Goal: Task Accomplishment & Management: Use online tool/utility

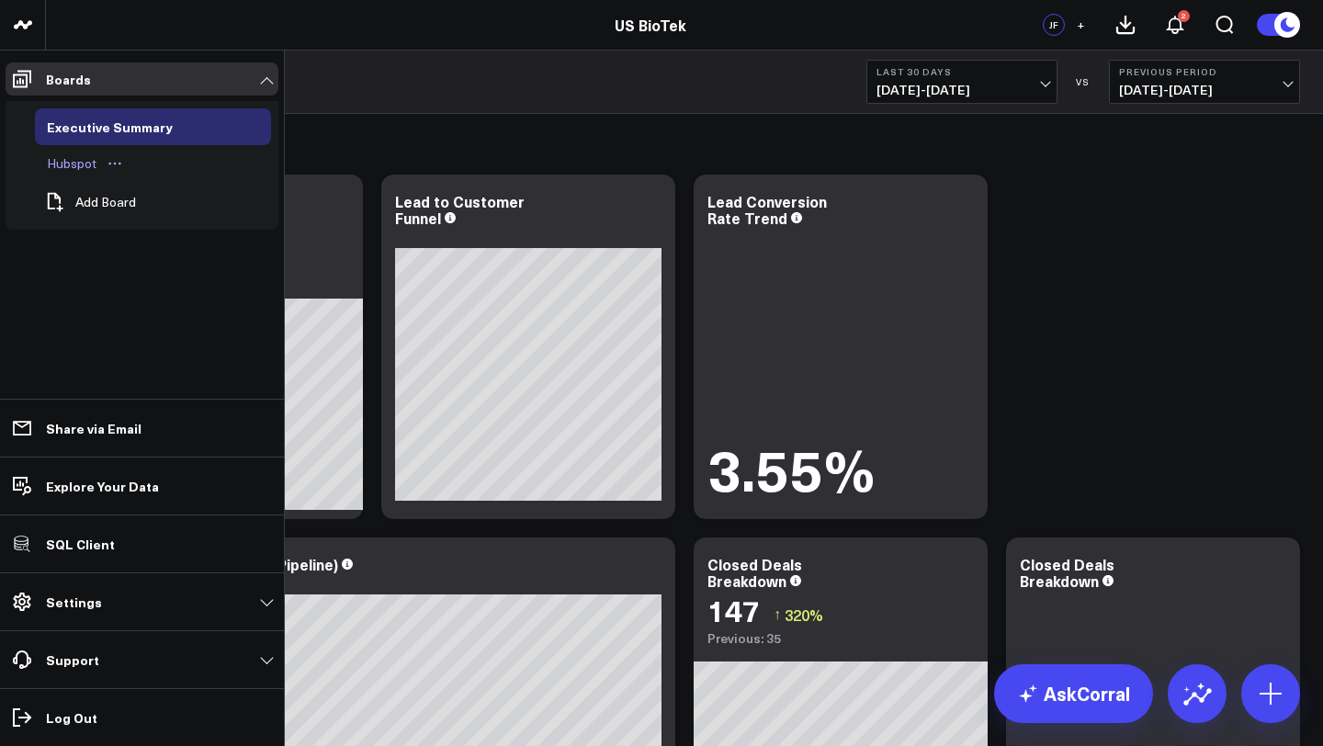
click at [77, 166] on div "Hubspot" at bounding box center [71, 164] width 59 height 22
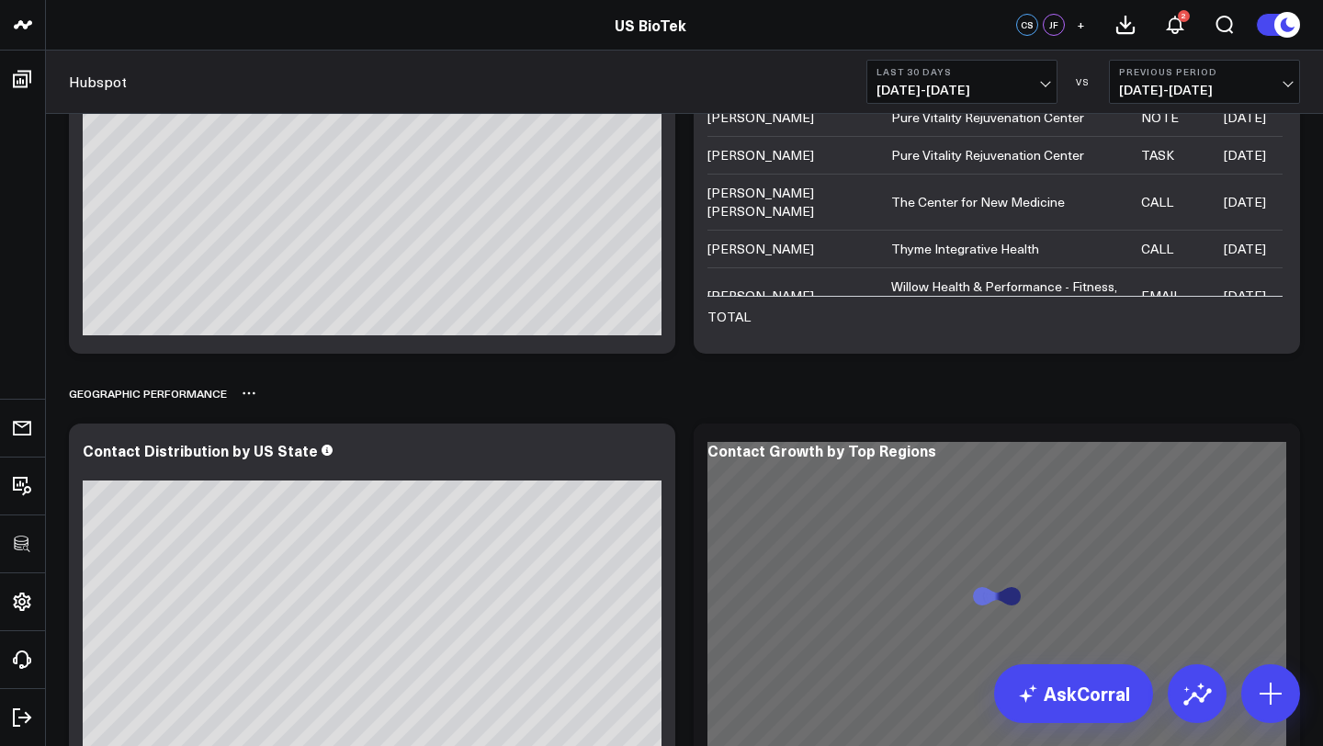
scroll to position [2639, 0]
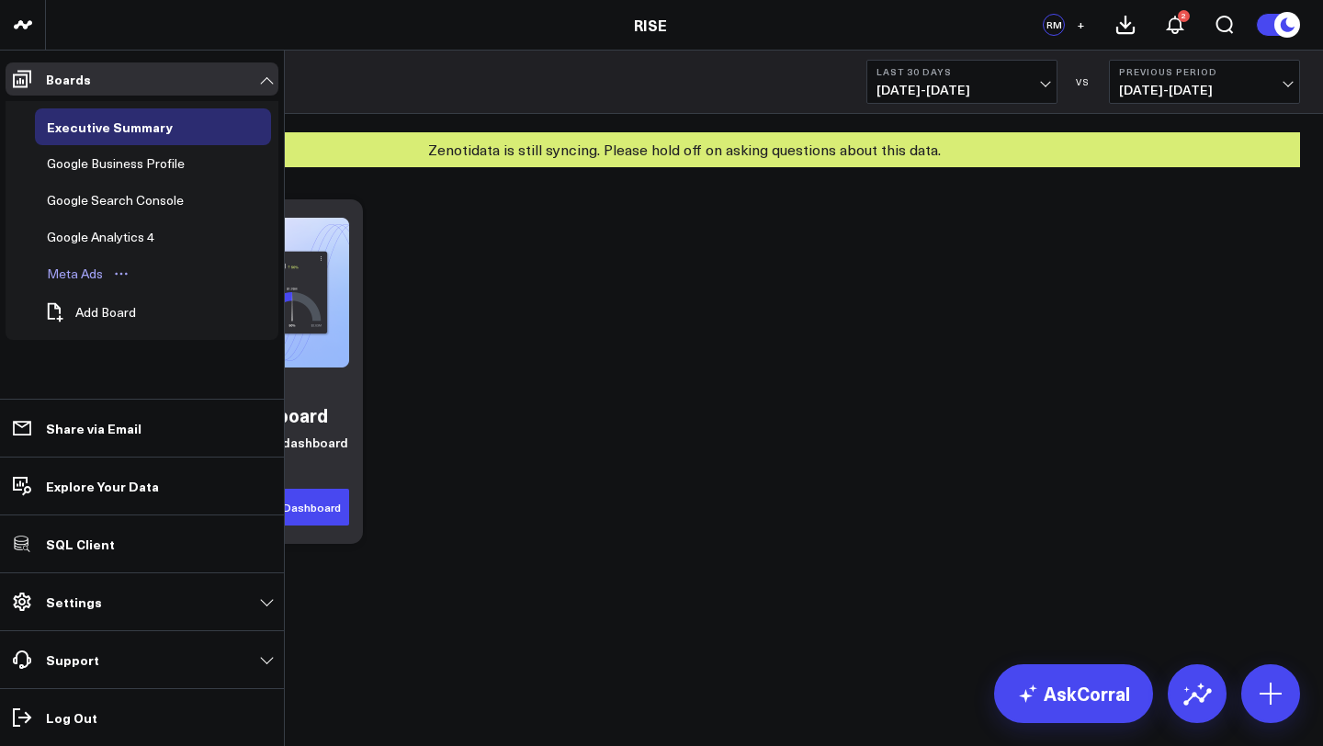
click at [86, 272] on div "Meta Ads" at bounding box center [74, 274] width 65 height 22
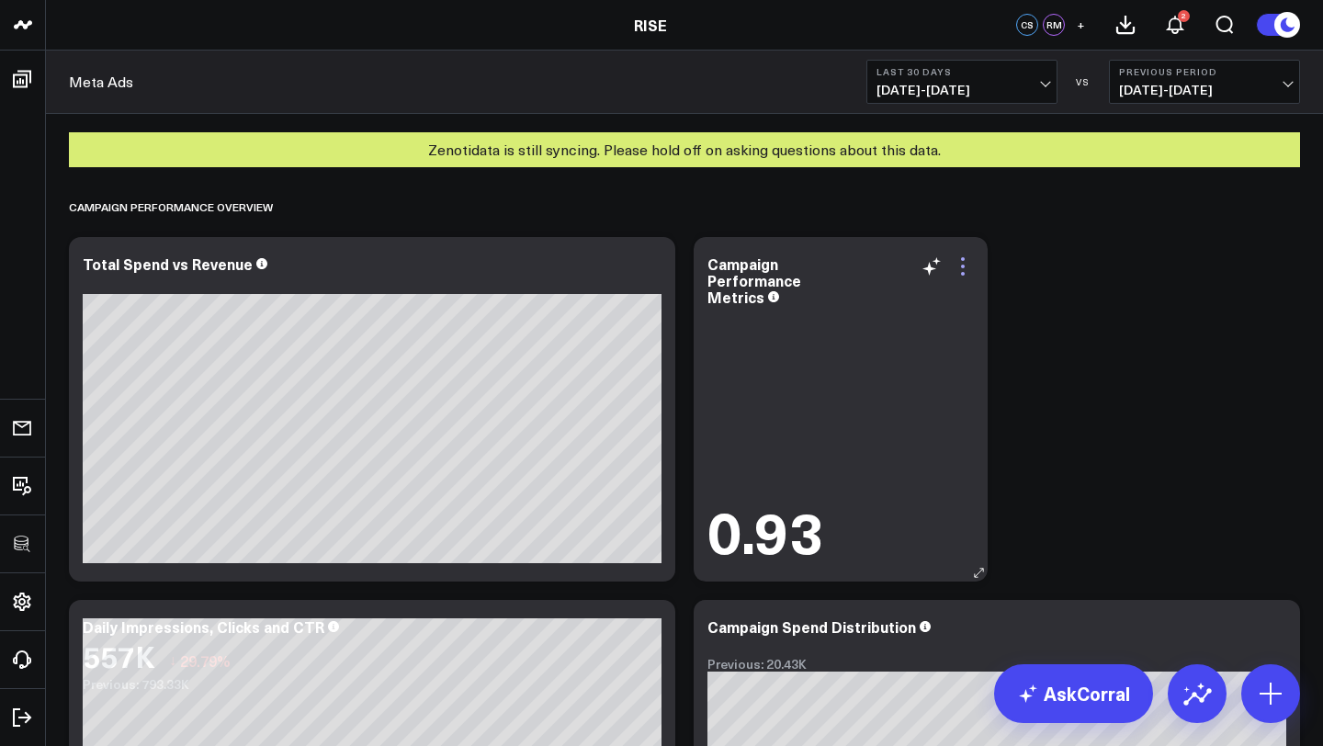
click at [965, 265] on icon at bounding box center [963, 266] width 22 height 22
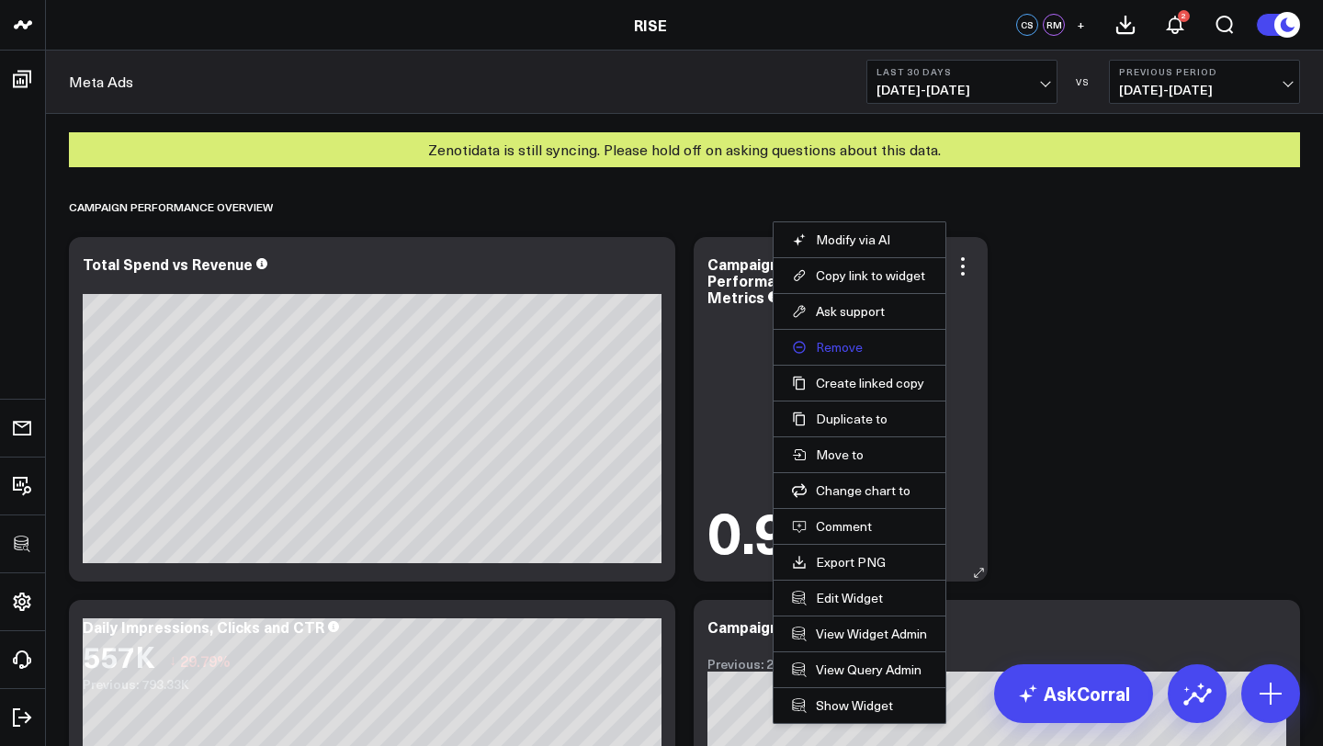
click at [843, 342] on button "Remove" at bounding box center [859, 347] width 135 height 17
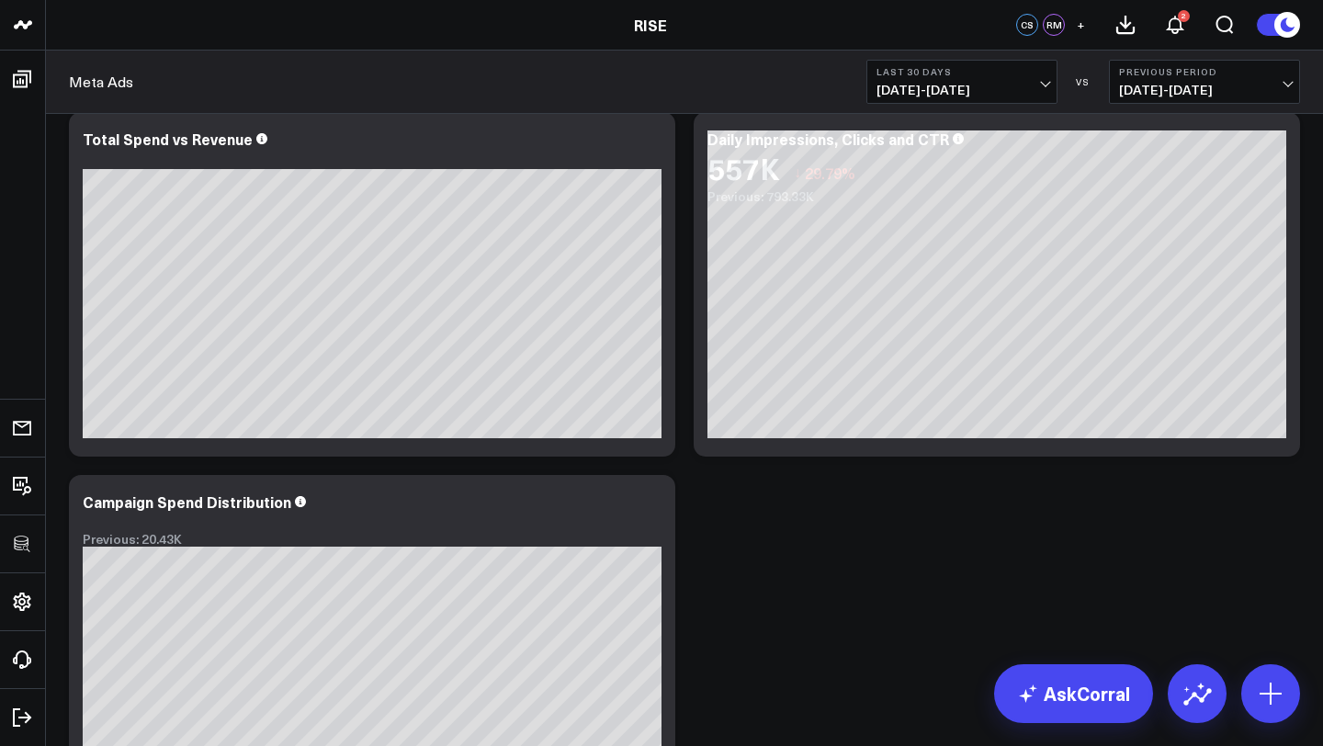
scroll to position [63, 0]
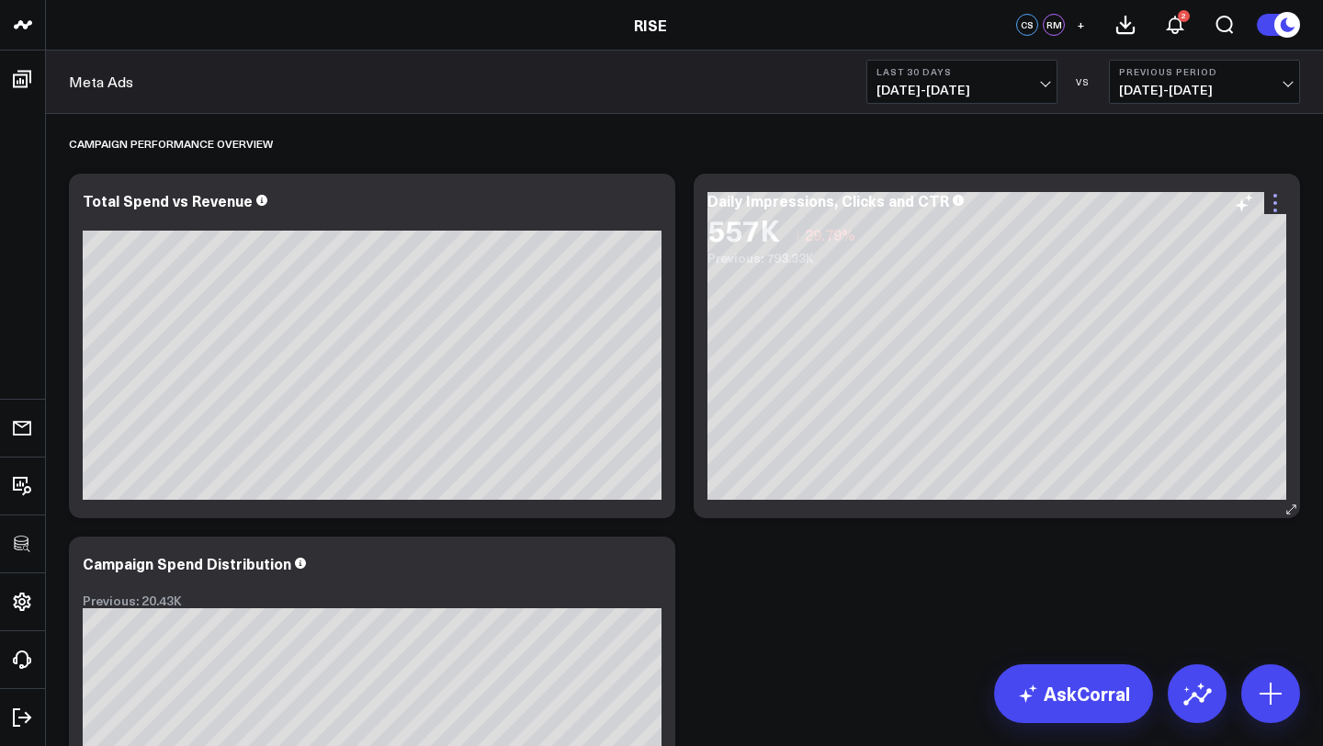
click at [1273, 202] on icon at bounding box center [1275, 203] width 4 height 4
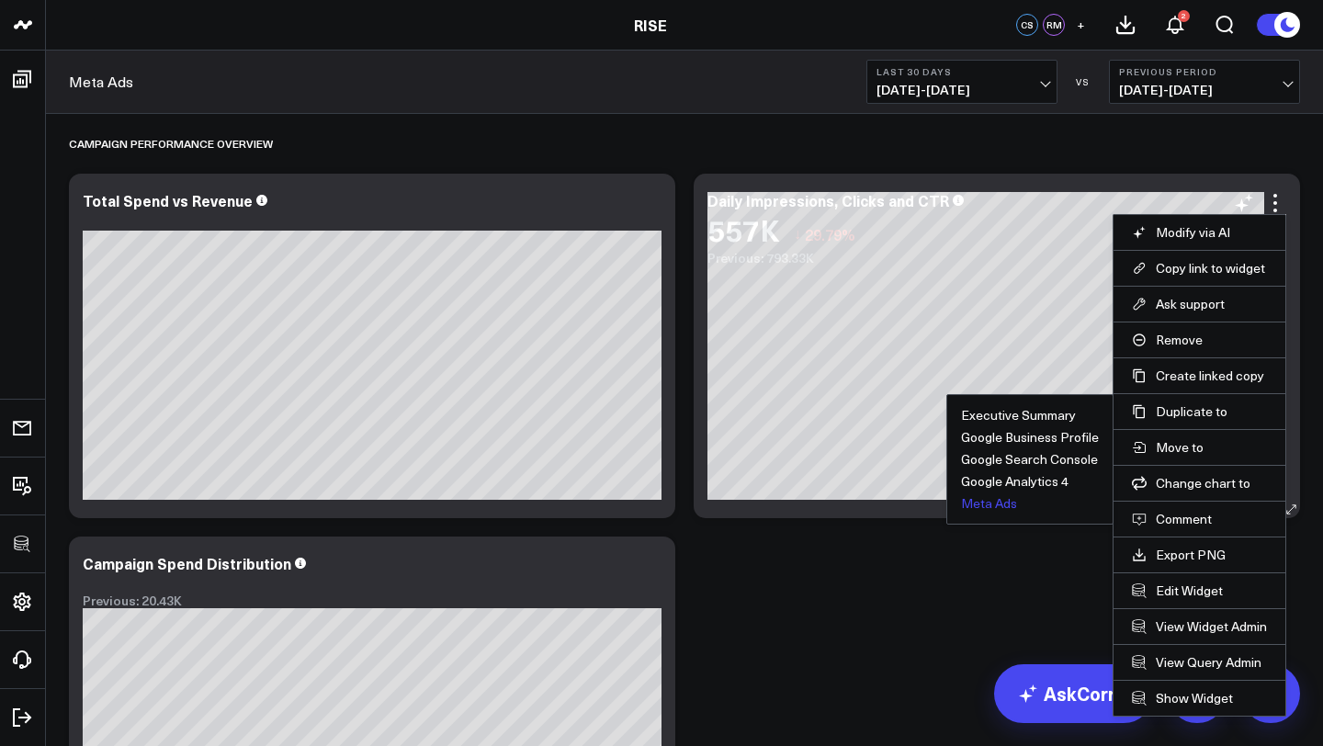
click at [987, 503] on button "Meta Ads" at bounding box center [989, 503] width 56 height 13
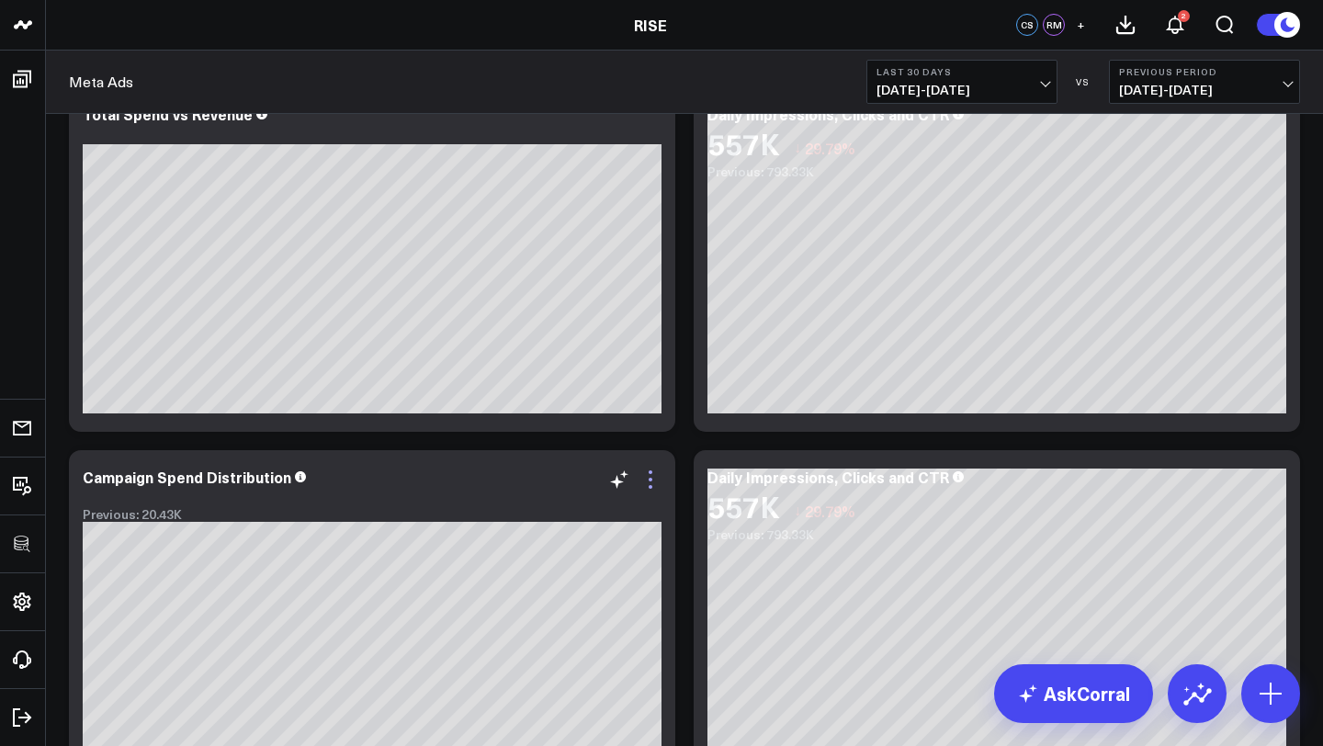
scroll to position [100, 0]
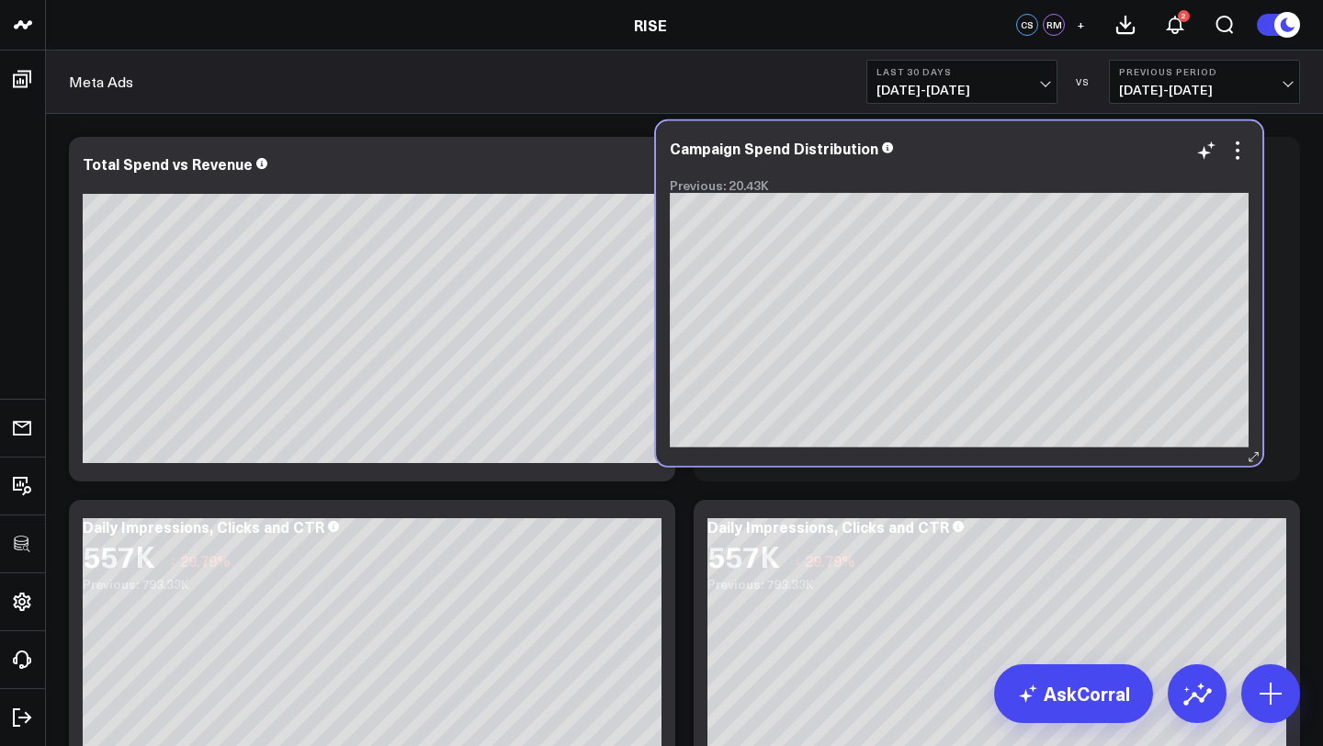
drag, startPoint x: 554, startPoint y: 523, endPoint x: 1139, endPoint y: 144, distance: 697.0
click at [1139, 144] on div "Campaign Spend Distribution" at bounding box center [959, 148] width 579 height 17
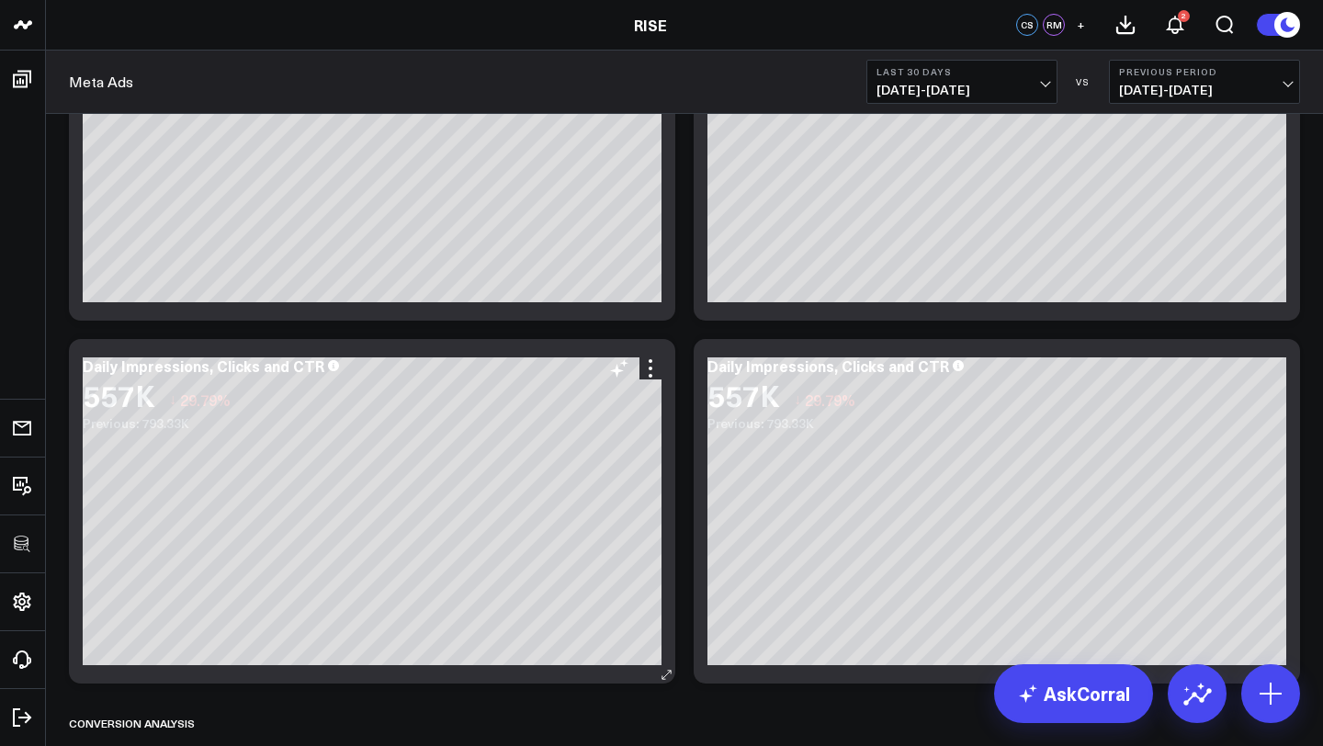
scroll to position [282, 0]
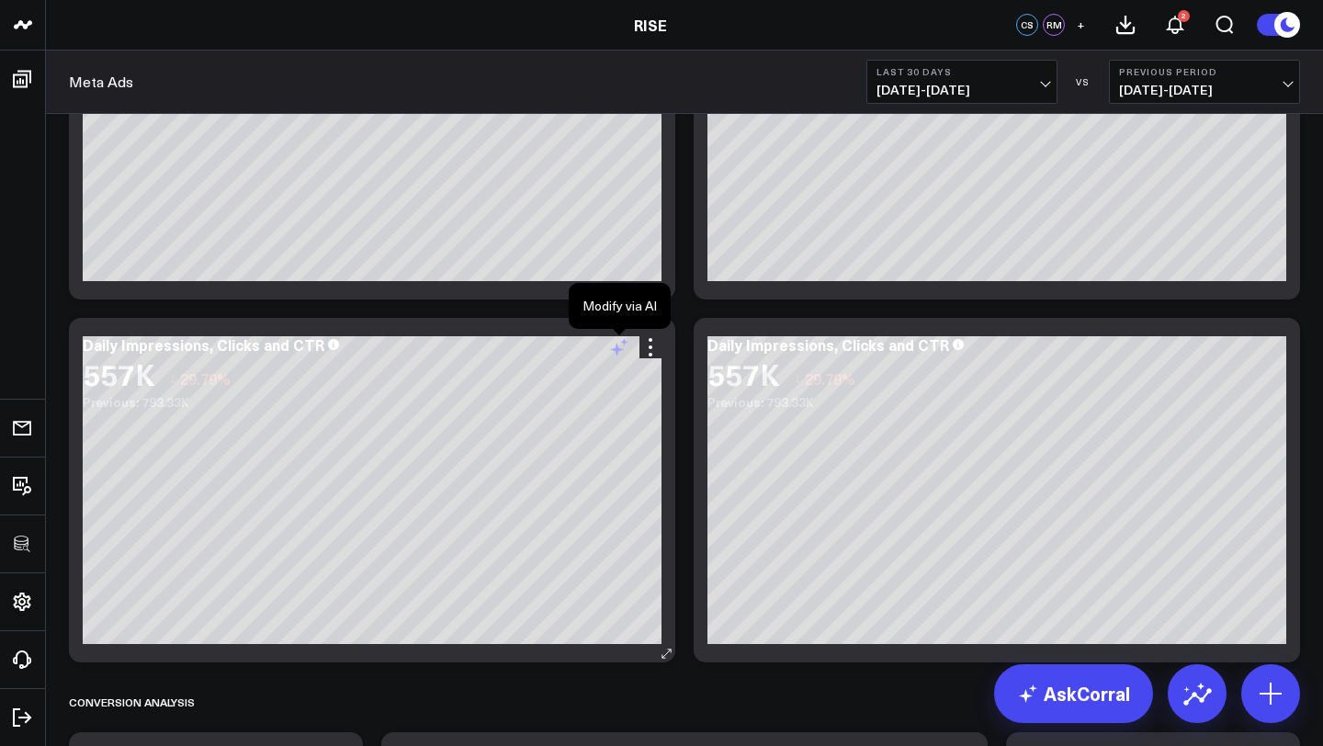
click at [617, 343] on icon at bounding box center [619, 347] width 22 height 22
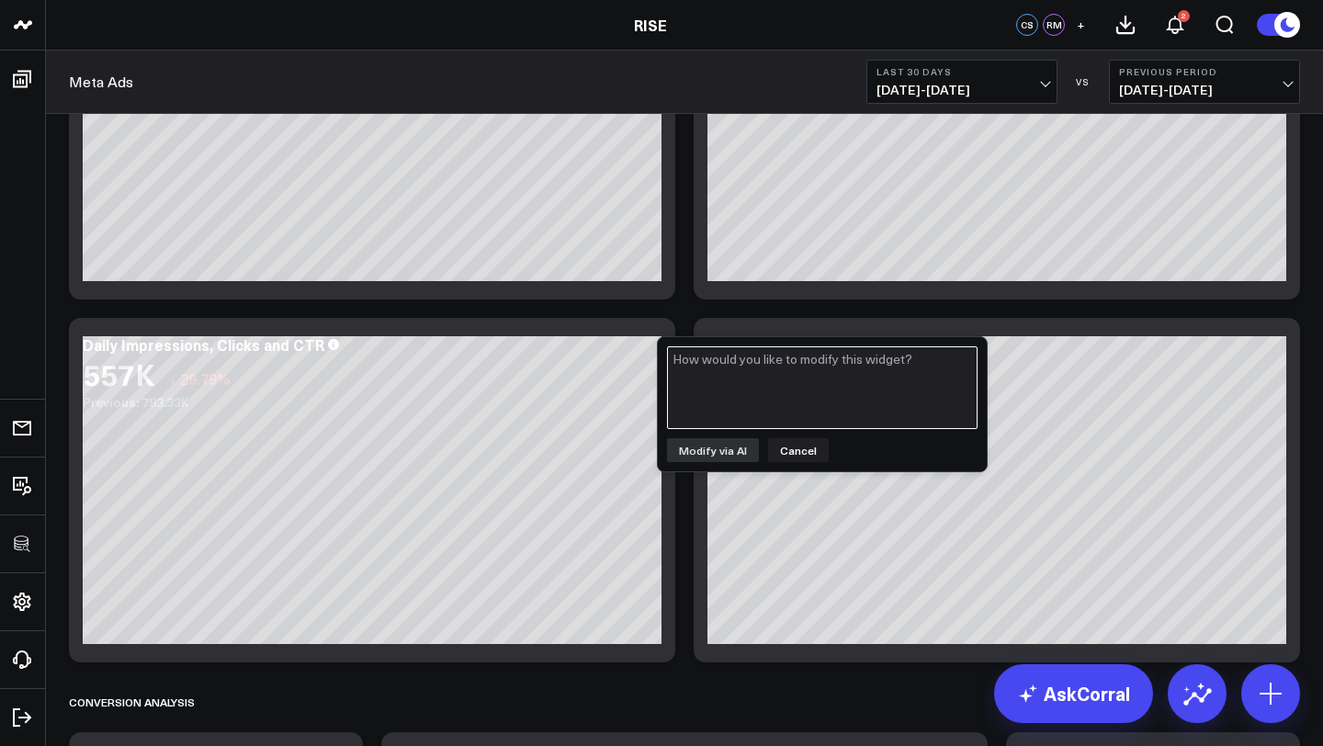
click at [707, 367] on textarea at bounding box center [822, 387] width 311 height 83
type textarea "Remove Impressions"
click at [720, 452] on button "Modify via AI" at bounding box center [713, 450] width 92 height 24
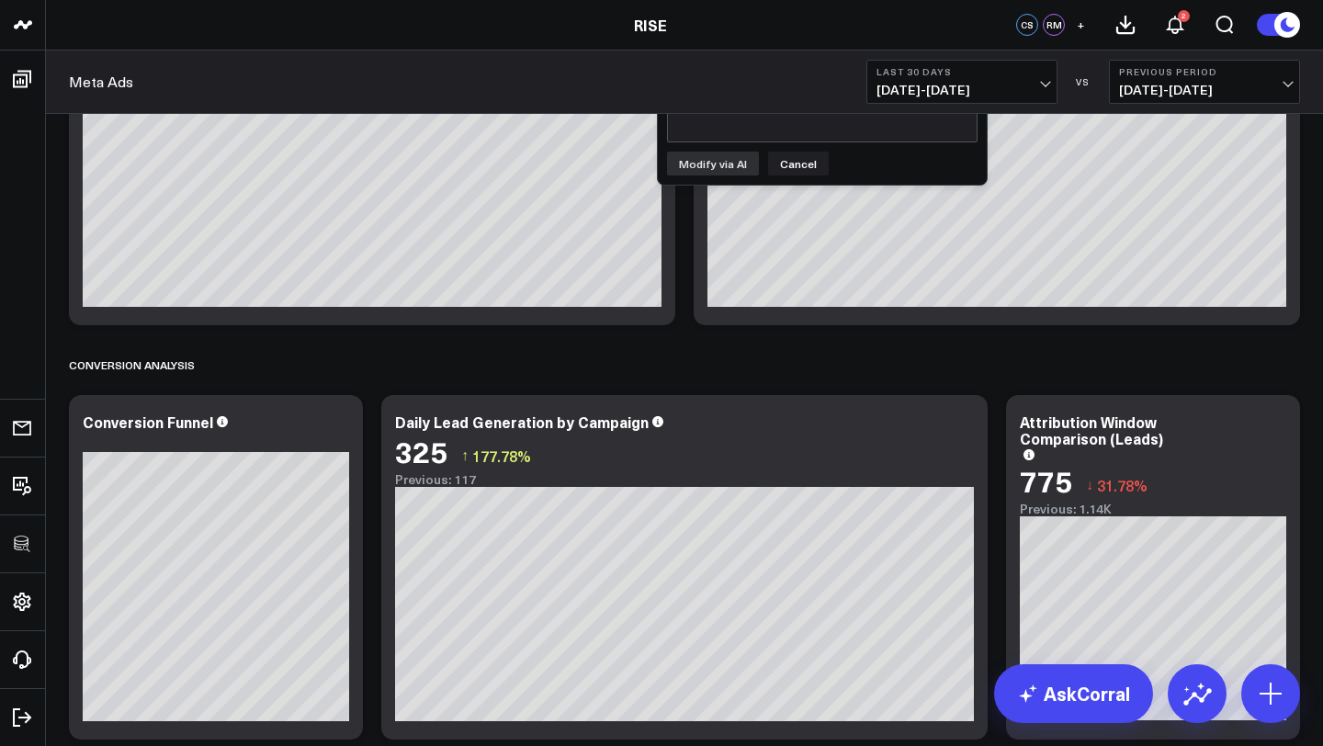
scroll to position [711, 0]
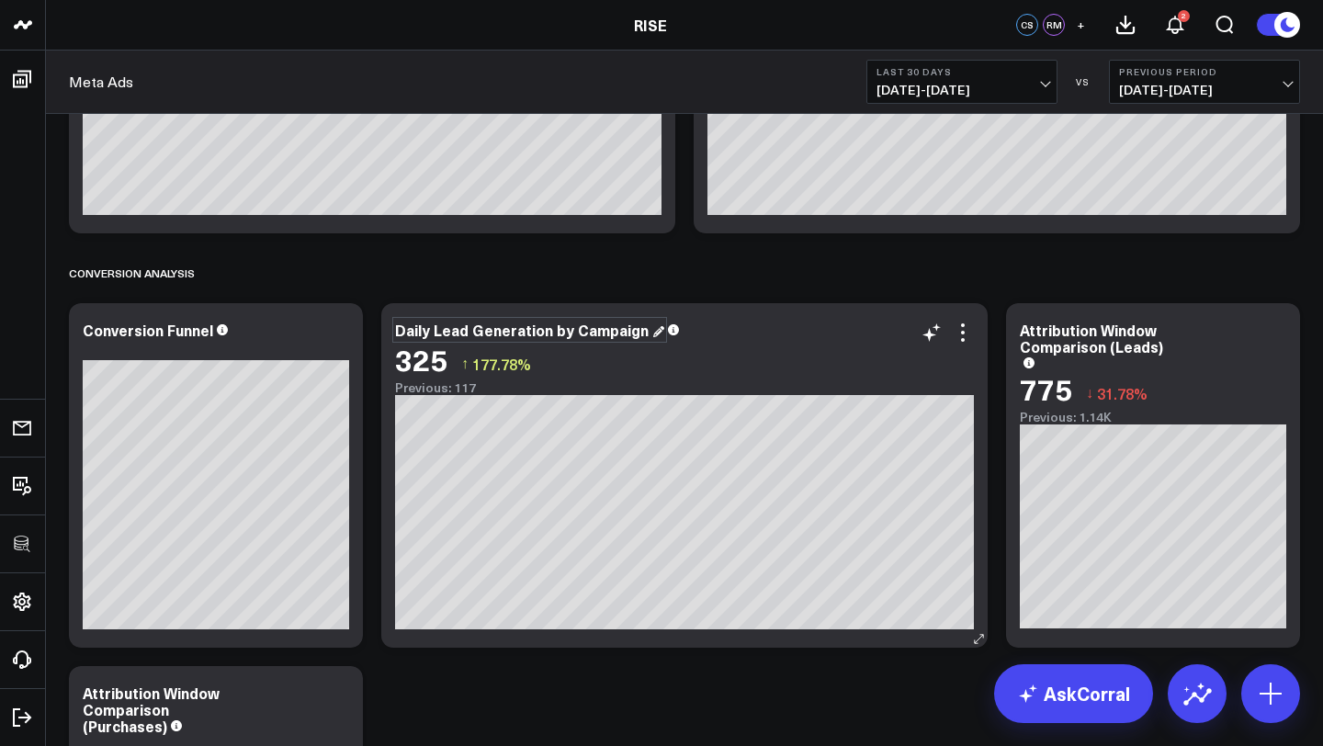
click at [546, 331] on div "Daily Lead Generation by Campaign" at bounding box center [529, 330] width 269 height 20
drag, startPoint x: 546, startPoint y: 331, endPoint x: 639, endPoint y: 331, distance: 93.7
click at [639, 331] on div "Daily Lead Generation by Campaign" at bounding box center [523, 330] width 257 height 20
click at [619, 268] on div "Conversion Analysis" at bounding box center [684, 273] width 1231 height 42
click at [337, 327] on icon at bounding box center [338, 333] width 22 height 22
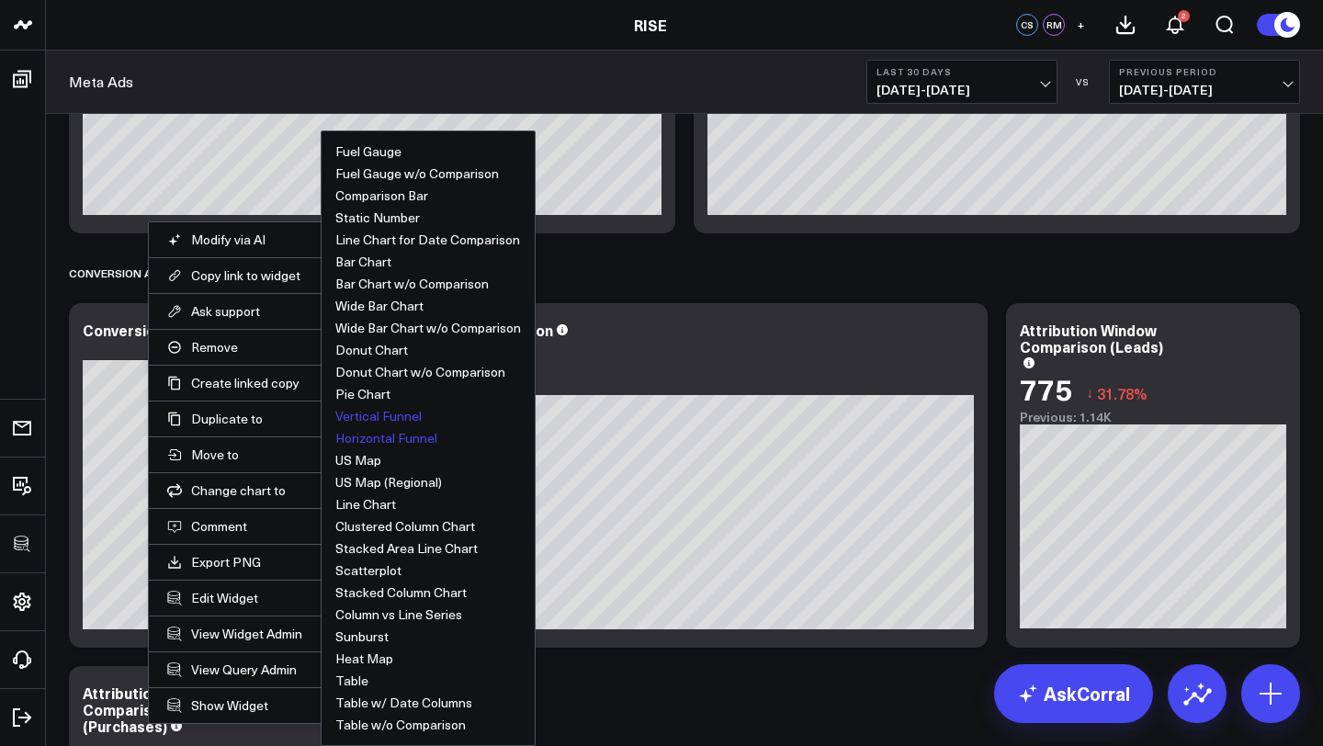
click at [389, 437] on button "Horizontal Funnel" at bounding box center [386, 438] width 102 height 13
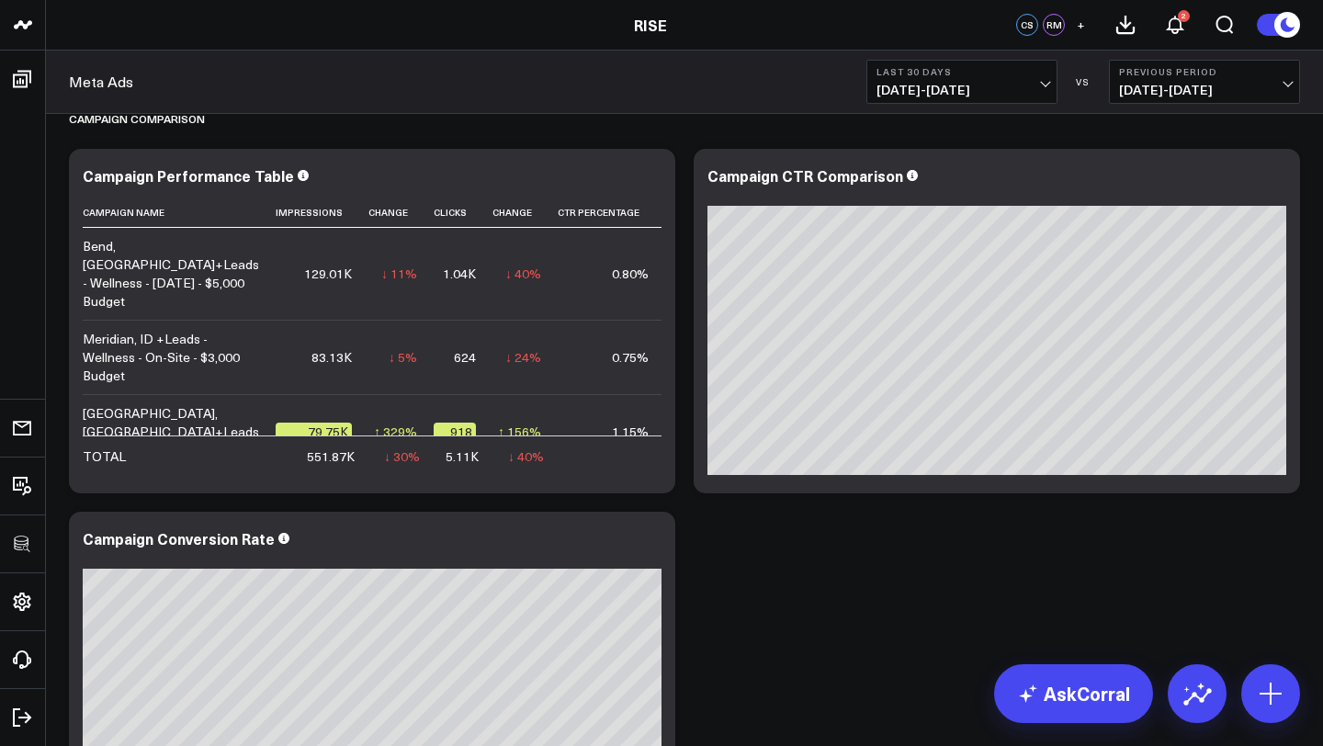
scroll to position [2423, 0]
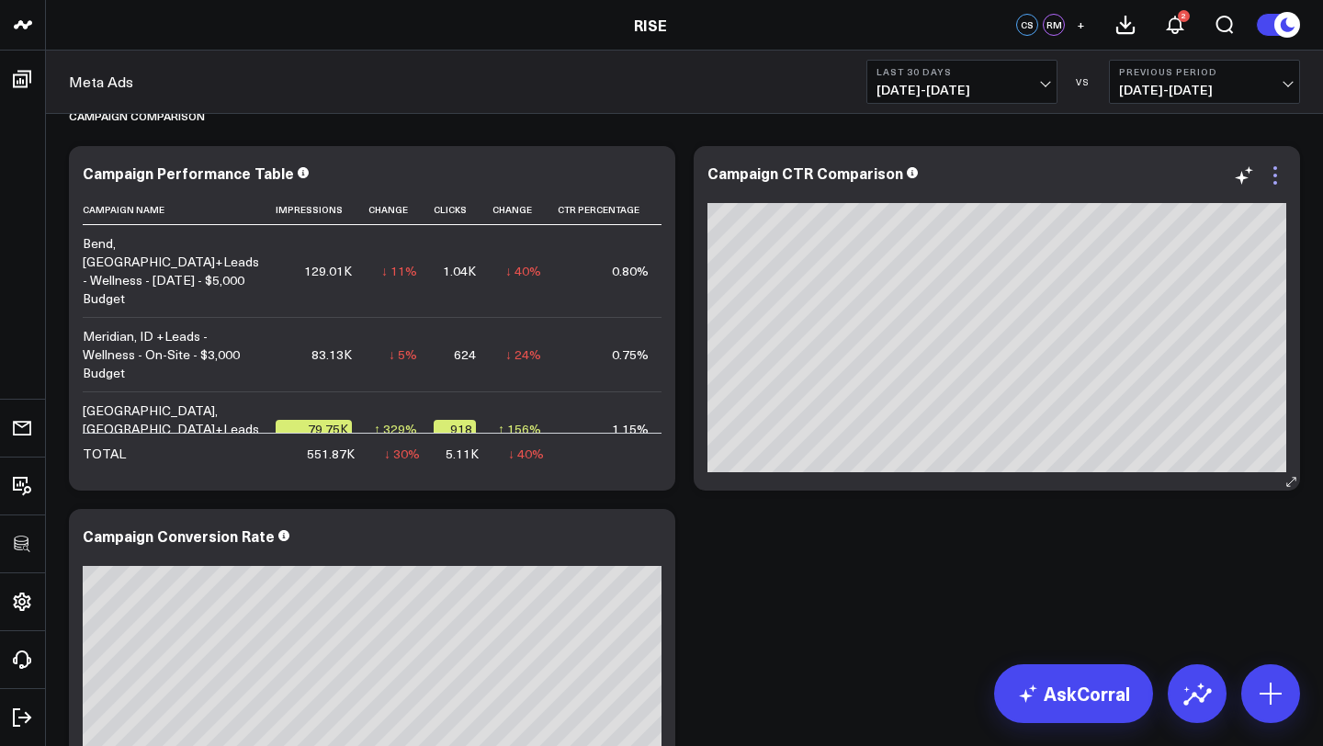
click at [1275, 173] on icon at bounding box center [1275, 175] width 22 height 22
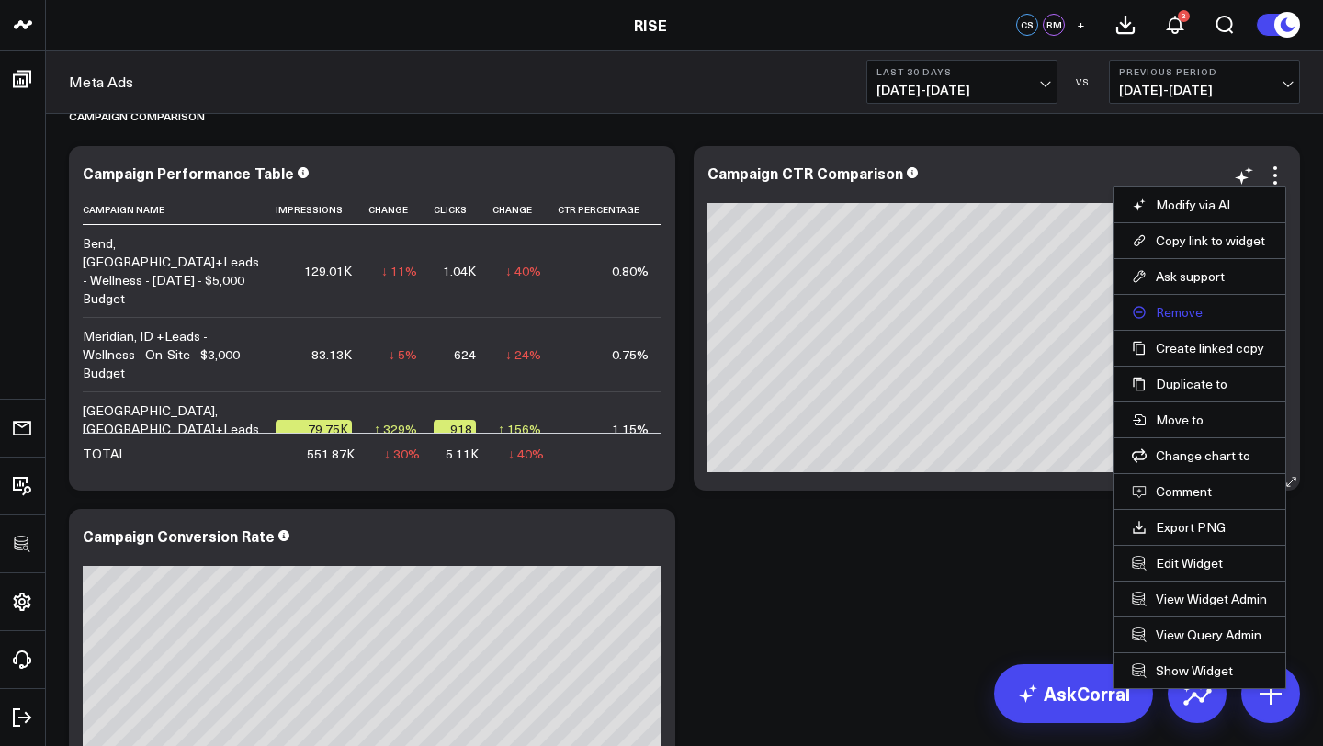
click at [1174, 311] on button "Remove" at bounding box center [1199, 312] width 135 height 17
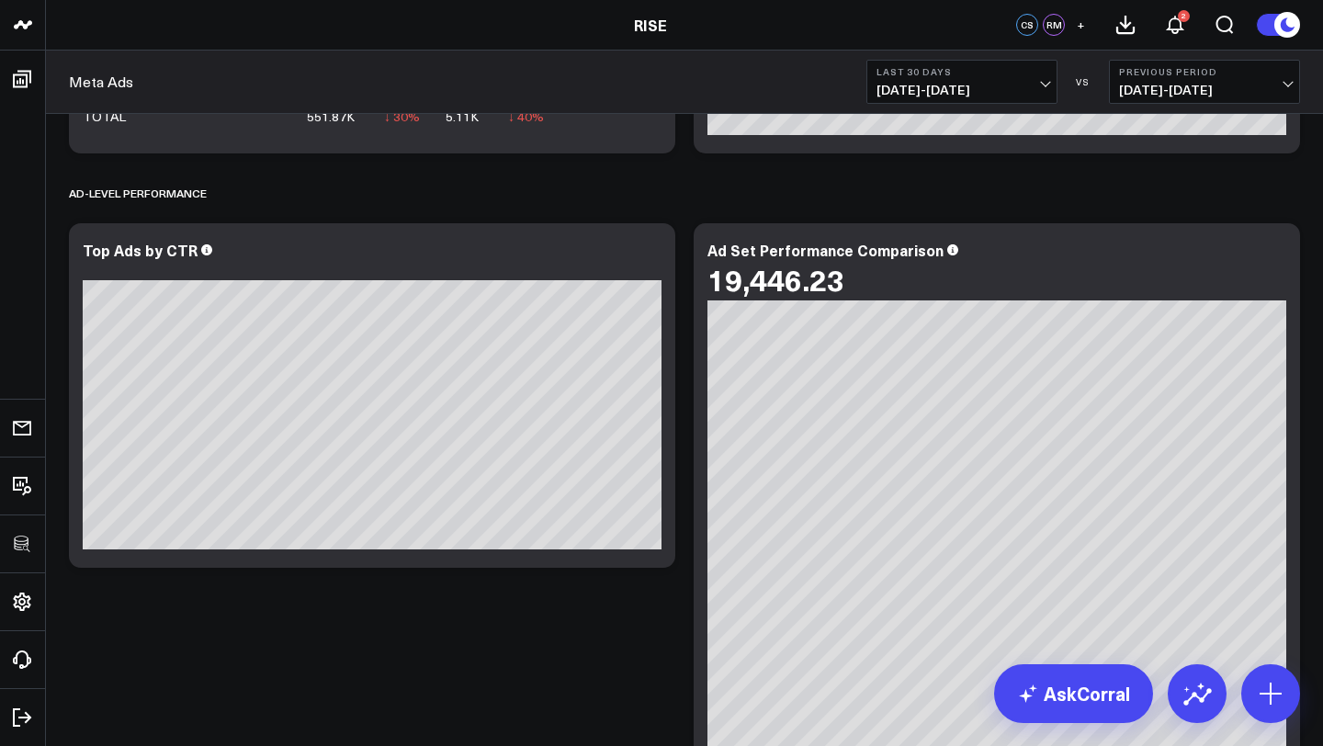
scroll to position [2758, 0]
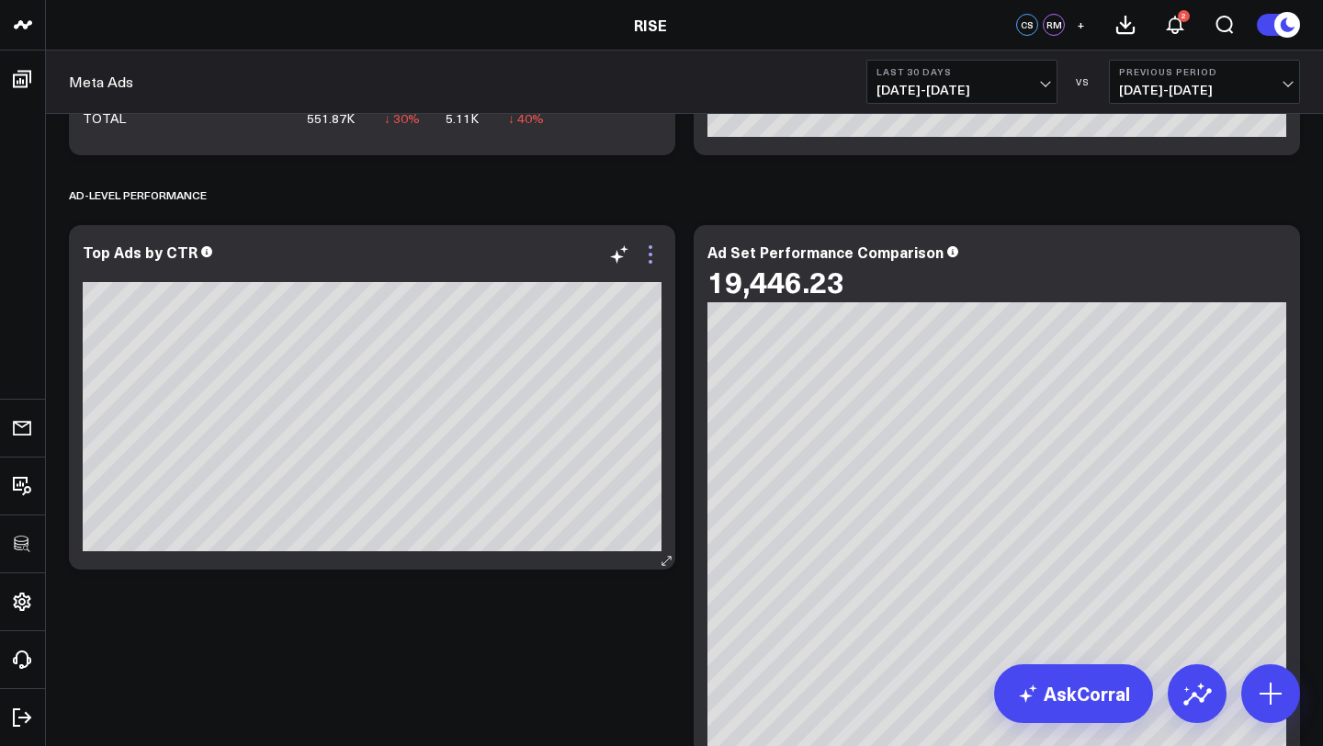
click at [653, 246] on icon at bounding box center [650, 254] width 22 height 22
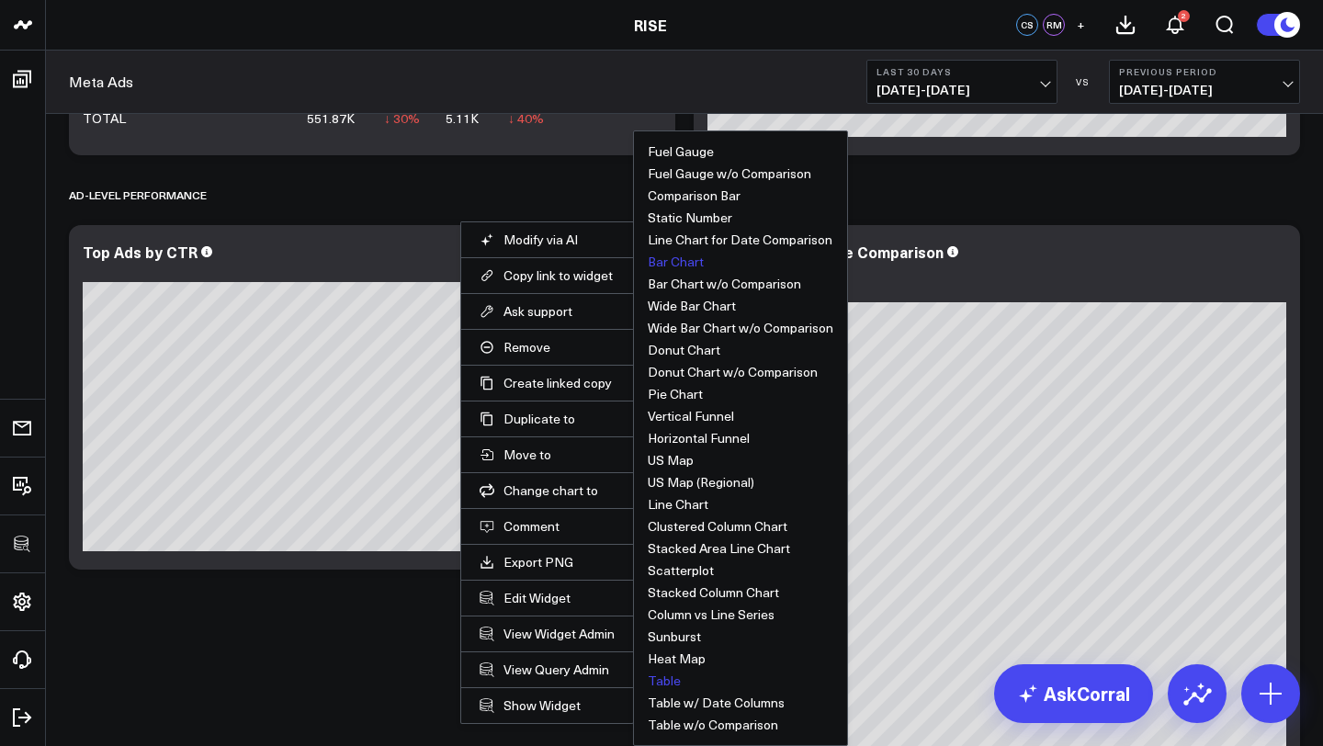
click at [671, 679] on button "Table" at bounding box center [664, 680] width 33 height 13
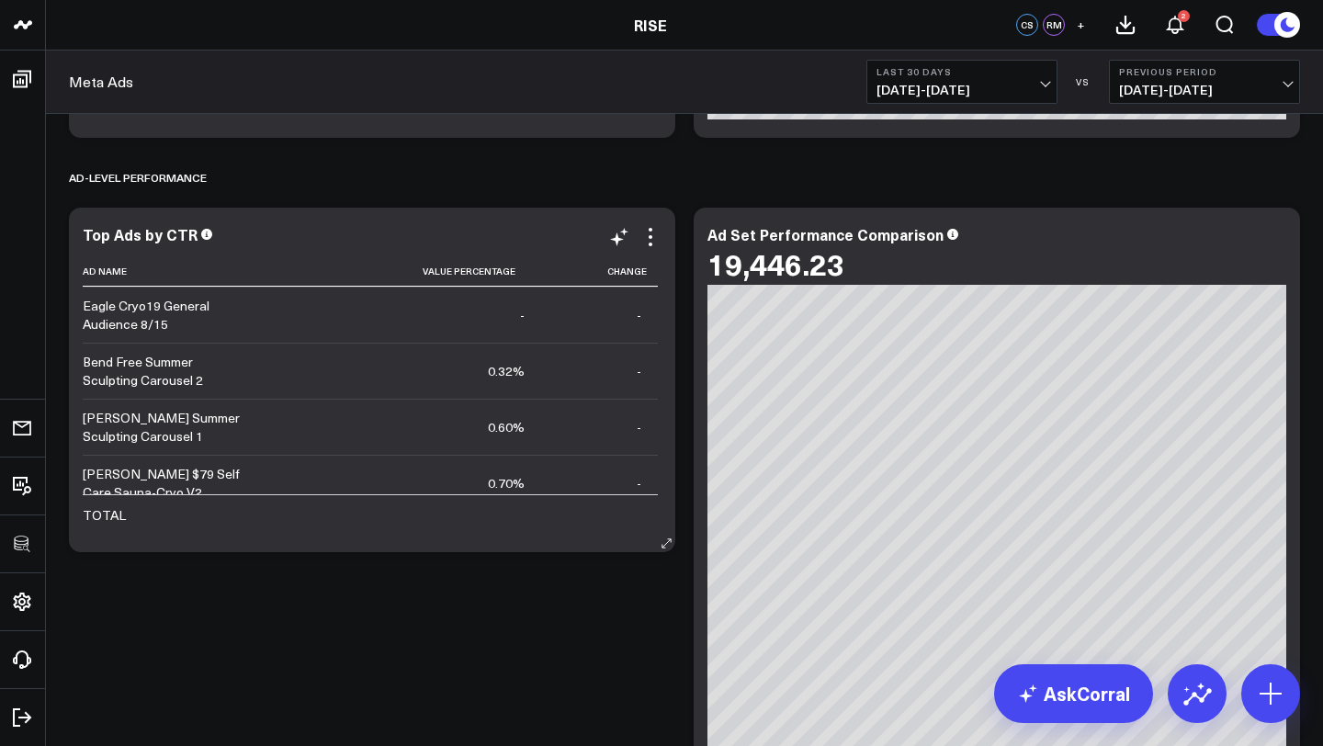
scroll to position [334, 0]
click at [650, 238] on icon at bounding box center [651, 237] width 4 height 4
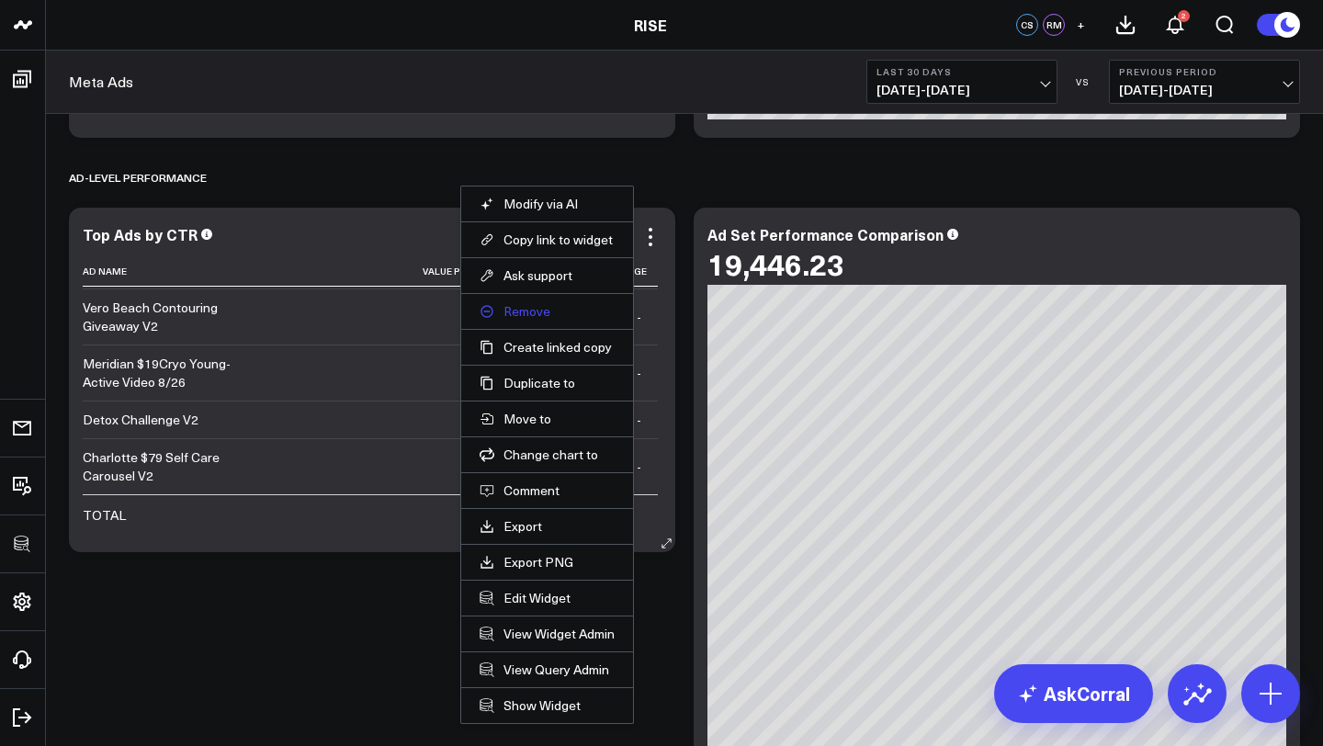
click at [537, 311] on button "Remove" at bounding box center [547, 311] width 135 height 17
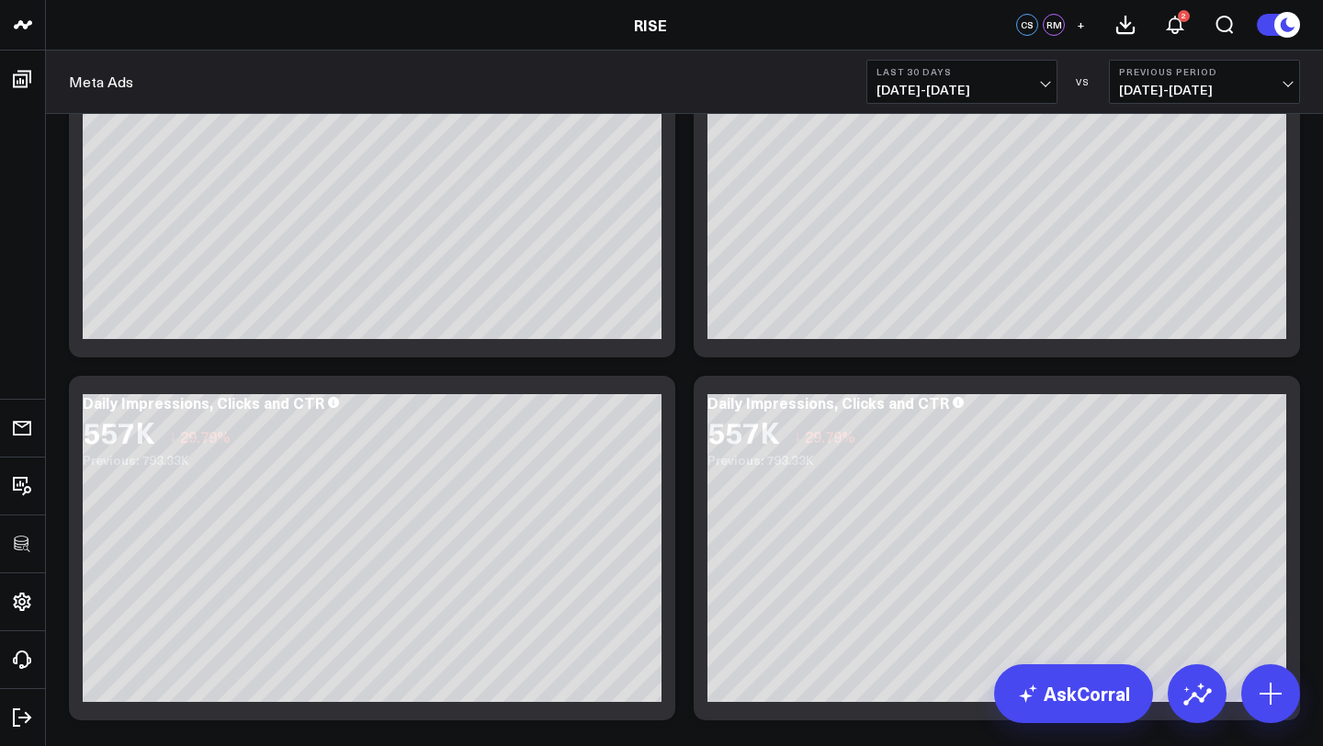
scroll to position [370, 0]
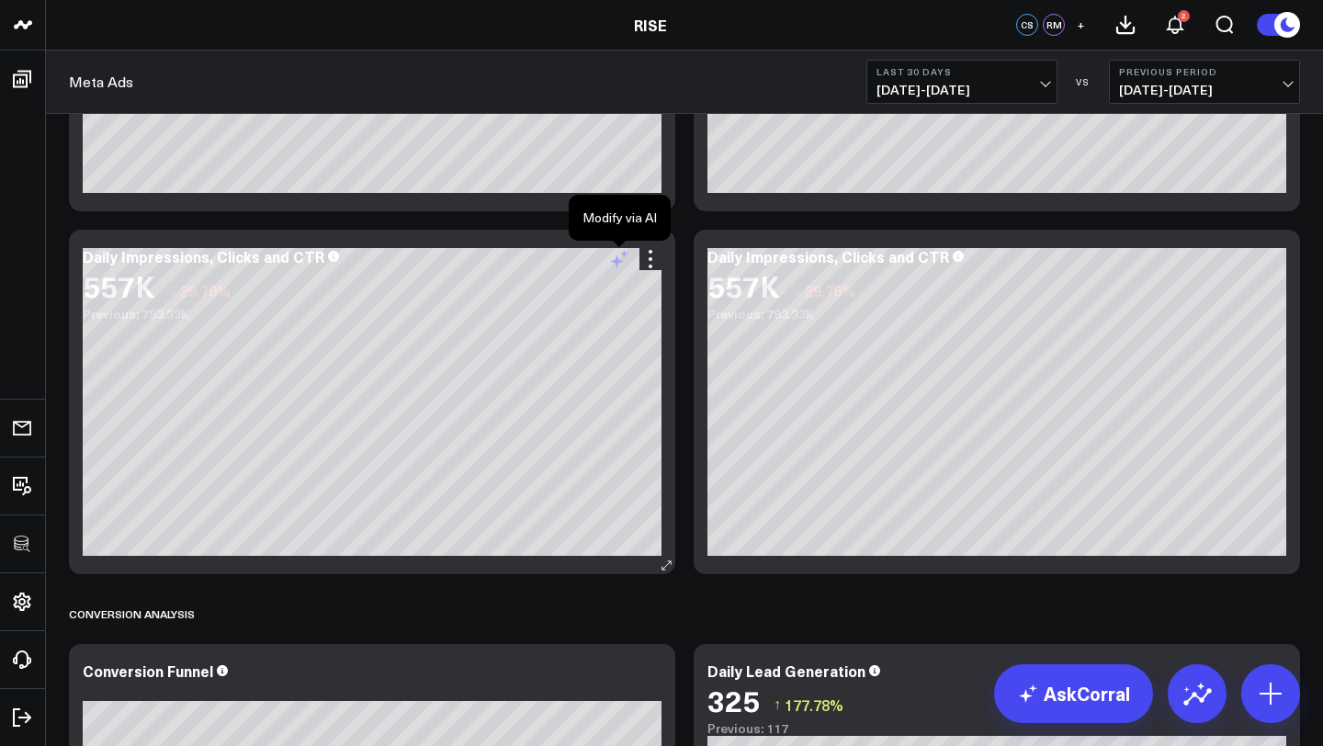
click at [623, 260] on icon at bounding box center [619, 259] width 22 height 22
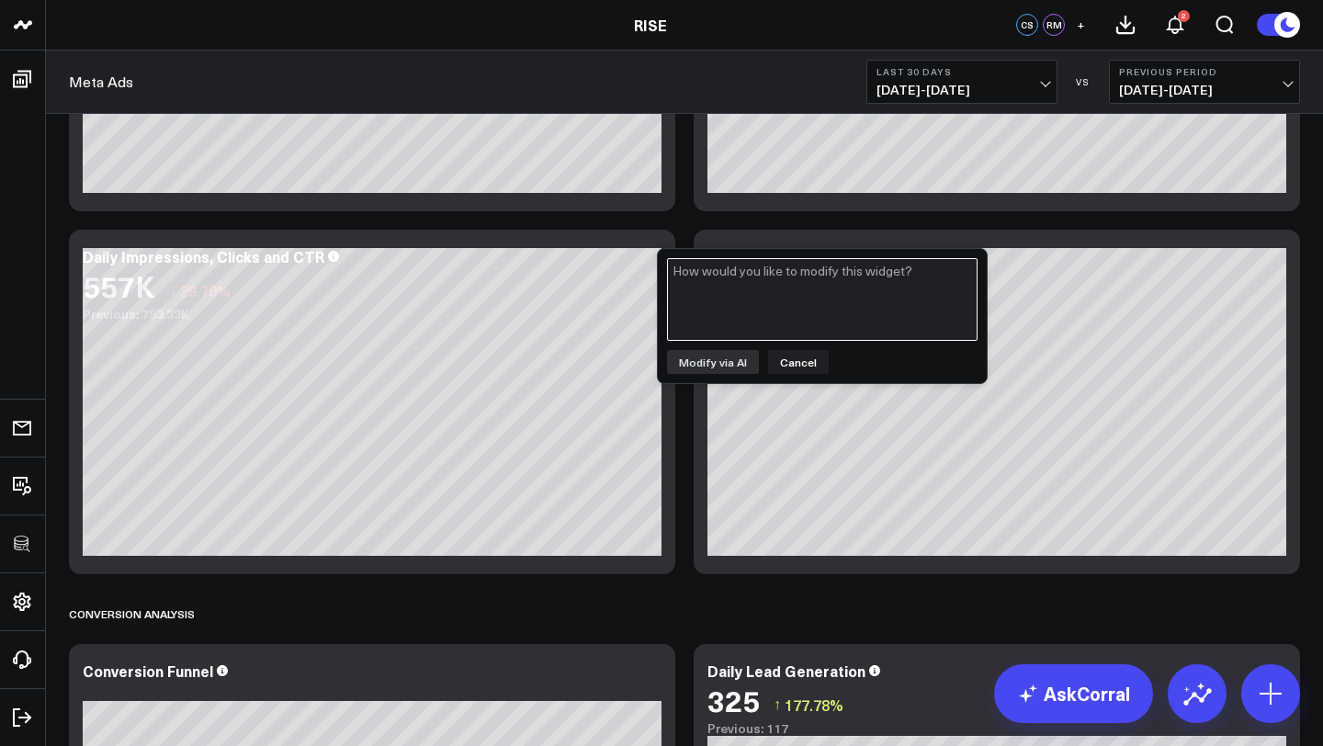
click at [744, 279] on textarea at bounding box center [822, 299] width 311 height 83
type textarea "Exclud"
type textarea "Remove impressions"
click at [732, 367] on button "Modify via AI" at bounding box center [713, 362] width 92 height 24
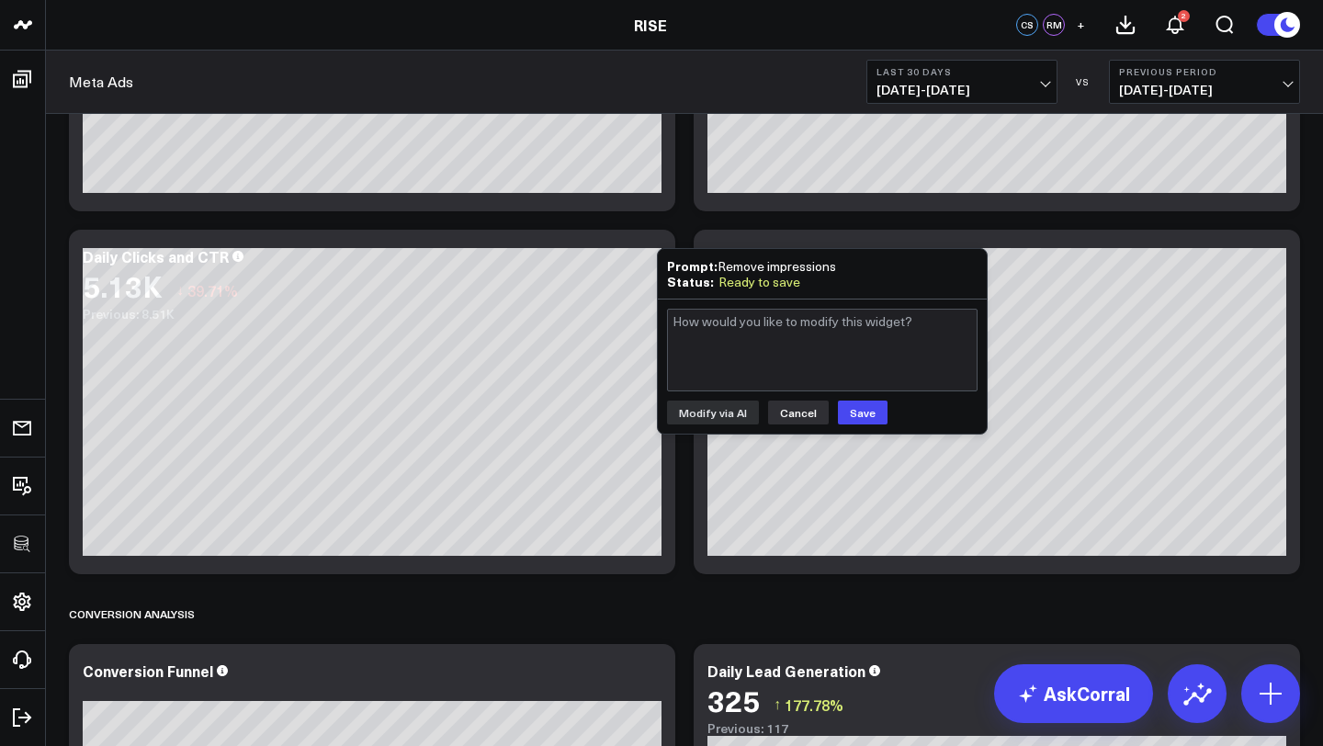
click at [795, 419] on button "Cancel" at bounding box center [798, 413] width 61 height 24
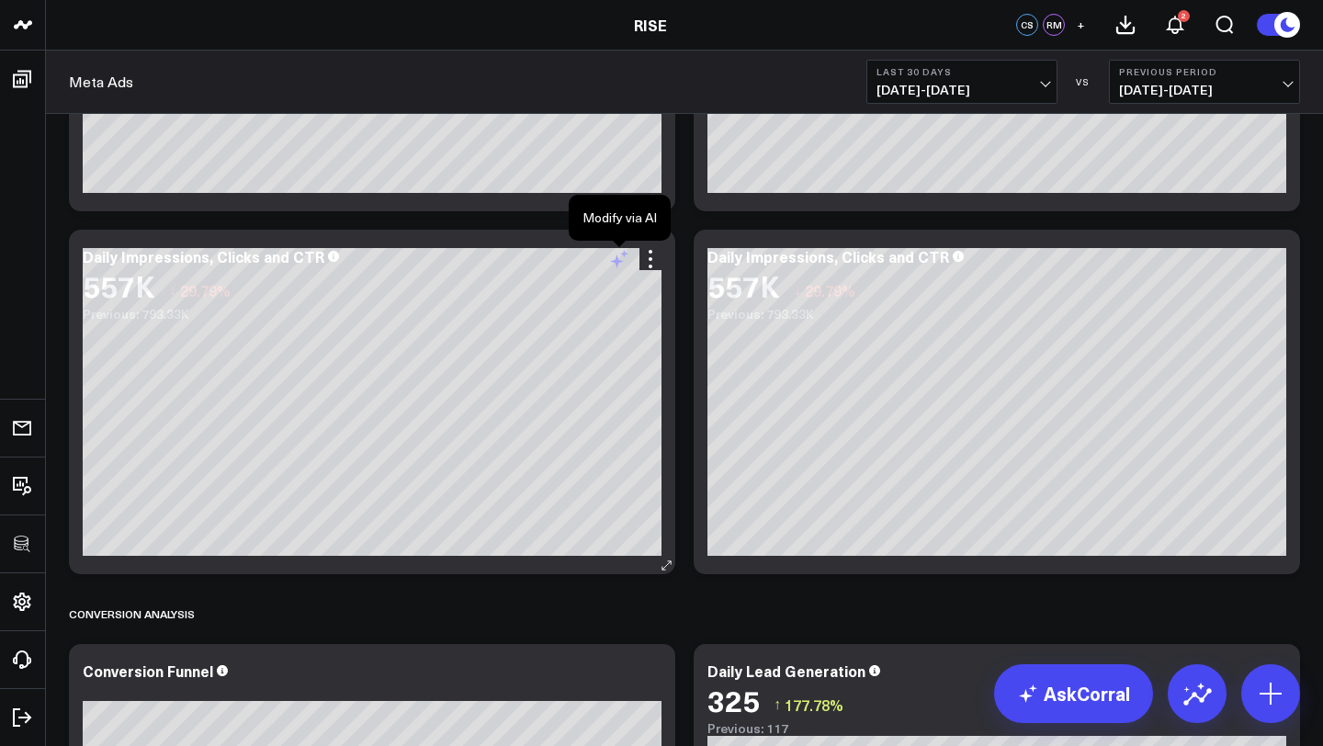
click at [620, 260] on icon at bounding box center [619, 259] width 22 height 22
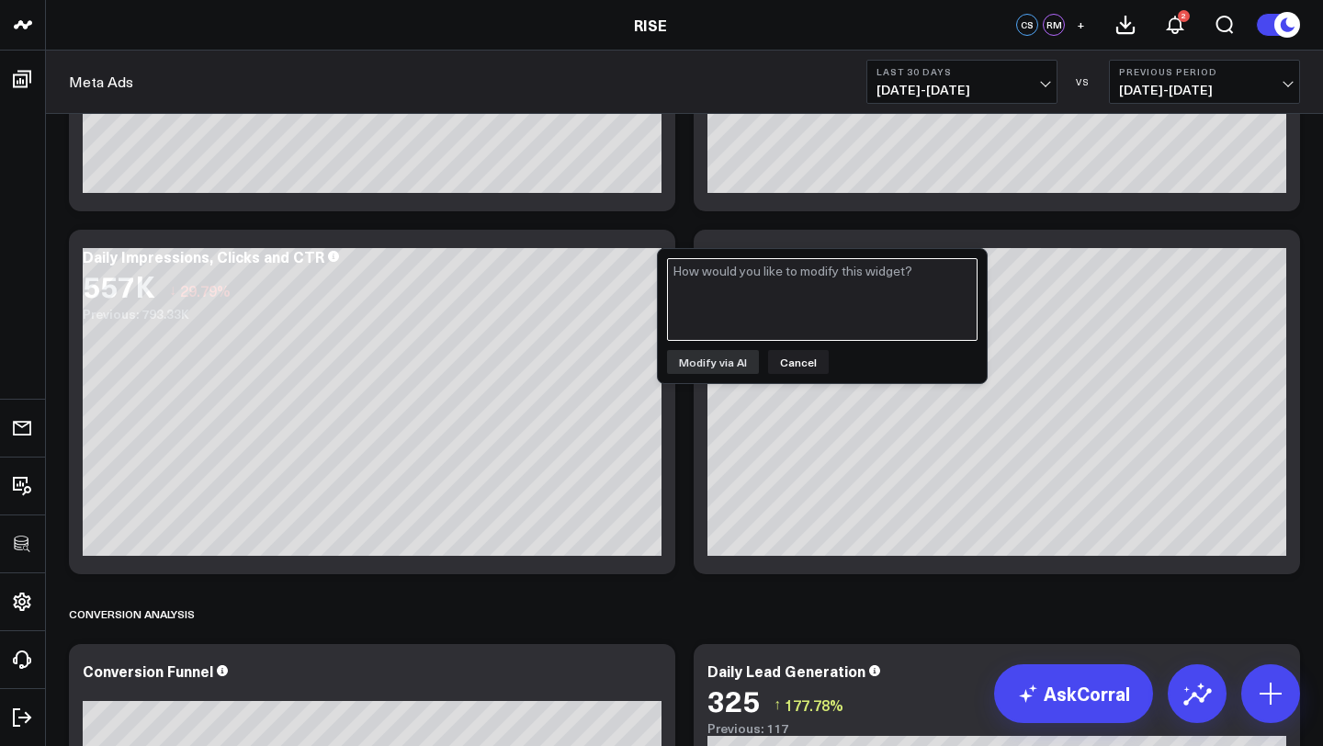
click at [704, 300] on textarea at bounding box center [822, 299] width 311 height 83
type textarea "Remove CTR"
click at [710, 362] on button "Modify via AI" at bounding box center [713, 362] width 92 height 24
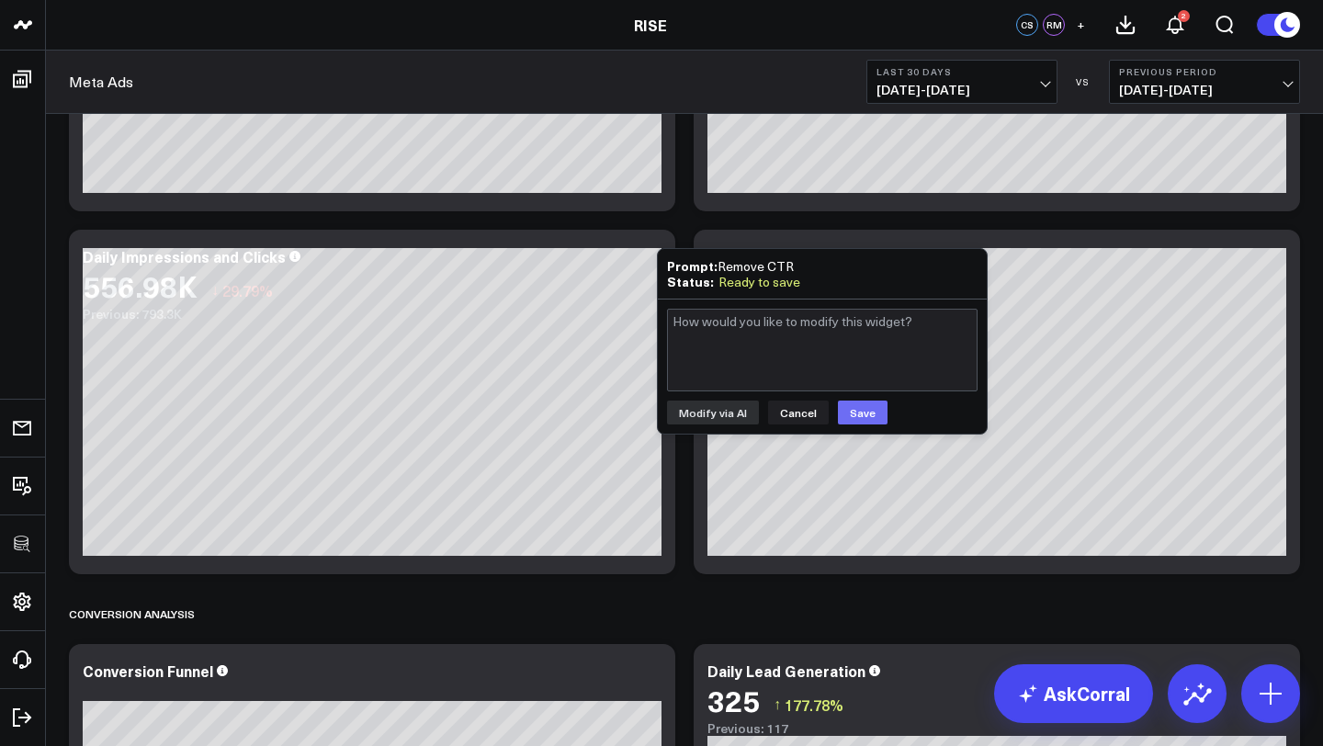
click at [862, 412] on button "Save" at bounding box center [863, 413] width 50 height 24
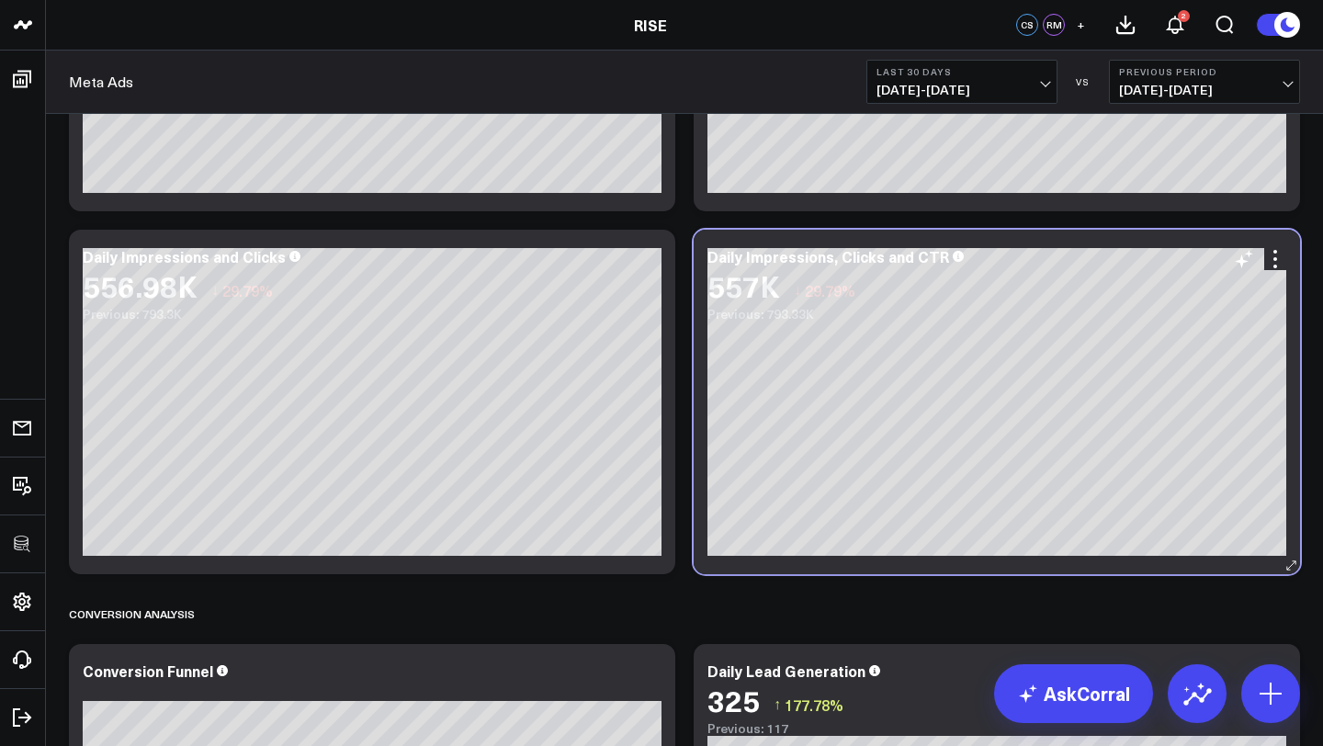
click at [1028, 243] on div "Daily Impressions, Clicks and CTR 557K ↓ 29.79% Previous: 793.33K [fontSize:10p…" at bounding box center [997, 402] width 606 height 345
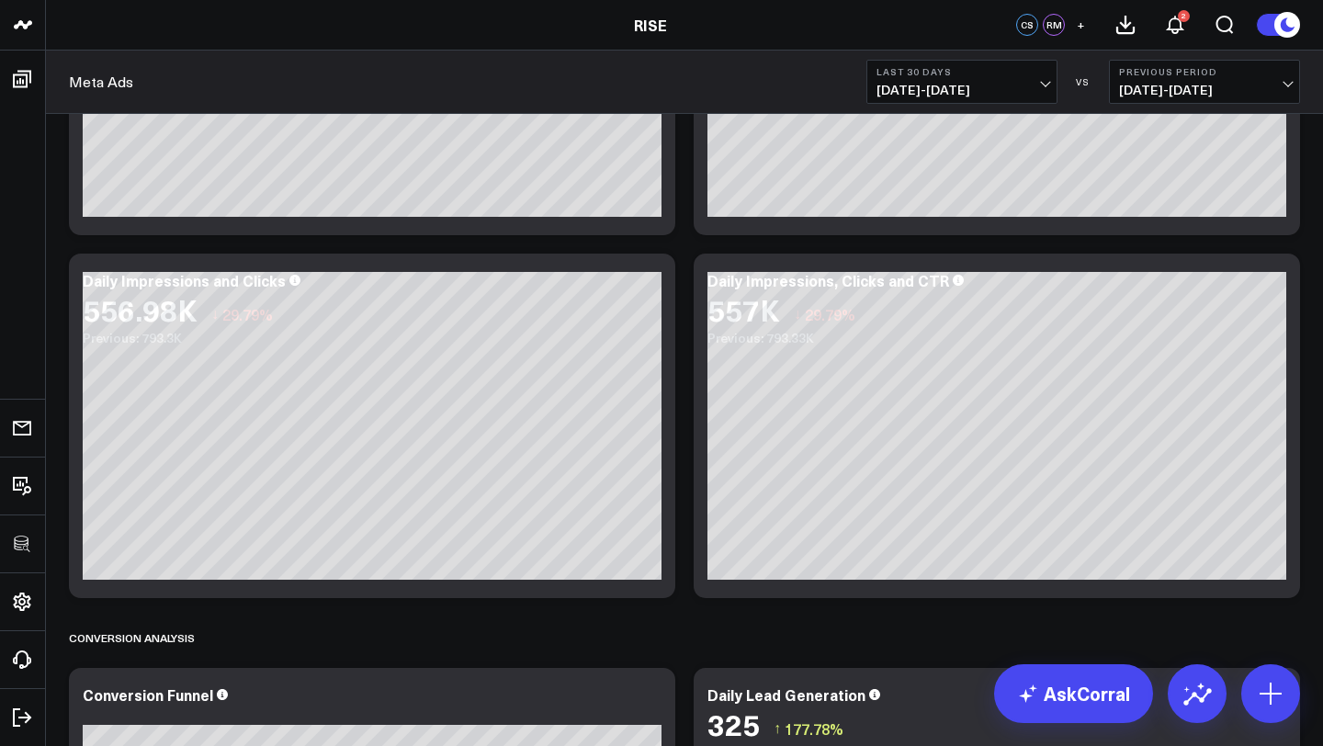
scroll to position [347, 0]
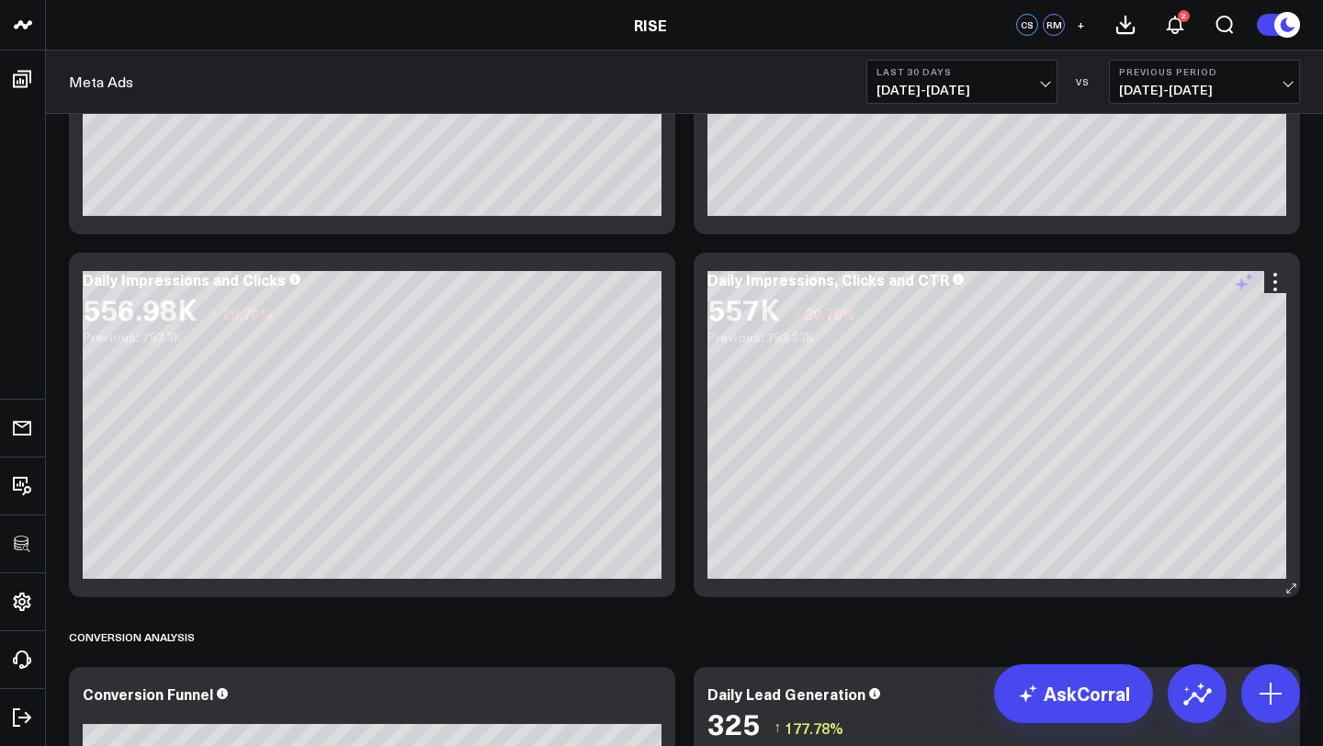
click at [1238, 280] on icon at bounding box center [1244, 282] width 22 height 22
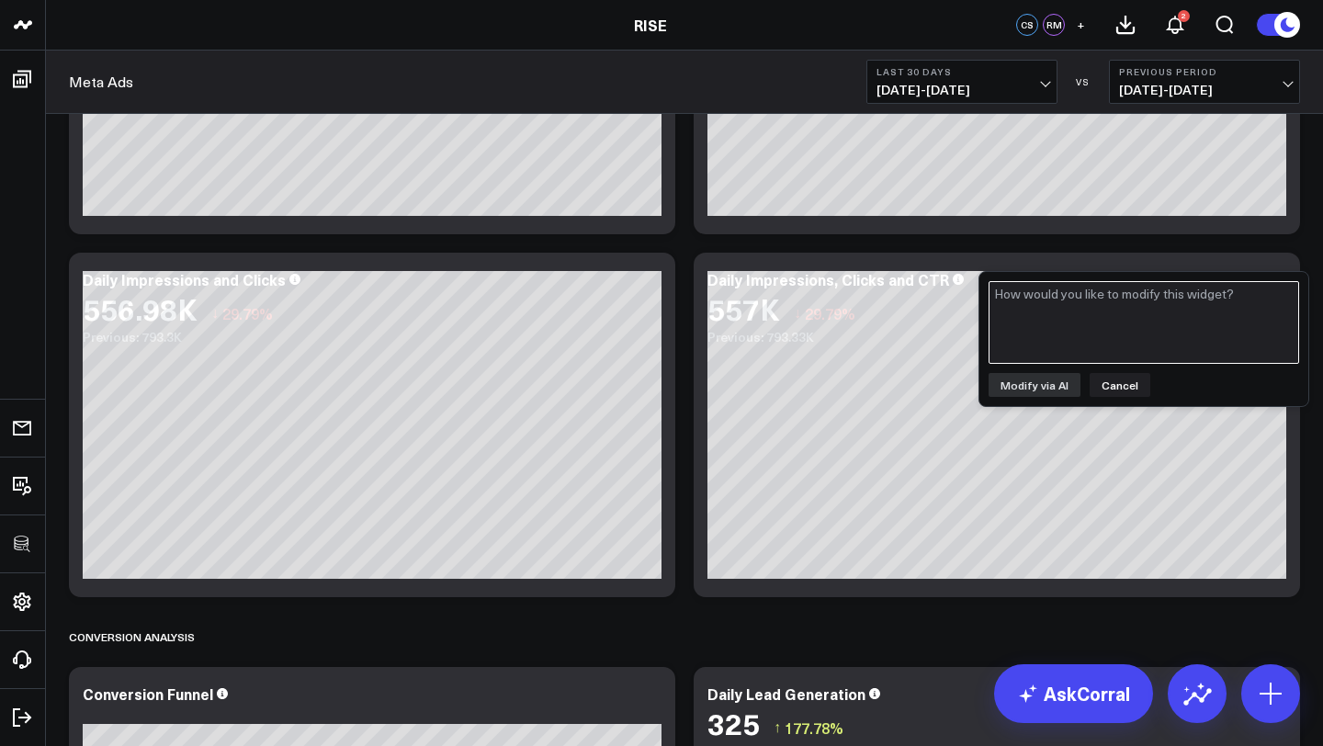
click at [1112, 302] on textarea at bounding box center [1144, 322] width 311 height 83
type textarea "Show daily CTR"
click at [1048, 381] on button "Modify via AI" at bounding box center [1035, 385] width 92 height 24
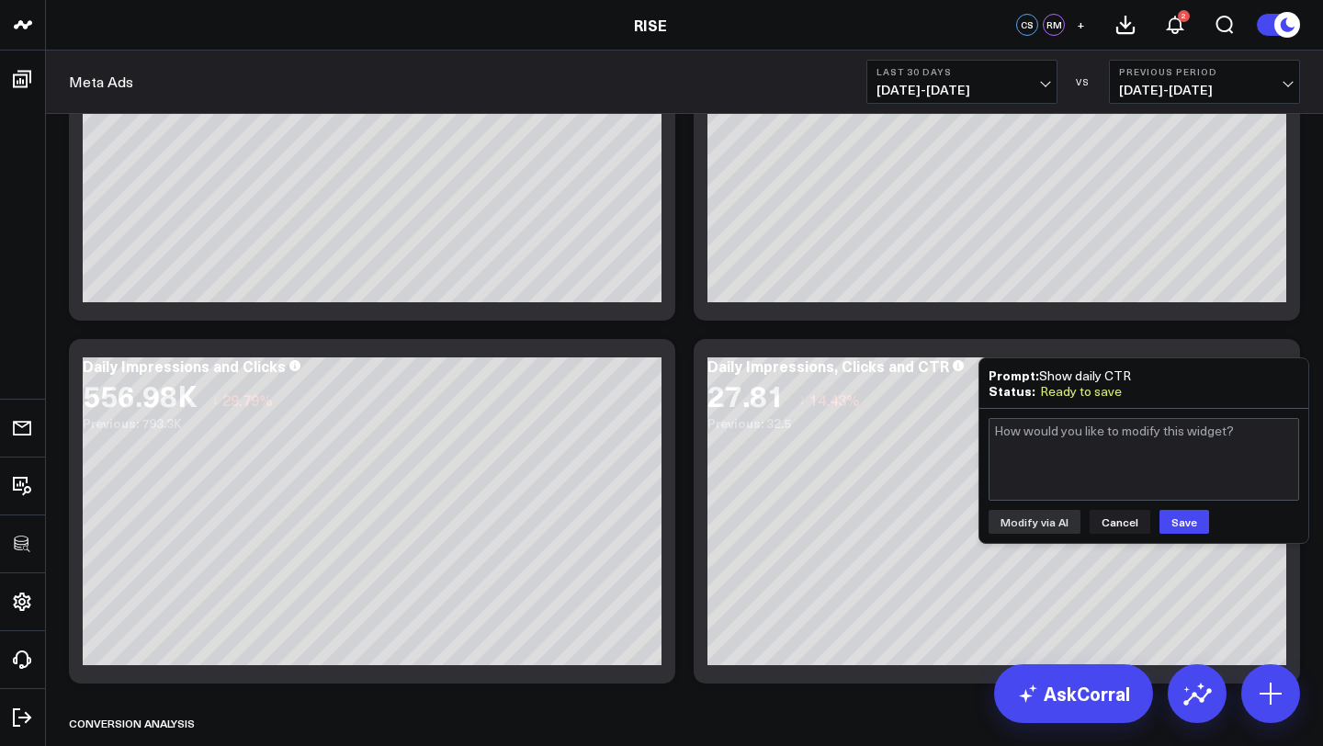
scroll to position [279, 0]
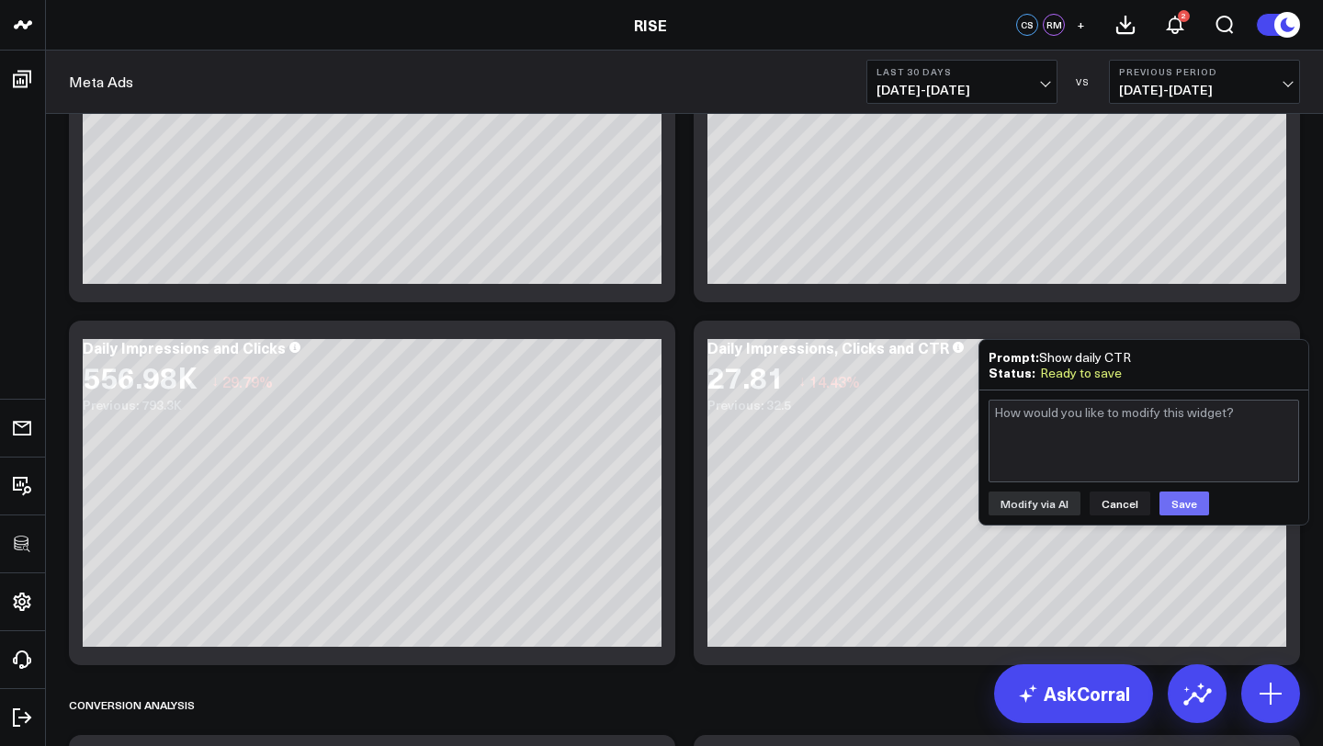
click at [1175, 503] on button "Save" at bounding box center [1184, 504] width 50 height 24
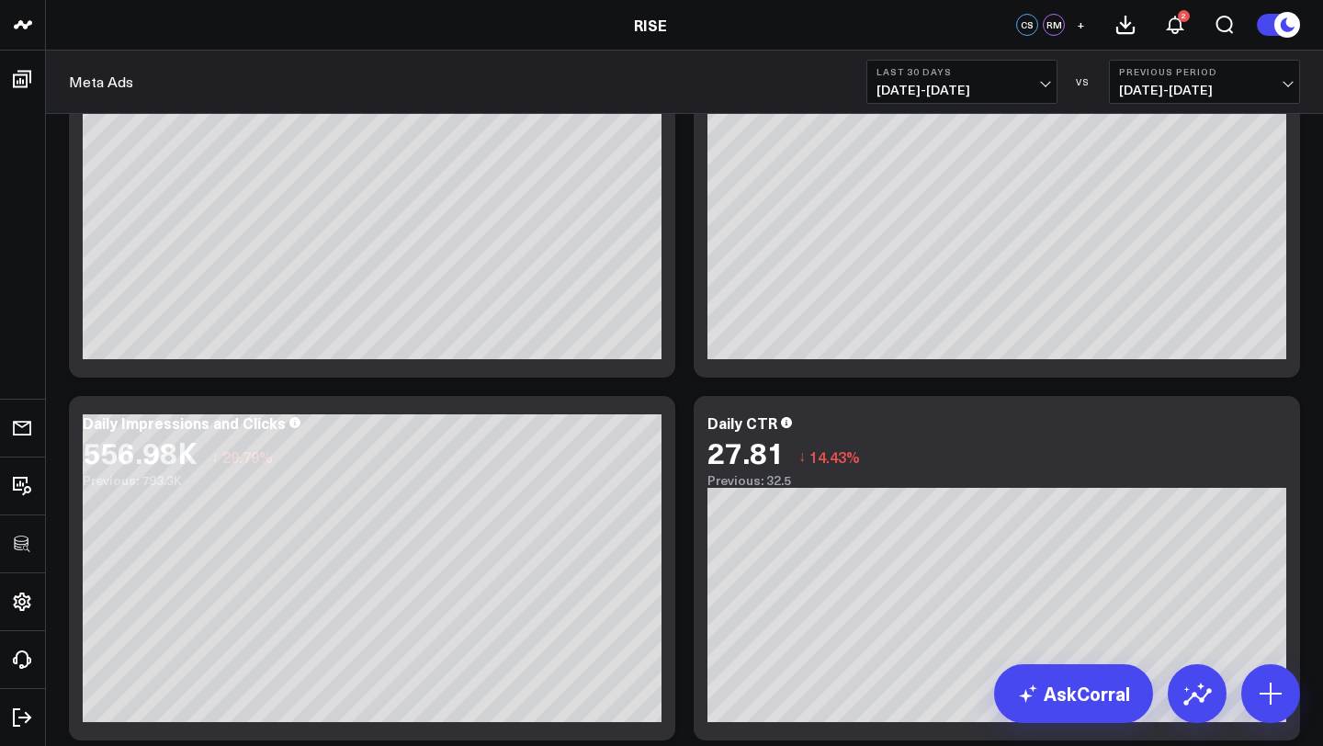
scroll to position [0, 0]
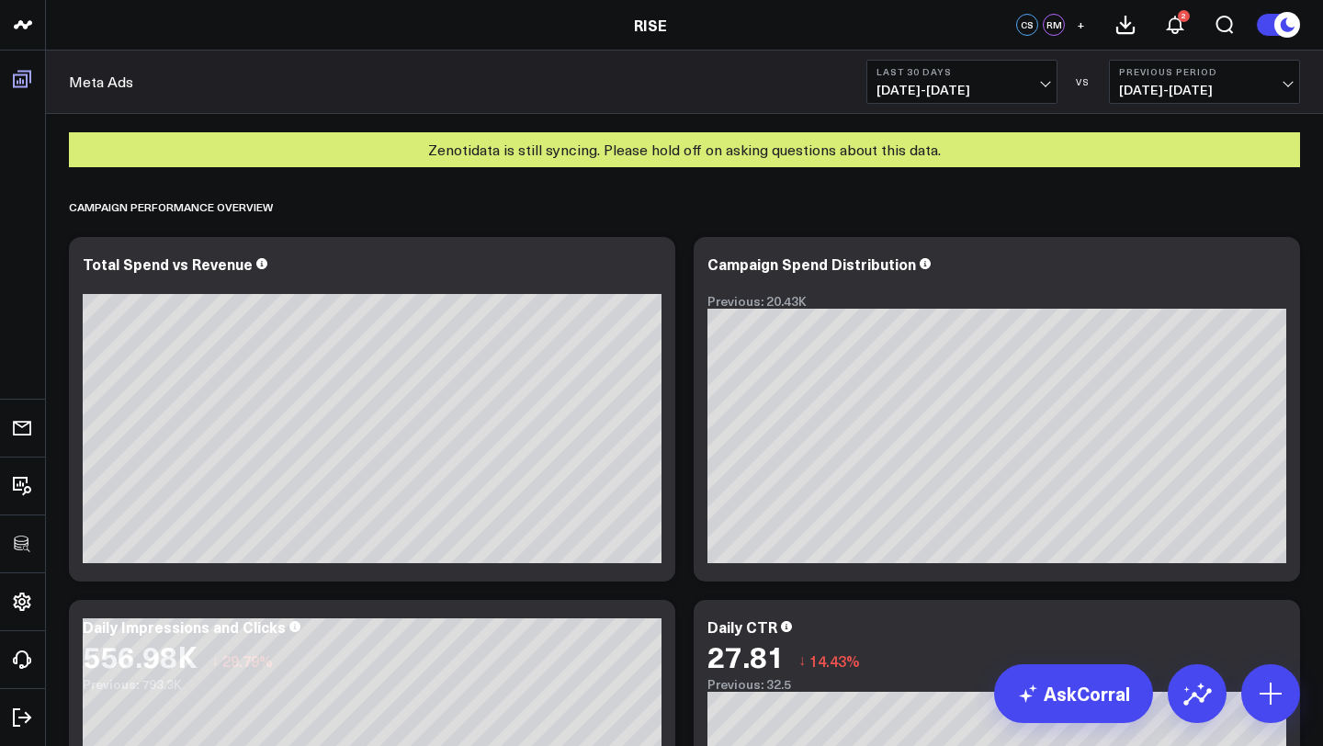
click at [28, 79] on icon at bounding box center [22, 79] width 22 height 22
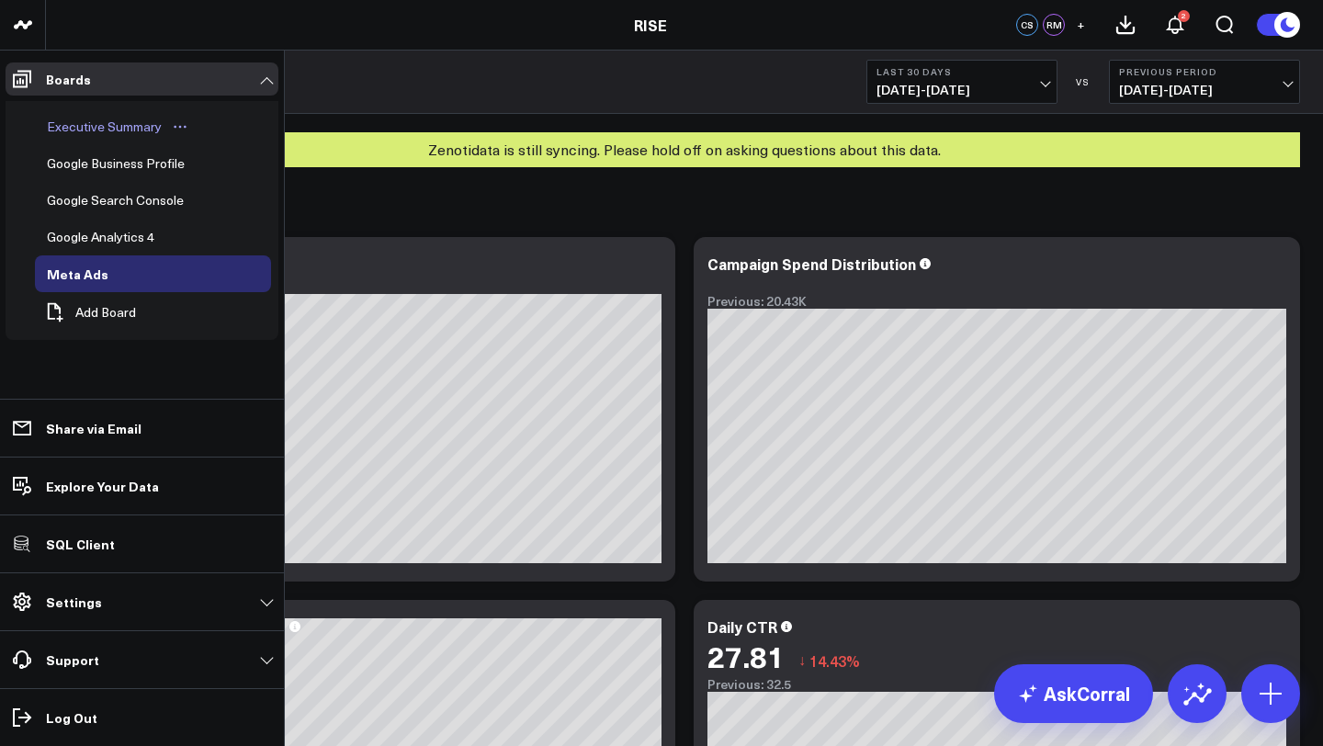
click at [101, 125] on div "Executive Summary" at bounding box center [104, 127] width 124 height 22
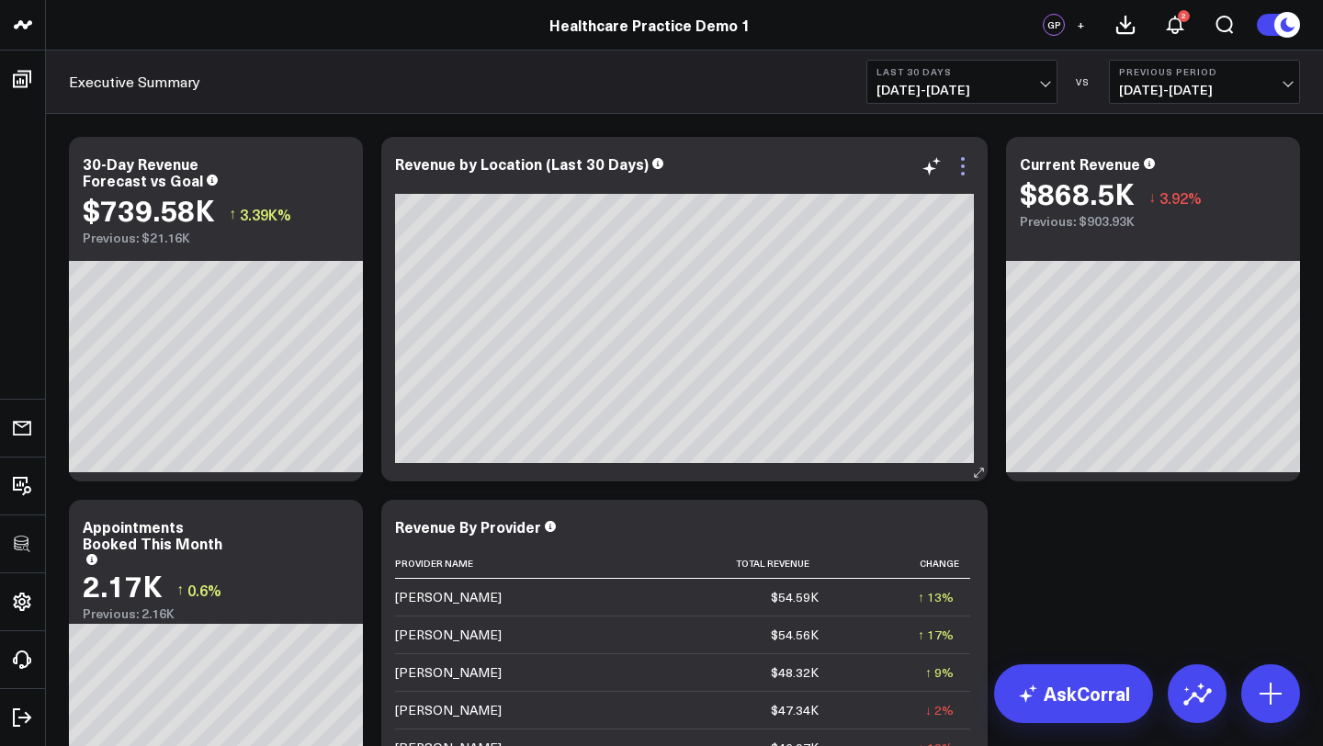
click at [959, 164] on icon at bounding box center [963, 166] width 22 height 22
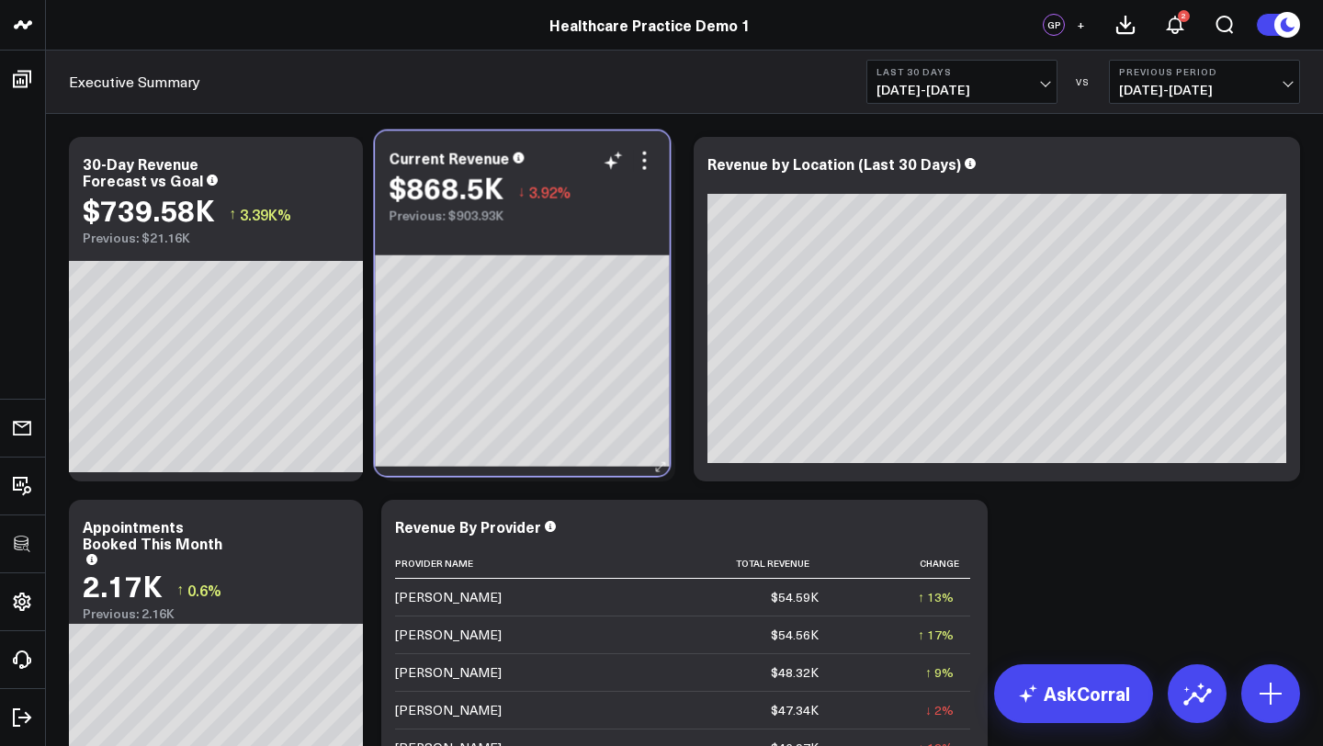
drag, startPoint x: 1201, startPoint y: 166, endPoint x: 570, endPoint y: 157, distance: 631.3
click at [570, 160] on div "Current Revenue" at bounding box center [522, 158] width 266 height 17
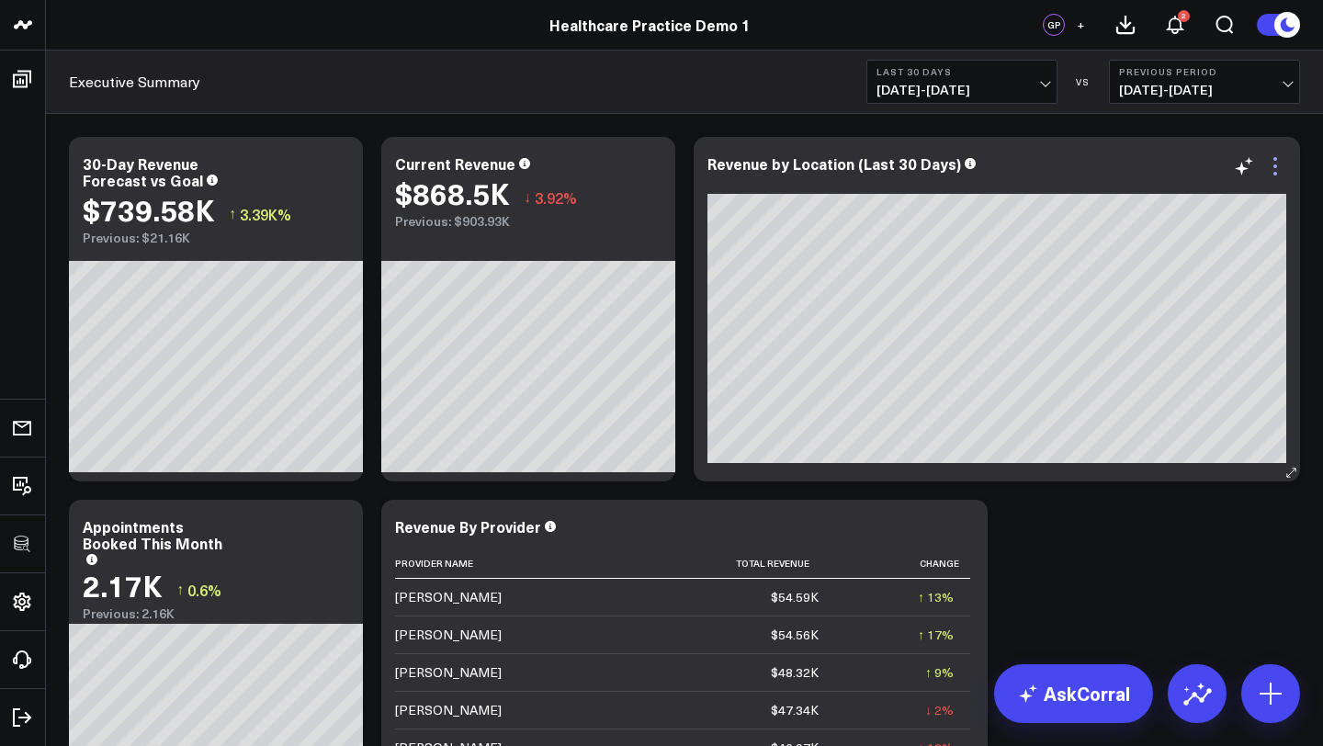
click at [1278, 168] on icon at bounding box center [1275, 166] width 22 height 22
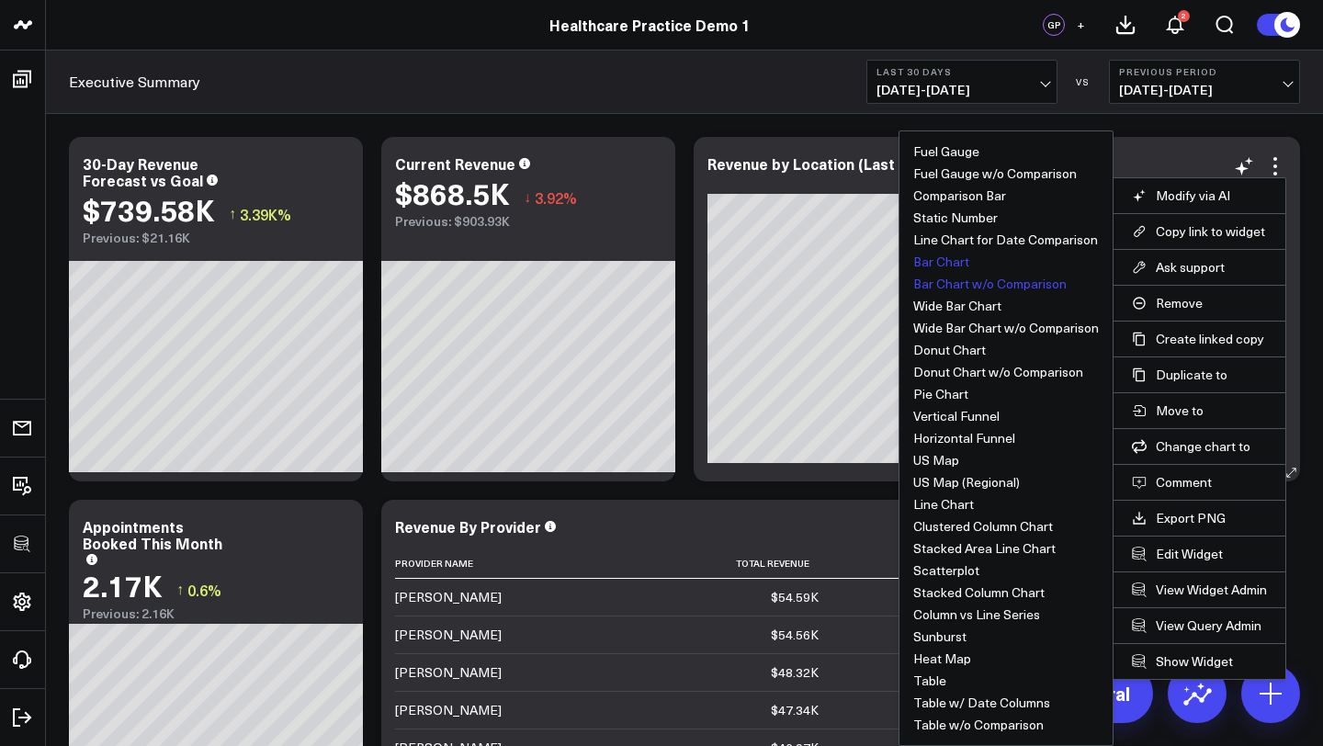
click at [951, 266] on button "Bar Chart" at bounding box center [941, 261] width 56 height 13
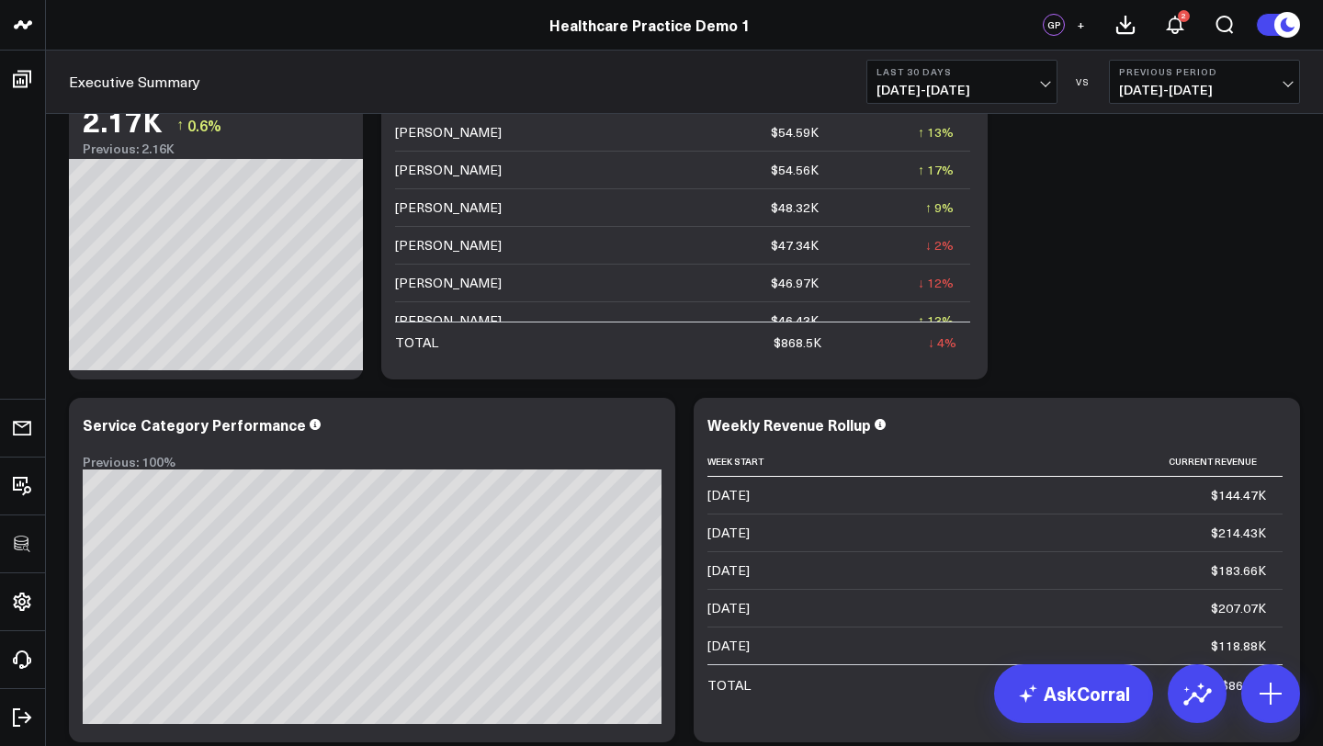
scroll to position [277, 0]
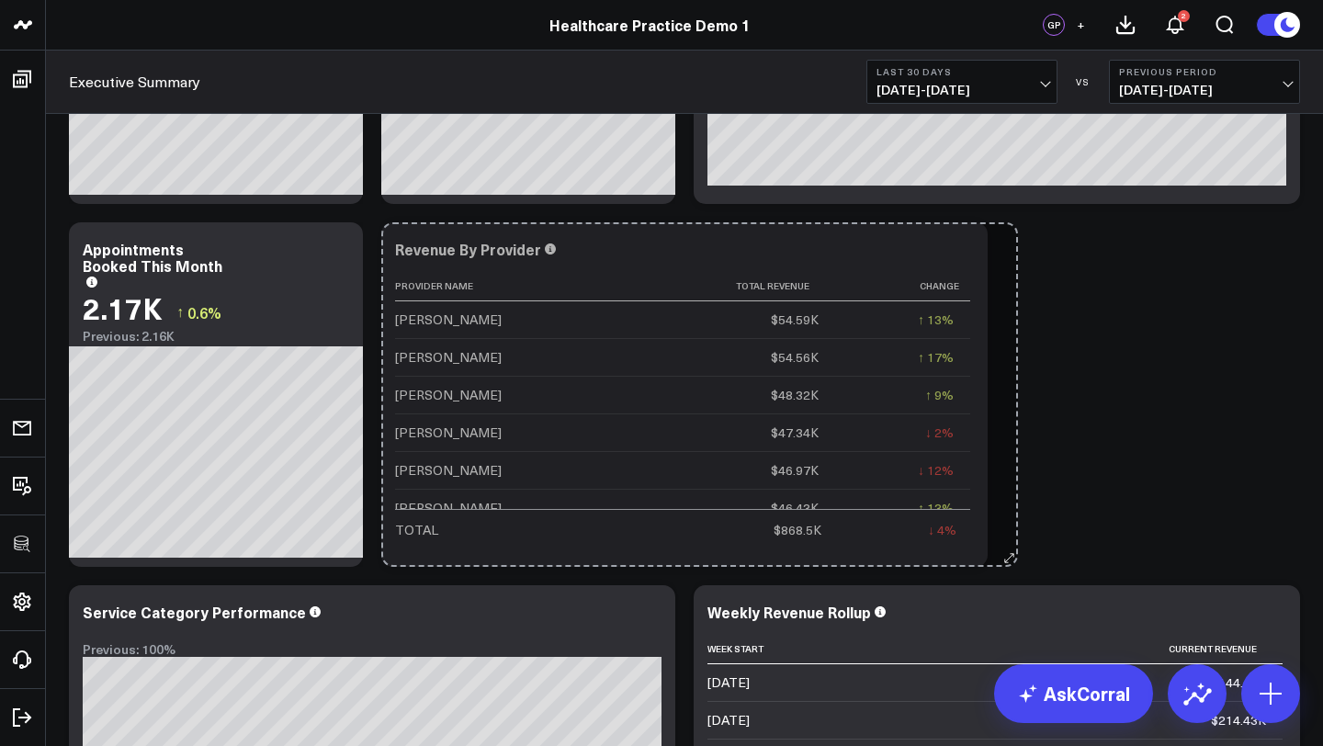
drag, startPoint x: 977, startPoint y: 554, endPoint x: 1004, endPoint y: 549, distance: 27.9
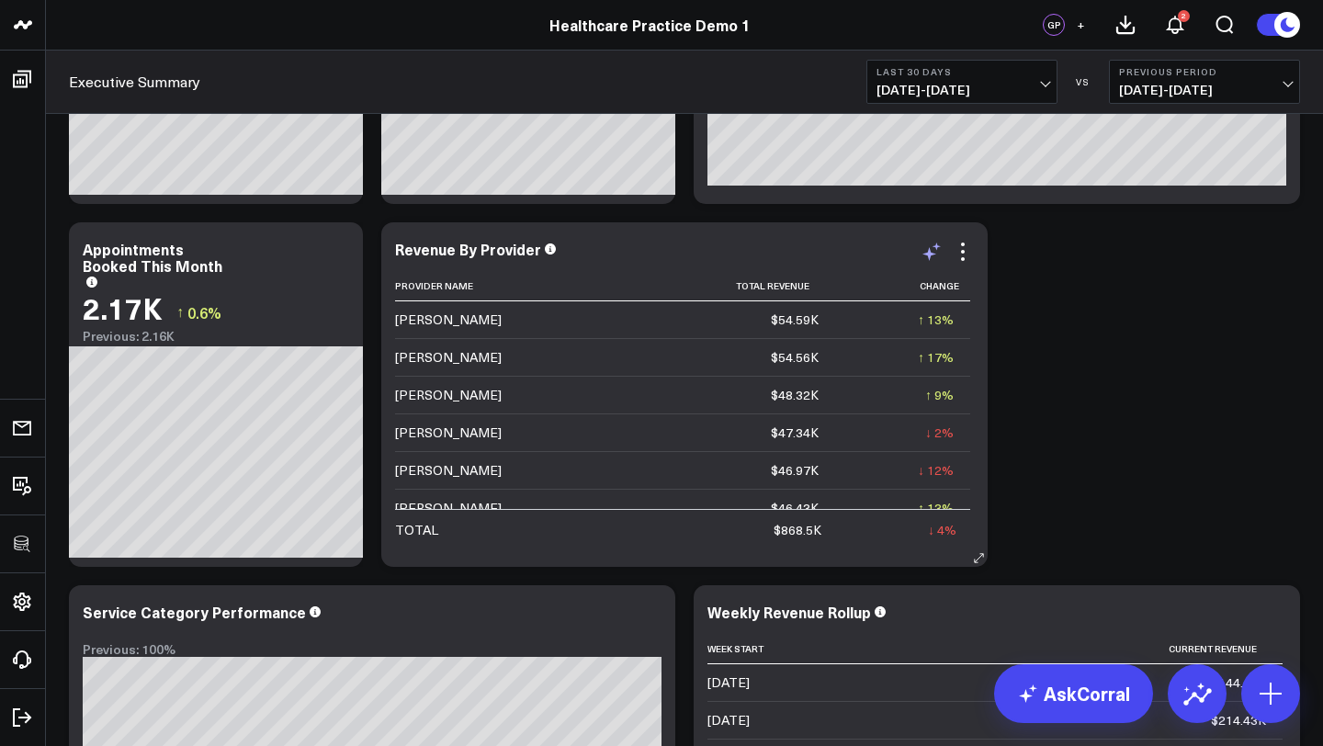
click at [931, 254] on icon at bounding box center [929, 254] width 14 height 14
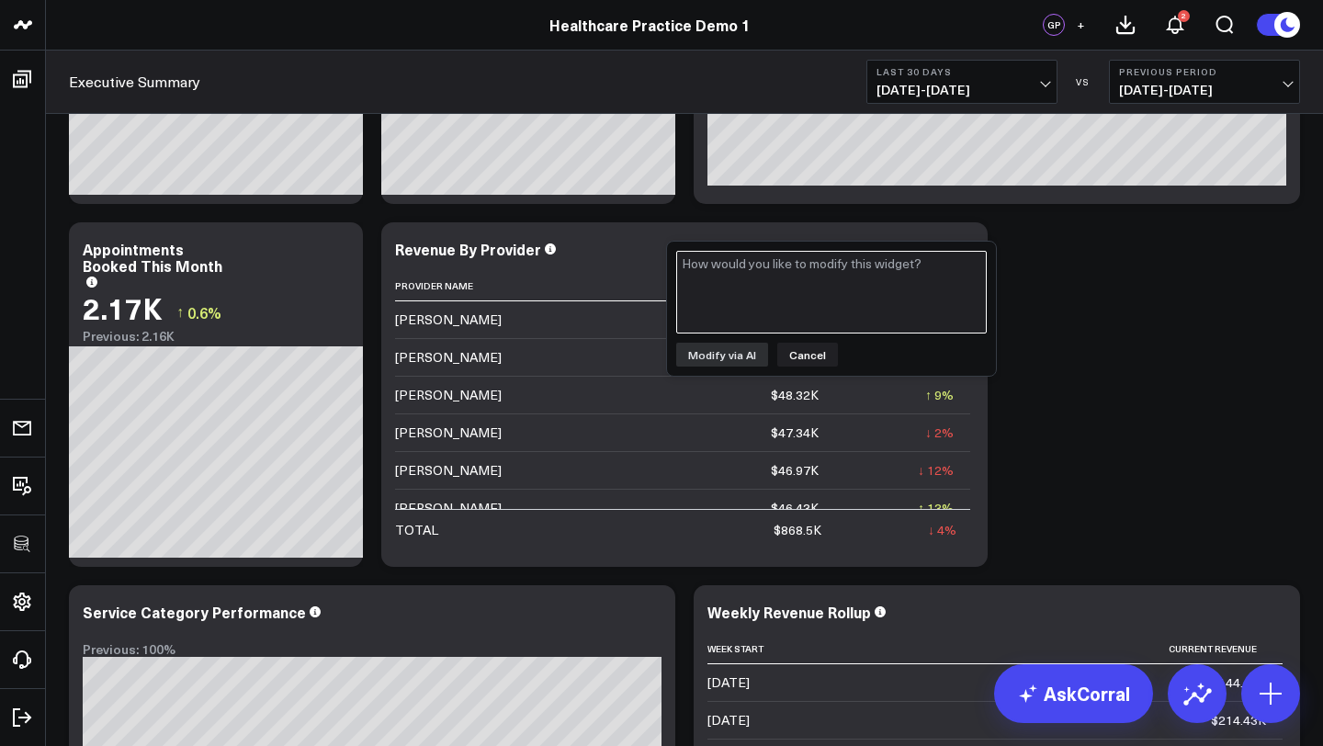
click at [901, 286] on textarea at bounding box center [831, 292] width 311 height 83
drag, startPoint x: 710, startPoint y: 266, endPoint x: 753, endPoint y: 266, distance: 43.2
drag, startPoint x: 708, startPoint y: 266, endPoint x: 821, endPoint y: 269, distance: 113.1
click at [821, 269] on textarea "Add average visit revenue" at bounding box center [831, 292] width 311 height 83
drag, startPoint x: 849, startPoint y: 265, endPoint x: 755, endPoint y: 258, distance: 93.9
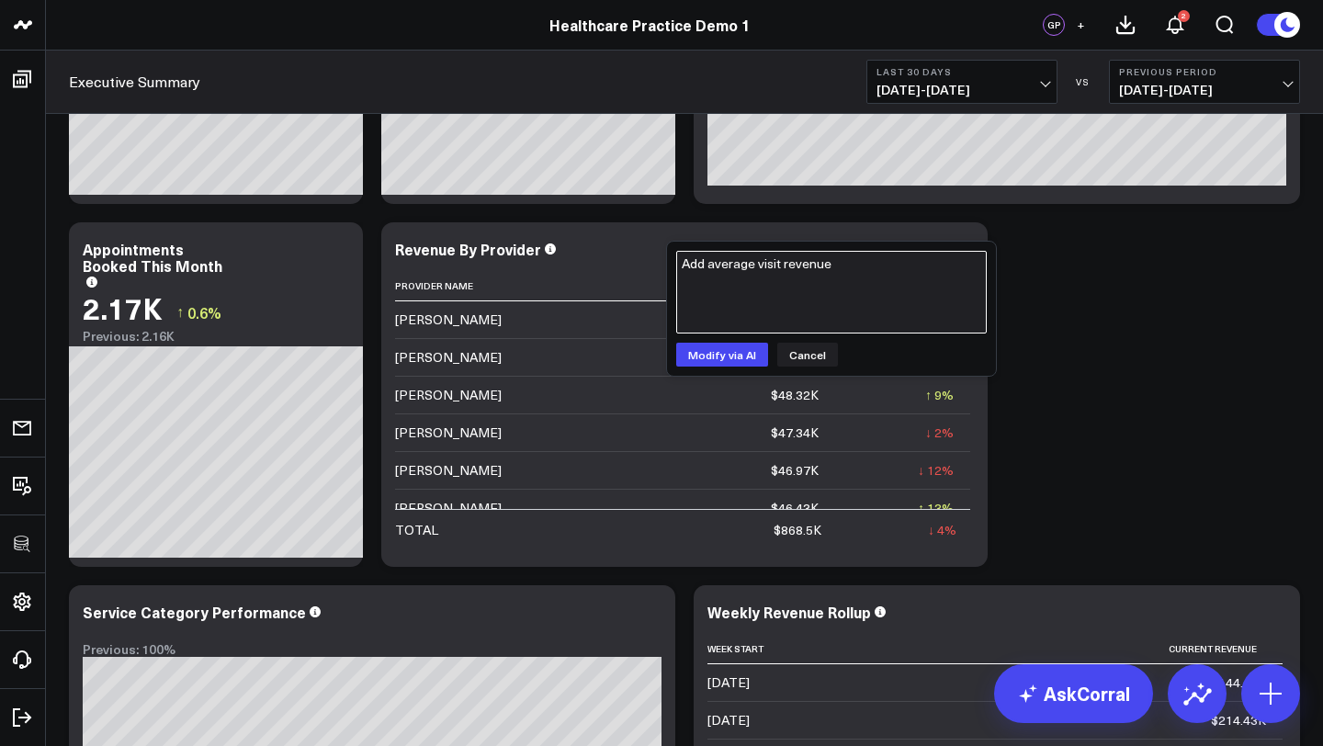
click at [755, 258] on textarea "Add average visit revenue" at bounding box center [831, 292] width 311 height 83
type textarea "Add average LTV per patient seen"
click at [732, 356] on button "Modify via AI" at bounding box center [722, 355] width 92 height 24
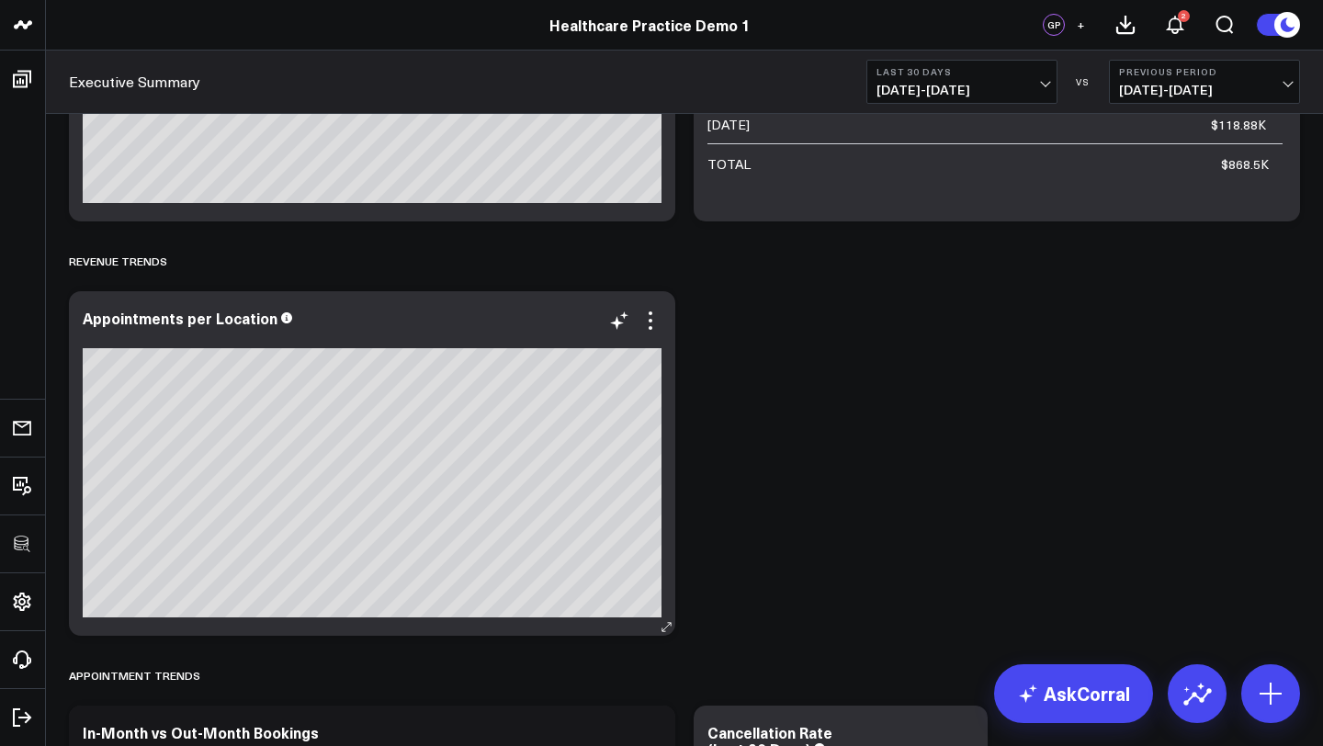
scroll to position [1043, 0]
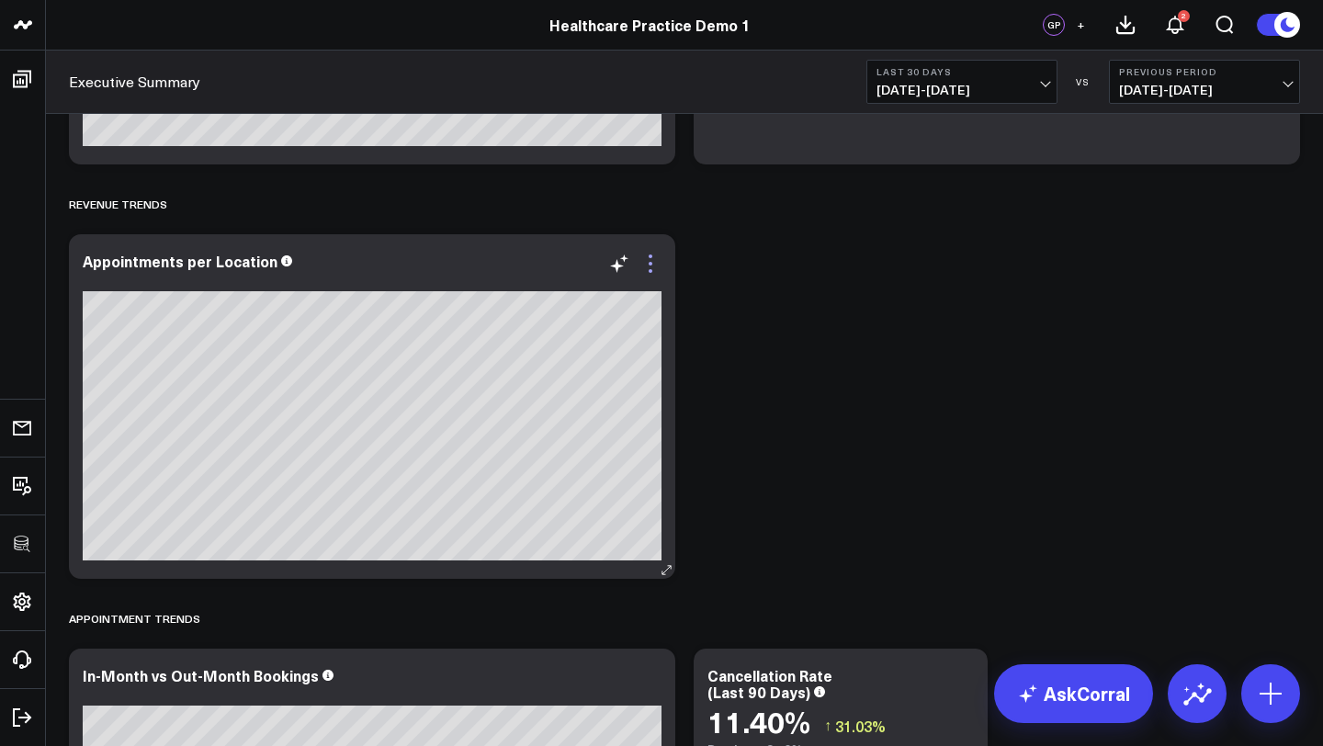
click at [651, 262] on icon at bounding box center [650, 264] width 22 height 22
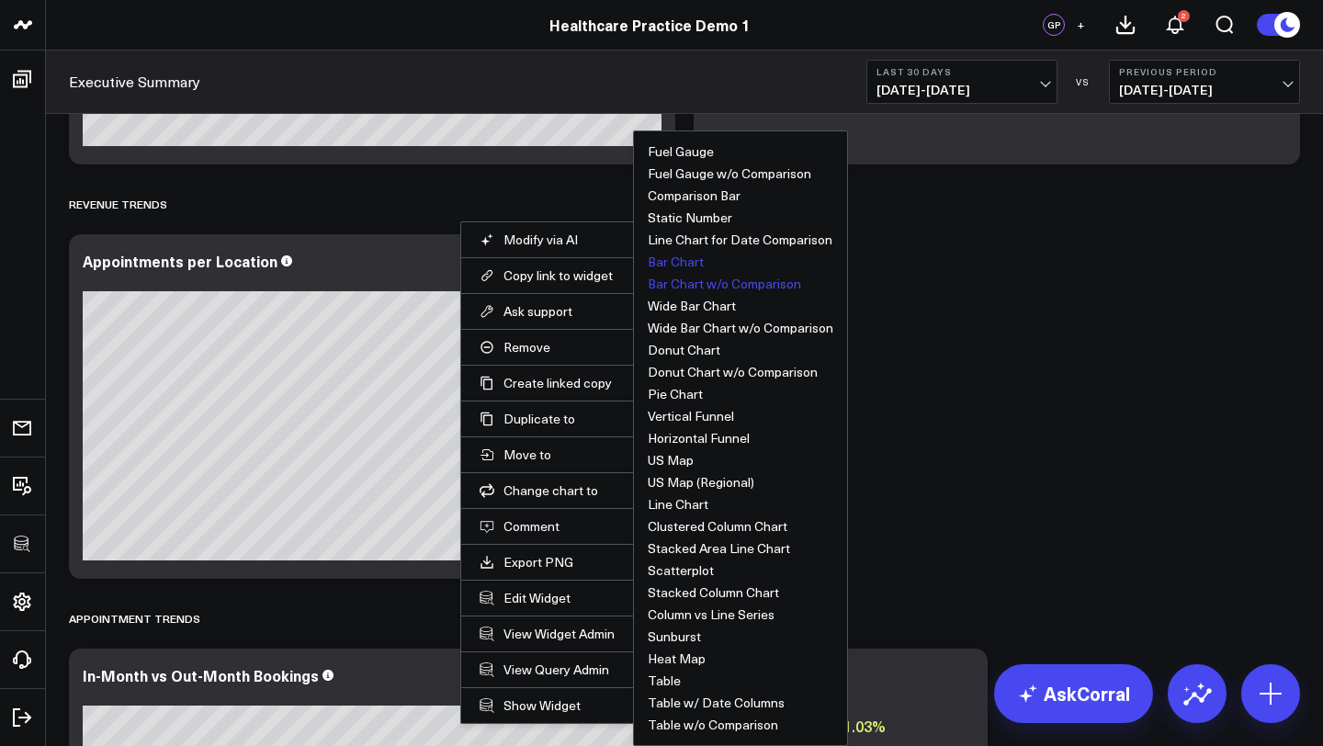
click at [686, 260] on button "Bar Chart" at bounding box center [676, 261] width 56 height 13
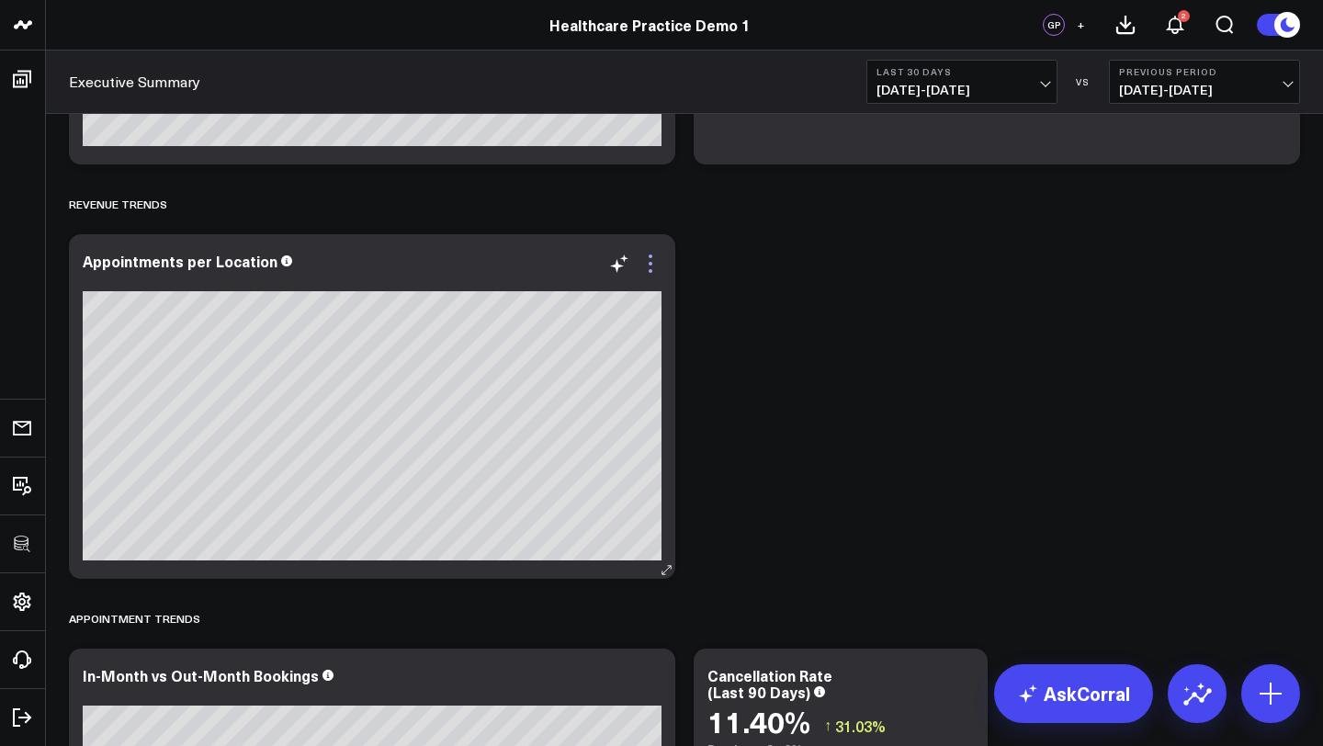
click at [645, 255] on icon at bounding box center [650, 264] width 22 height 22
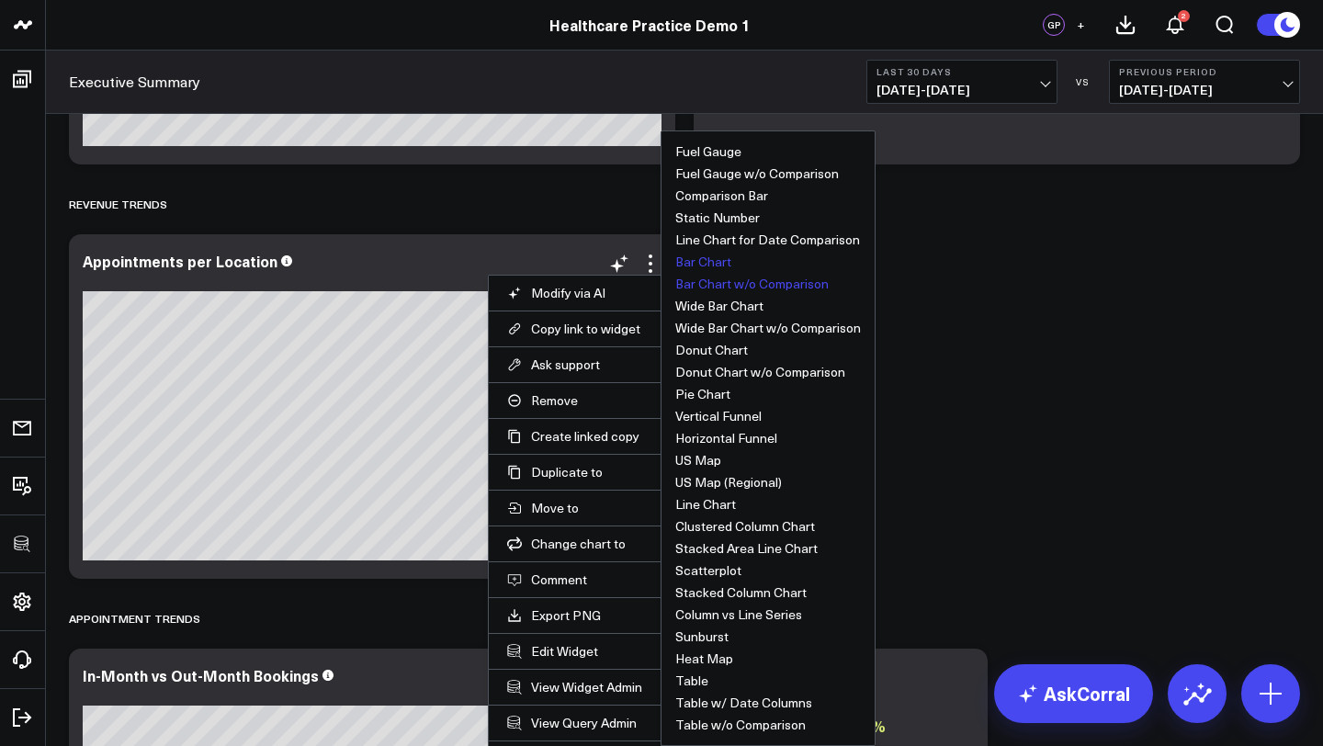
click at [711, 284] on button "Bar Chart w/o Comparison" at bounding box center [751, 283] width 153 height 13
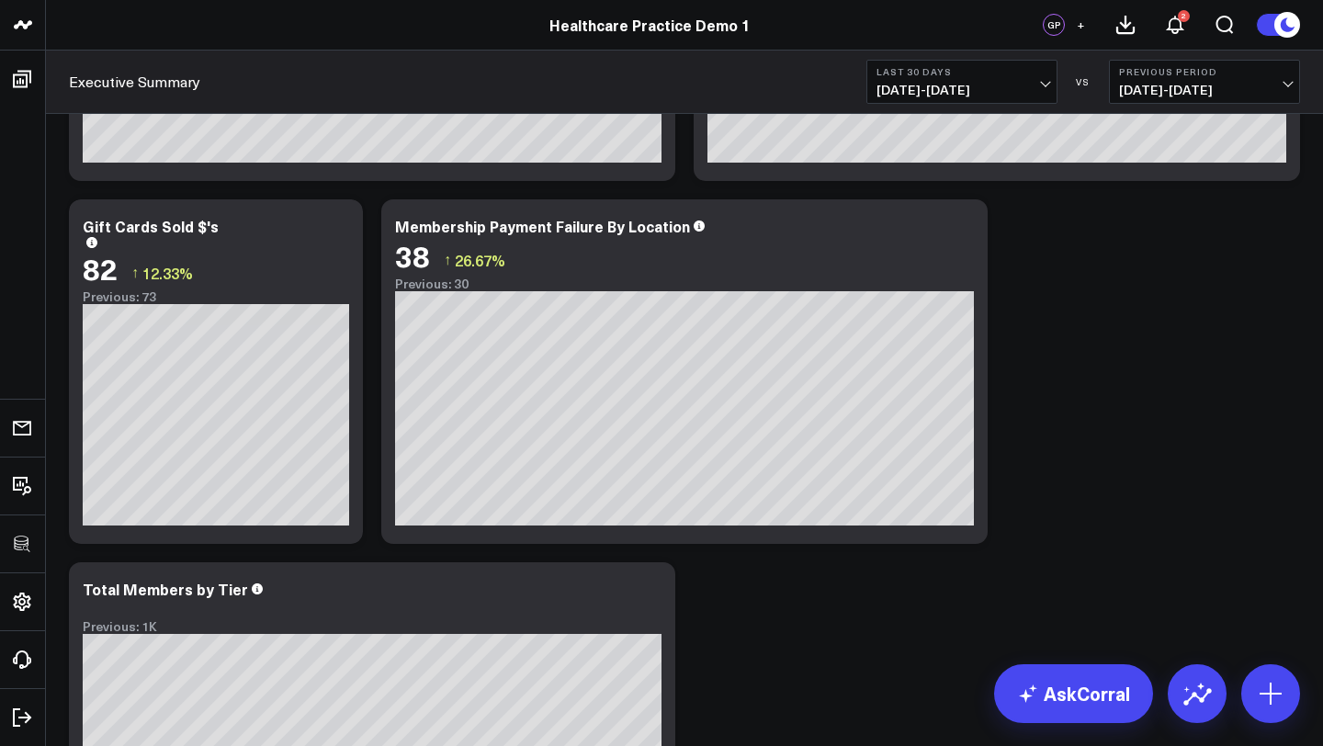
scroll to position [3421, 0]
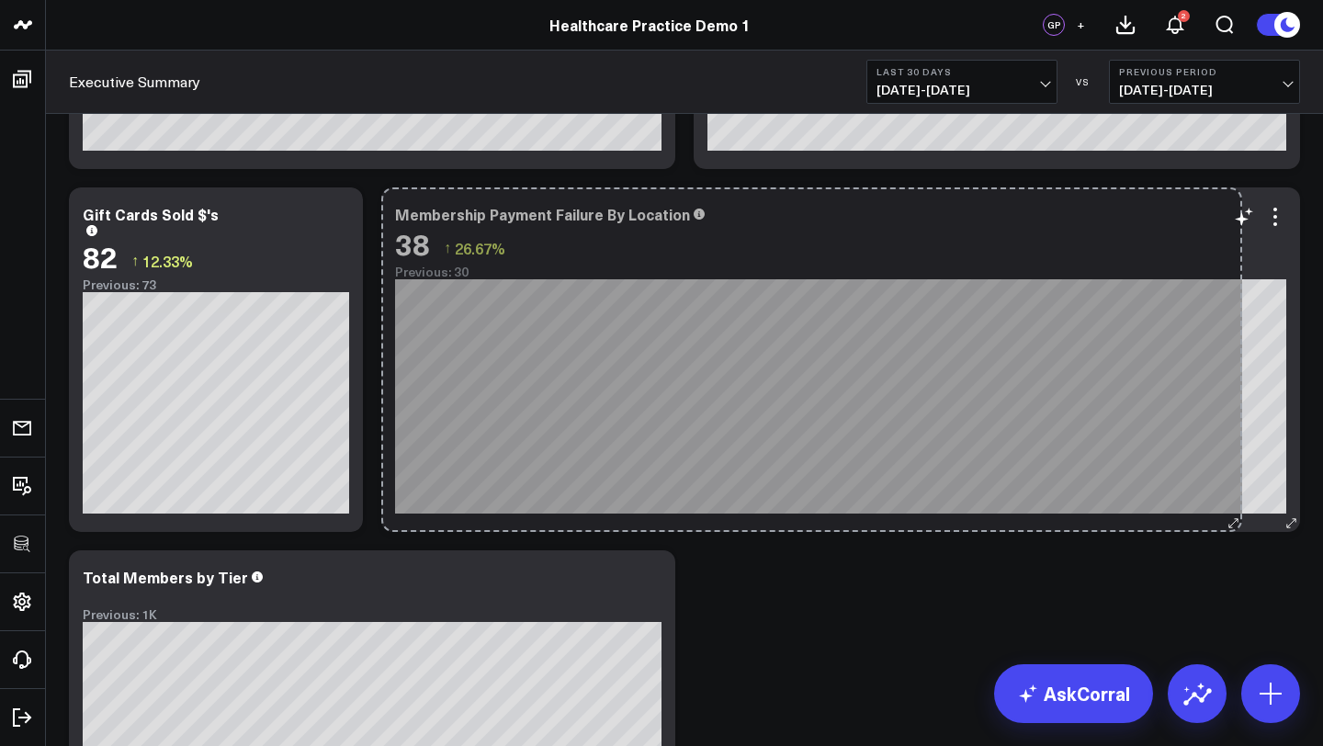
drag, startPoint x: 978, startPoint y: 523, endPoint x: 1232, endPoint y: 515, distance: 254.6
click at [1232, 515] on div "Membership Payment Failure By Location 38 ↑ 26.67% Previous: 30 So sorry. The q…" at bounding box center [840, 359] width 919 height 345
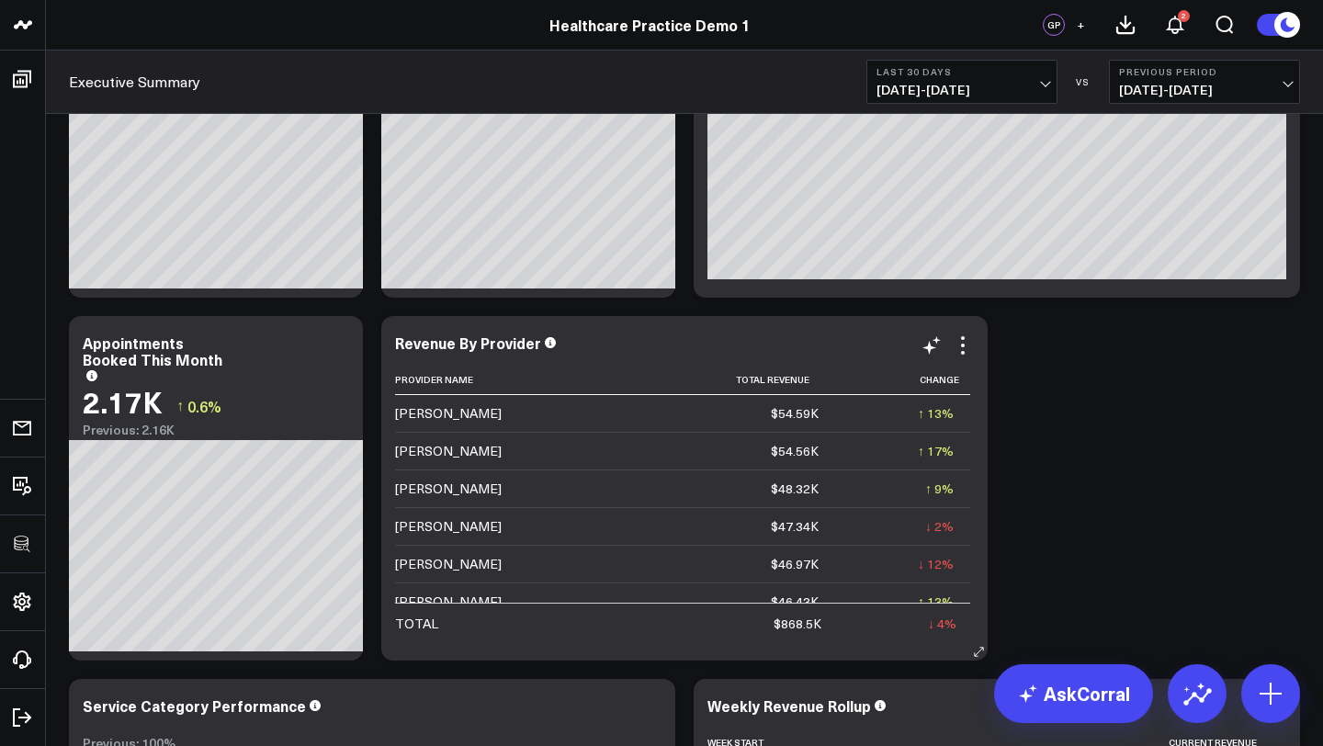
scroll to position [256, 0]
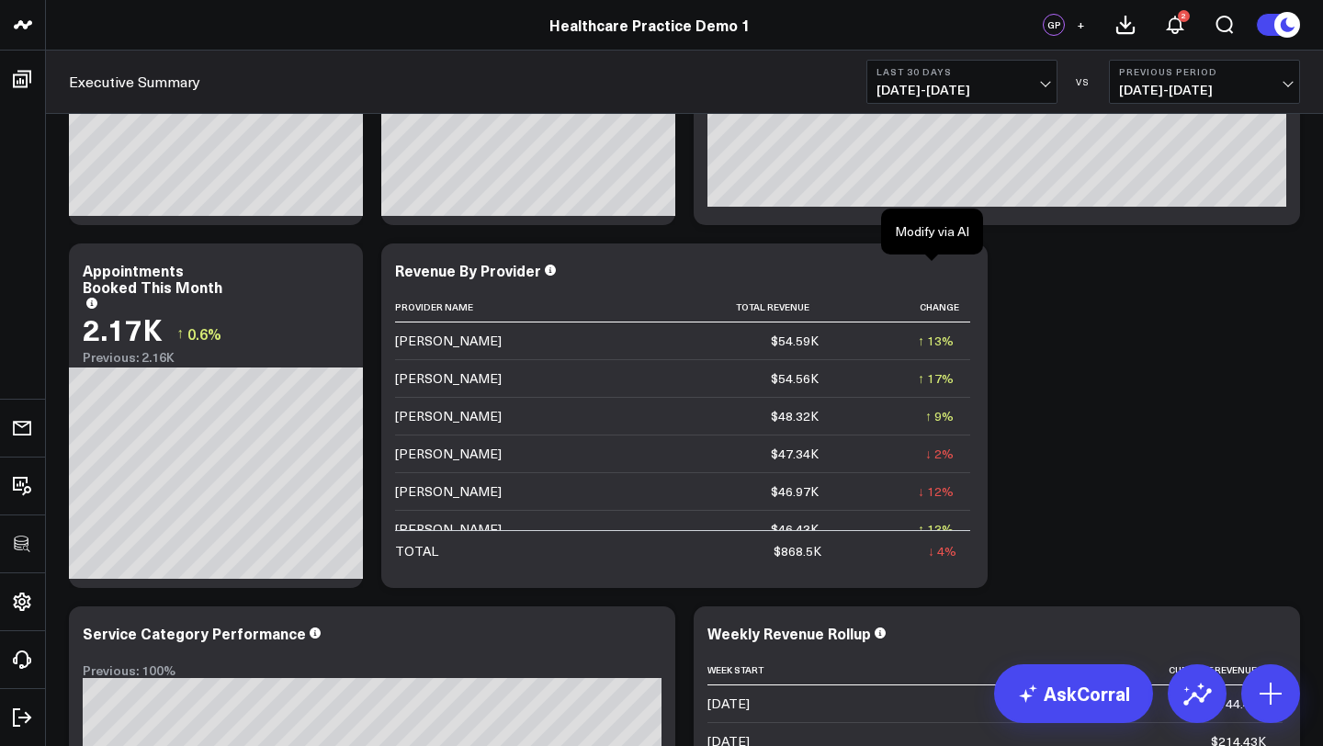
click at [0, 0] on icon at bounding box center [0, 0] width 0 height 0
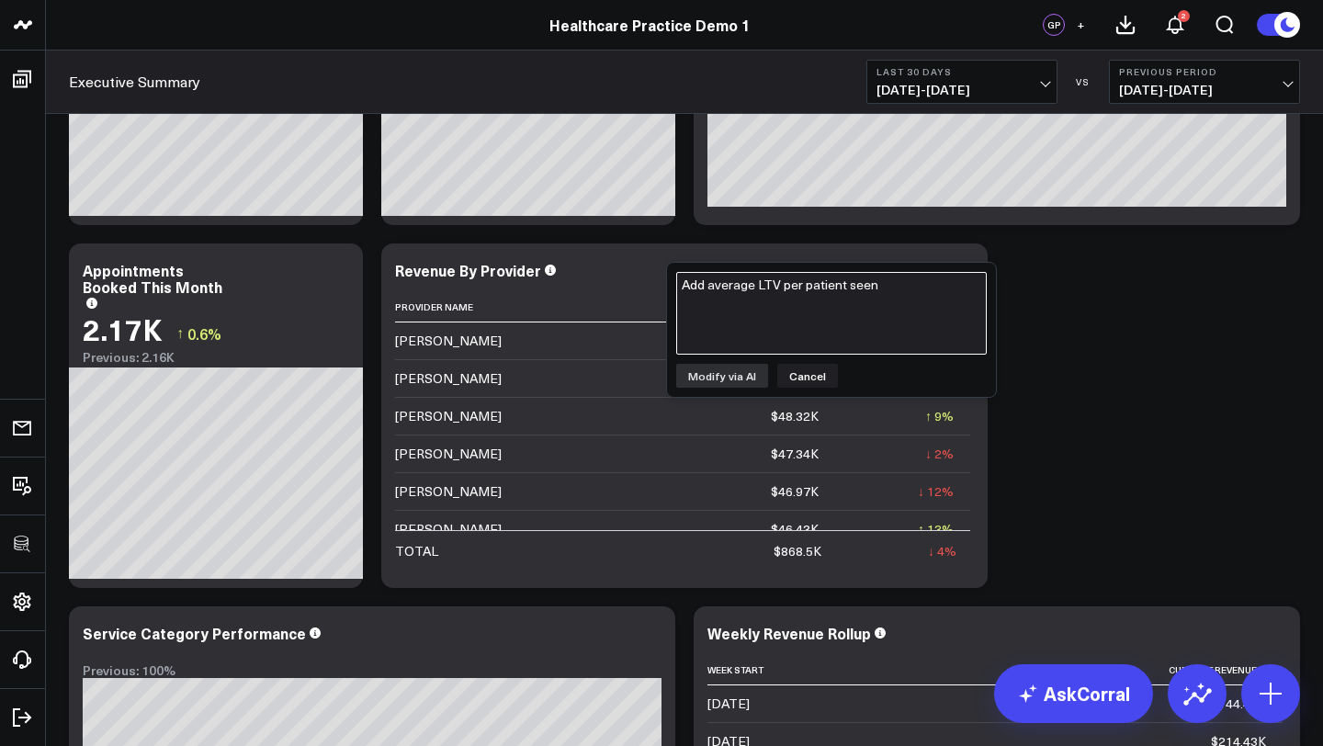
click at [898, 300] on textarea "Add average LTV per patient seen" at bounding box center [831, 313] width 311 height 83
type textarea "Add average LTV per patient"
click at [723, 364] on button "Modify via AI" at bounding box center [722, 376] width 92 height 24
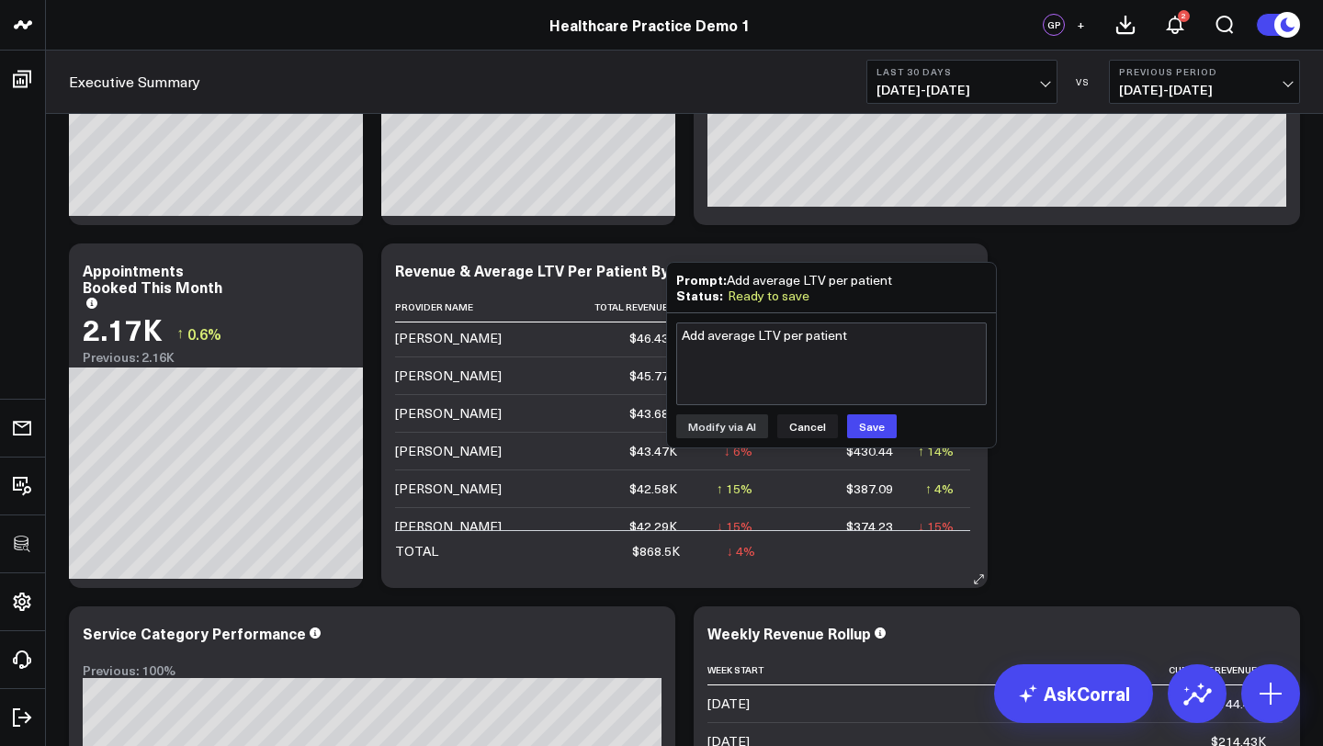
scroll to position [0, 0]
click at [867, 430] on button "Save" at bounding box center [872, 426] width 50 height 24
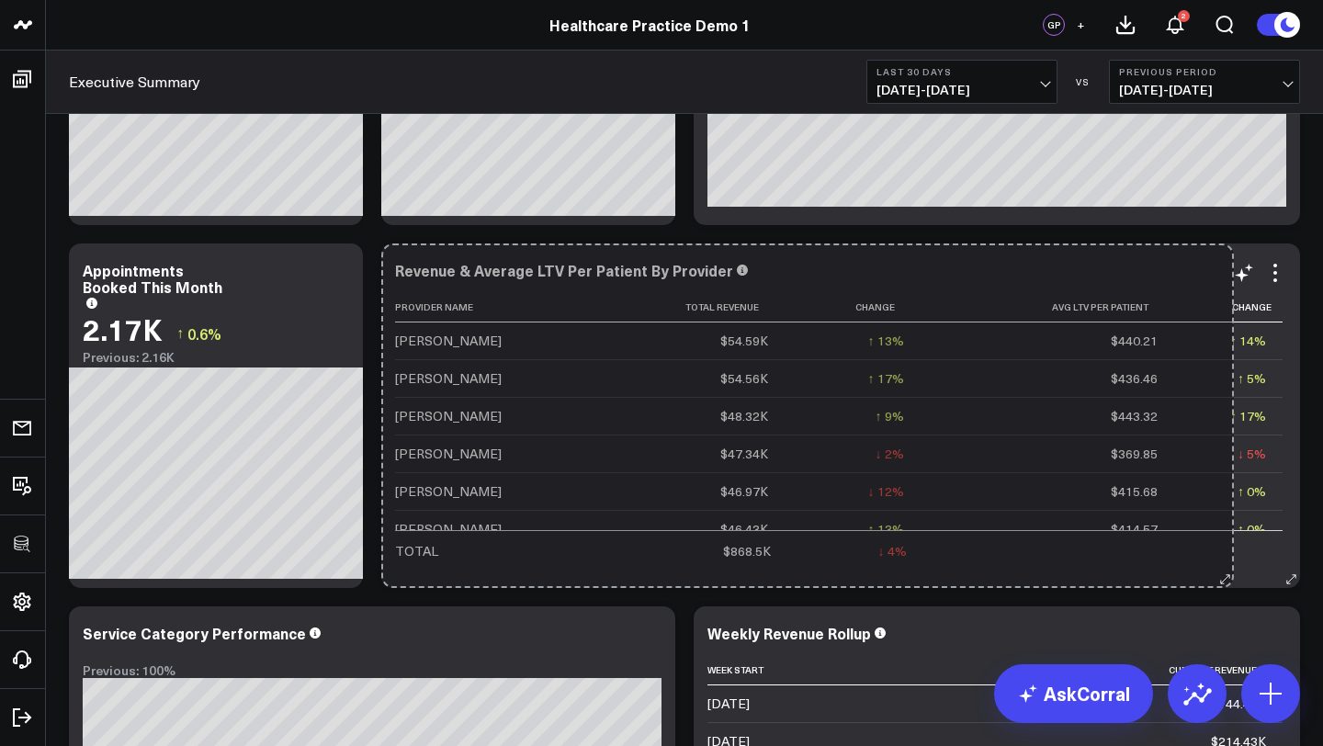
drag, startPoint x: 973, startPoint y: 573, endPoint x: 1219, endPoint y: 556, distance: 246.8
click at [1219, 556] on div "Revenue & Average LTV Per Patient By Provider Provider Name Total Revenue Chang…" at bounding box center [840, 415] width 919 height 345
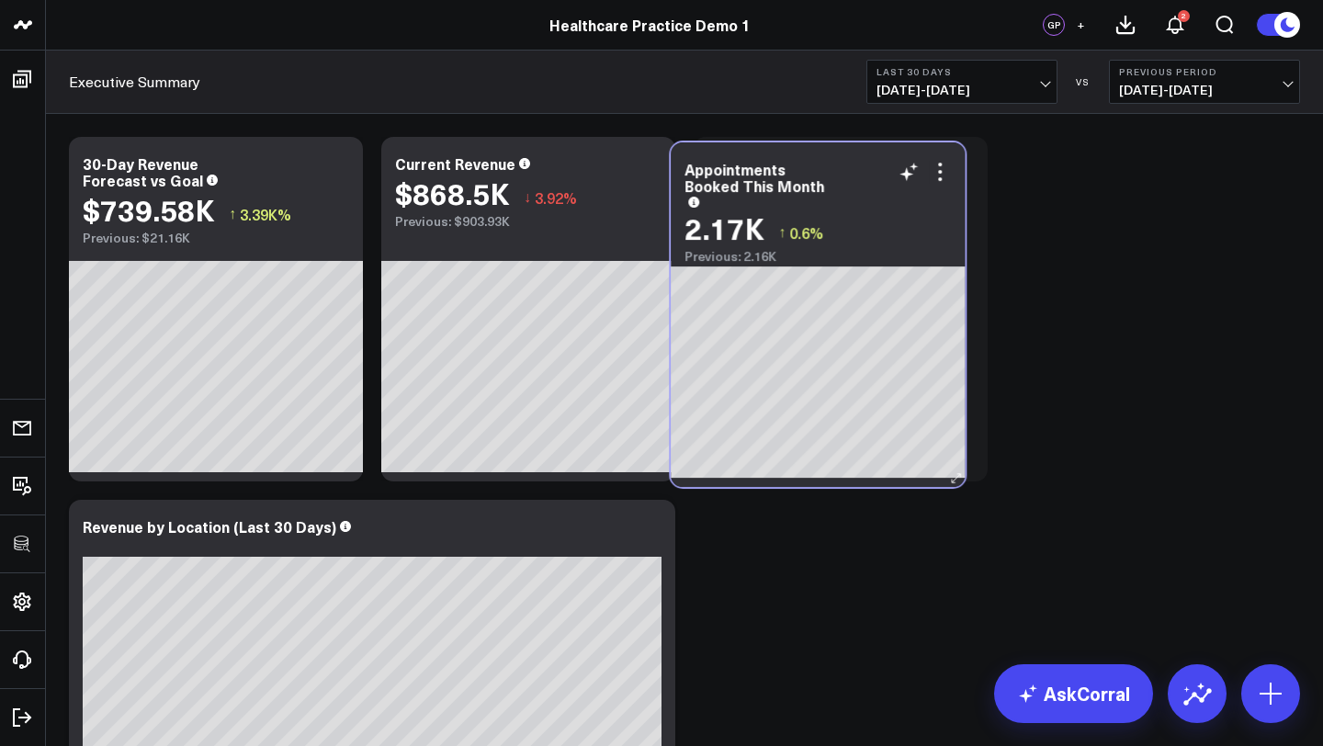
drag, startPoint x: 271, startPoint y: 532, endPoint x: 873, endPoint y: 175, distance: 699.9
click at [873, 175] on div "Appointments Booked This Month" at bounding box center [817, 184] width 266 height 46
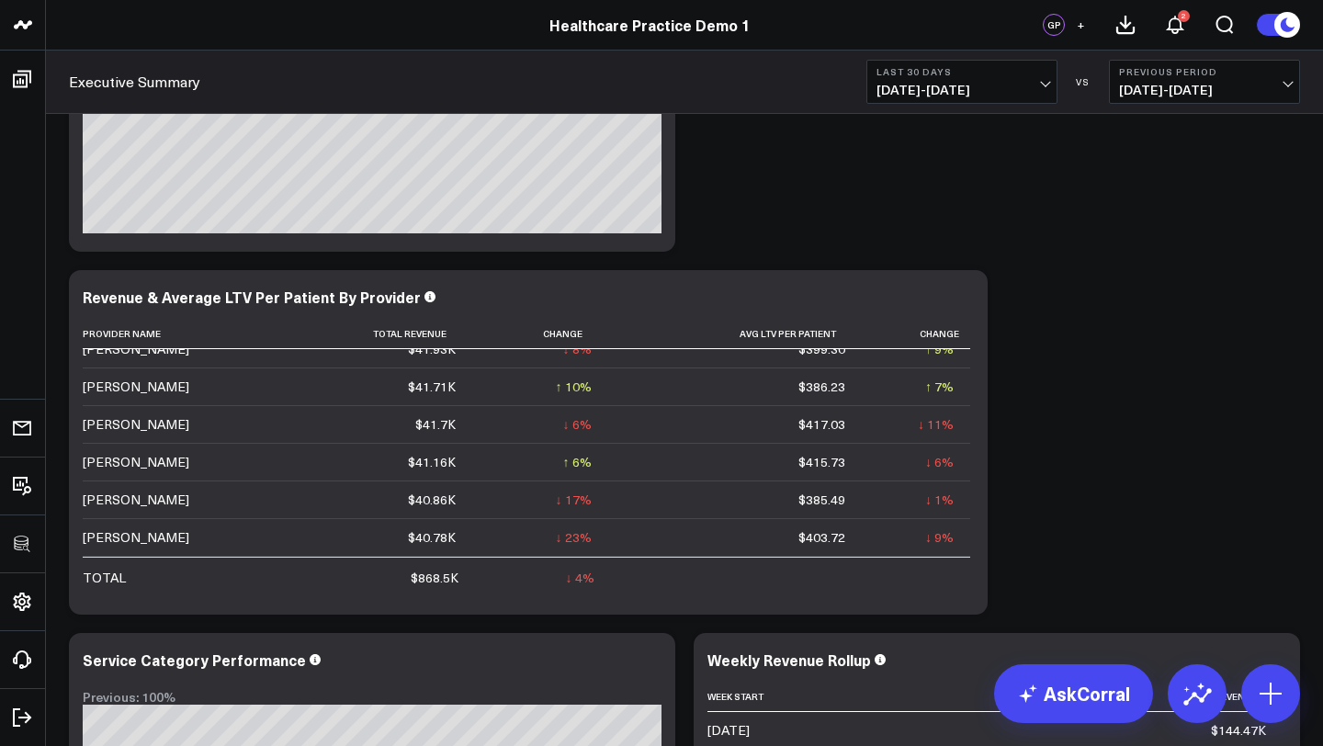
scroll to position [434, 0]
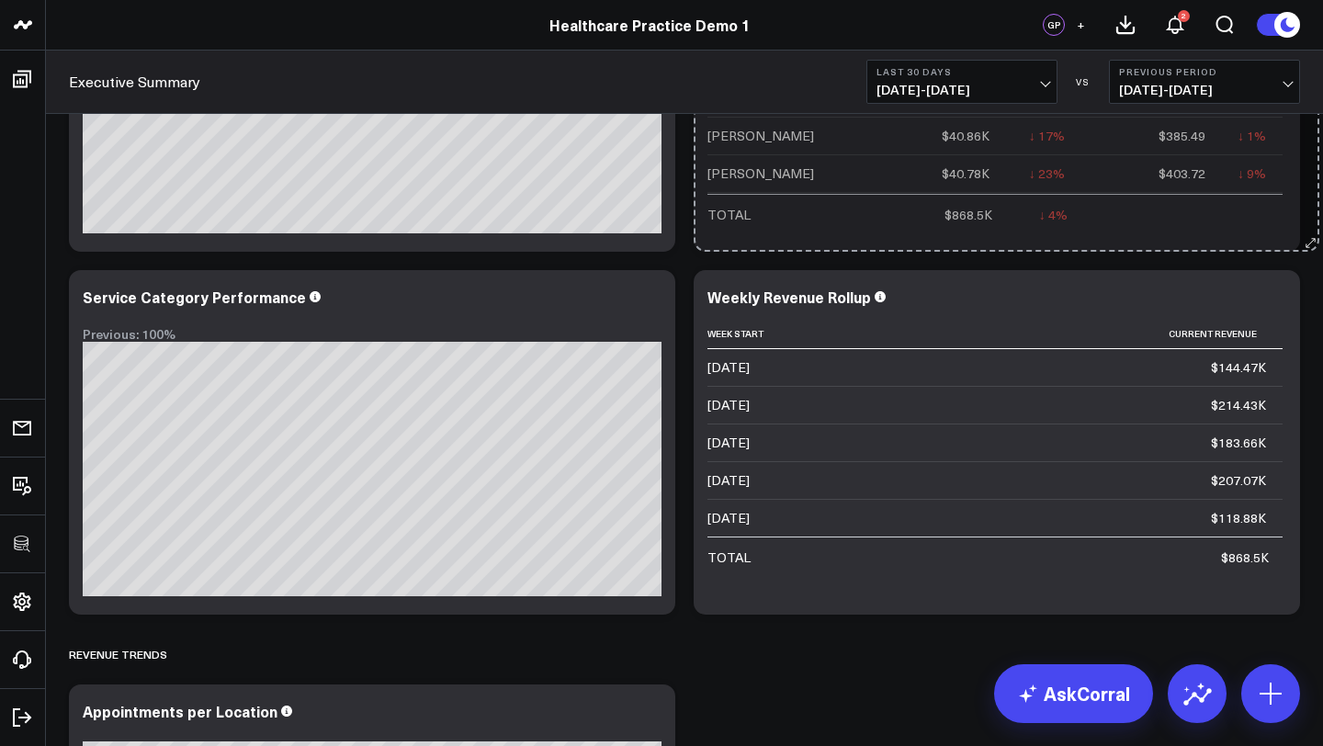
drag, startPoint x: 978, startPoint y: 603, endPoint x: 685, endPoint y: 599, distance: 293.1
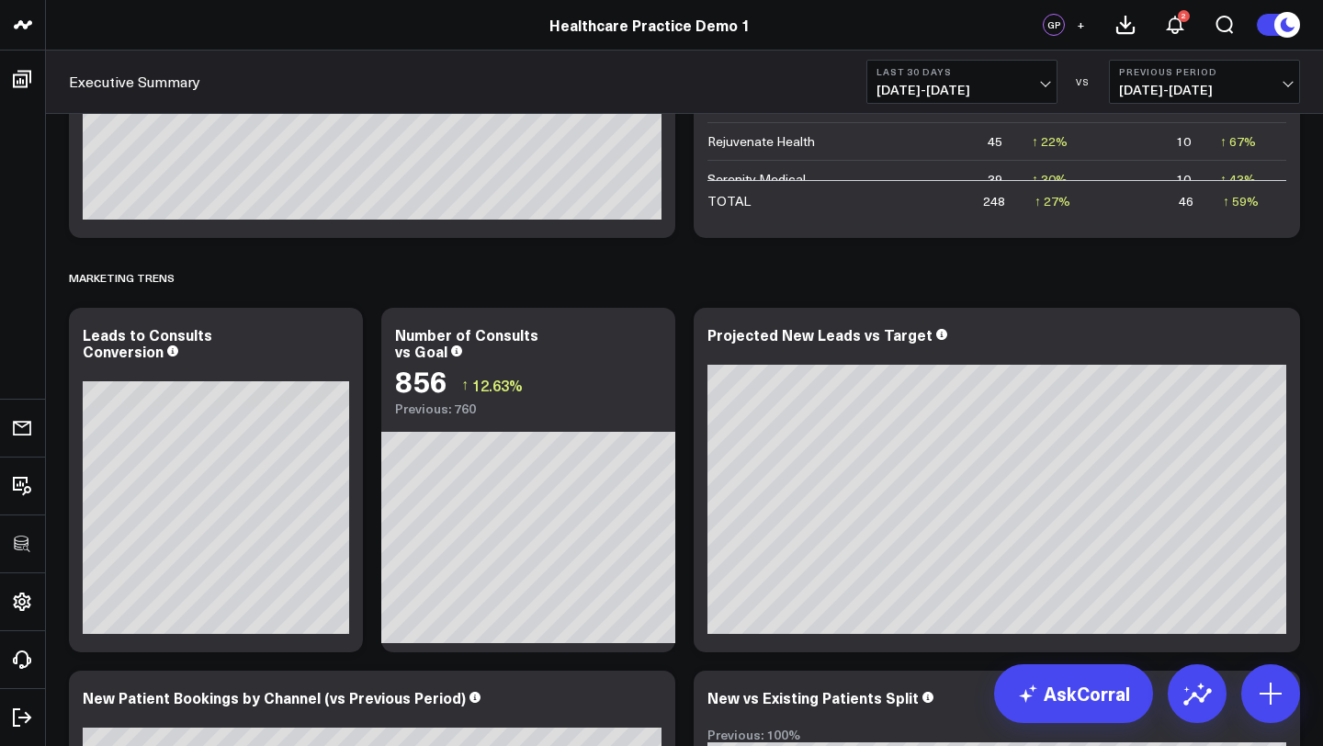
scroll to position [2105, 0]
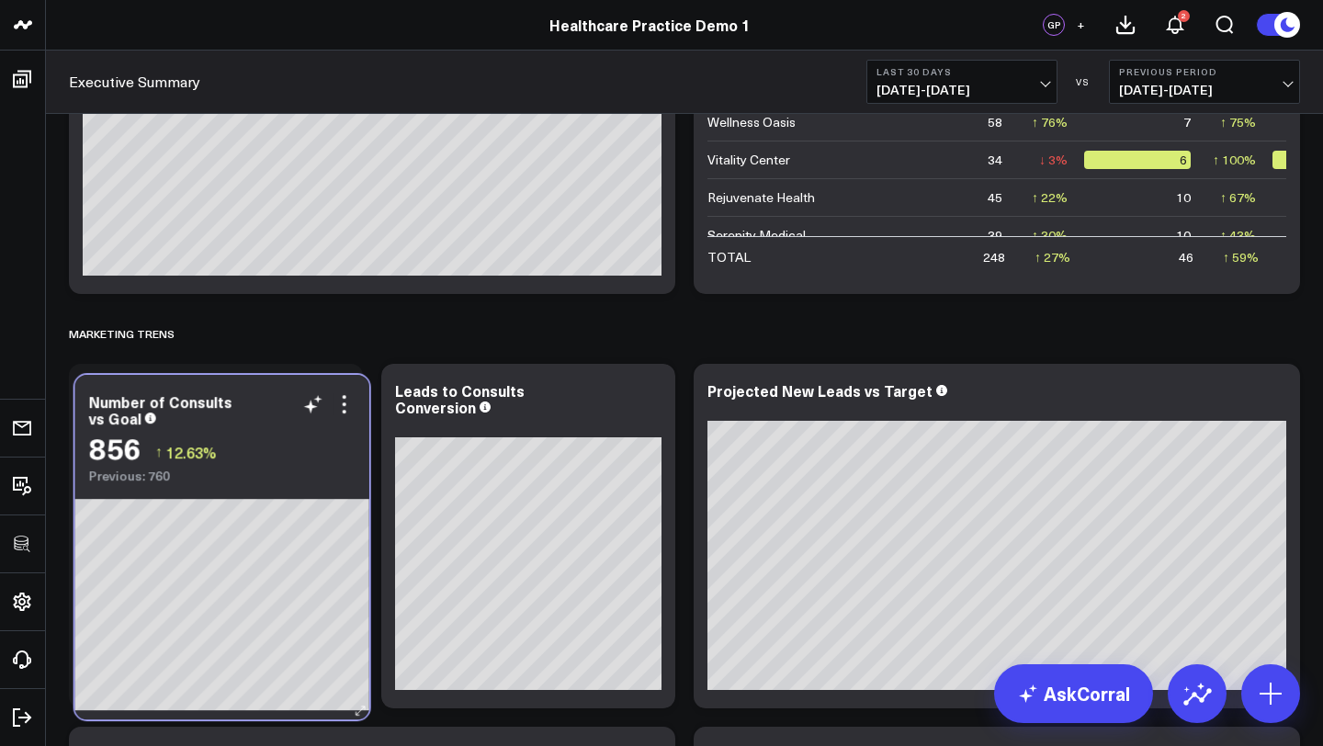
drag, startPoint x: 573, startPoint y: 382, endPoint x: 261, endPoint y: 390, distance: 312.5
click at [261, 393] on div "Number of Consults vs Goal" at bounding box center [222, 409] width 266 height 33
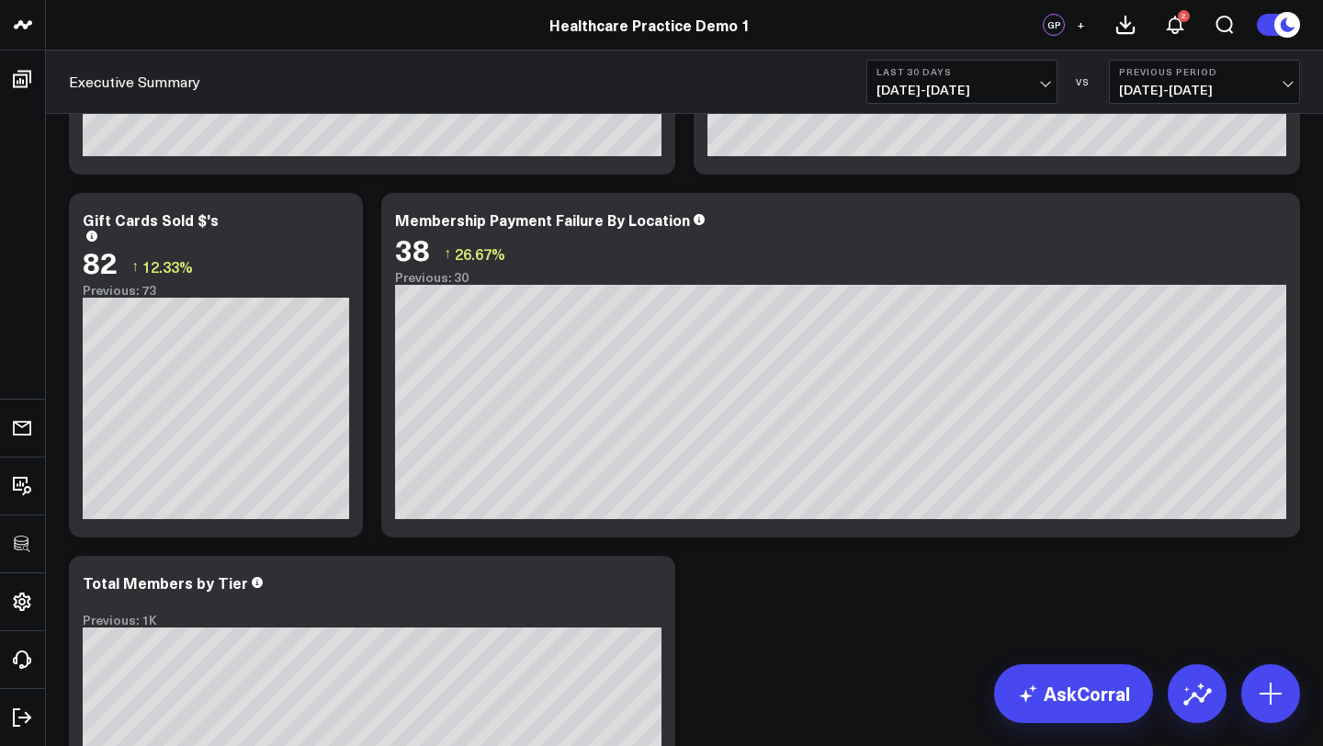
scroll to position [3399, 0]
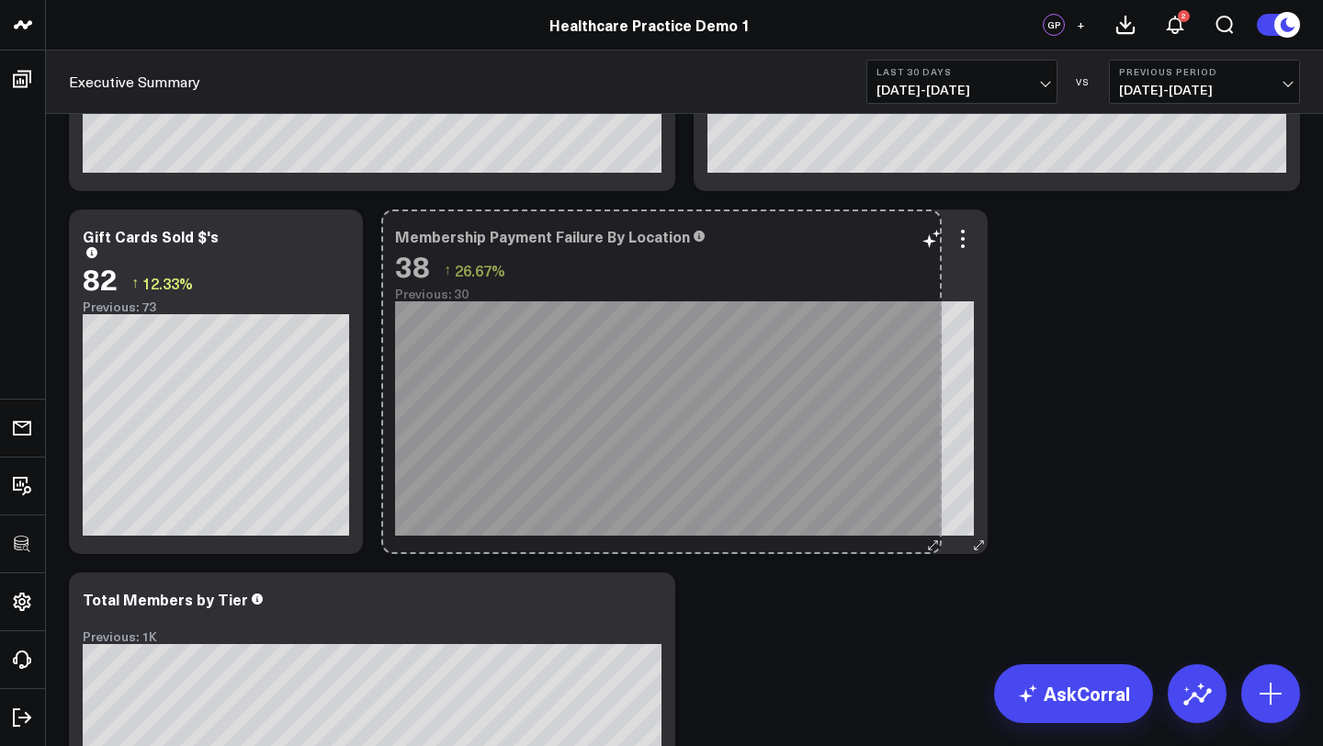
drag, startPoint x: 1287, startPoint y: 539, endPoint x: 929, endPoint y: 539, distance: 358.3
click at [929, 539] on div "Membership Payment Failure By Location 38 ↑ 26.67% Previous: 30 So sorry. The q…" at bounding box center [684, 381] width 606 height 345
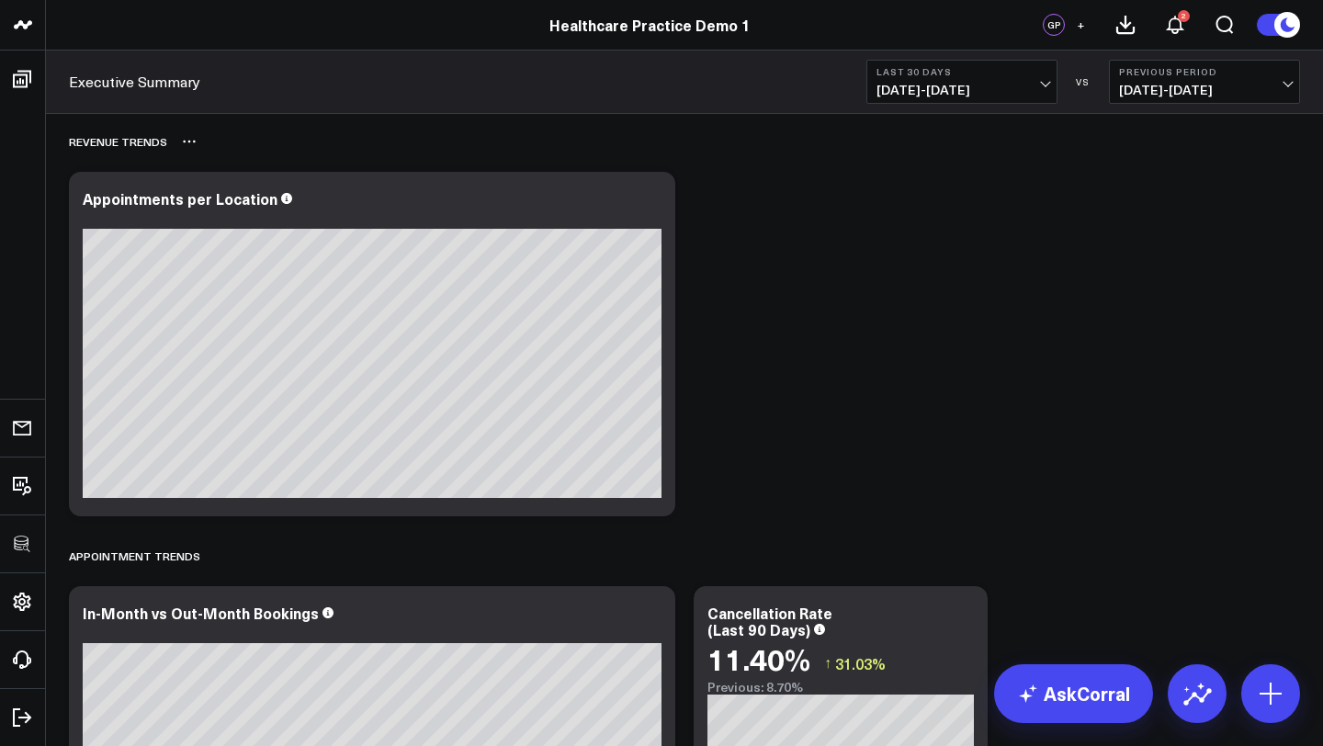
scroll to position [1028, 0]
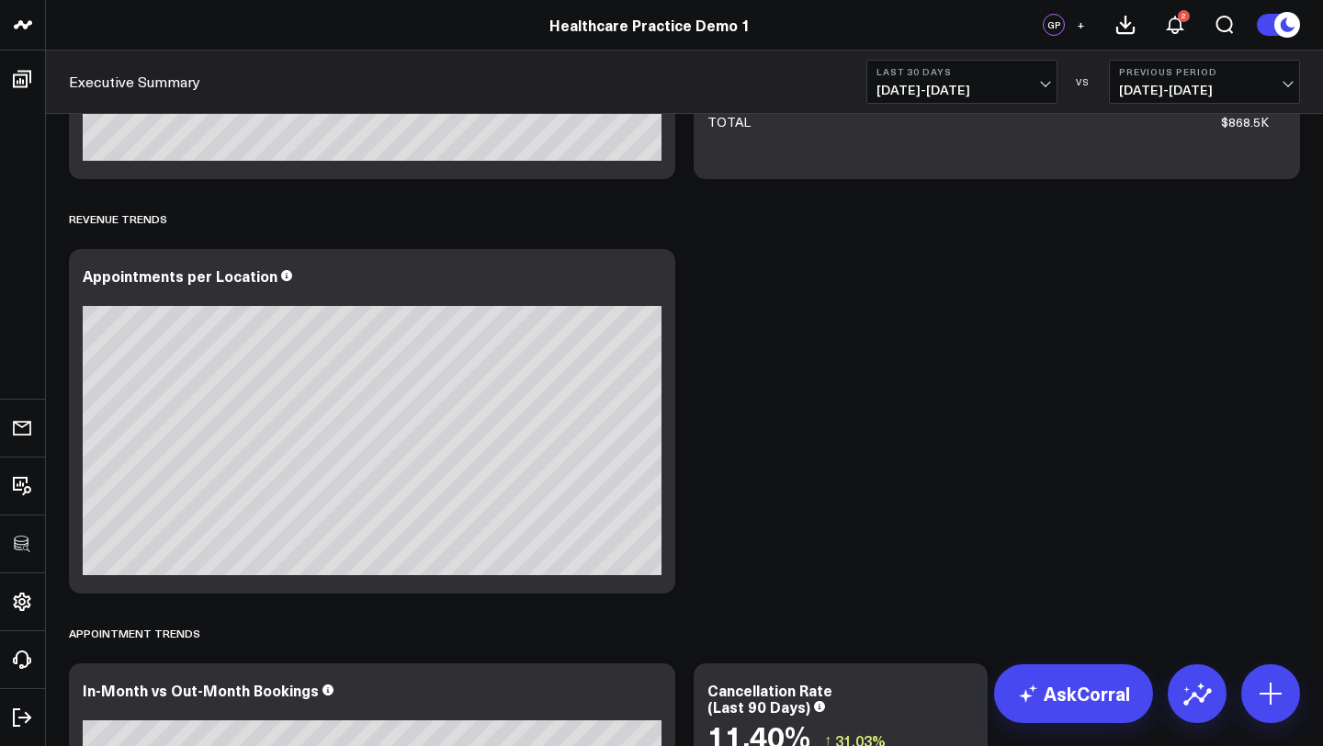
click at [167, 16] on div "Healthcare Practice Demo 1" at bounding box center [650, 25] width 1300 height 20
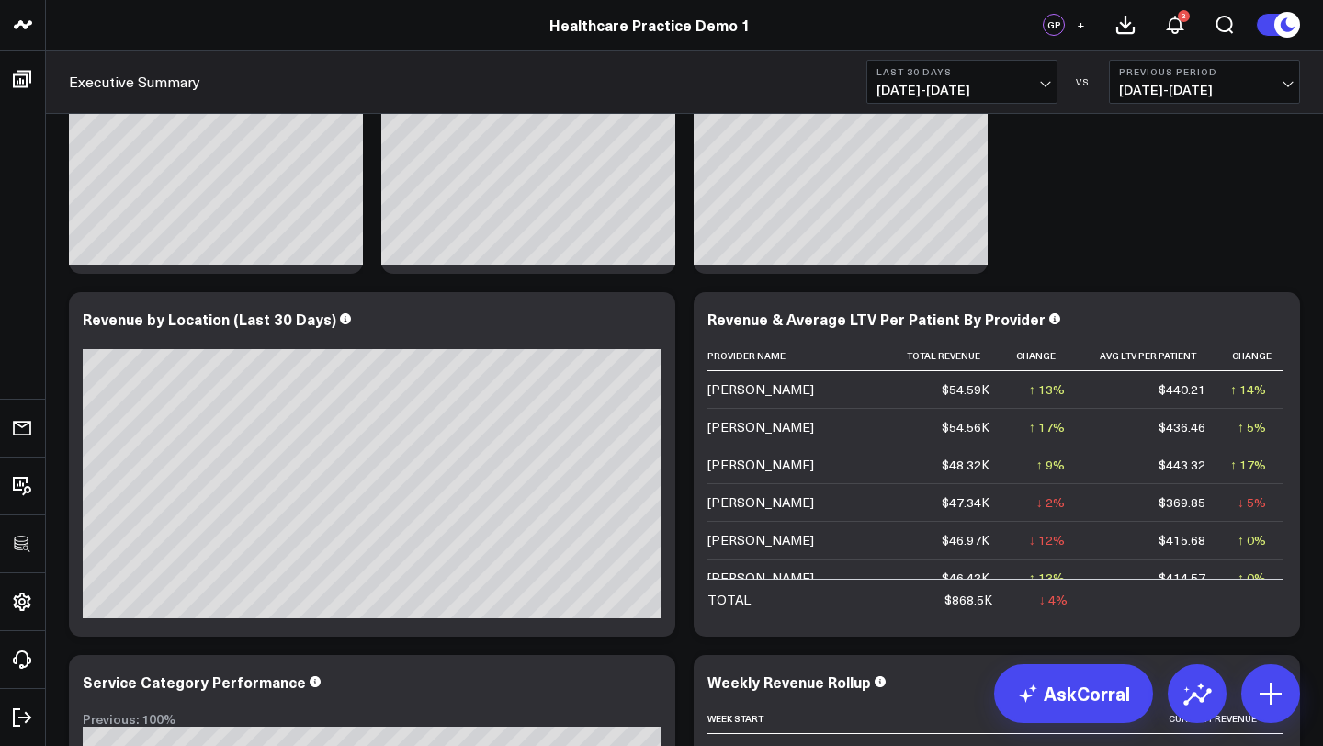
scroll to position [0, 0]
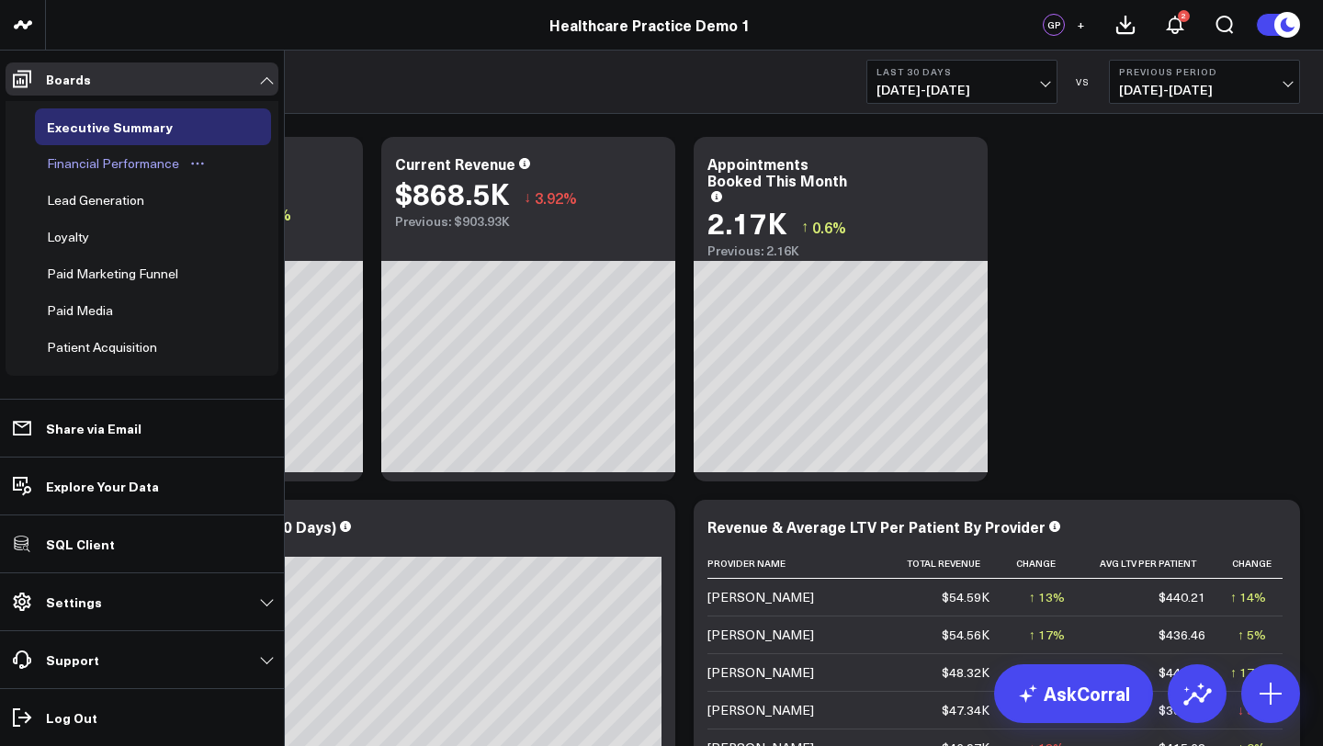
click at [91, 165] on div "Financial Performance" at bounding box center [112, 164] width 141 height 22
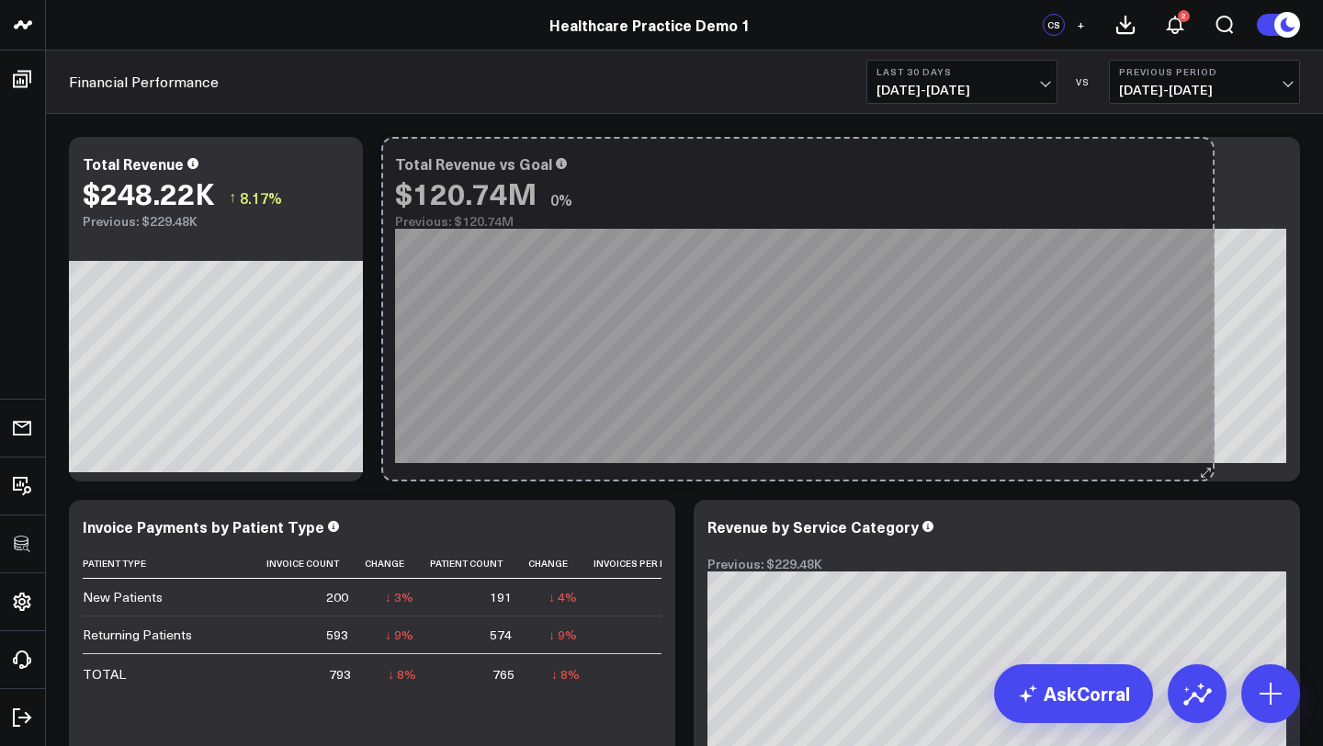
click at [1202, 448] on div "Total Revenue vs Goal $120.74M 0% Previous: $120.74M [#c8c8fa fontSize:9px]2025…" at bounding box center [840, 309] width 919 height 345
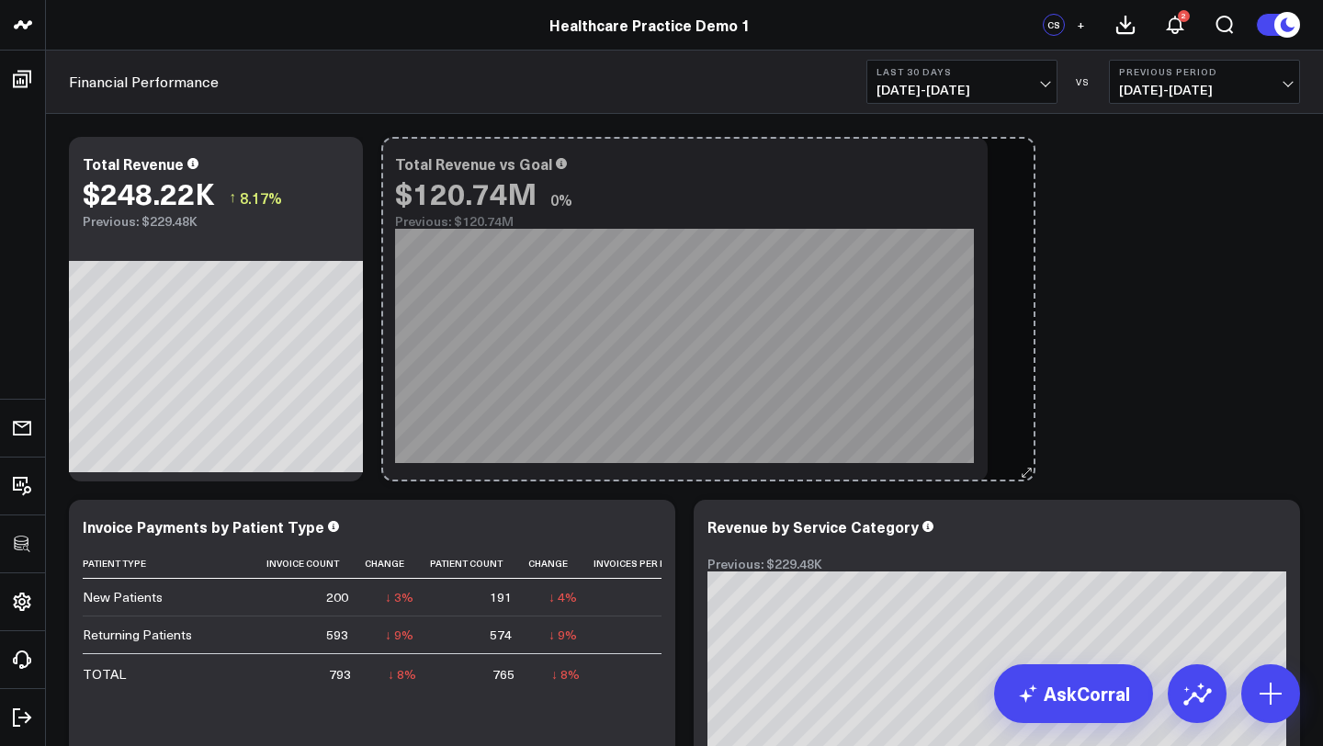
drag, startPoint x: 1291, startPoint y: 472, endPoint x: 1026, endPoint y: 468, distance: 264.6
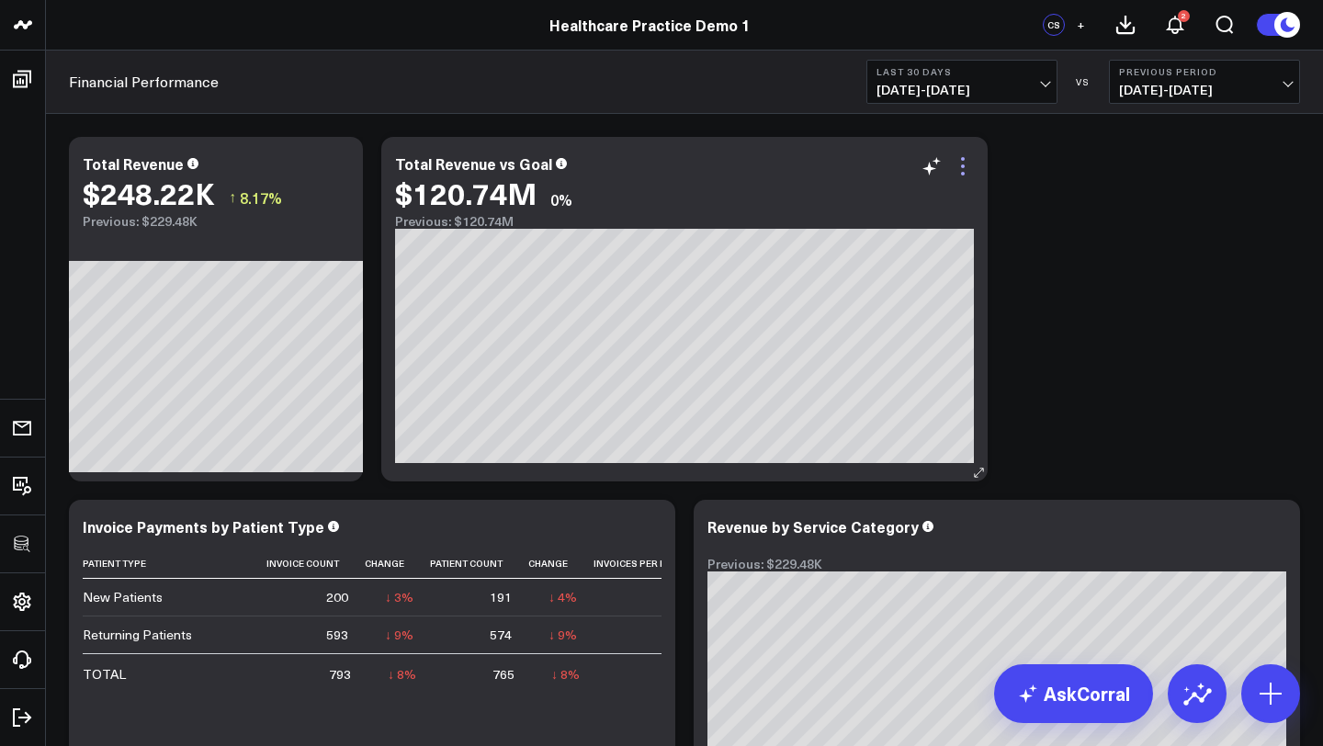
click at [957, 162] on icon at bounding box center [963, 166] width 22 height 22
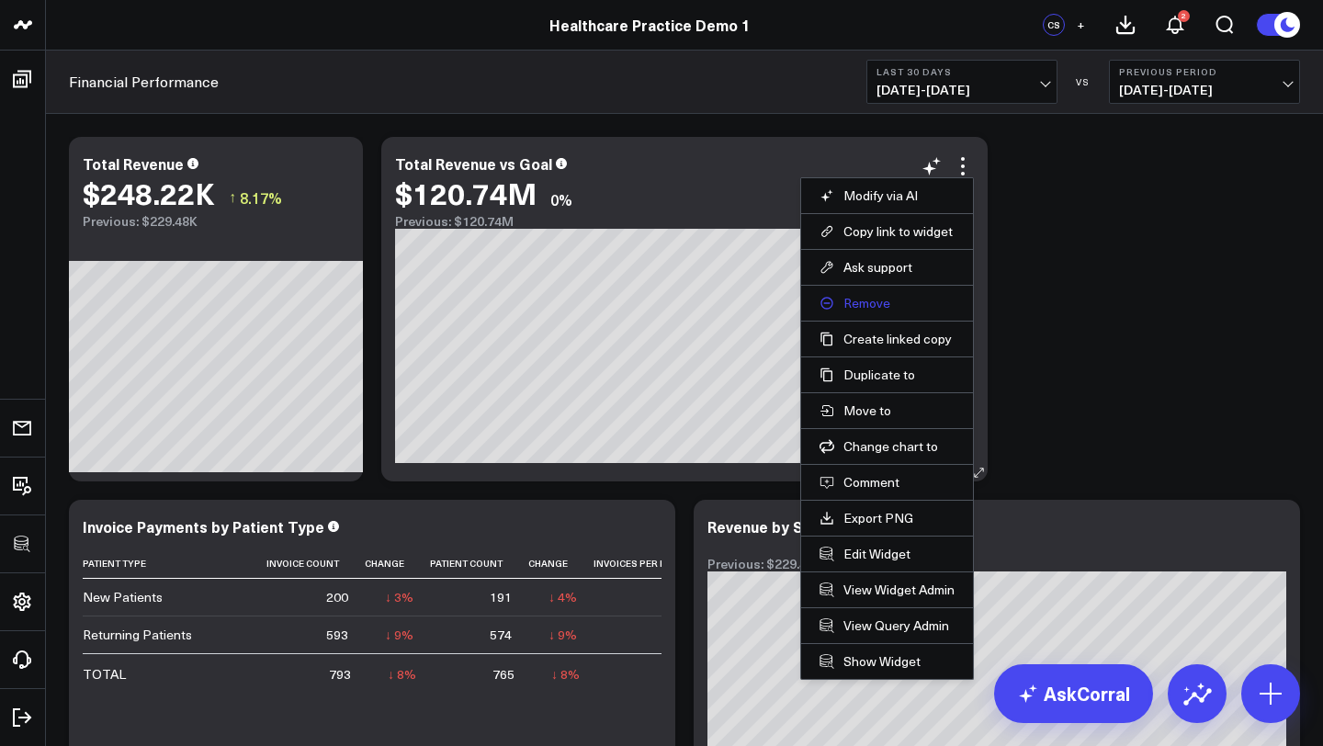
click at [878, 302] on button "Remove" at bounding box center [887, 303] width 135 height 17
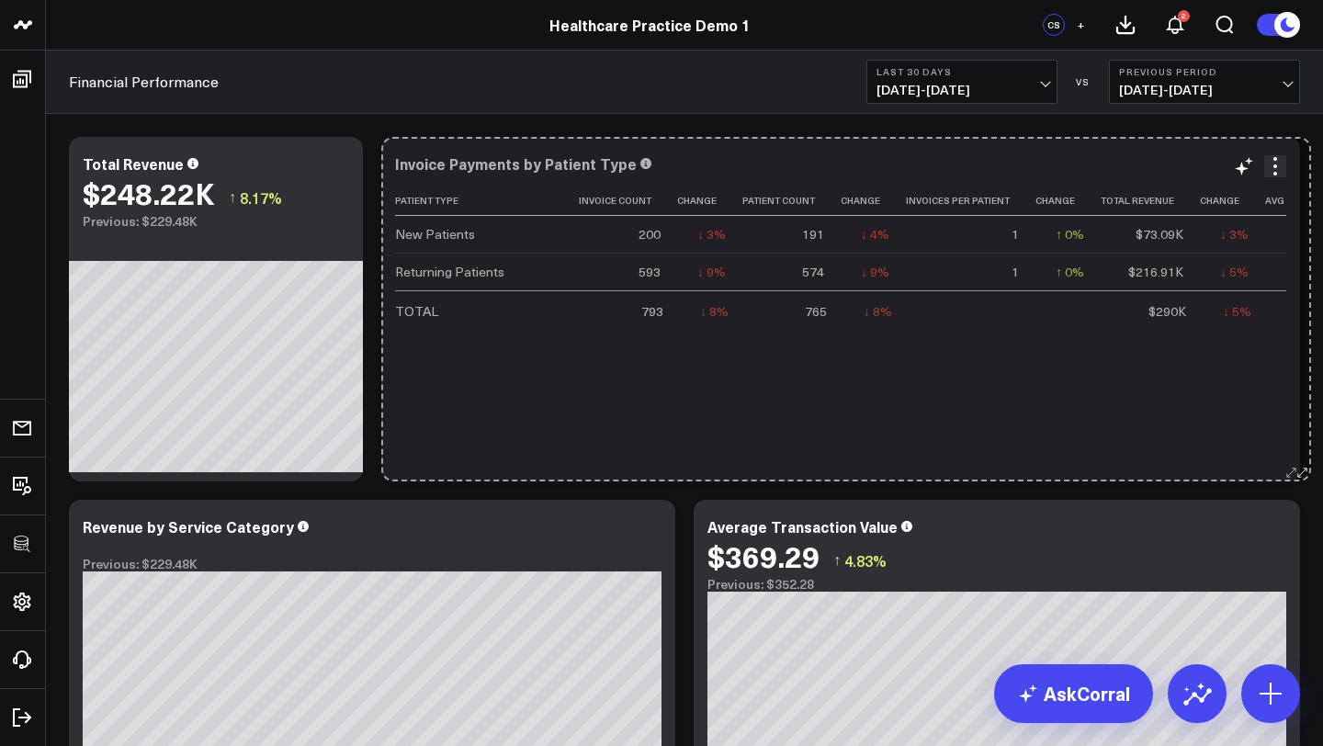
drag, startPoint x: 975, startPoint y: 475, endPoint x: 1298, endPoint y: 472, distance: 323.4
click at [1298, 472] on button at bounding box center [1291, 472] width 18 height 18
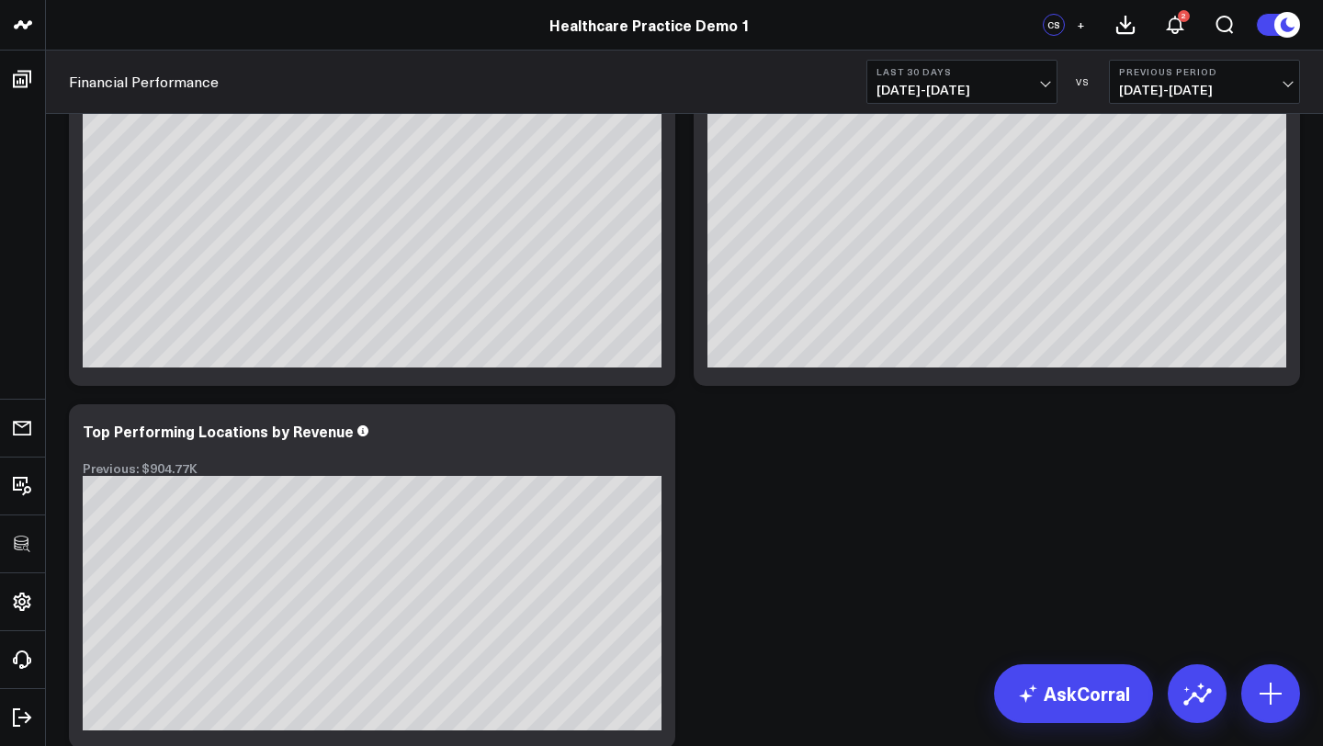
scroll to position [1754, 0]
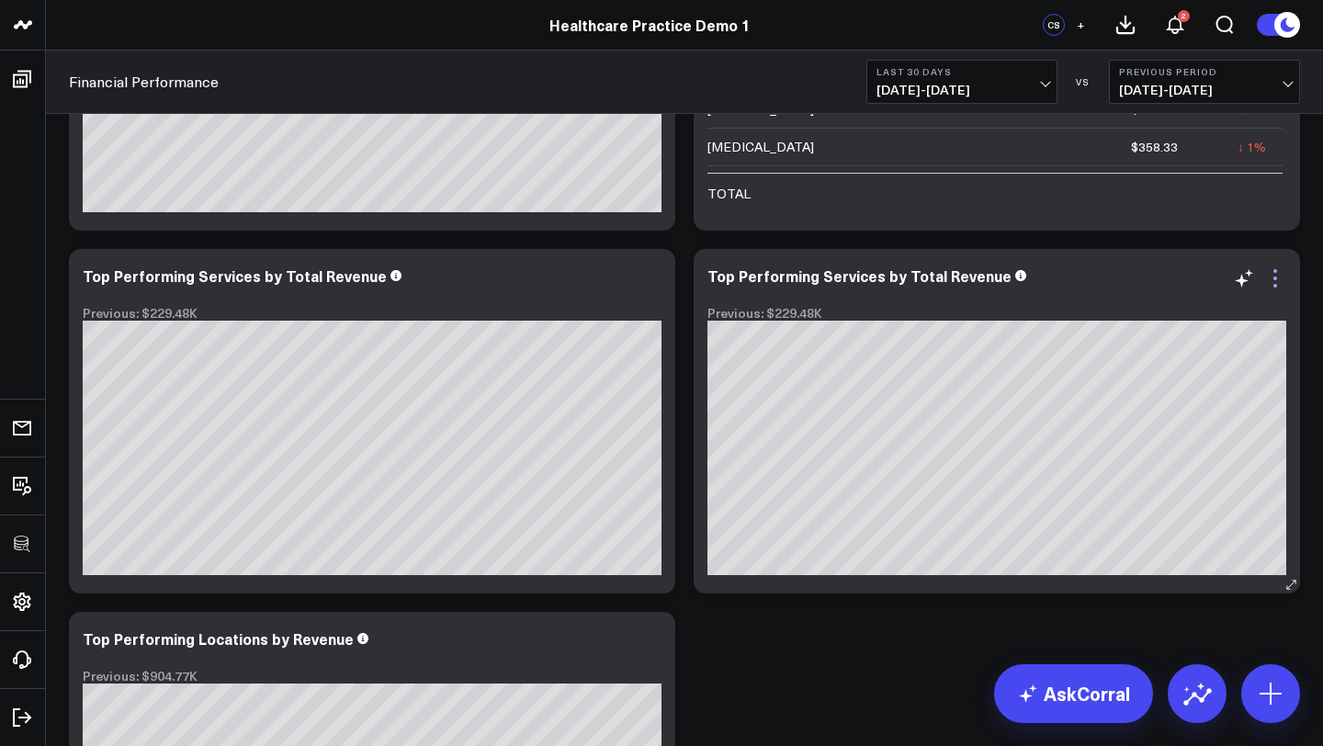
click at [1277, 277] on icon at bounding box center [1275, 278] width 22 height 22
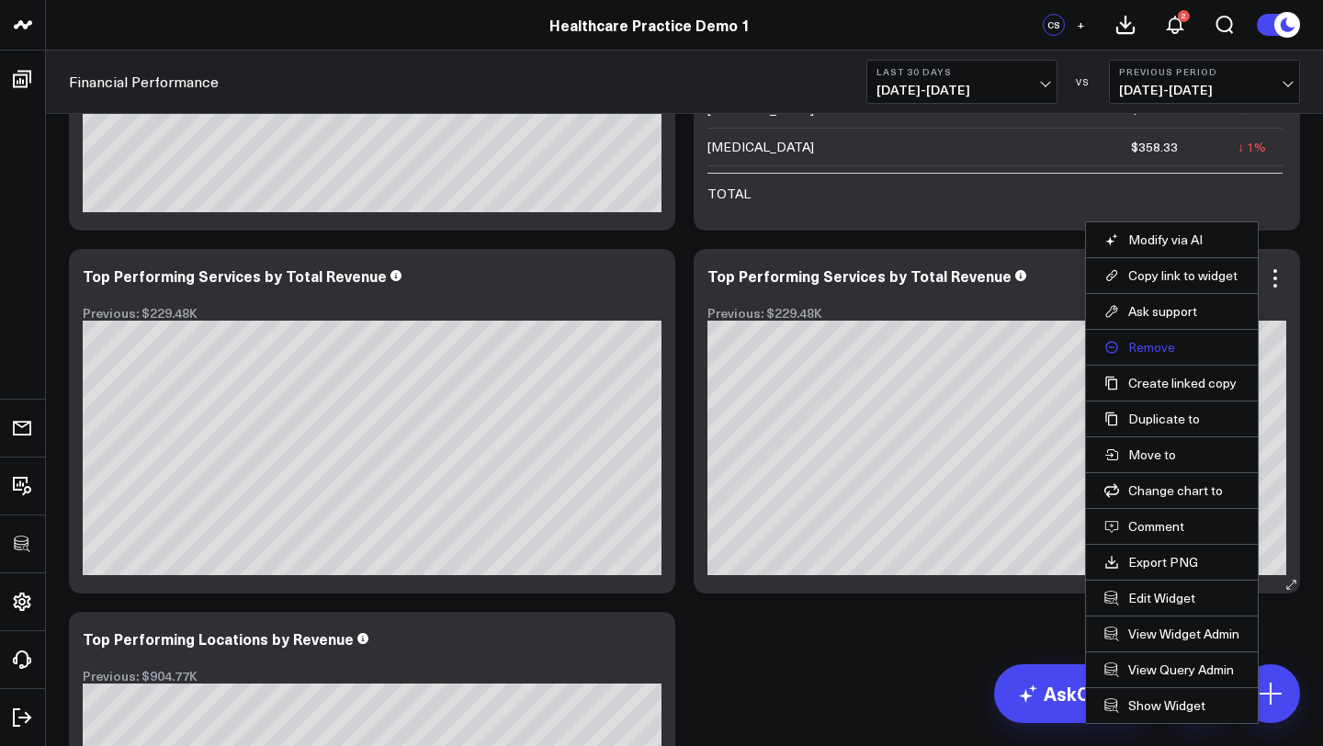
click at [1147, 346] on button "Remove" at bounding box center [1171, 347] width 135 height 17
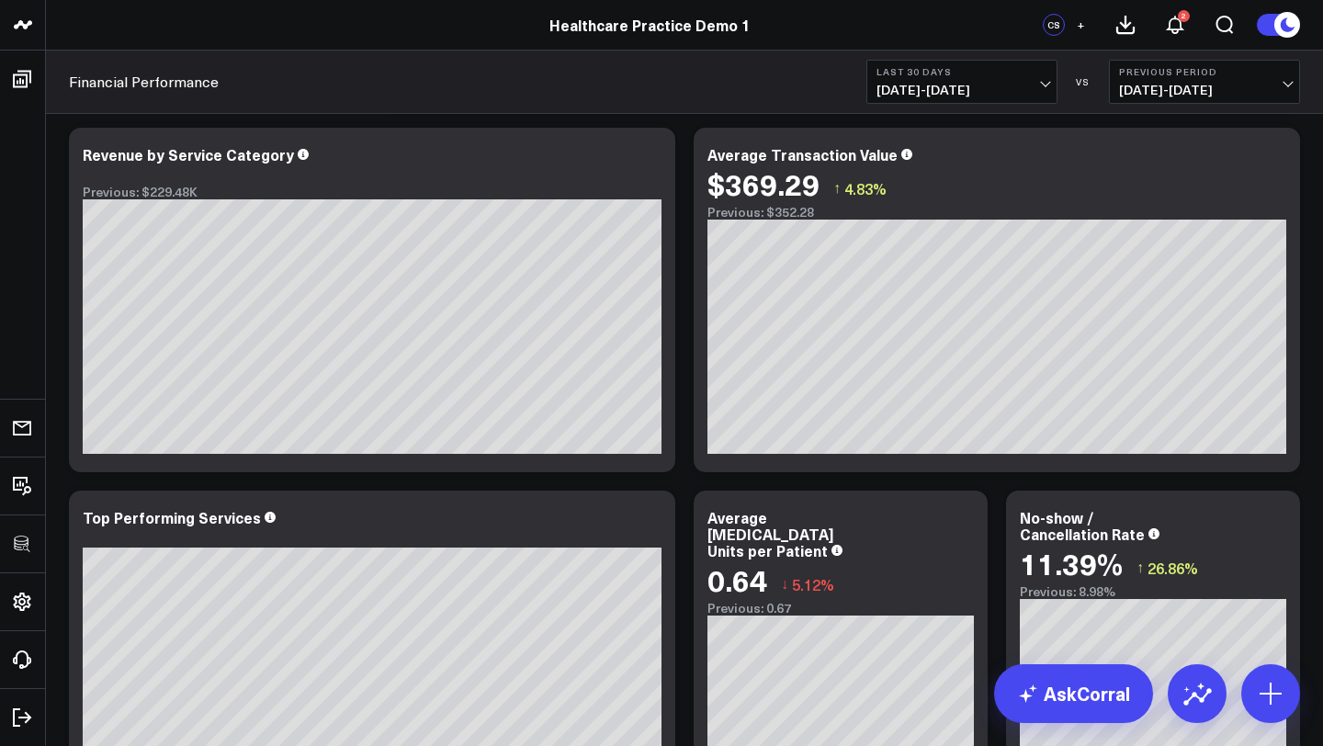
scroll to position [0, 0]
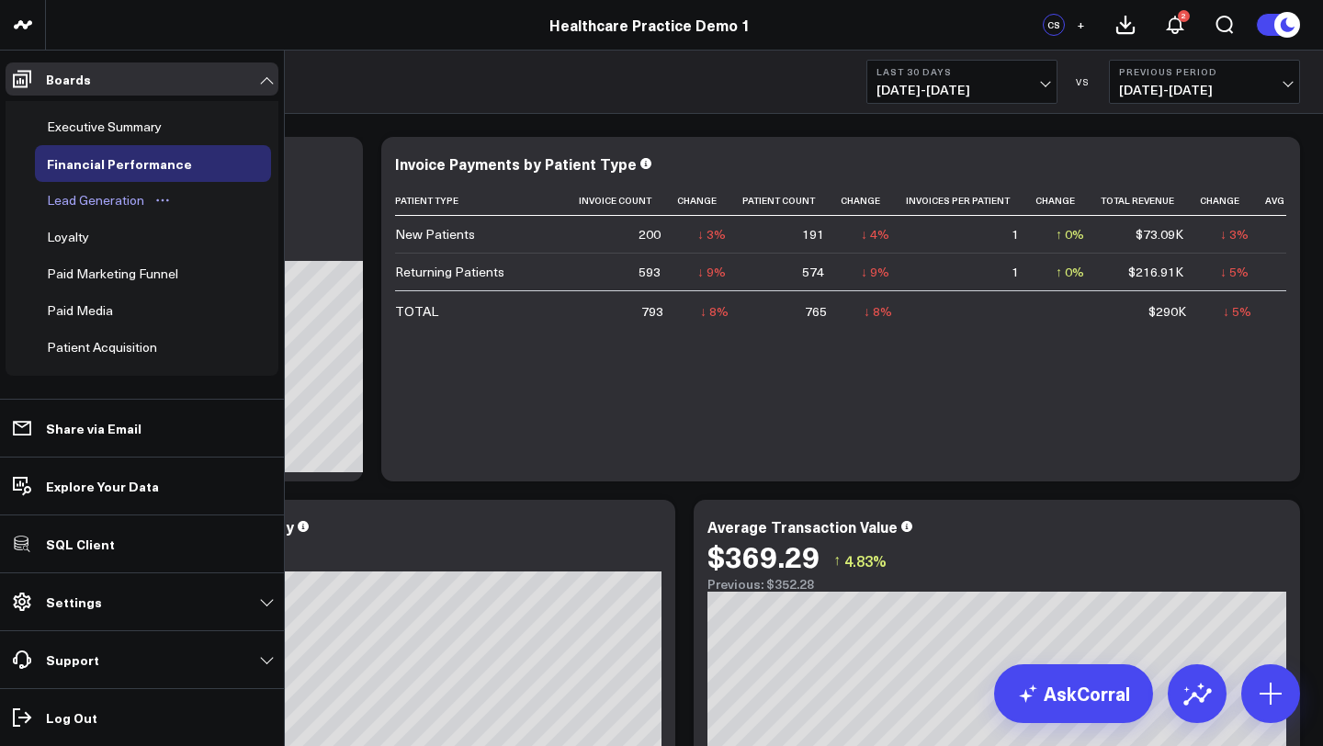
click at [86, 198] on div "Lead Generation" at bounding box center [95, 200] width 107 height 22
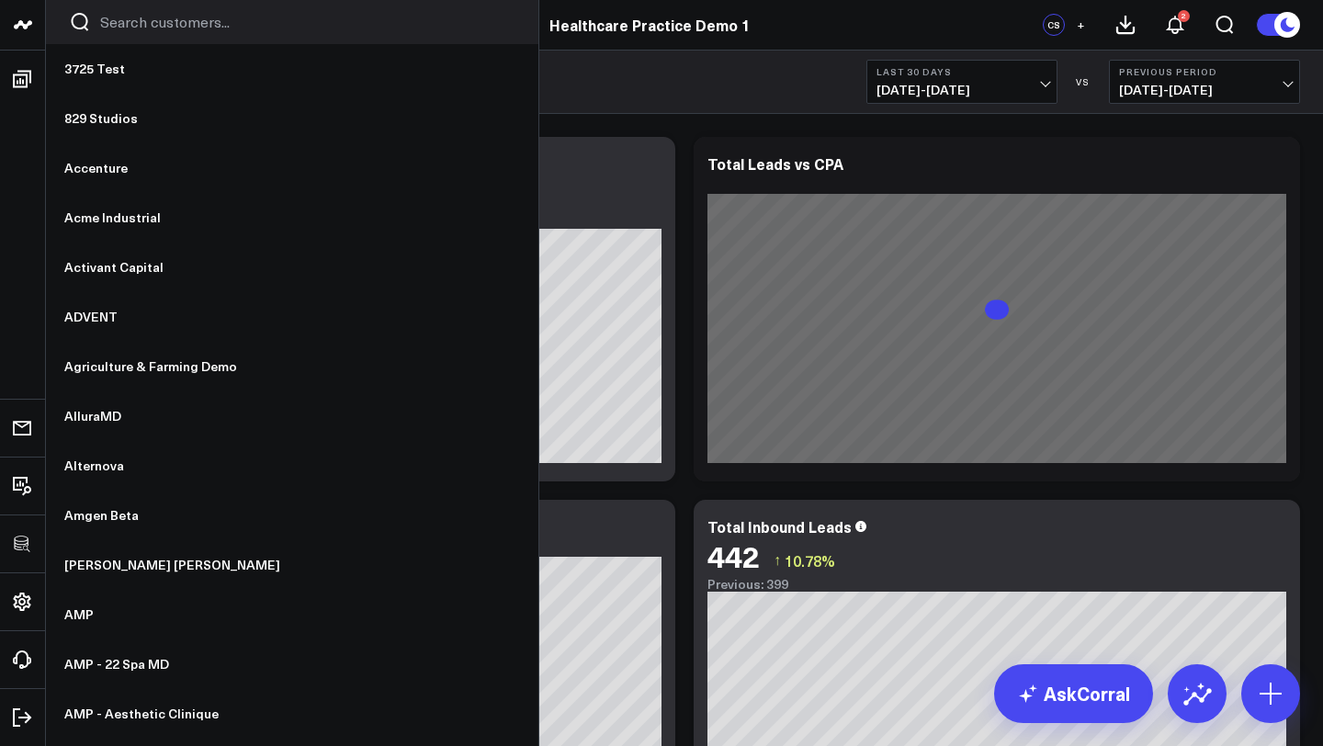
click at [182, 32] on div at bounding box center [292, 22] width 492 height 44
click at [184, 19] on input "Search customers input" at bounding box center [307, 22] width 415 height 20
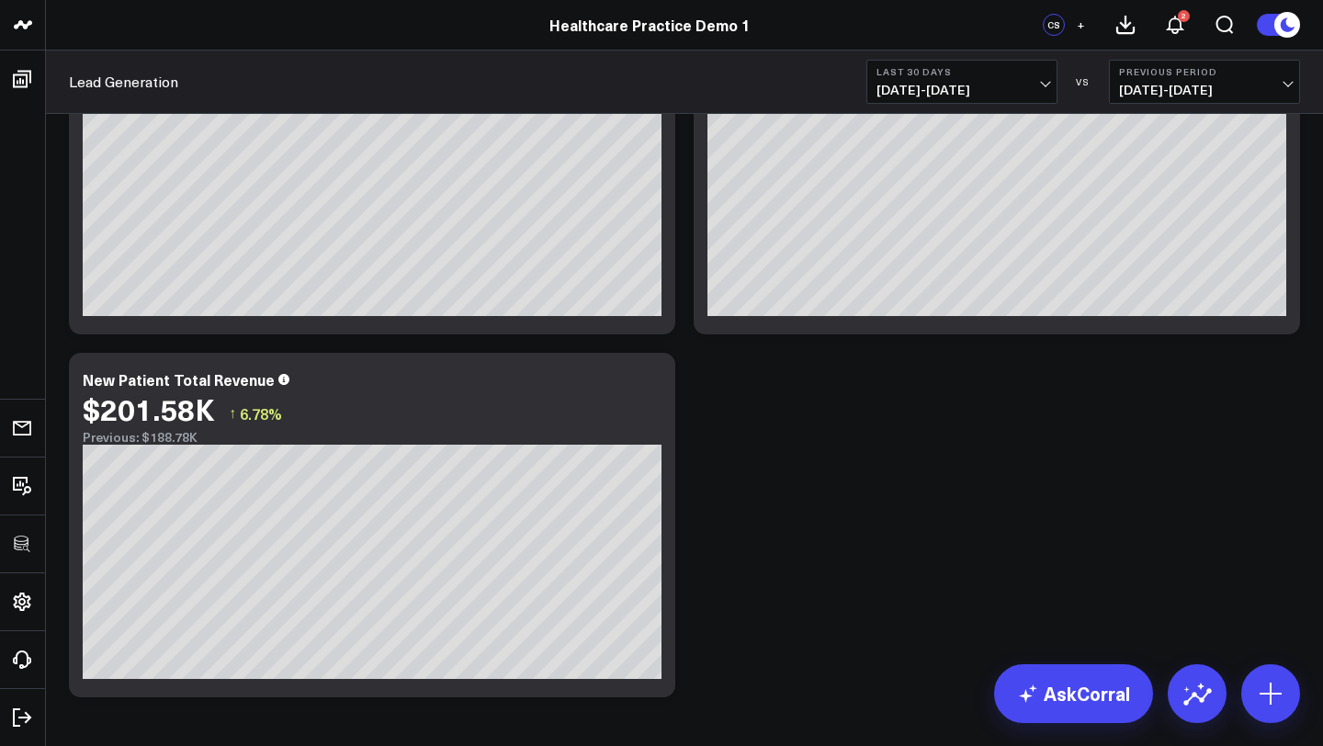
scroll to position [594, 0]
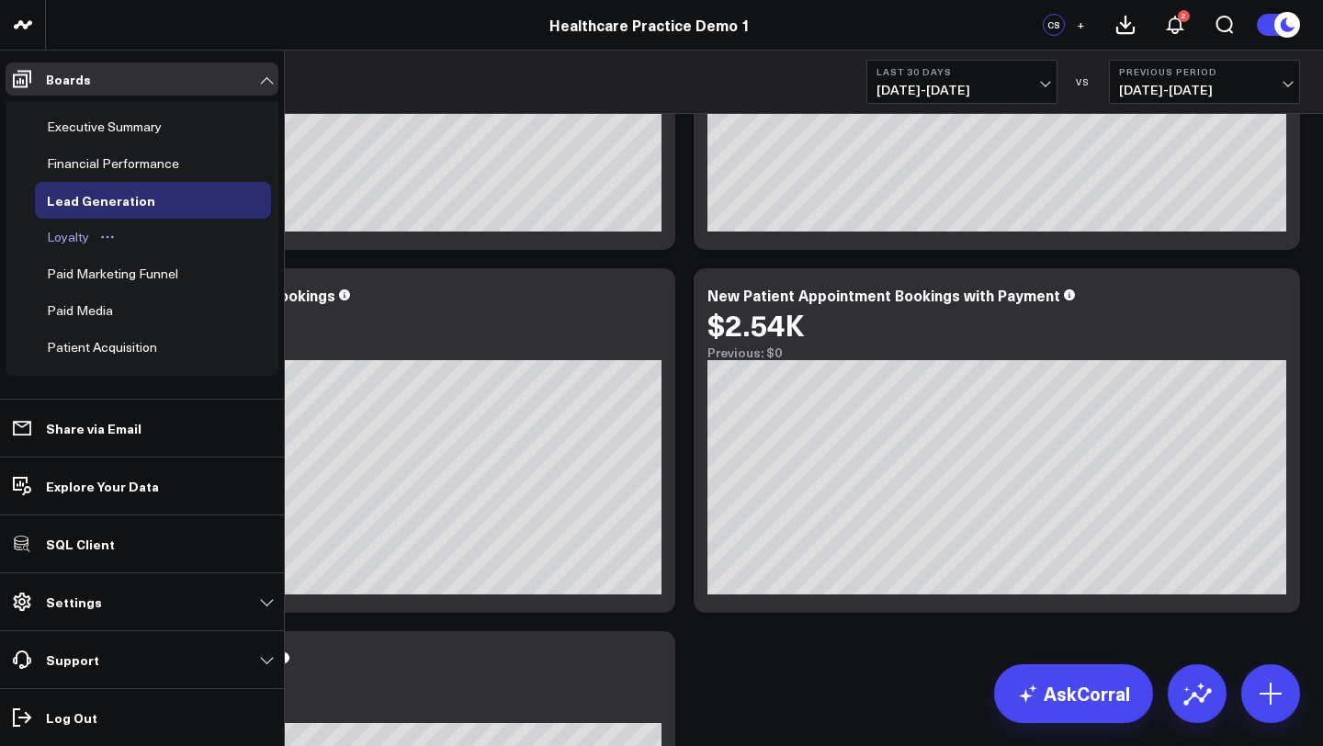
type input "health"
click at [70, 241] on div "Loyalty" at bounding box center [67, 237] width 51 height 22
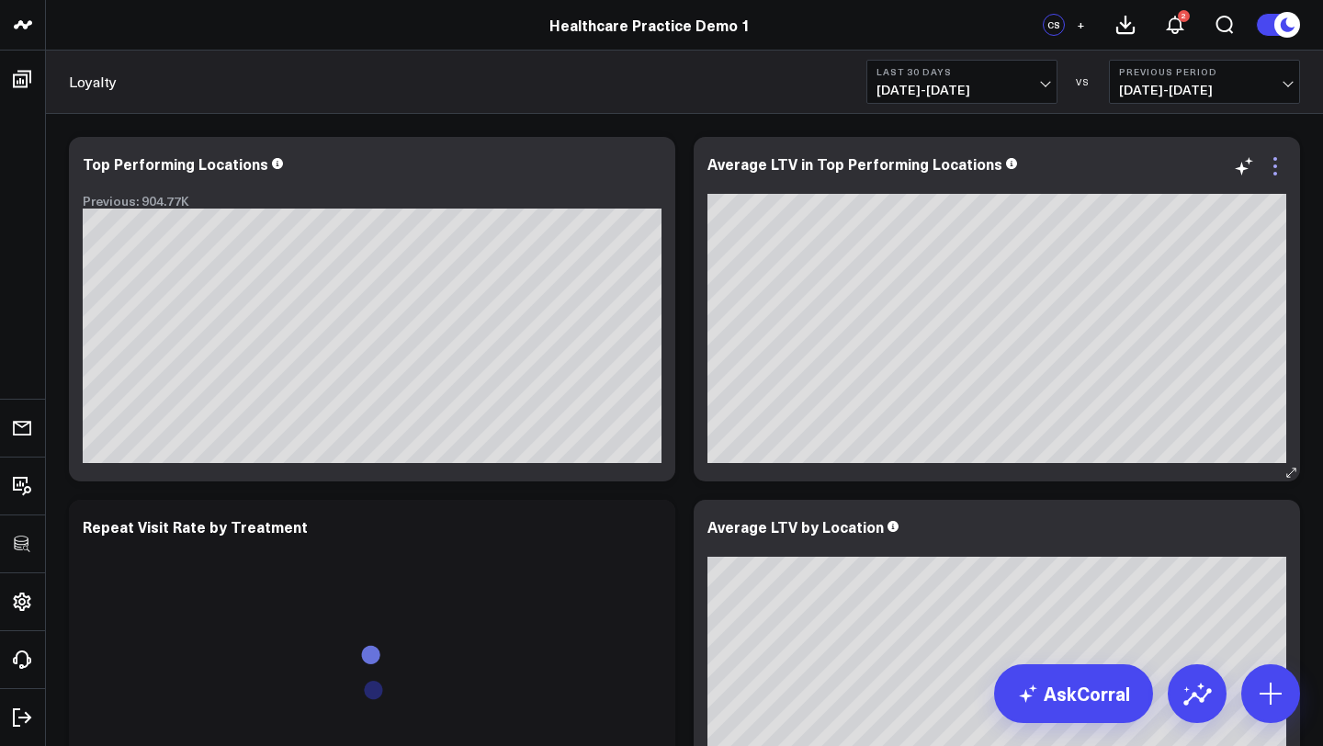
click at [1282, 167] on icon at bounding box center [1275, 166] width 22 height 22
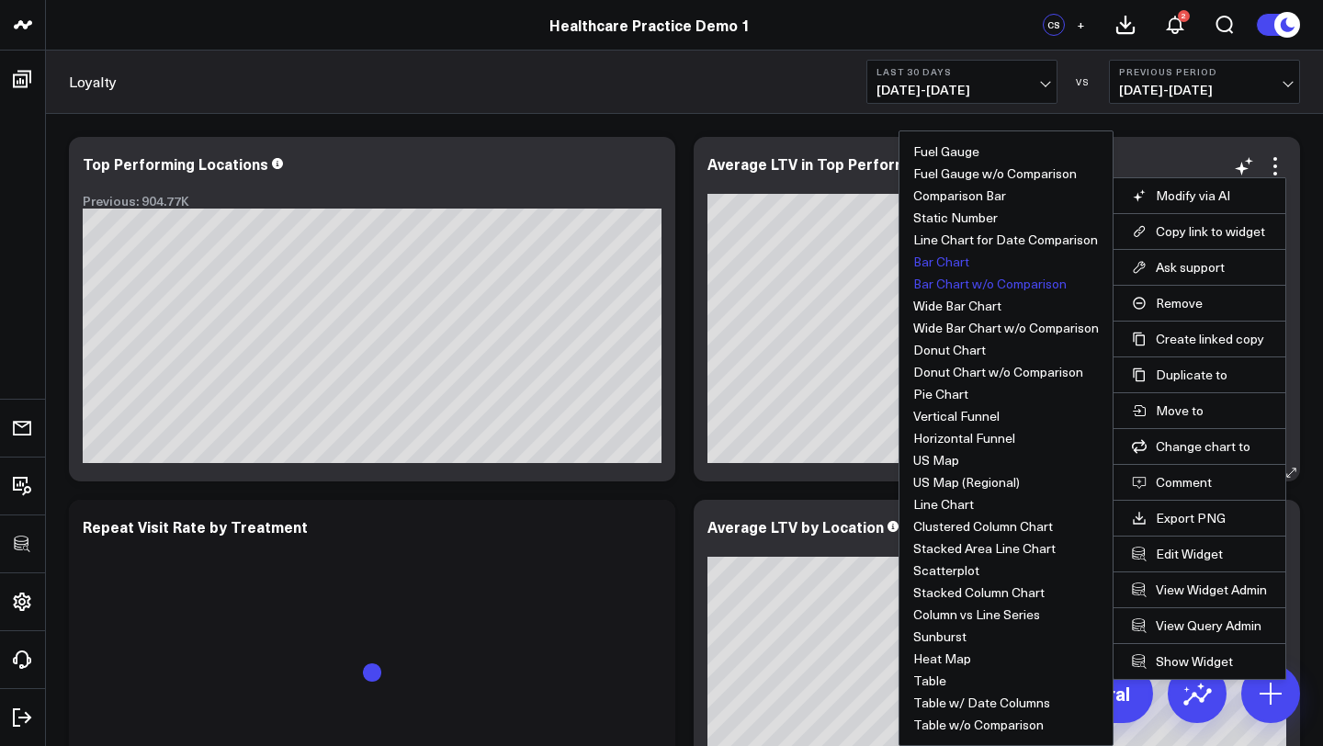
click at [944, 261] on button "Bar Chart" at bounding box center [941, 261] width 56 height 13
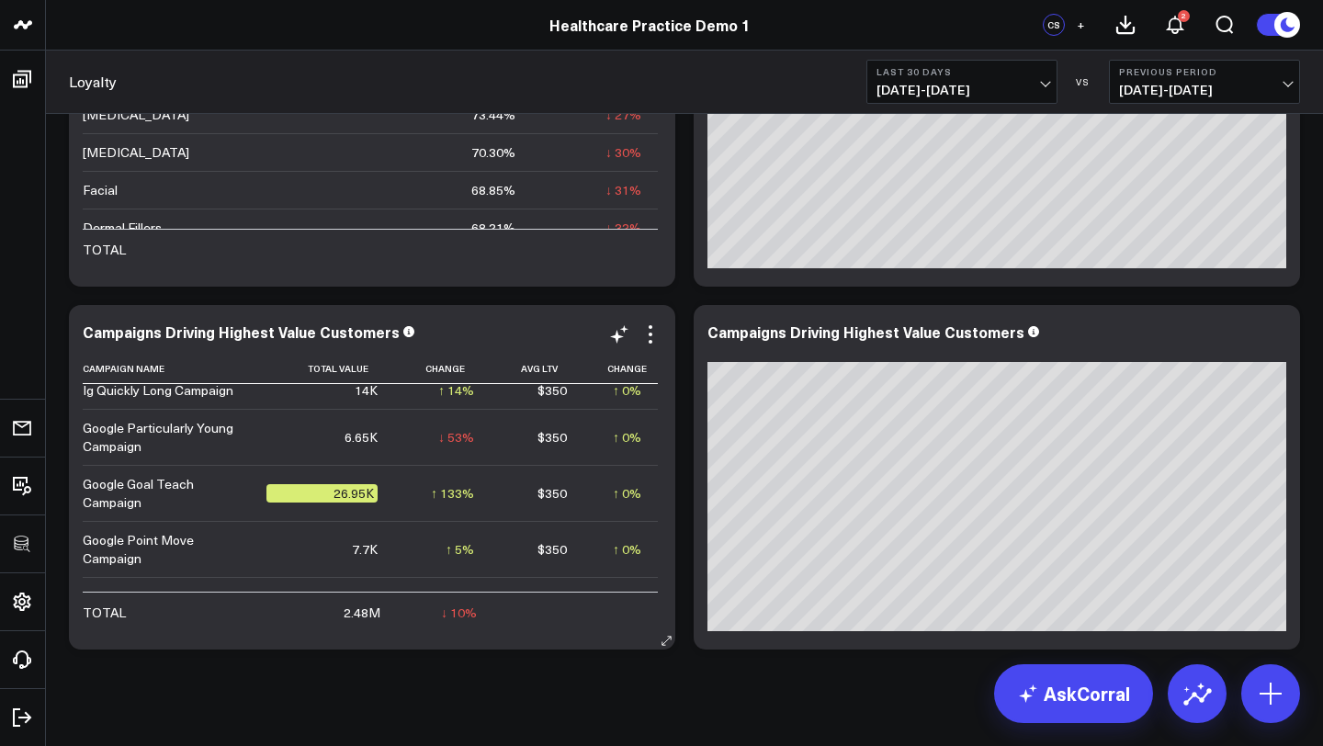
scroll to position [1144, 0]
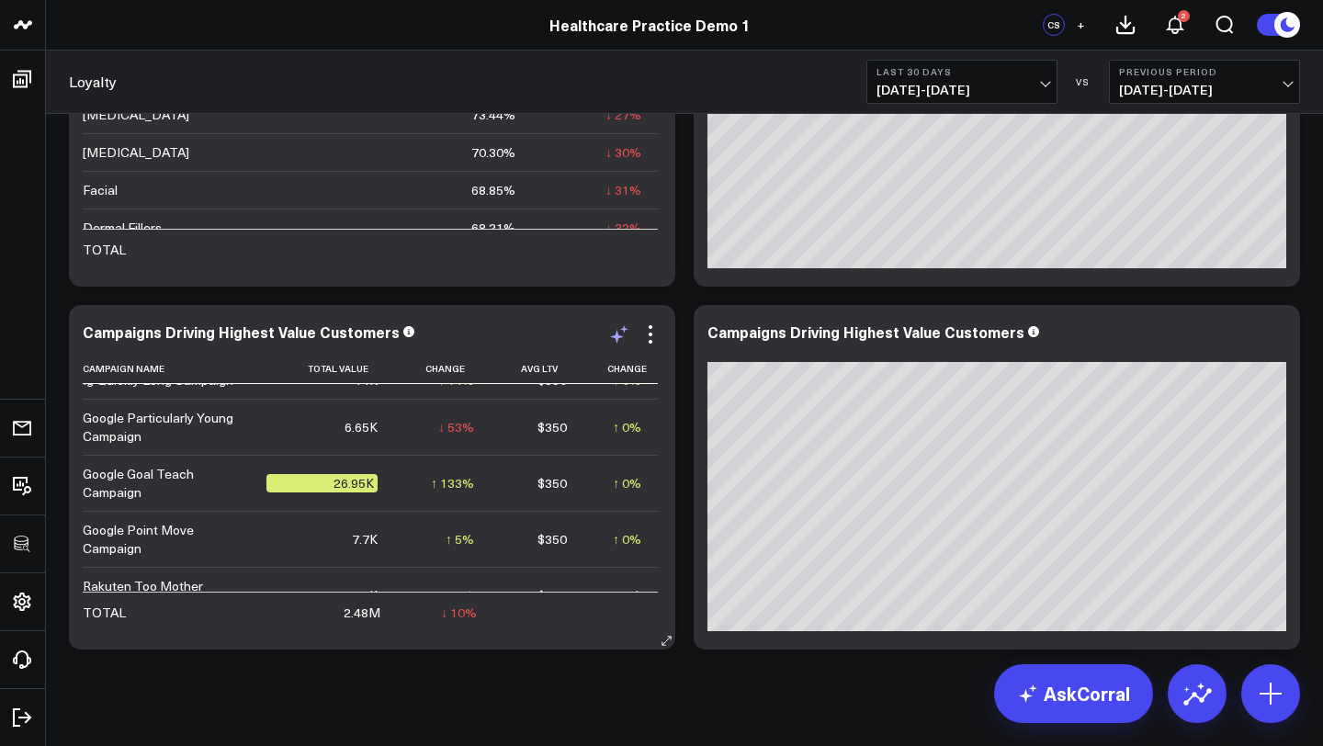
click at [625, 339] on icon at bounding box center [619, 334] width 22 height 22
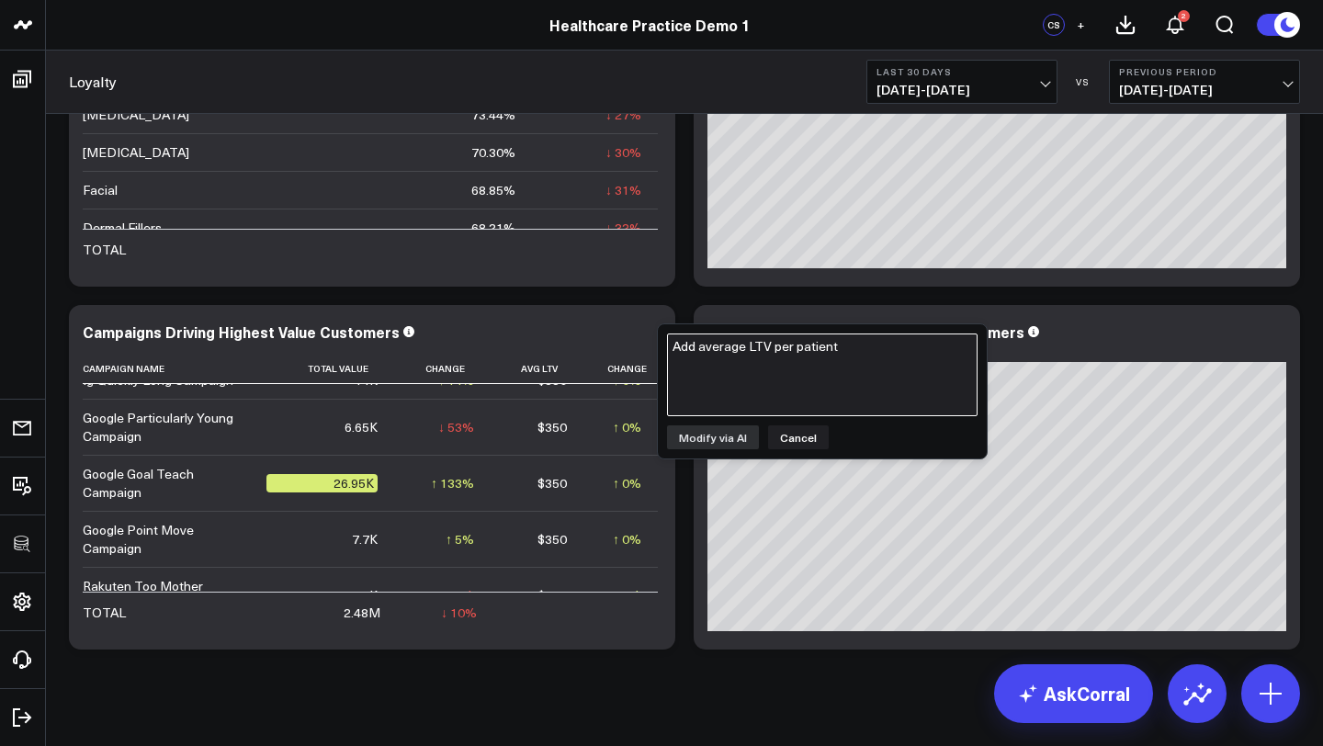
click at [749, 373] on textarea "Add average LTV per patient" at bounding box center [822, 375] width 311 height 83
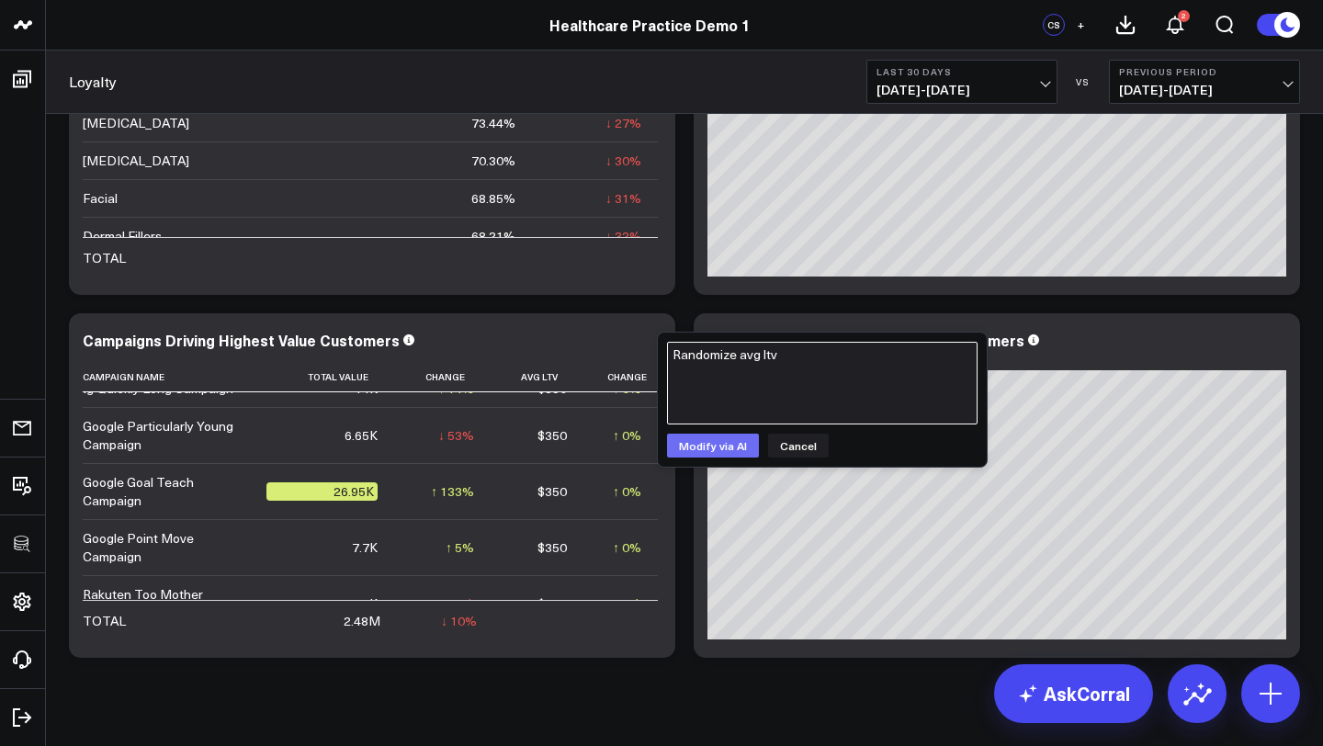
type textarea "Randomize avg ltv"
click at [737, 440] on button "Modify via AI" at bounding box center [713, 446] width 92 height 24
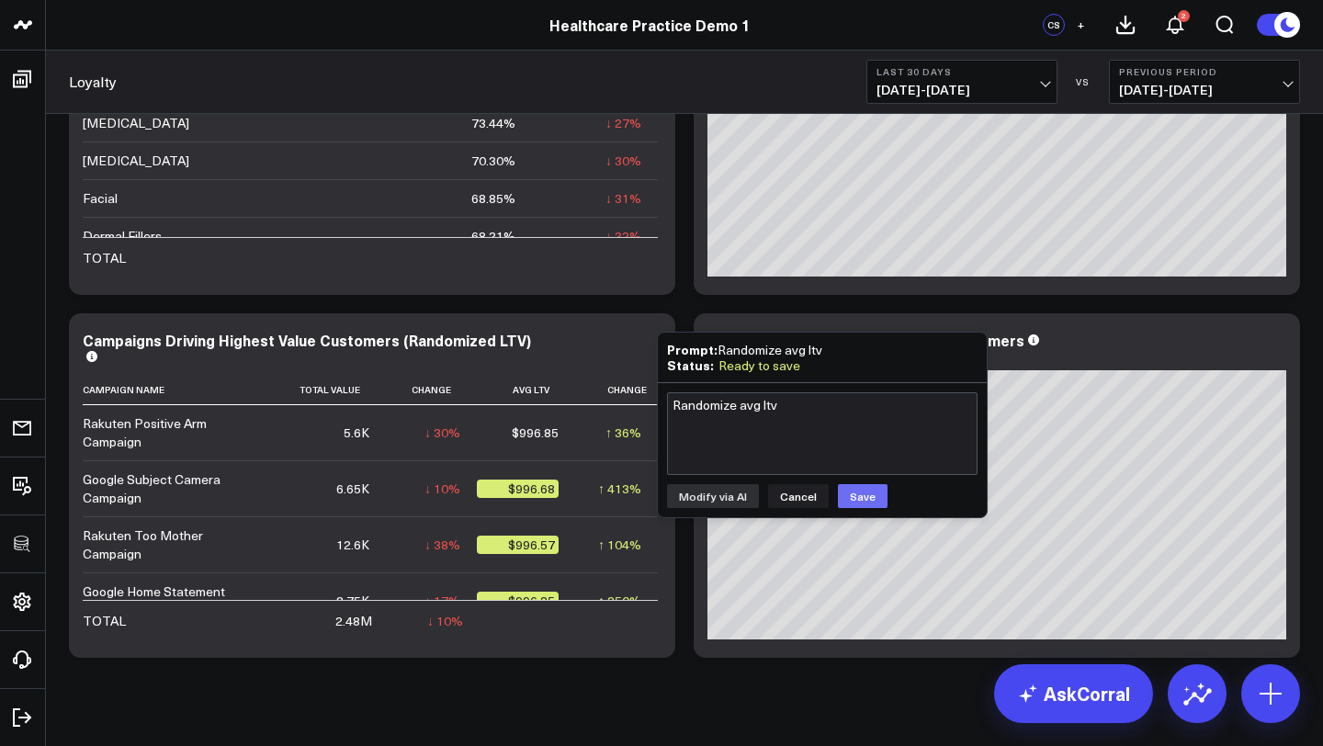
click at [863, 491] on button "Save" at bounding box center [863, 496] width 50 height 24
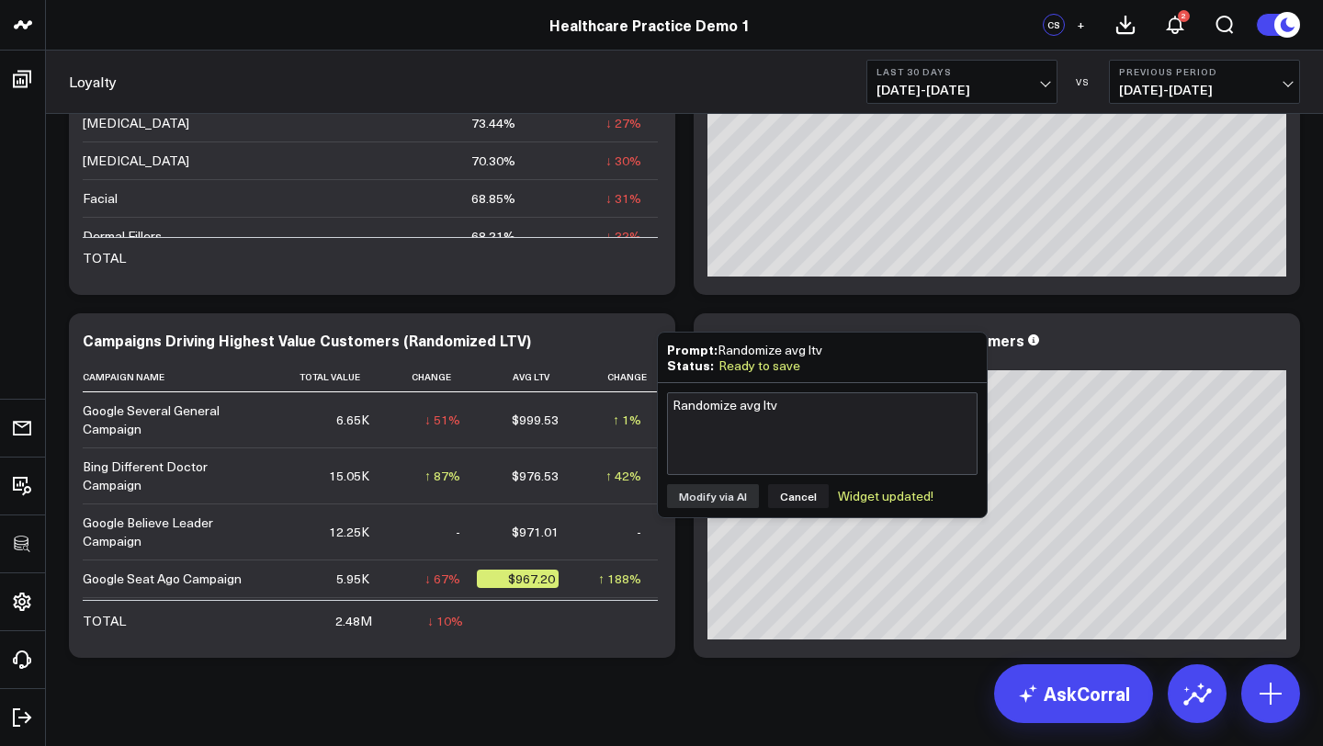
click at [678, 595] on div "Modify via AI Copy link to widget Ask support Remove Create linked copy Executi…" at bounding box center [685, 122] width 1250 height 1089
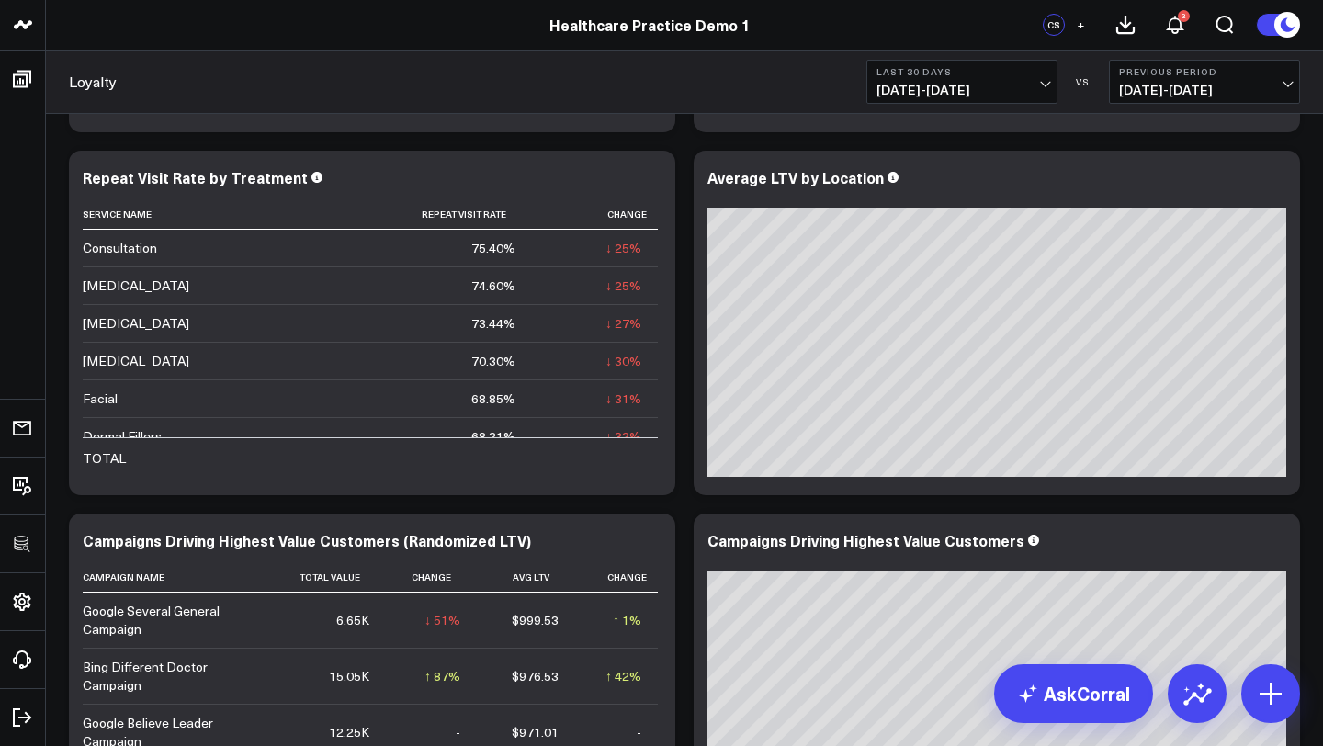
scroll to position [0, 0]
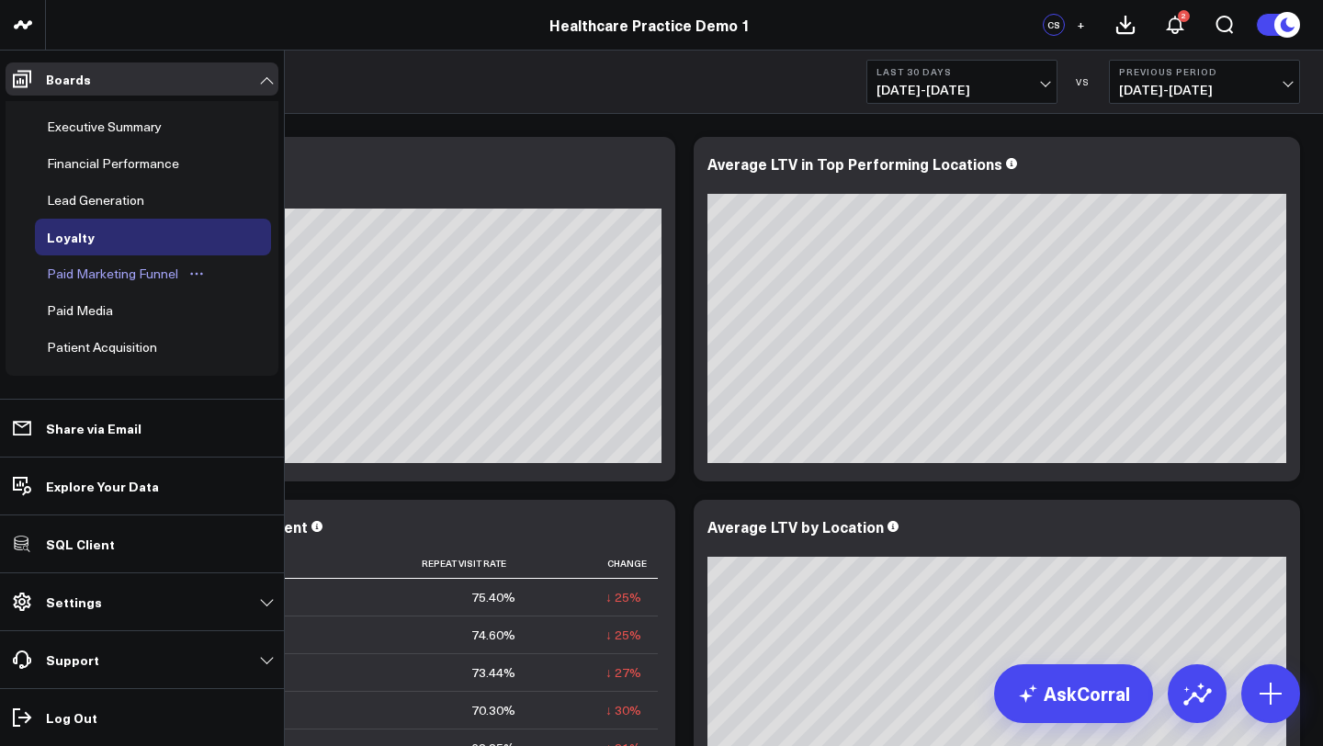
click at [108, 266] on div "Paid Marketing Funnel" at bounding box center [112, 274] width 141 height 22
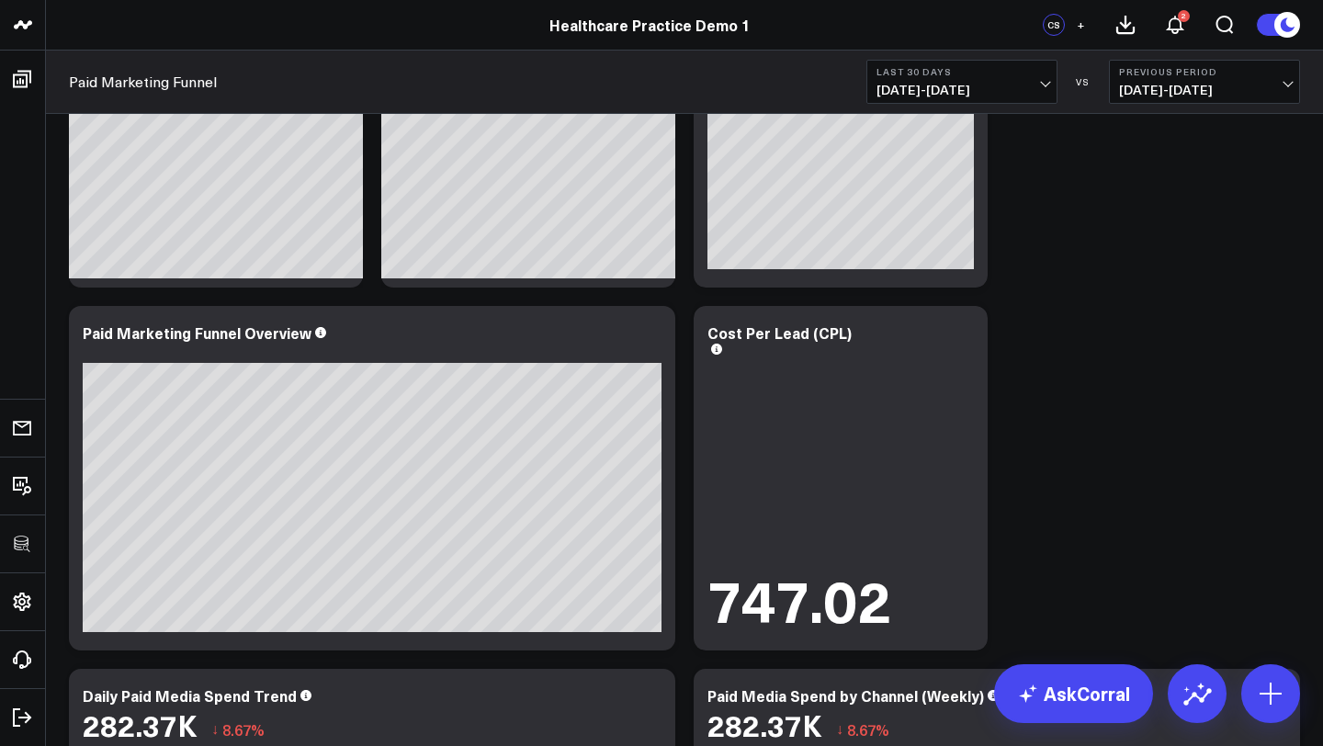
scroll to position [185, 0]
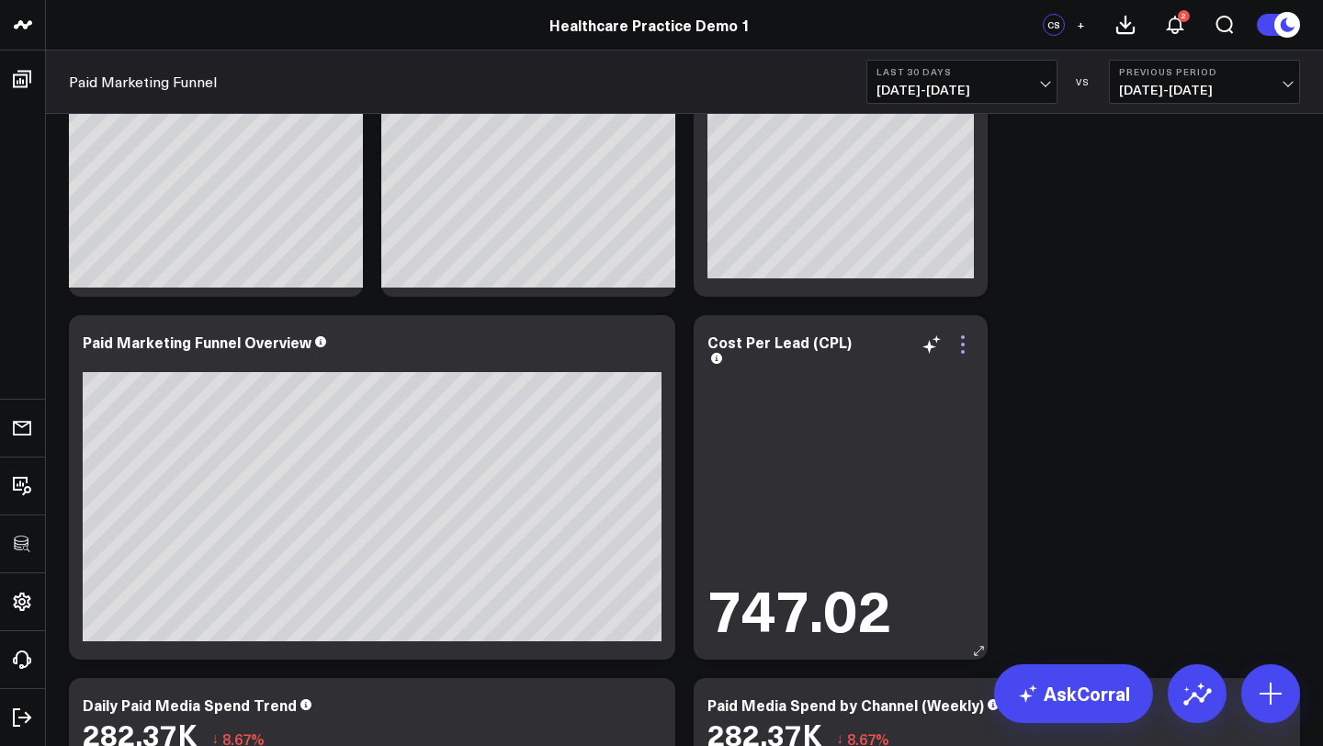
click at [959, 343] on icon at bounding box center [963, 345] width 22 height 22
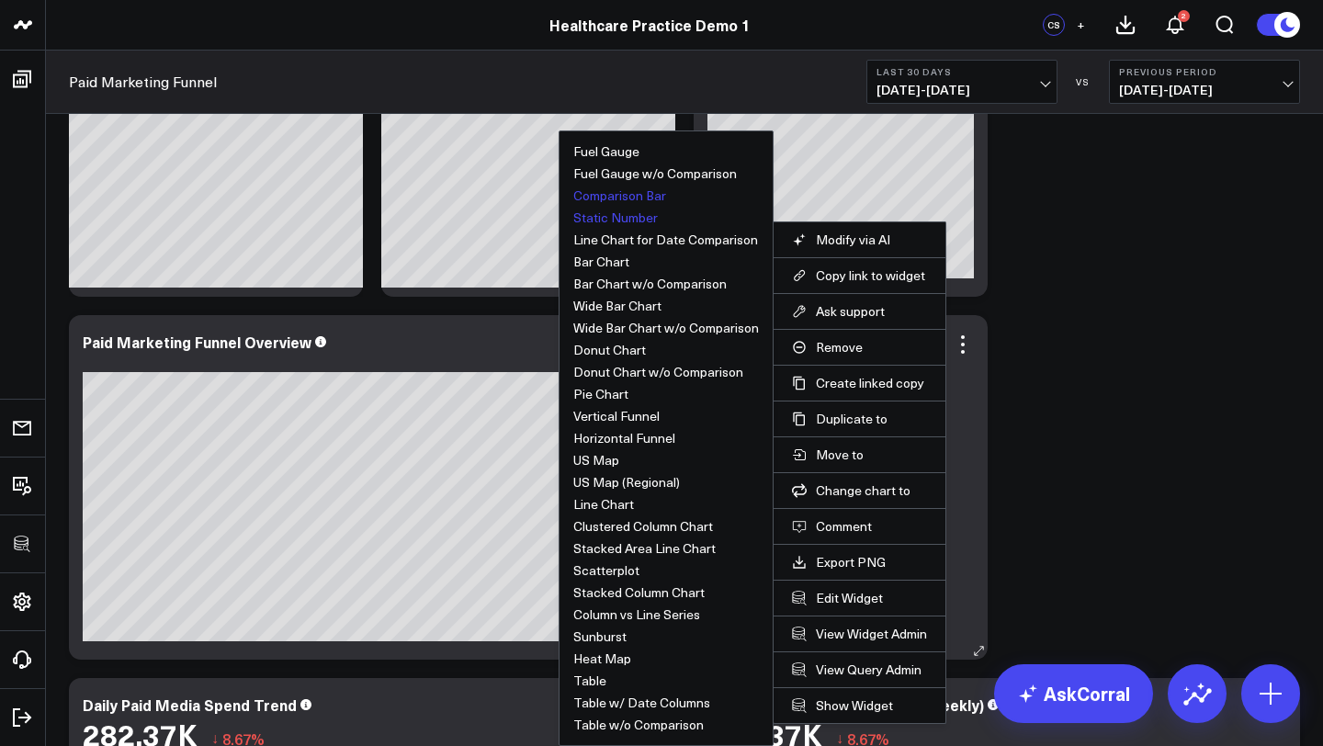
click at [639, 195] on button "Comparison Bar" at bounding box center [619, 195] width 93 height 13
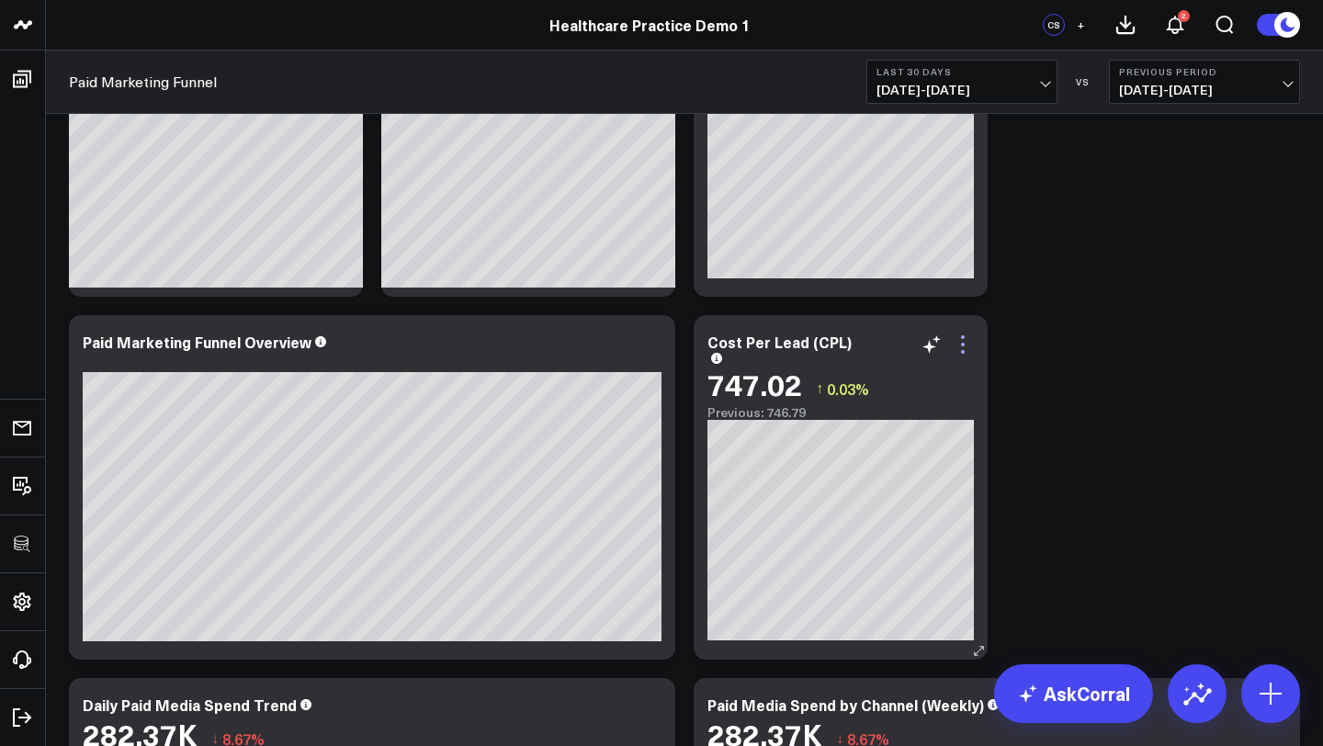
click at [960, 343] on icon at bounding box center [963, 345] width 22 height 22
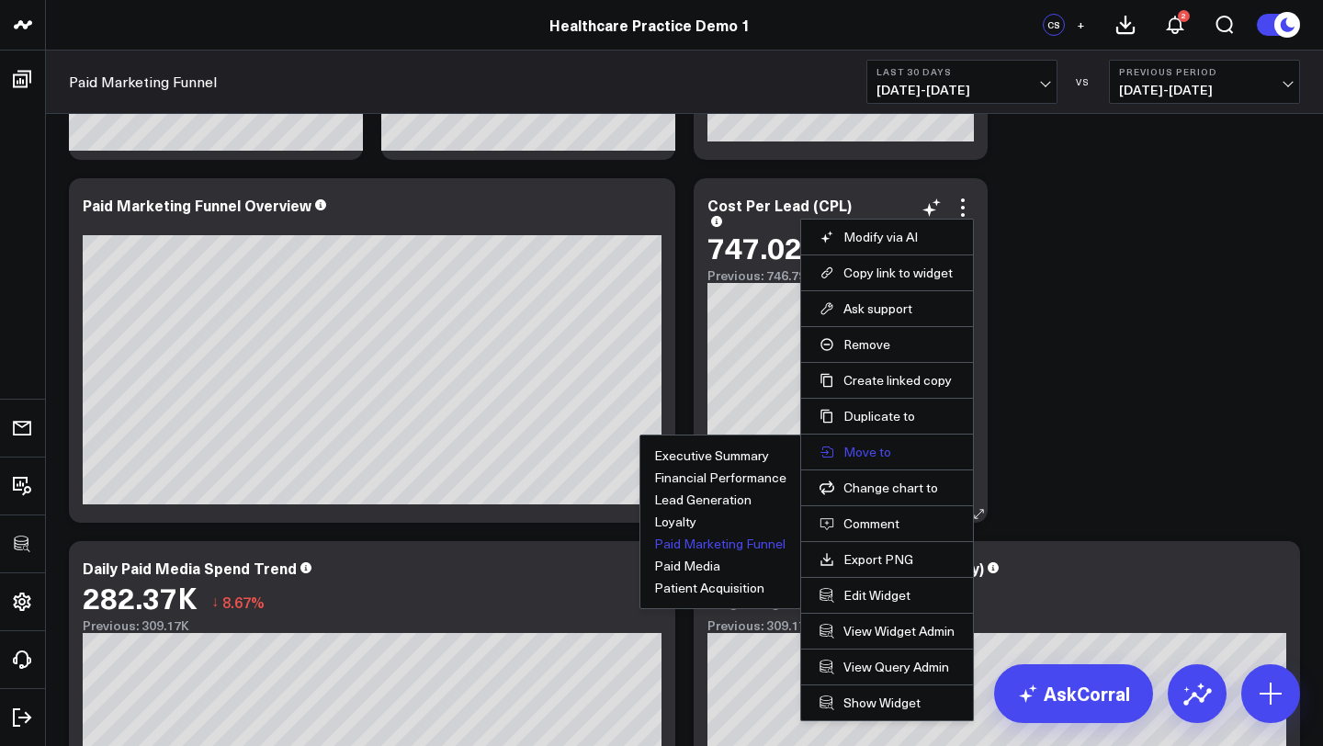
scroll to position [350, 0]
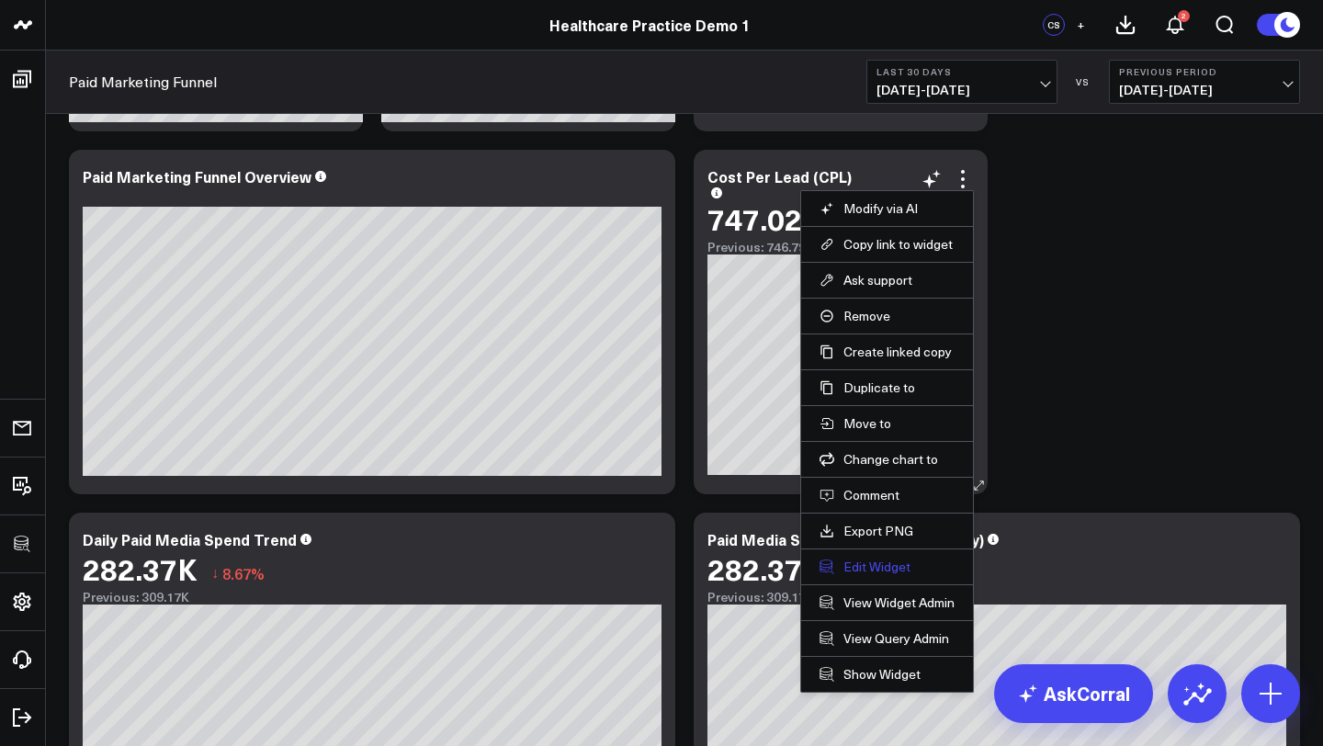
click at [869, 568] on button "Edit Widget" at bounding box center [887, 567] width 135 height 17
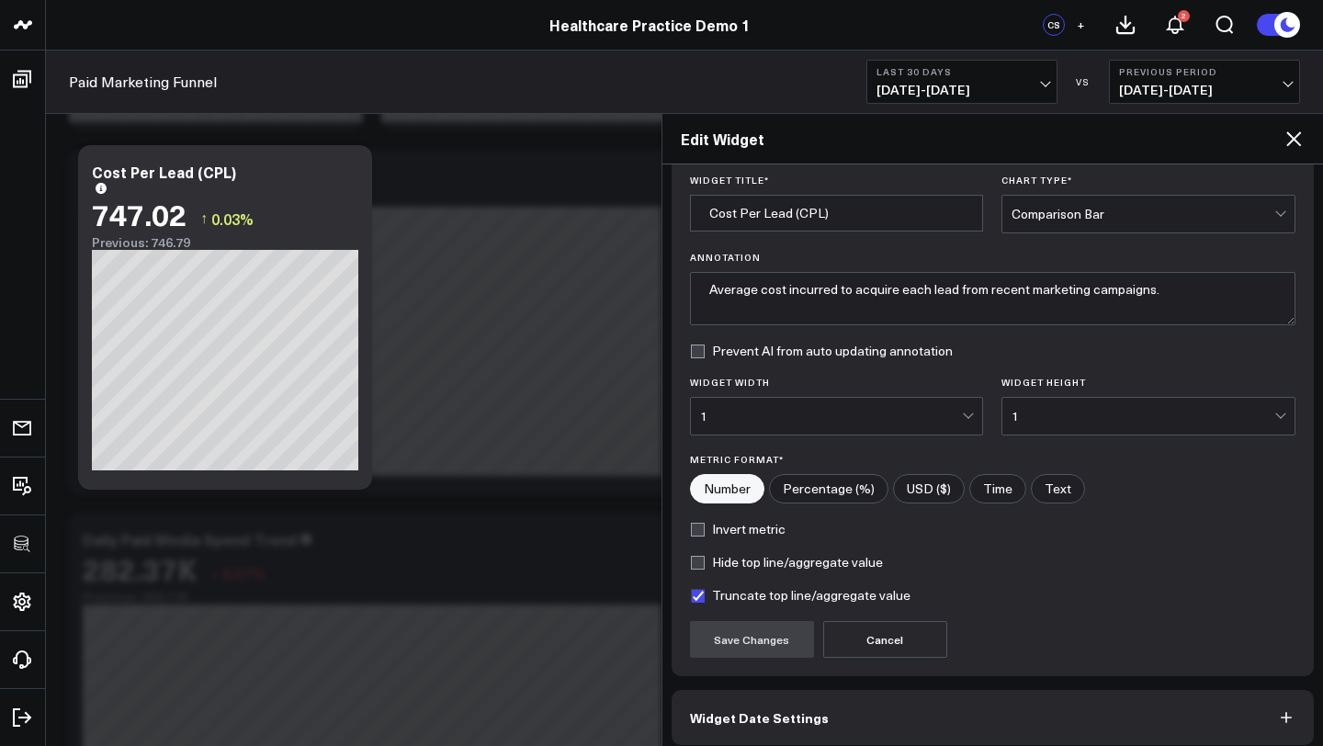
scroll to position [74, 0]
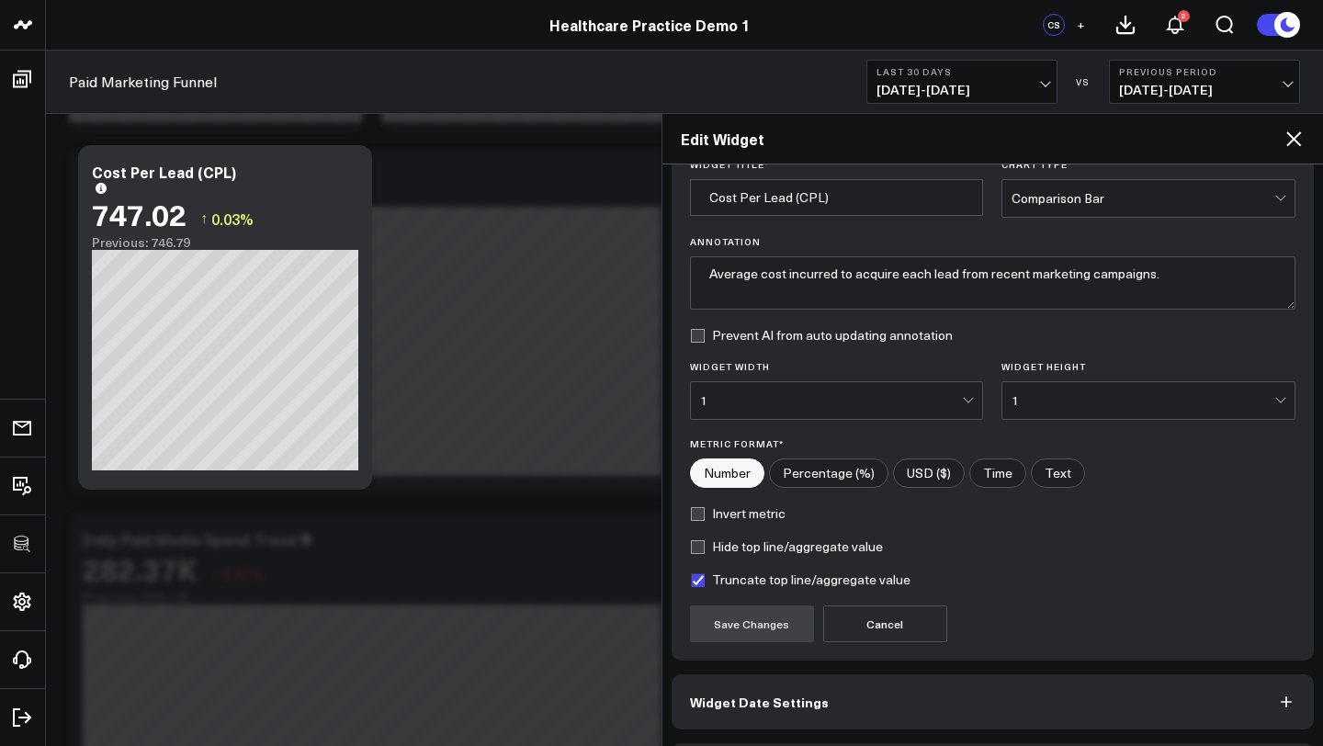
click at [754, 515] on label "Invert metric" at bounding box center [738, 513] width 96 height 15
click at [705, 515] on input "Invert metric" at bounding box center [697, 513] width 15 height 15
click at [767, 628] on button "Save Changes" at bounding box center [752, 623] width 124 height 37
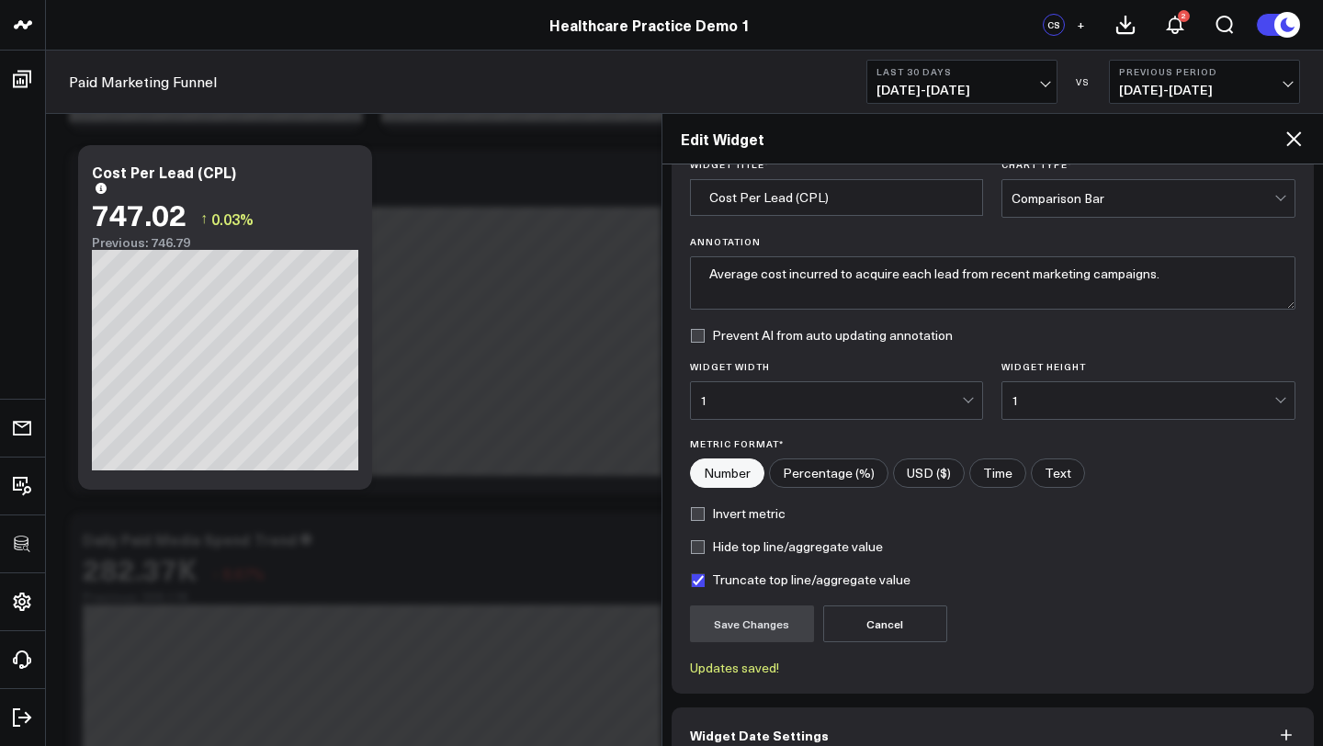
checkbox input "true"
click at [931, 473] on input"] "USD ($)" at bounding box center [929, 473] width 70 height 28
radio input"] "true"
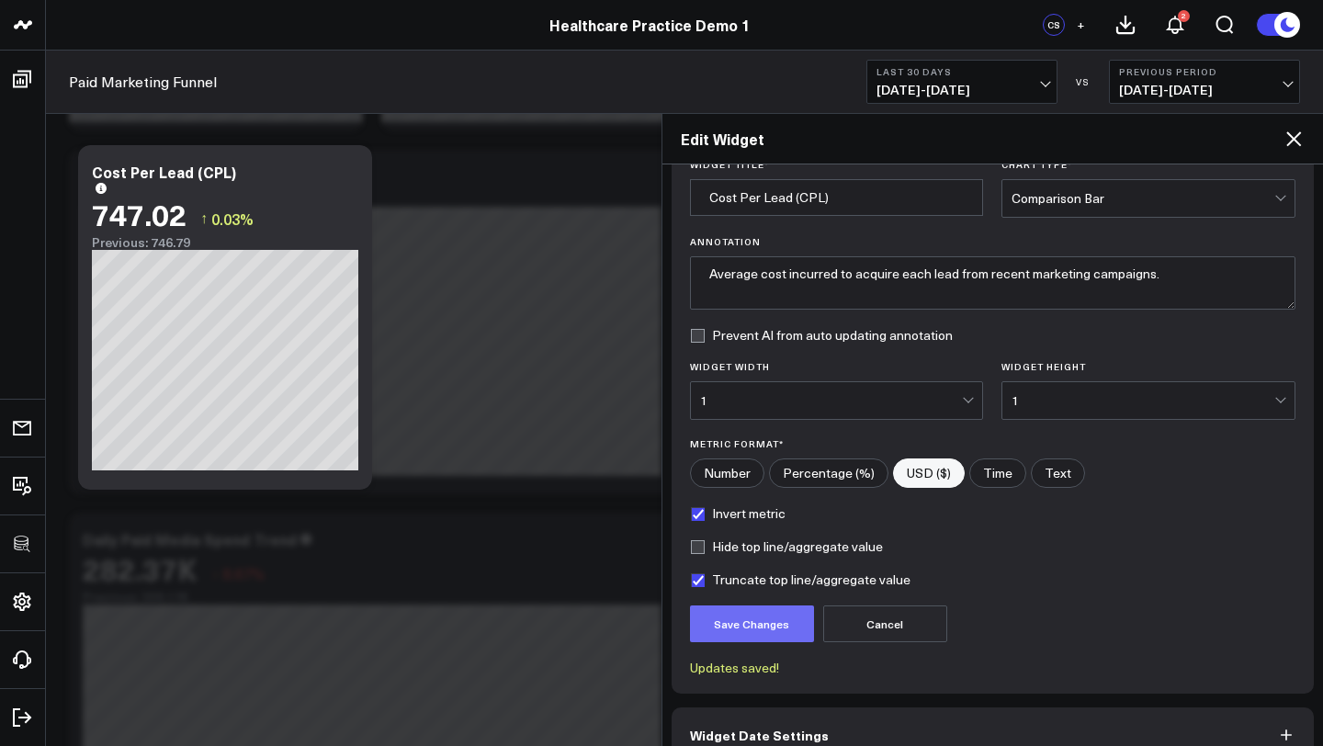
click at [773, 621] on button "Save Changes" at bounding box center [752, 623] width 124 height 37
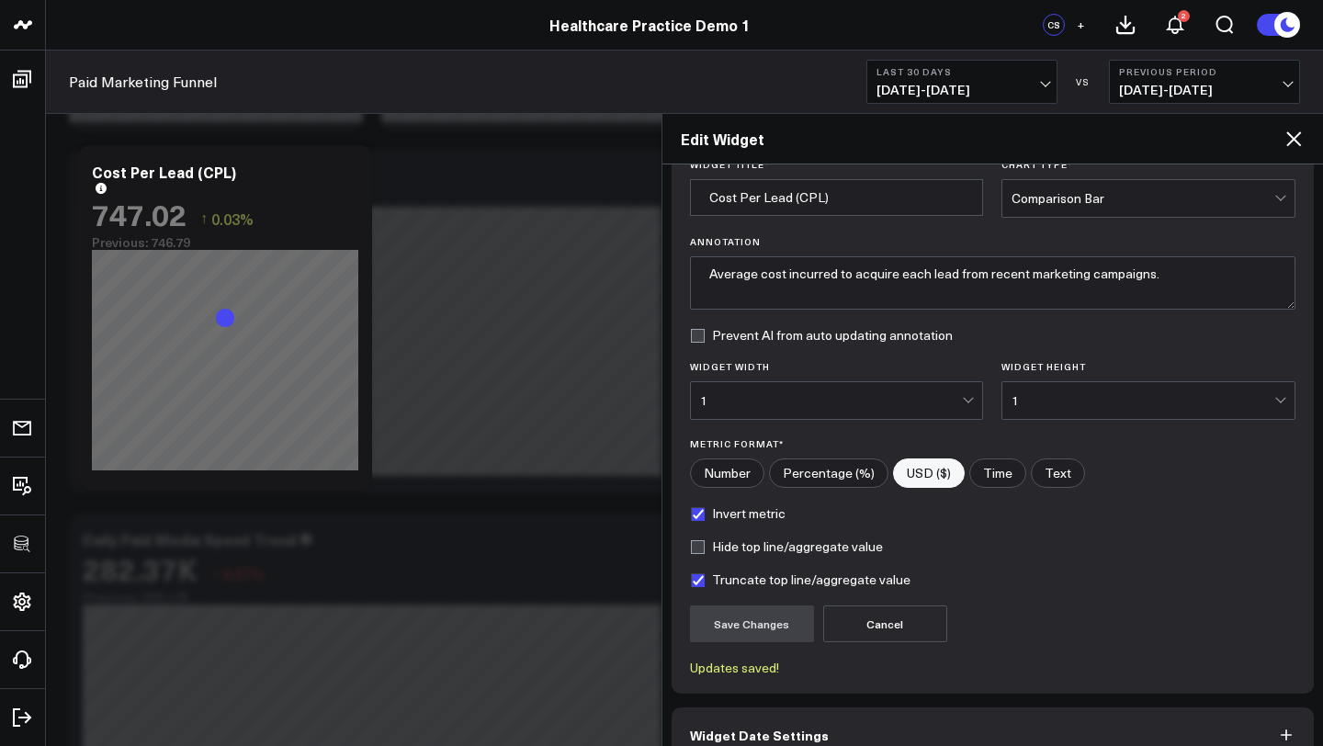
click at [1290, 143] on icon at bounding box center [1293, 138] width 15 height 15
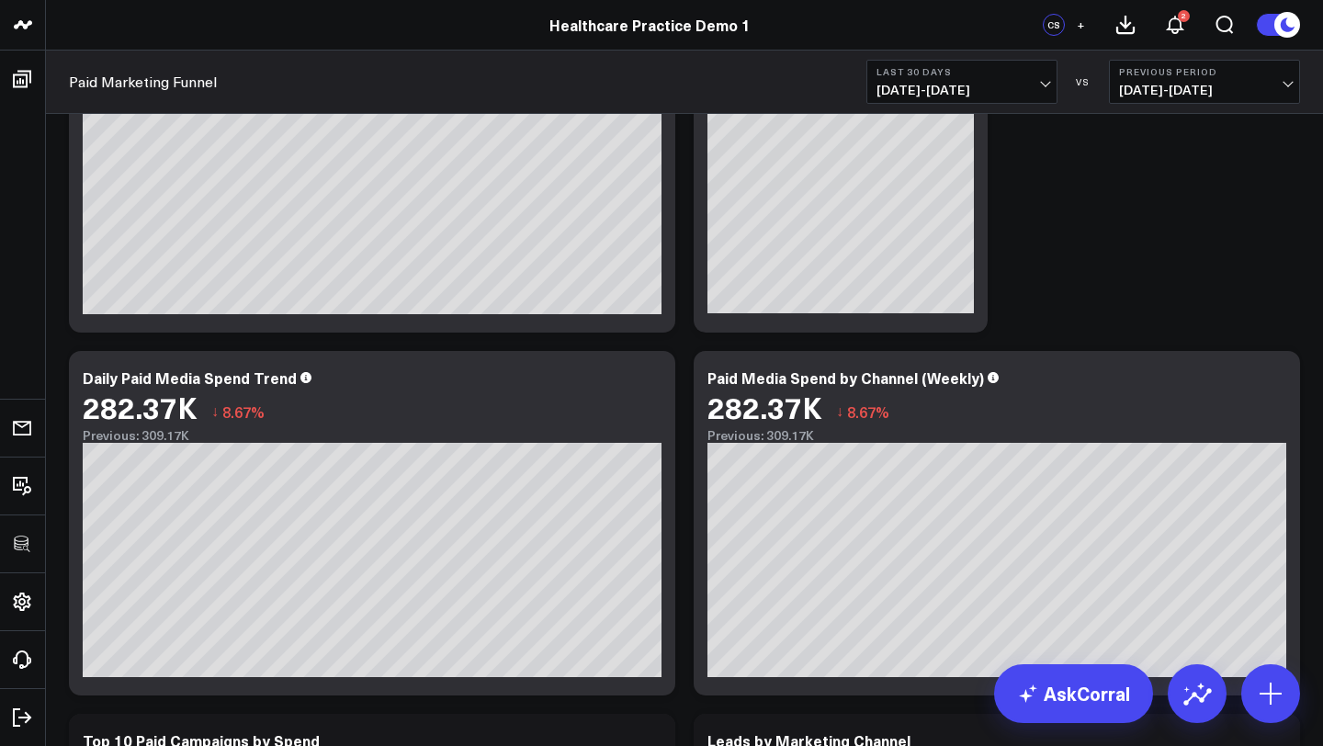
scroll to position [653, 0]
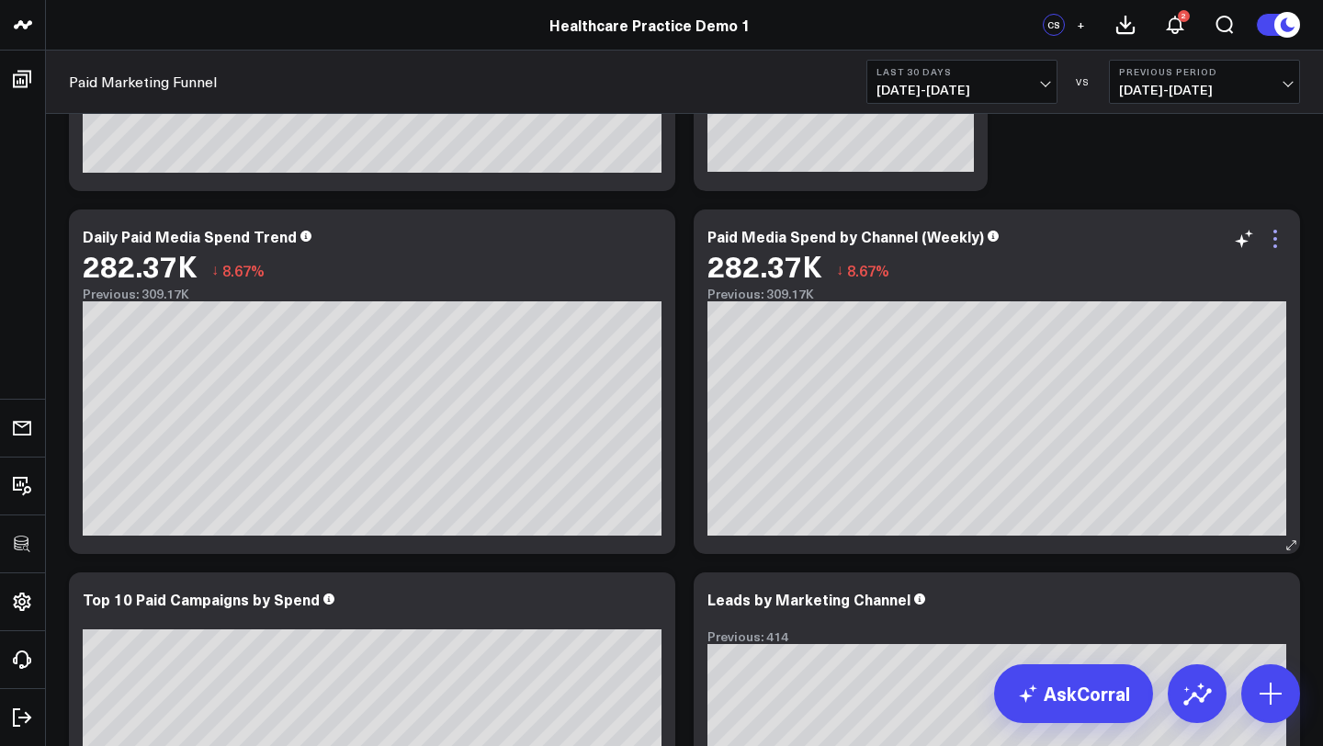
click at [1273, 236] on icon at bounding box center [1275, 239] width 22 height 22
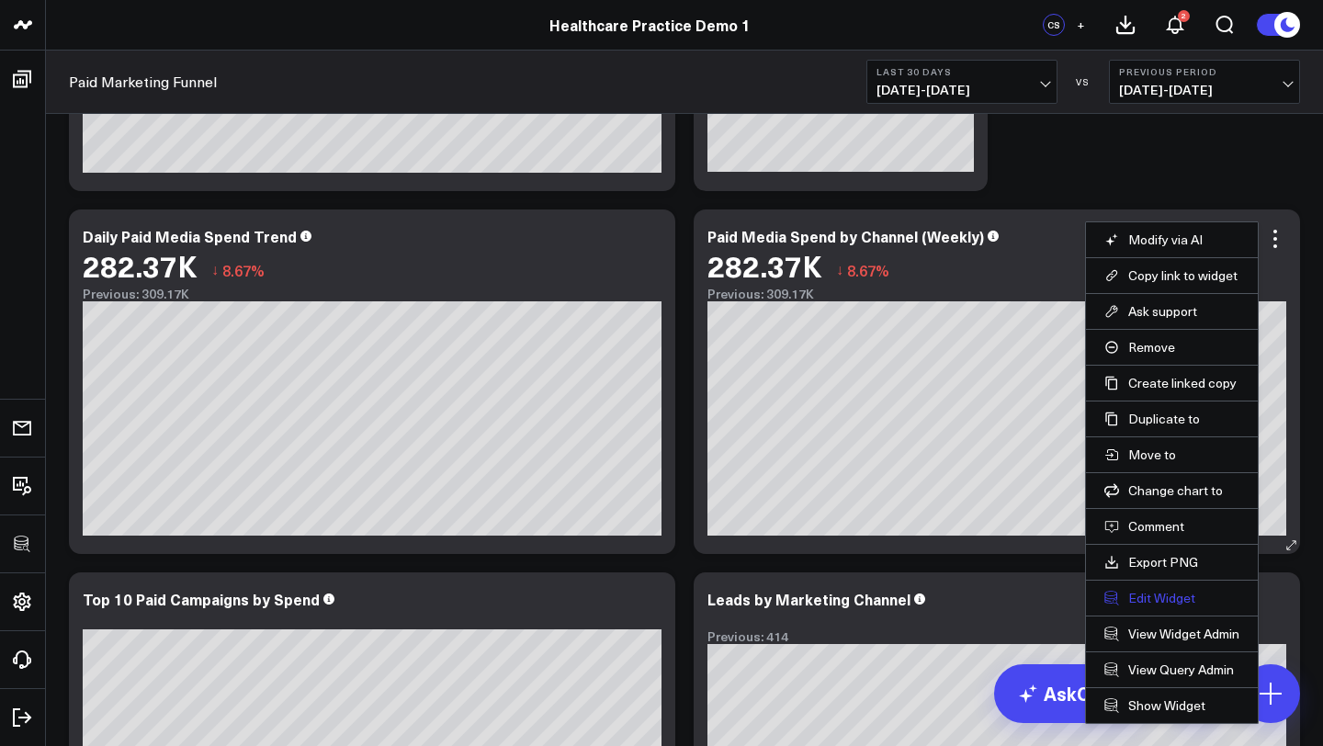
click at [1154, 597] on button "Edit Widget" at bounding box center [1171, 598] width 135 height 17
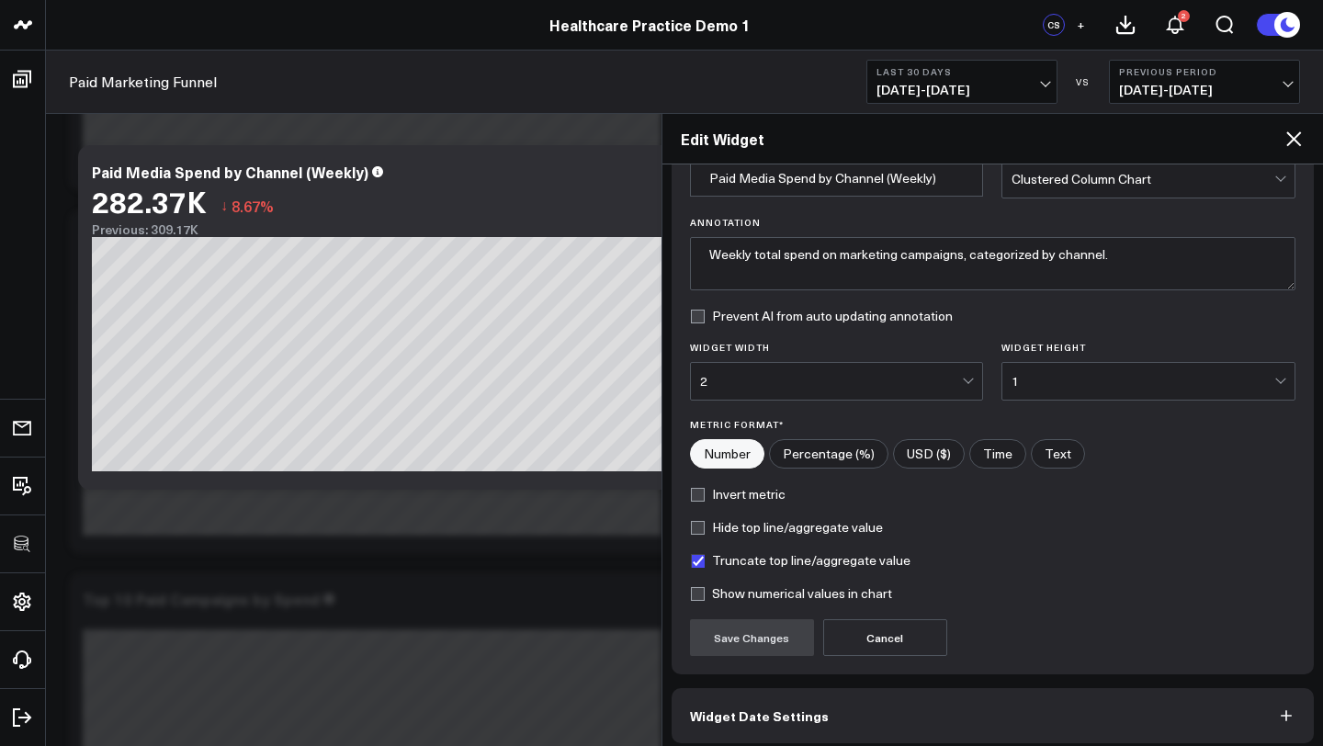
scroll to position [133, 0]
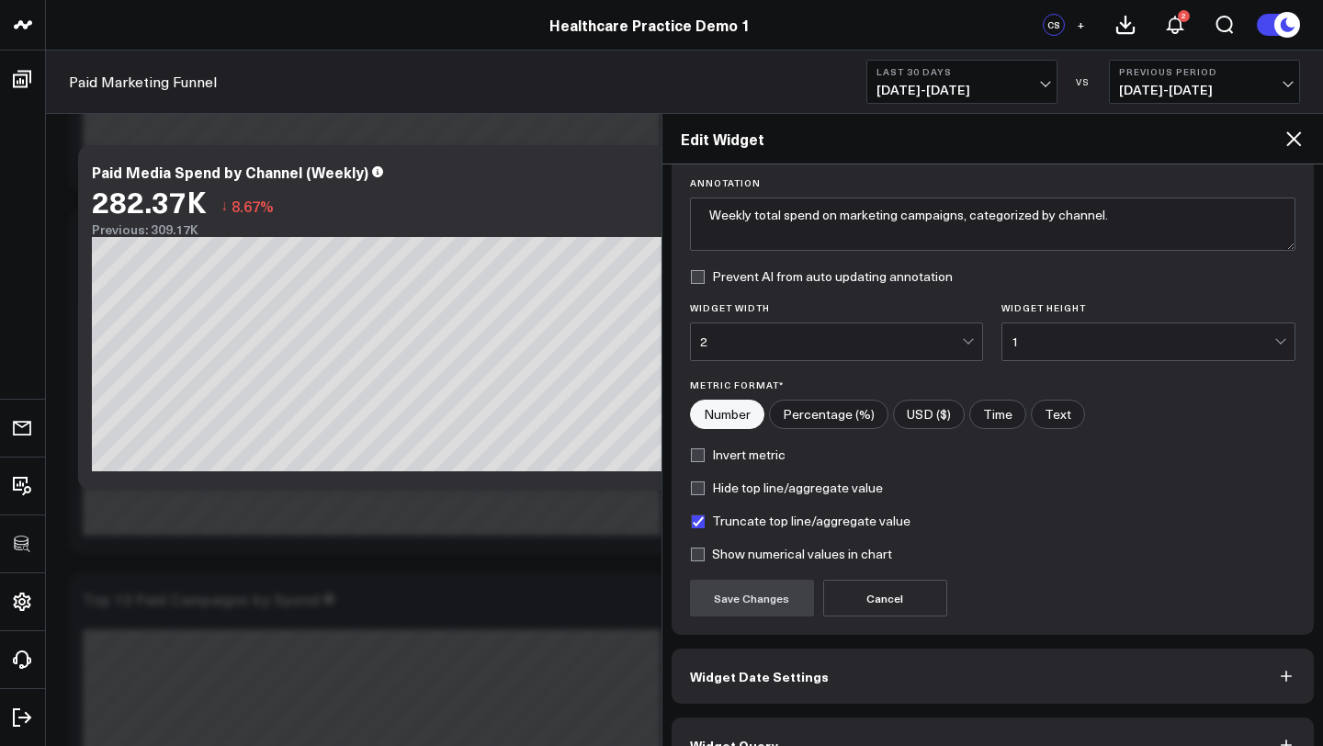
click at [933, 424] on input"] "USD ($)" at bounding box center [929, 415] width 70 height 28
radio input"] "true"
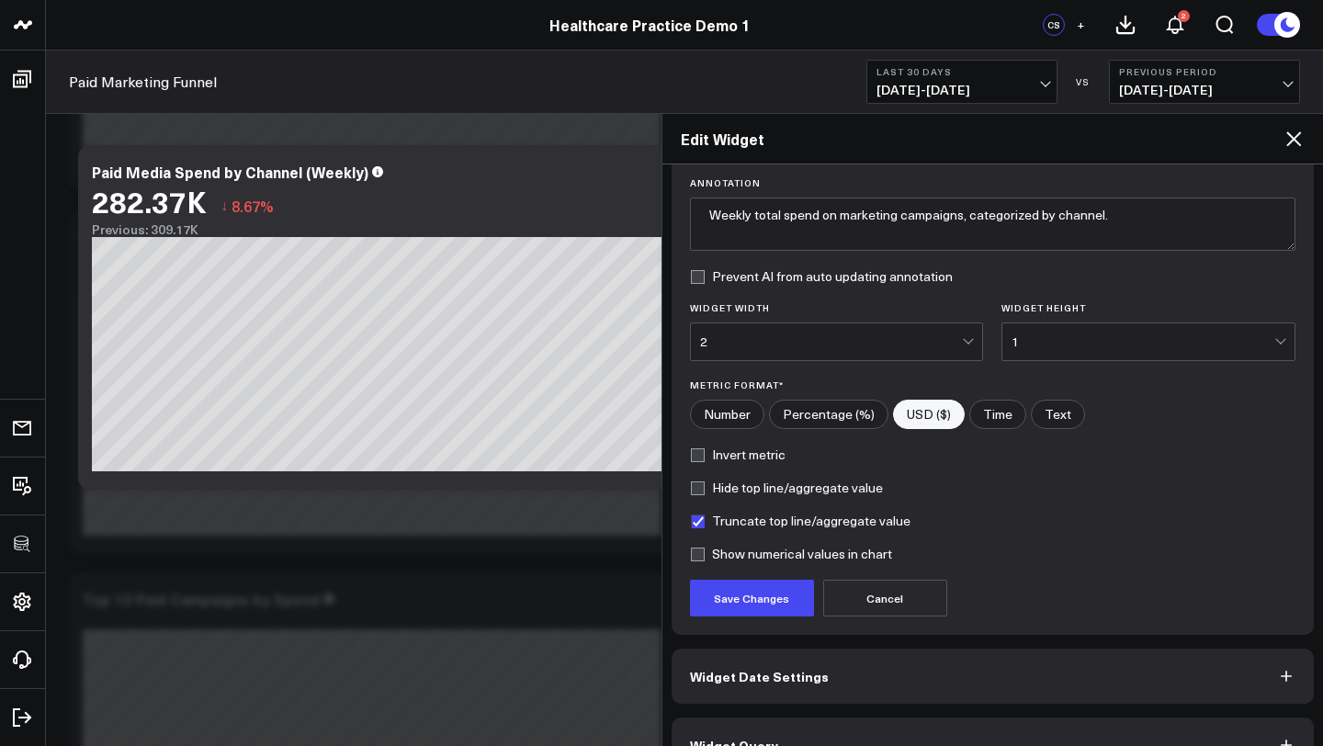
click at [772, 461] on label "Invert metric" at bounding box center [738, 454] width 96 height 15
click at [705, 461] on input "Invert metric" at bounding box center [697, 454] width 15 height 15
checkbox input "true"
click at [775, 601] on button "Save Changes" at bounding box center [752, 598] width 124 height 37
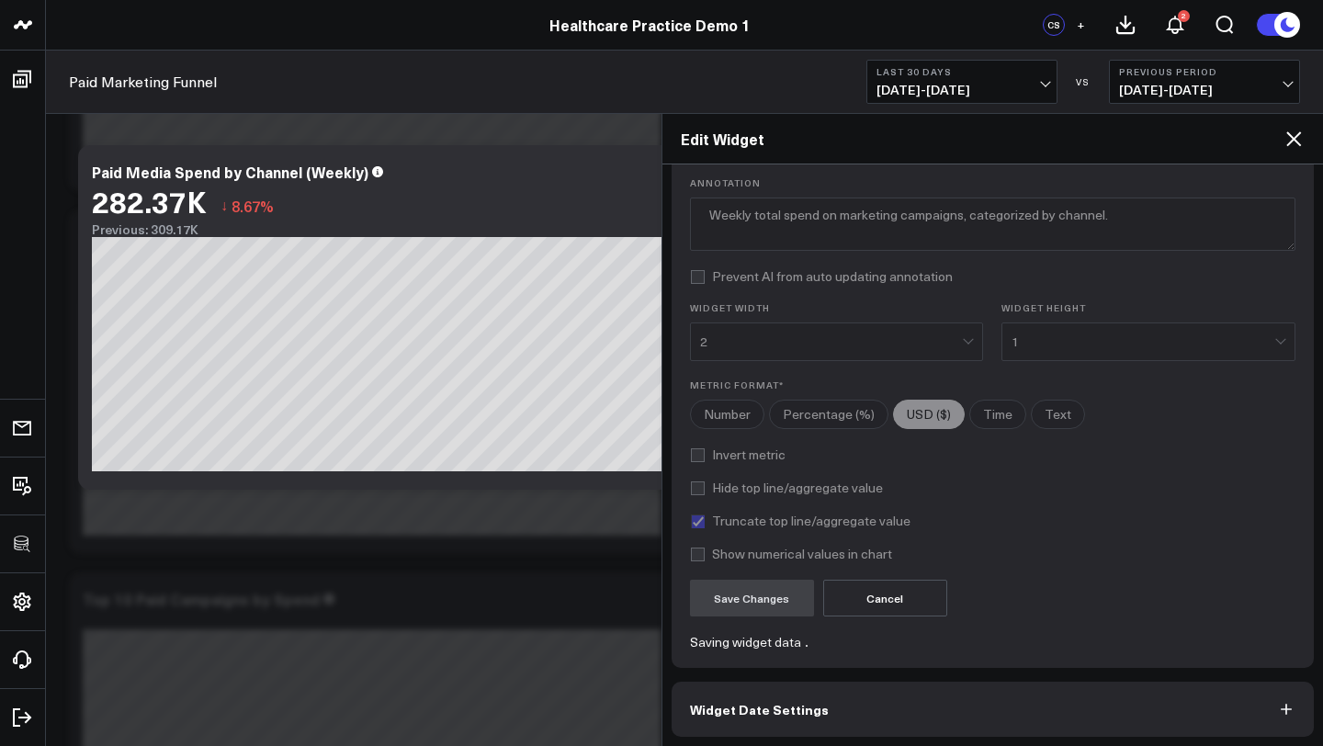
radio input"] "true"
radio input"] "false"
checkbox input "false"
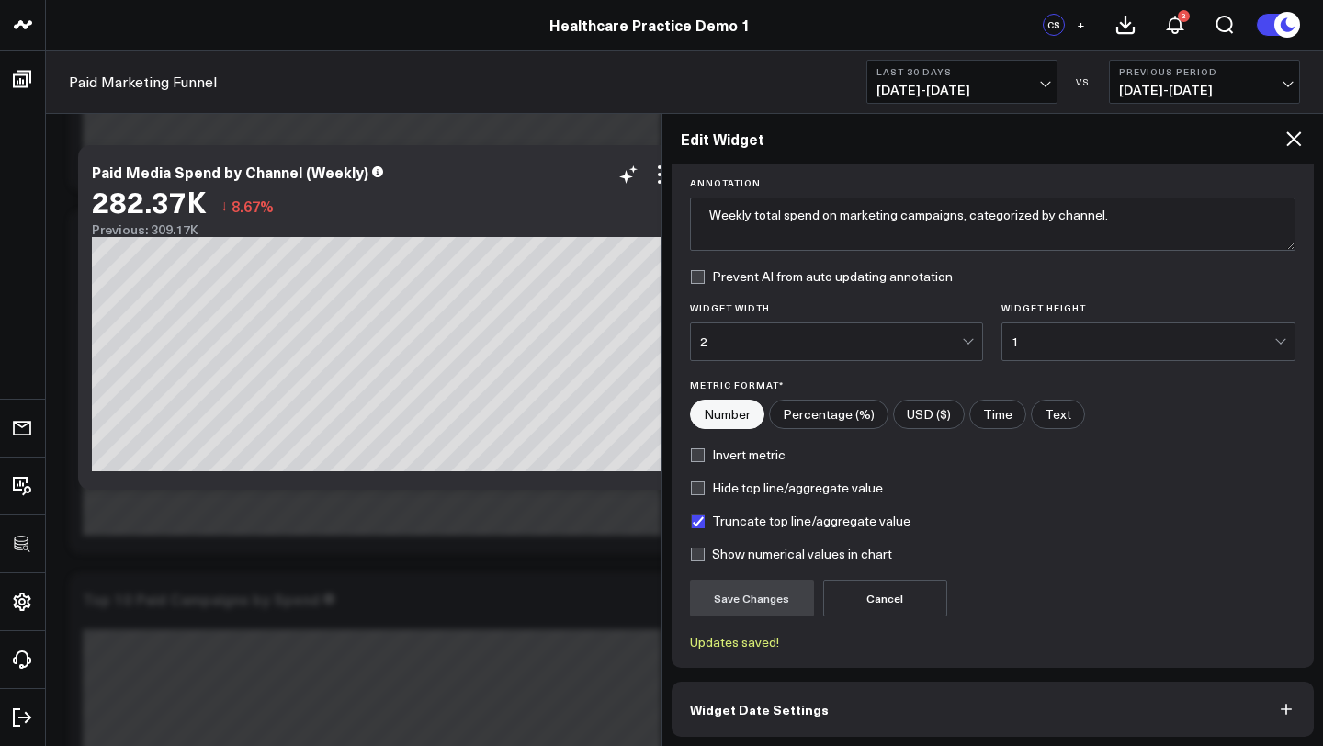
radio input"] "true"
checkbox input "true"
click at [1295, 139] on icon at bounding box center [1293, 138] width 15 height 15
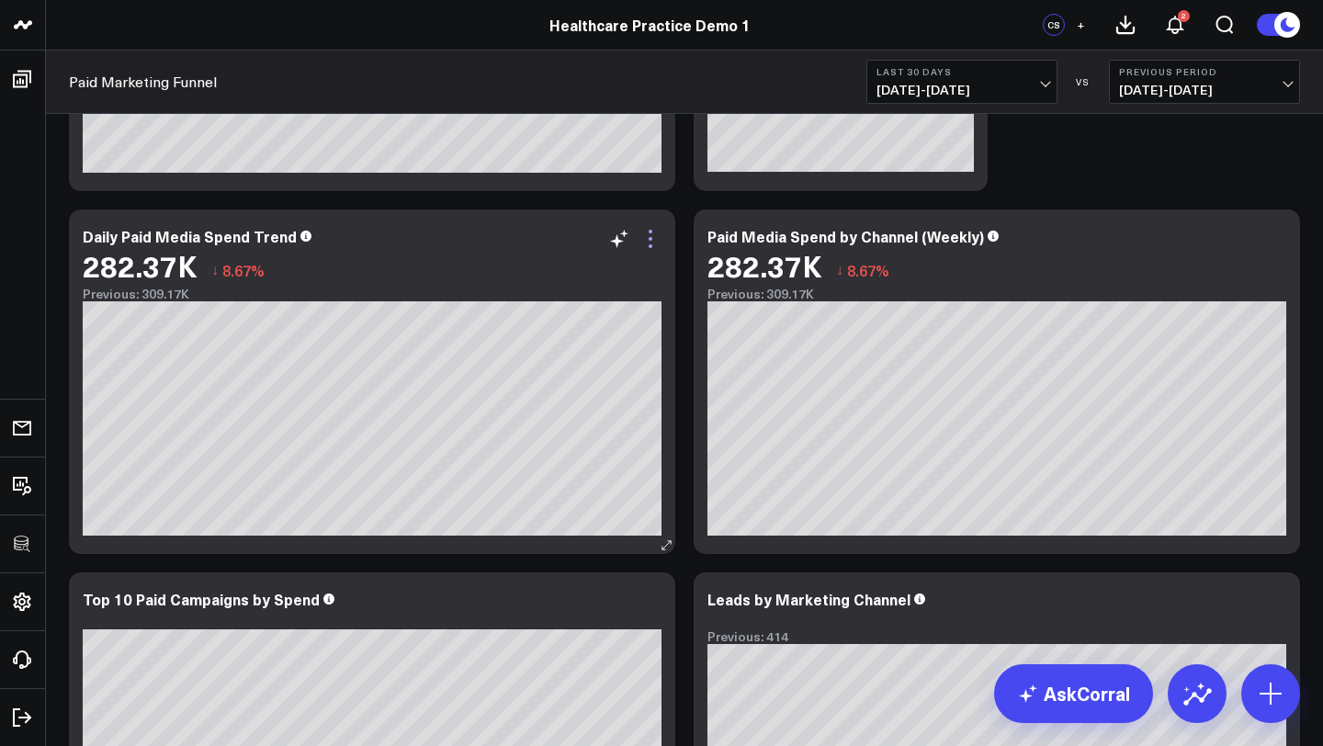
click at [655, 247] on icon at bounding box center [650, 239] width 22 height 22
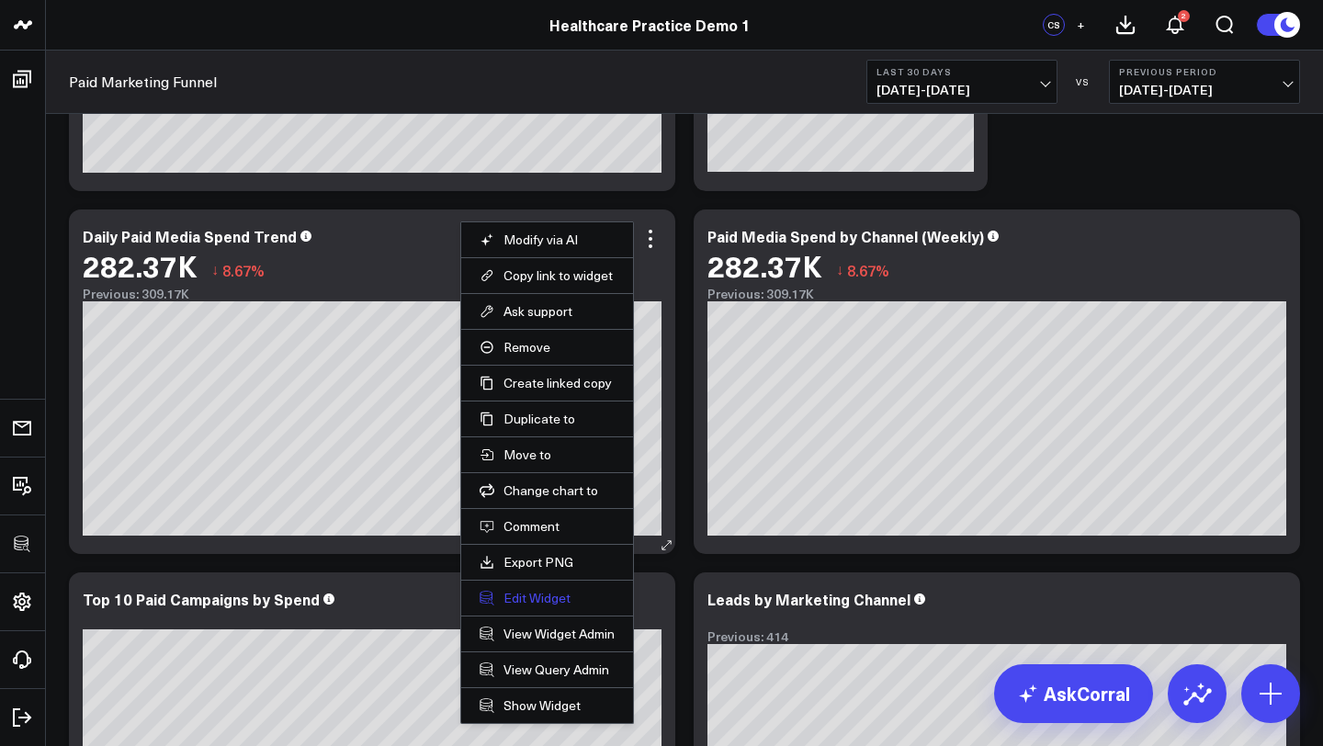
click at [548, 590] on button "Edit Widget" at bounding box center [547, 598] width 135 height 17
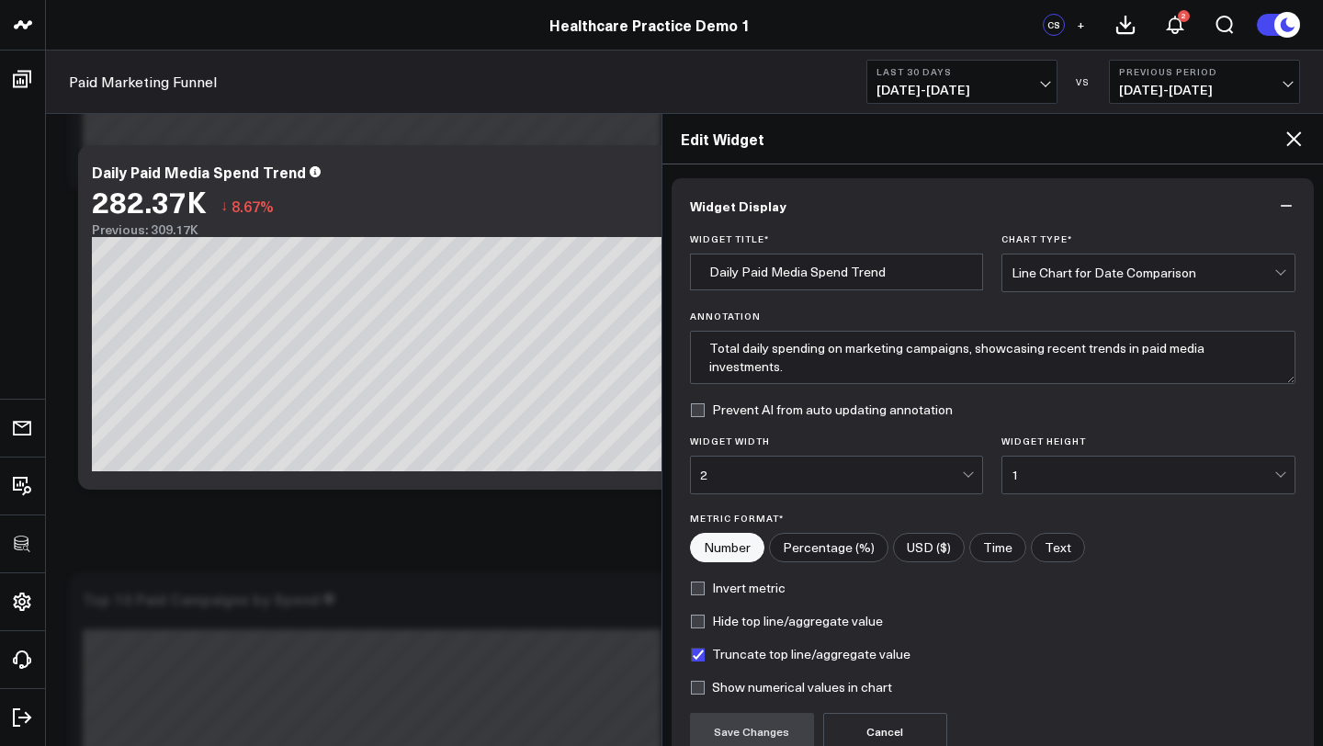
click at [944, 551] on input"] "USD ($)" at bounding box center [929, 548] width 70 height 28
radio input"] "true"
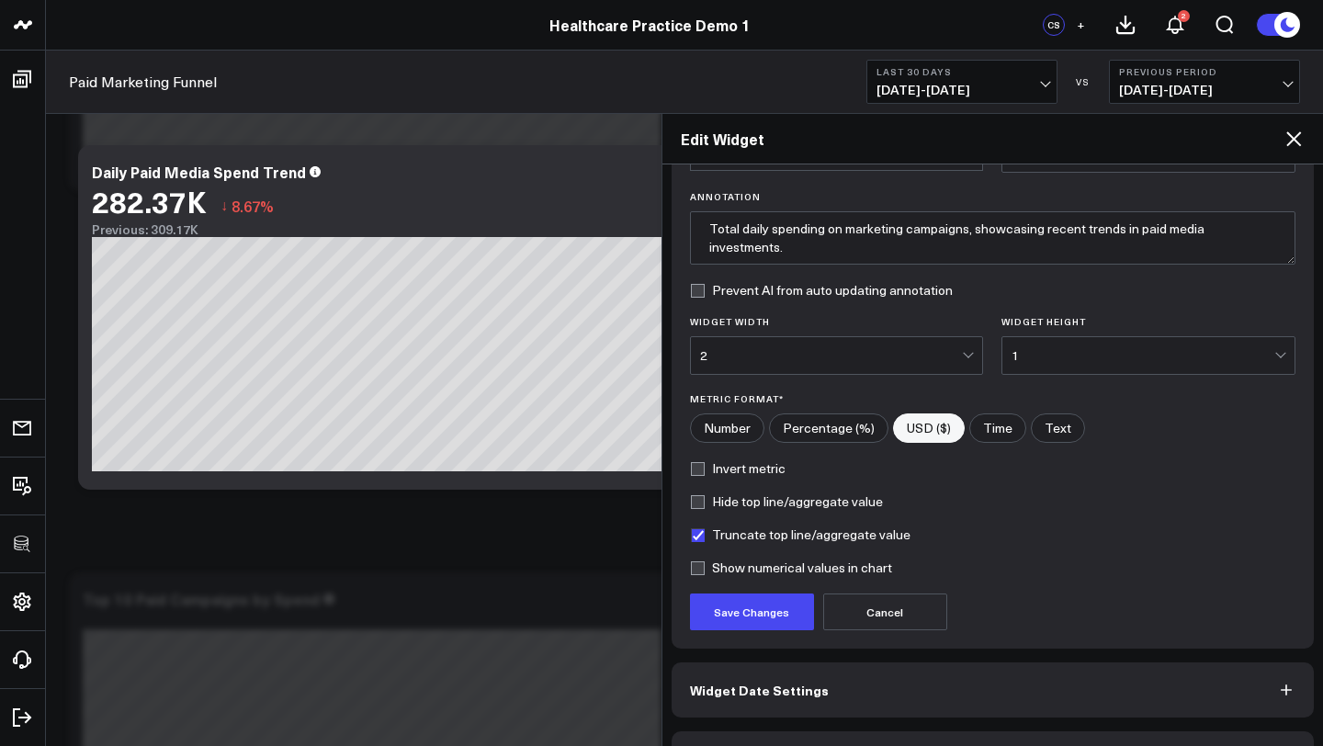
scroll to position [174, 0]
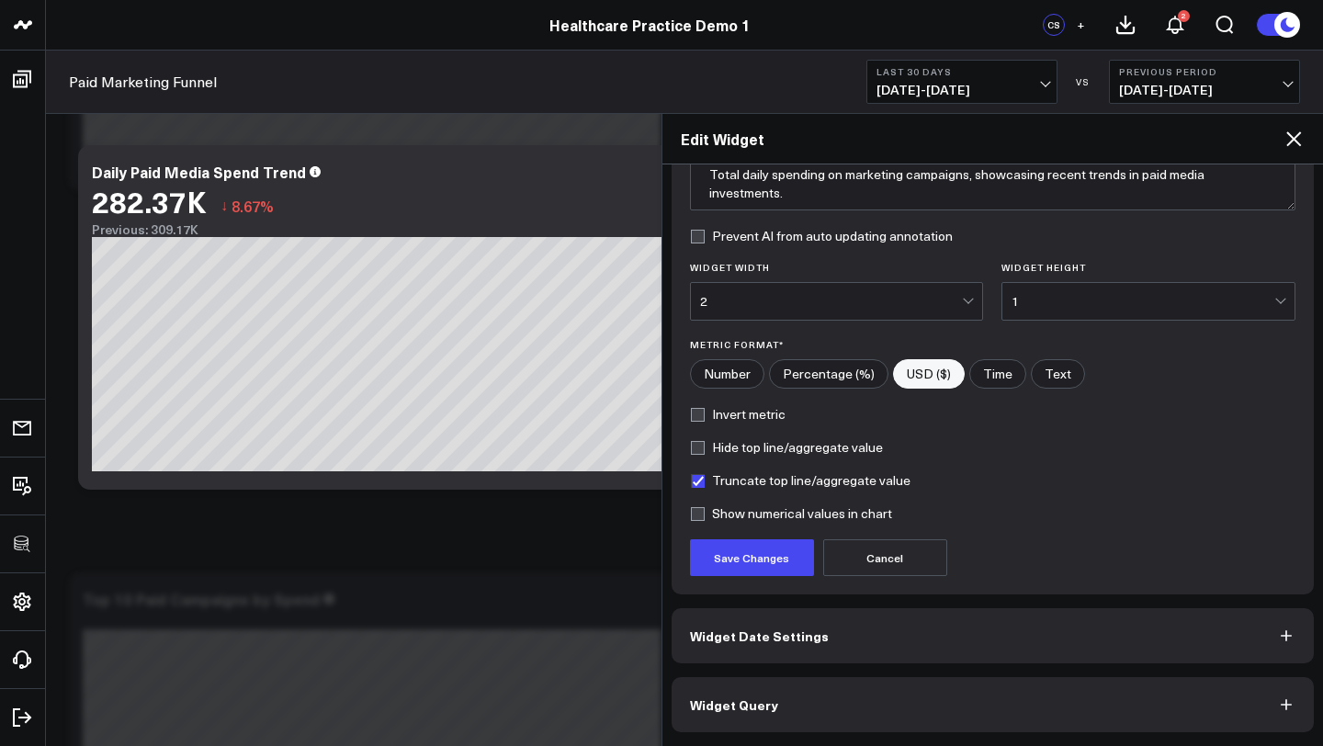
click at [695, 417] on label "Invert metric" at bounding box center [738, 414] width 96 height 15
click at [695, 417] on input "Invert metric" at bounding box center [697, 414] width 15 height 15
checkbox input "true"
click at [749, 570] on button "Save Changes" at bounding box center [752, 557] width 124 height 37
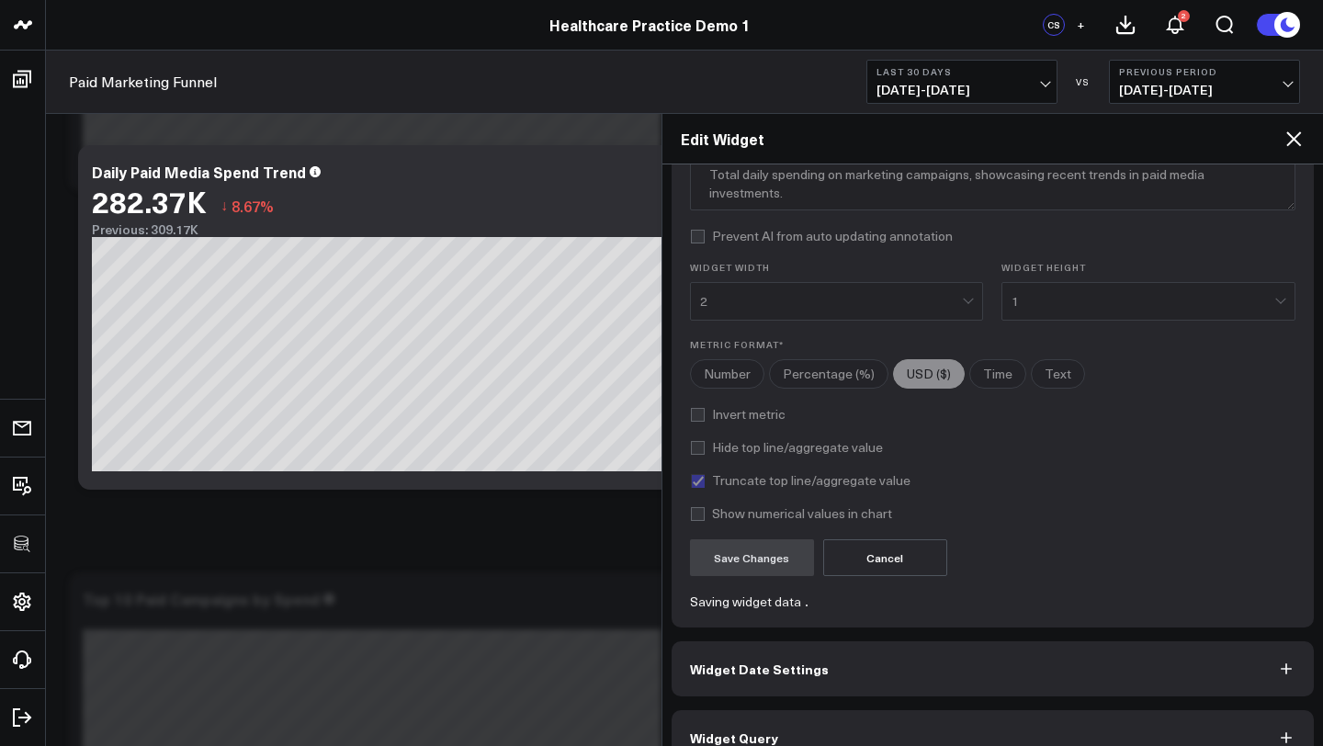
radio input"] "true"
radio input"] "false"
checkbox input "false"
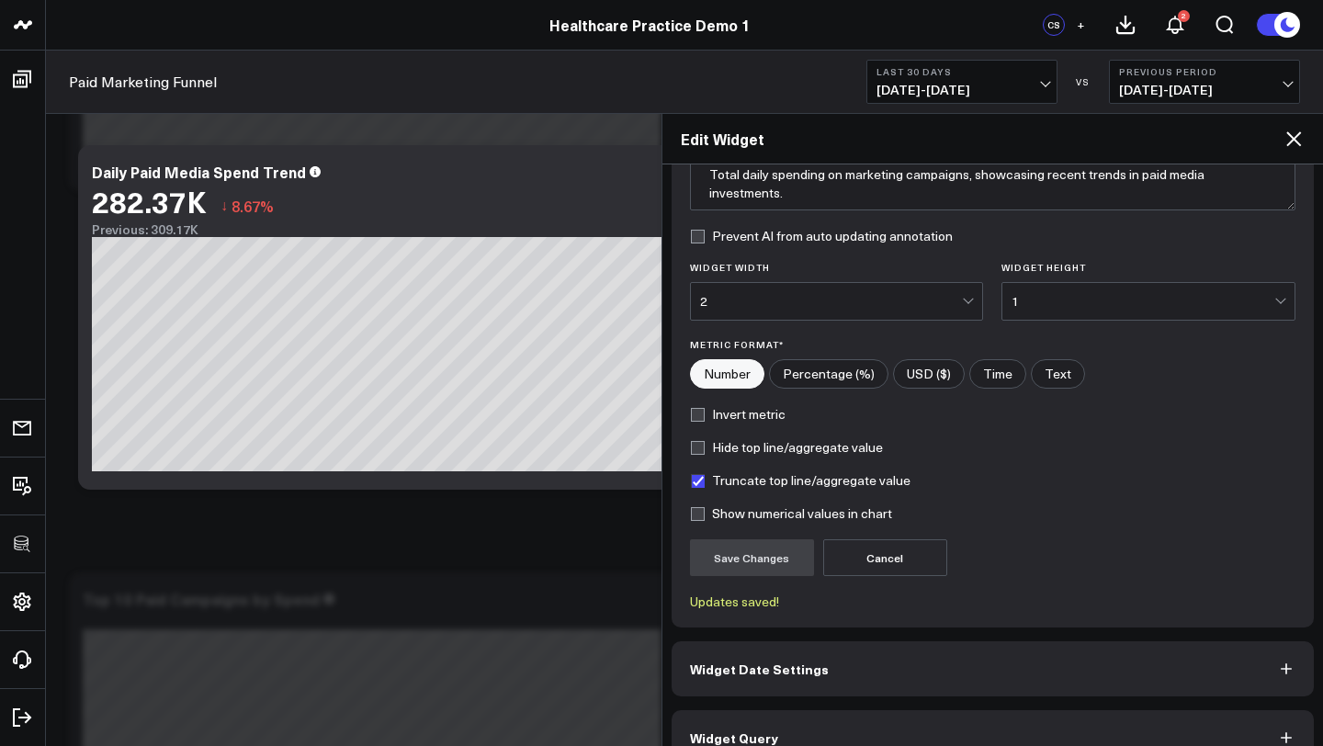
radio input"] "true"
checkbox input "true"
click at [928, 376] on input"] "USD ($)" at bounding box center [929, 374] width 70 height 28
click at [843, 382] on input"] "Percentage (%)" at bounding box center [829, 374] width 118 height 28
radio input"] "true"
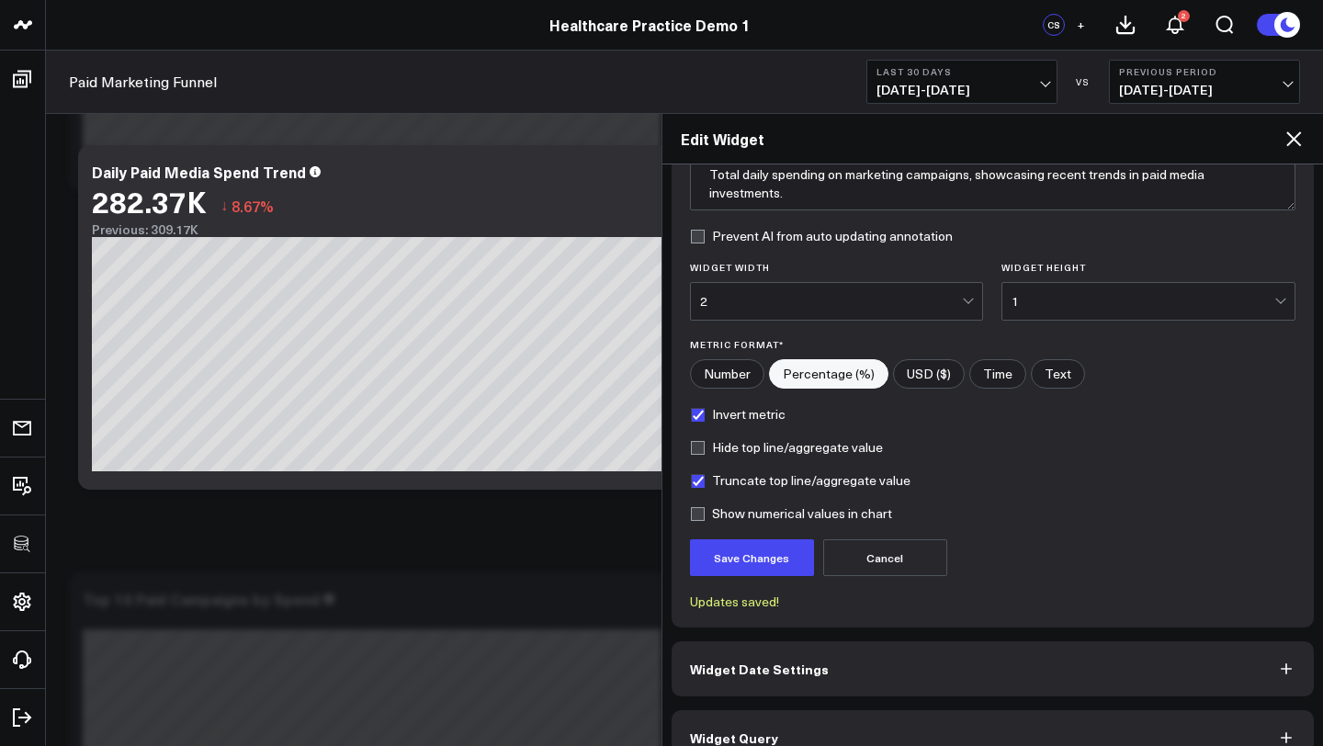
click at [909, 371] on input"] "USD ($)" at bounding box center [929, 374] width 70 height 28
radio input"] "true"
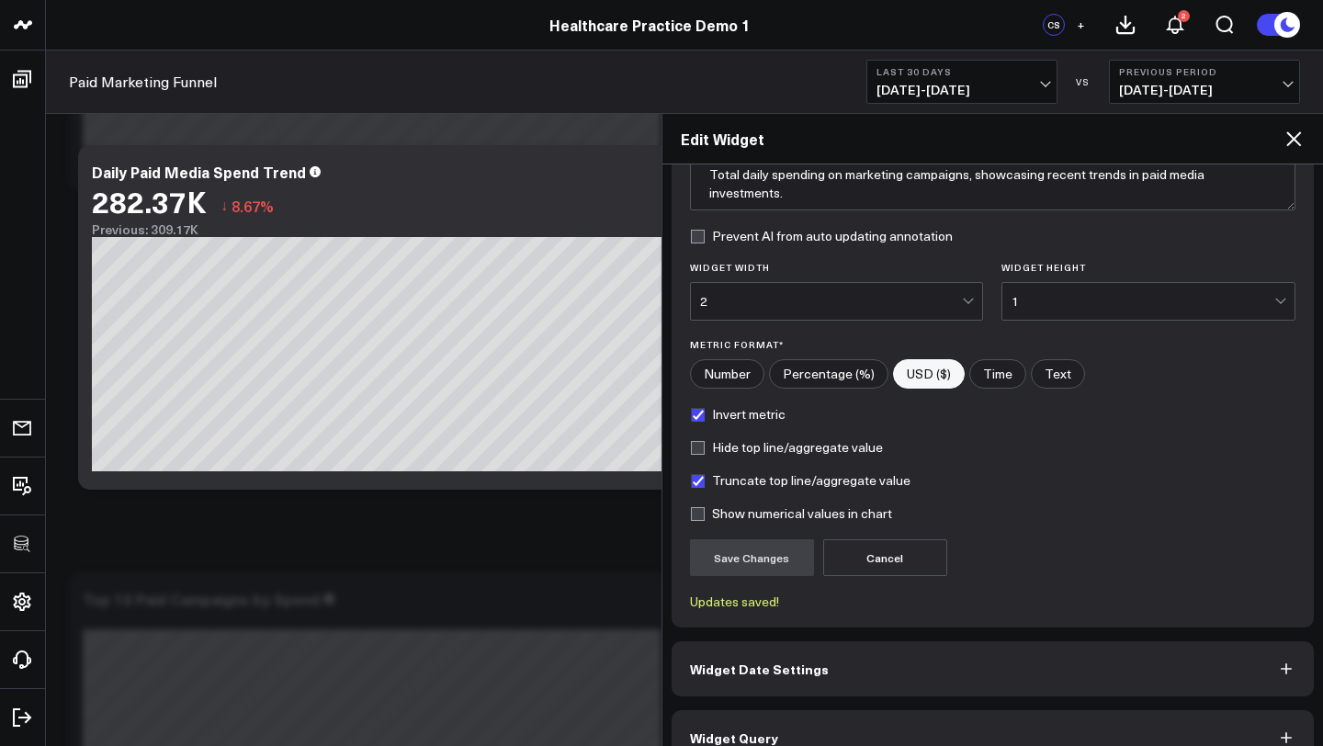
click at [1297, 135] on icon at bounding box center [1293, 138] width 15 height 15
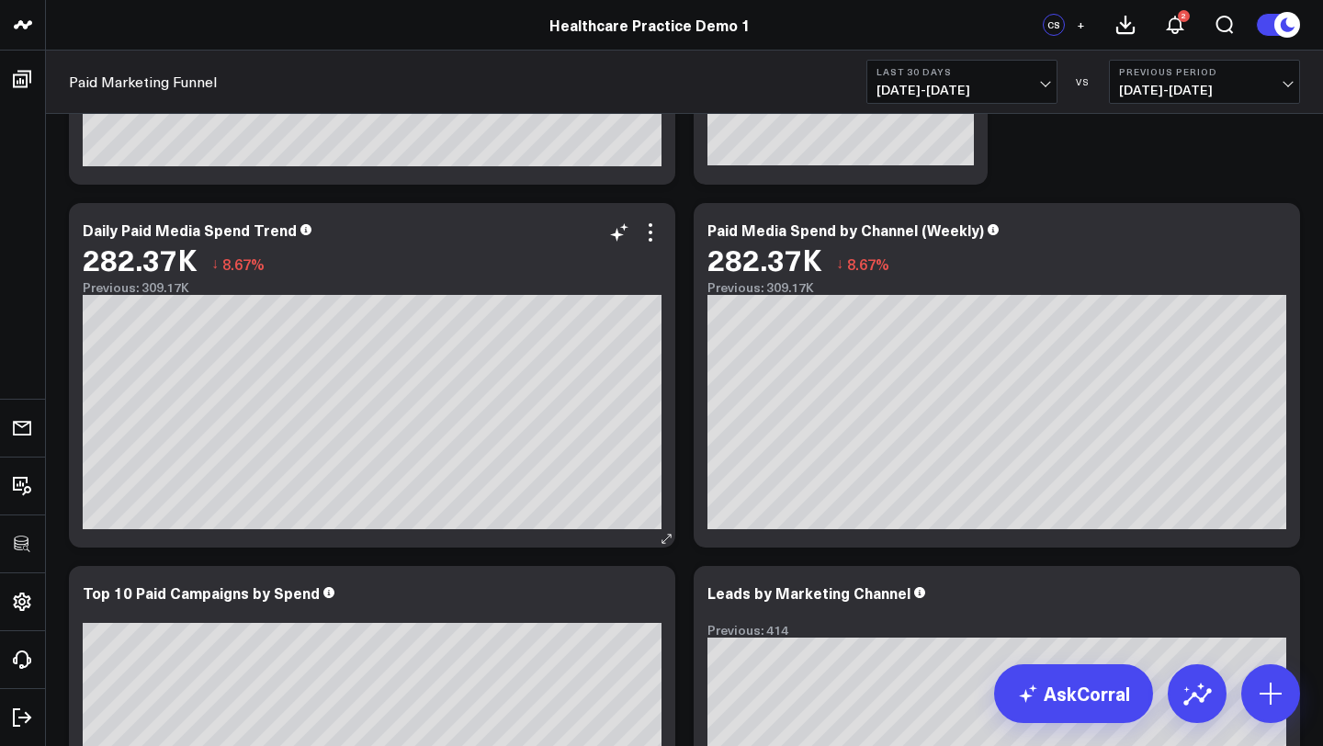
scroll to position [622, 0]
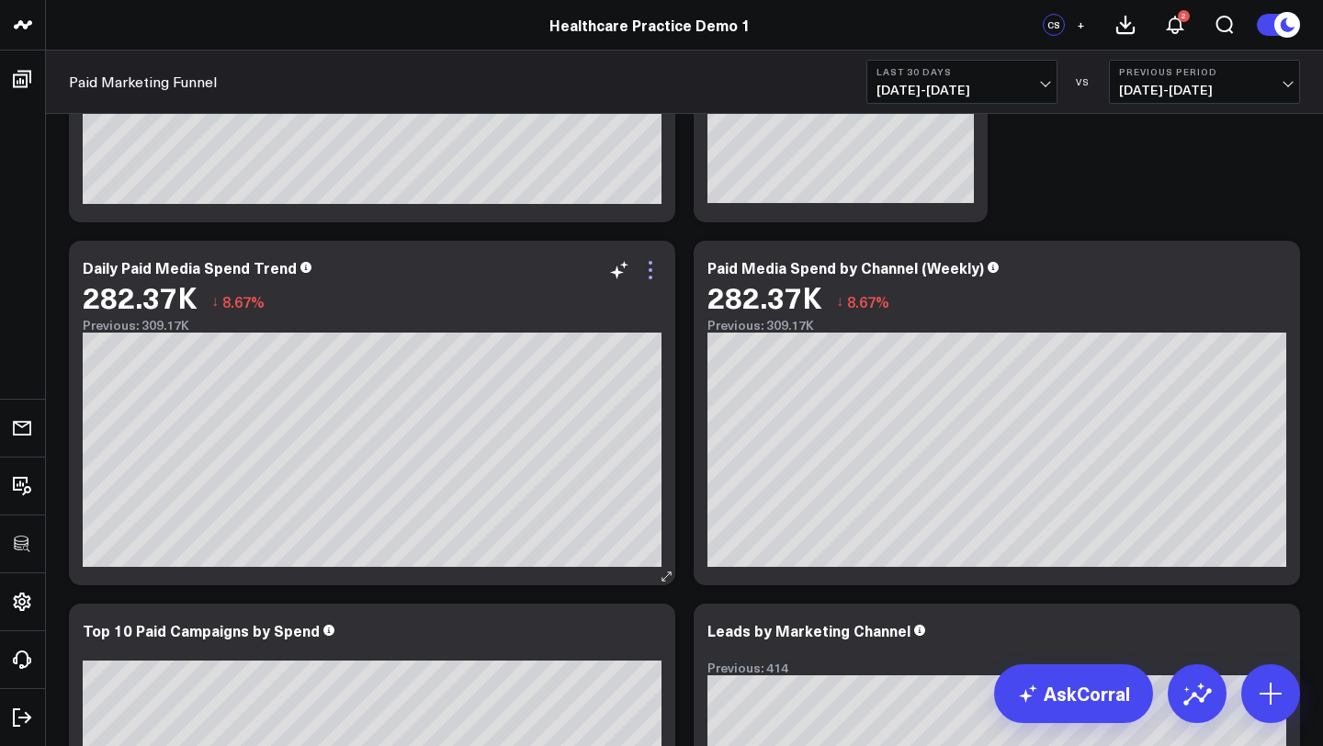
click at [650, 274] on icon at bounding box center [650, 270] width 22 height 22
click at [0, 0] on button "Edit Widget" at bounding box center [0, 0] width 0 height 0
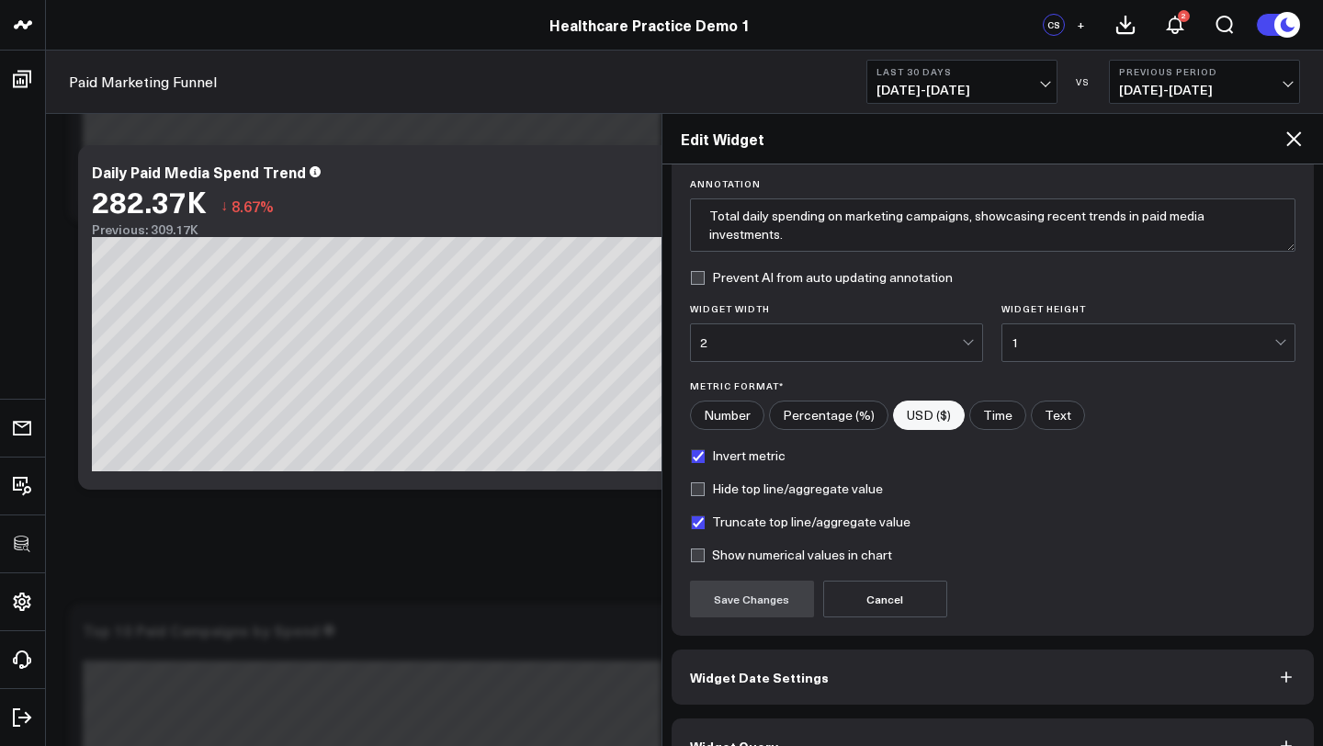
scroll to position [170, 0]
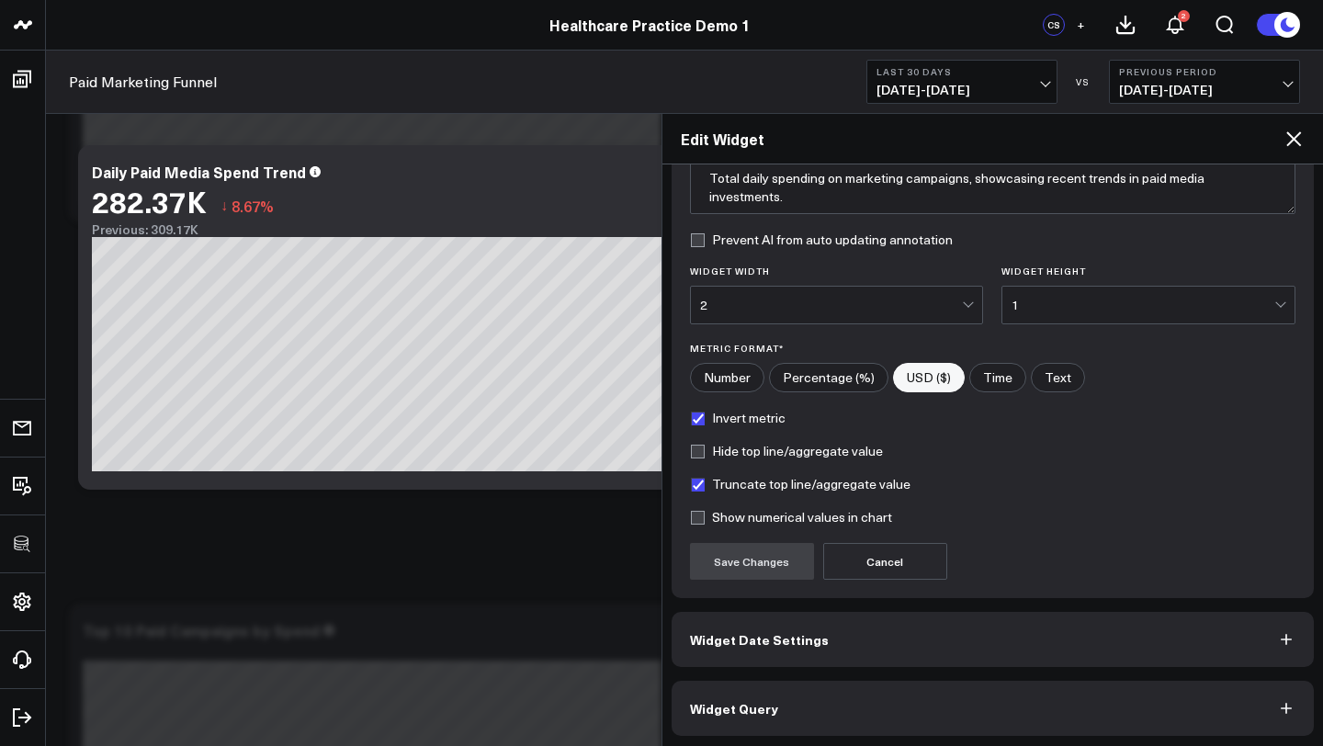
click at [735, 378] on input"] "Number" at bounding box center [727, 378] width 73 height 28
radio input"] "true"
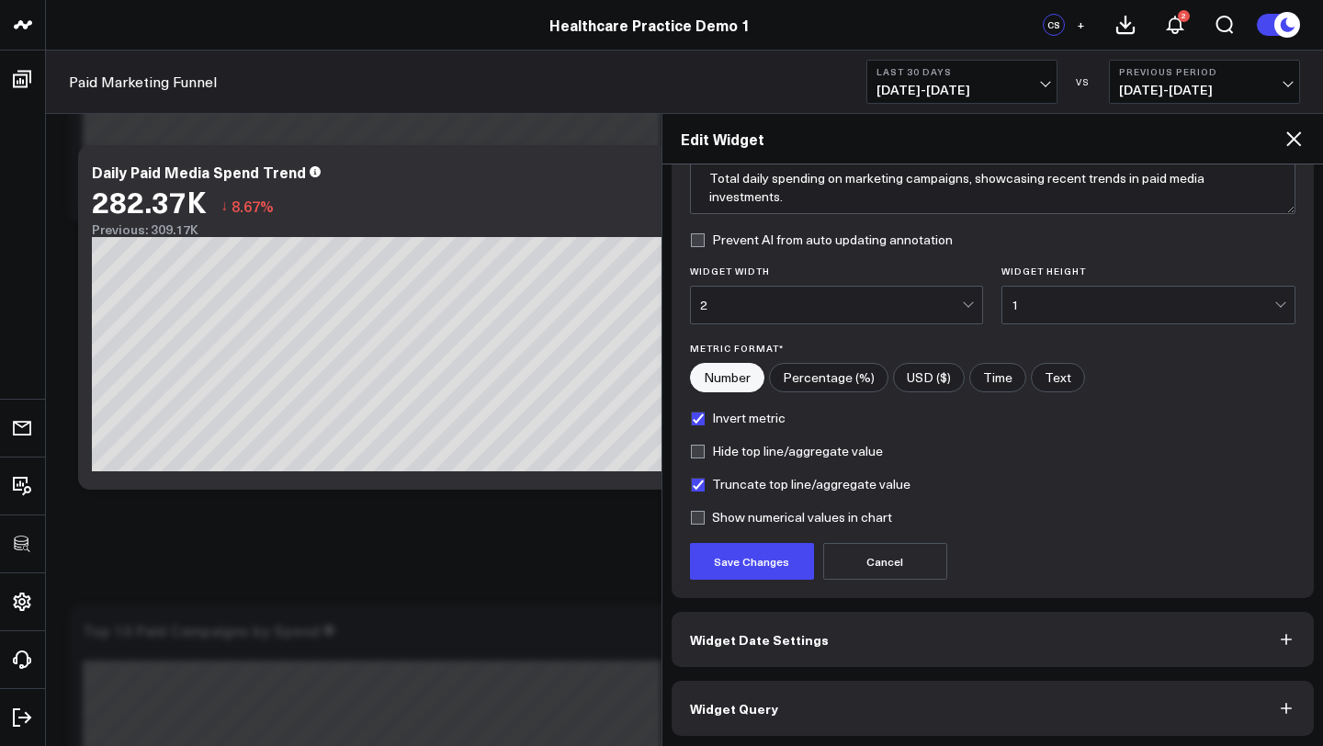
click at [927, 371] on input"] "USD ($)" at bounding box center [929, 378] width 70 height 28
radio input"] "true"
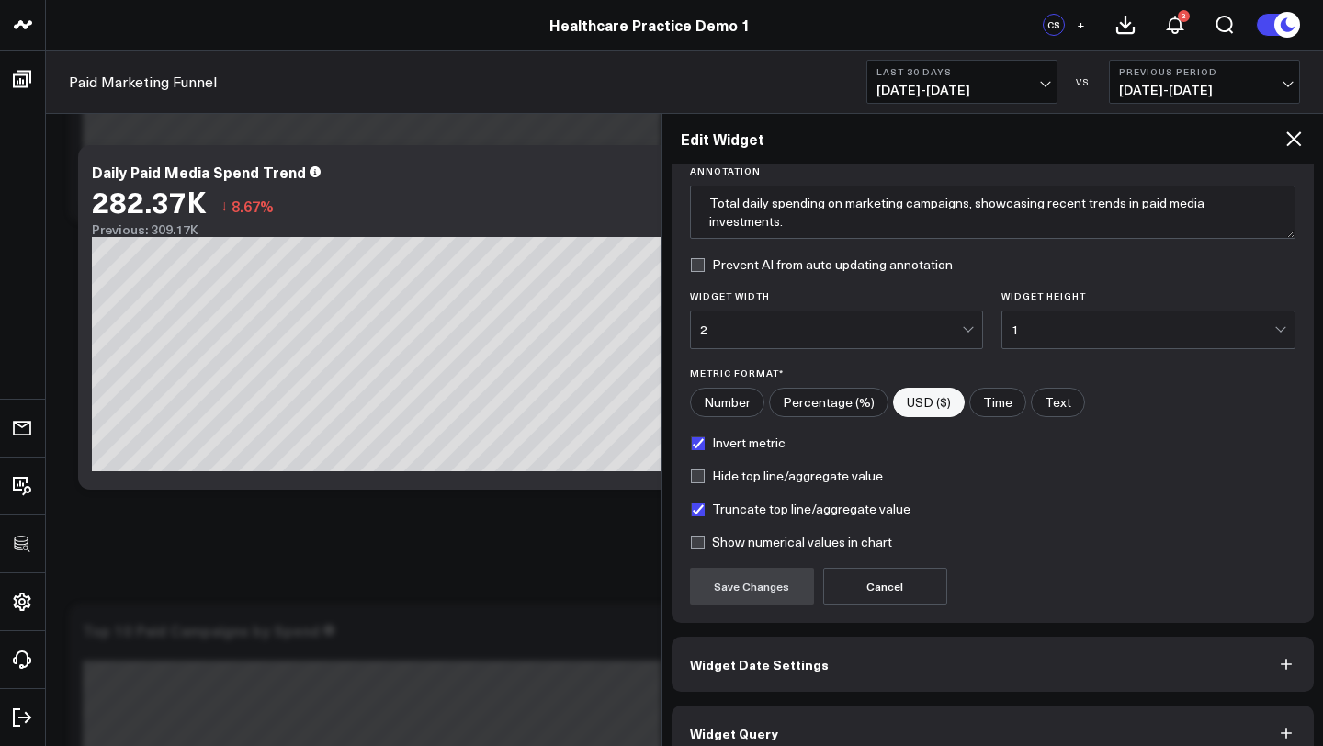
scroll to position [174, 0]
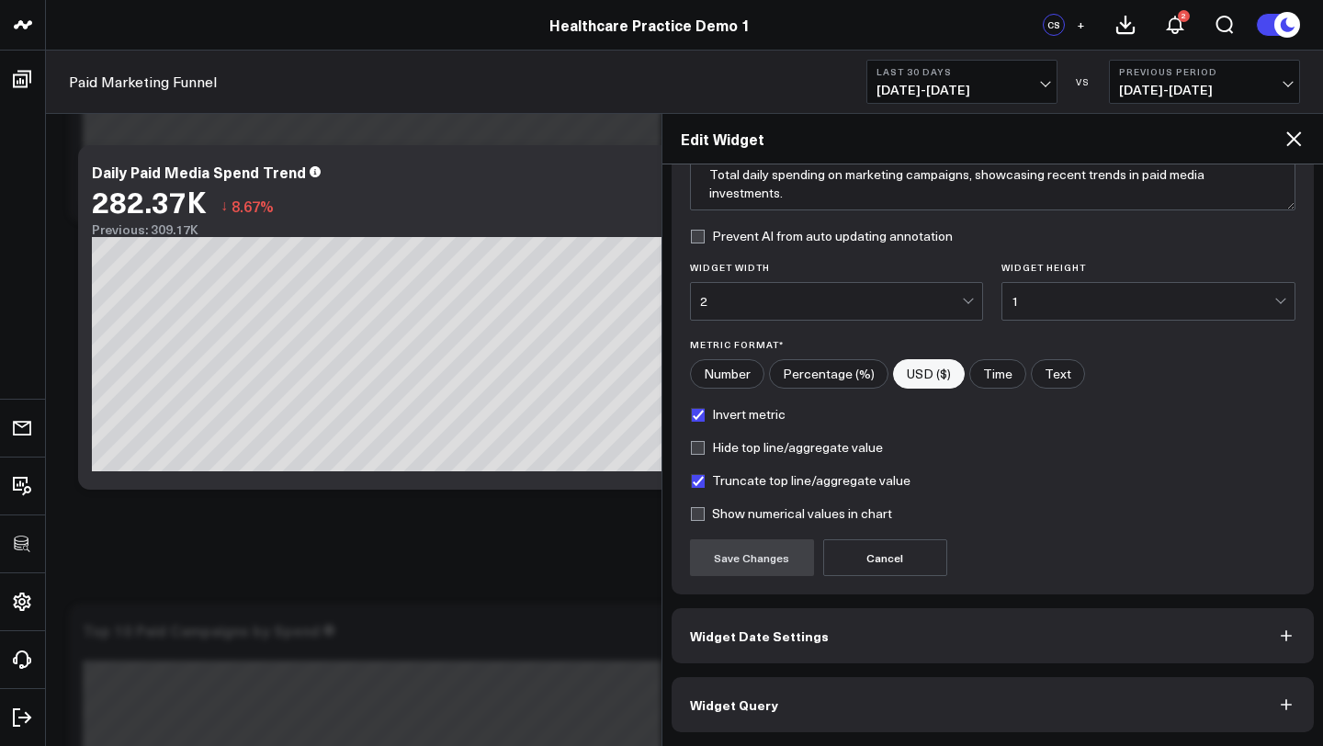
click at [1295, 138] on icon at bounding box center [1293, 138] width 15 height 15
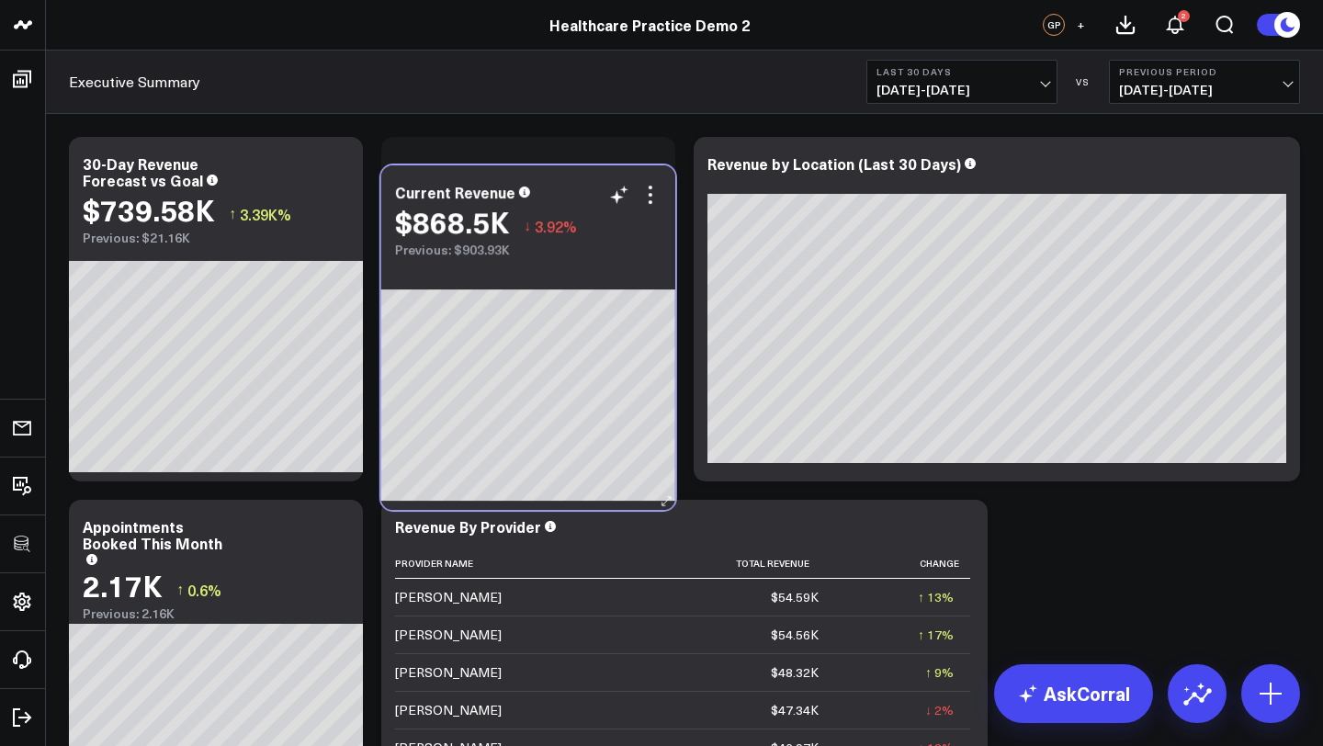
drag, startPoint x: 1208, startPoint y: 157, endPoint x: 582, endPoint y: 185, distance: 626.3
click at [582, 186] on div "Current Revenue" at bounding box center [528, 192] width 266 height 17
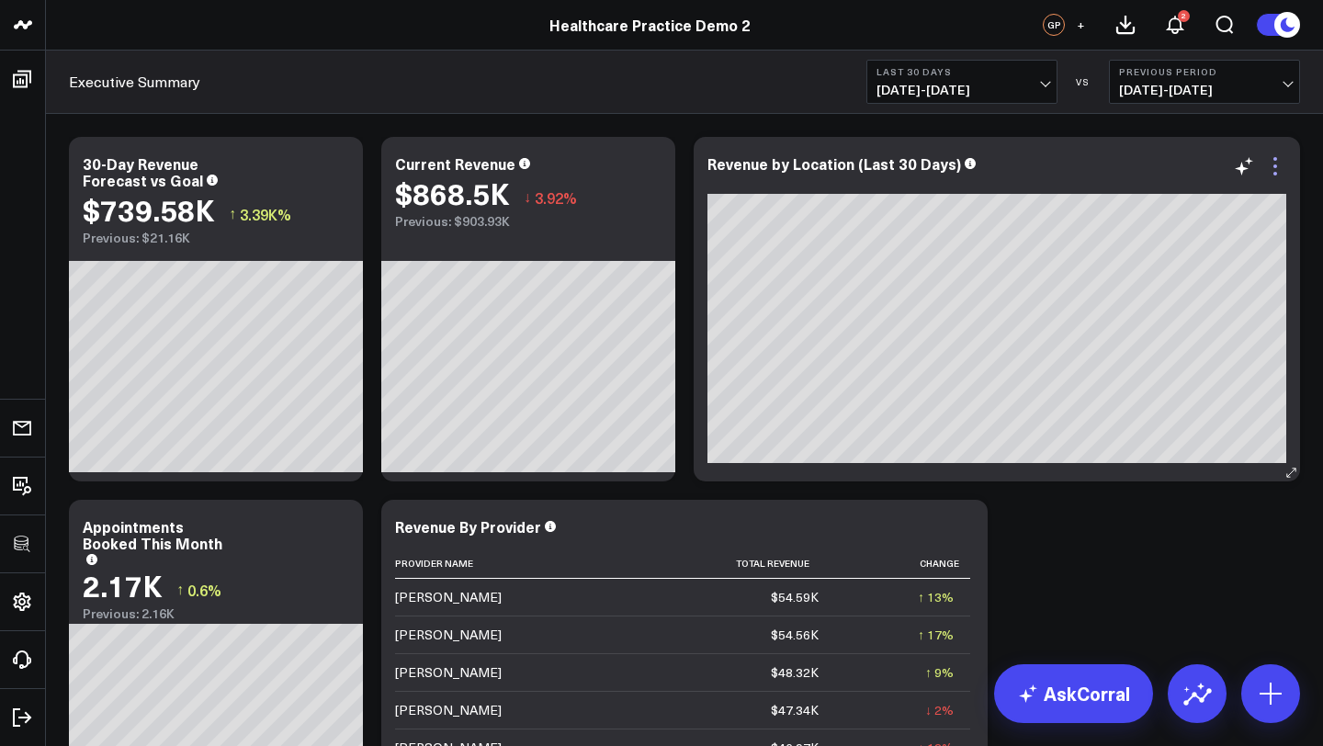
click at [1280, 172] on icon at bounding box center [1275, 166] width 22 height 22
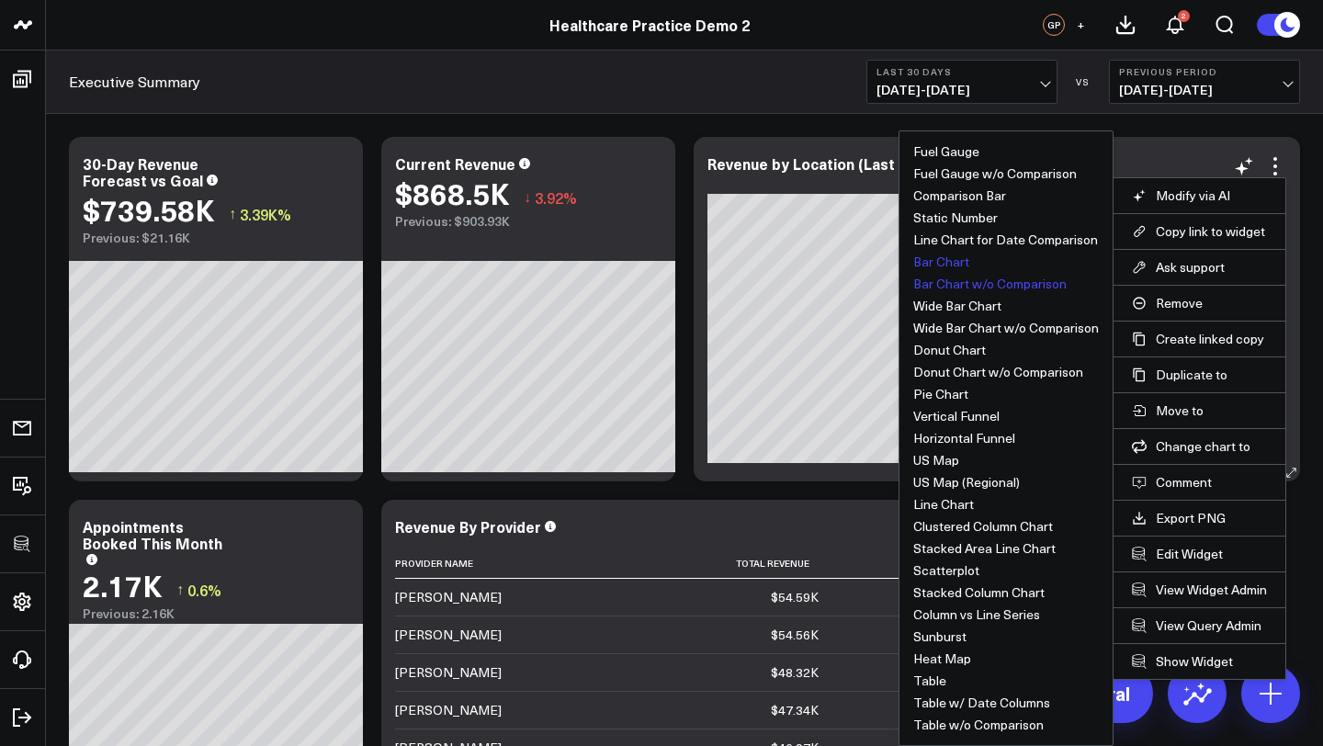
click at [955, 258] on button "Bar Chart" at bounding box center [941, 261] width 56 height 13
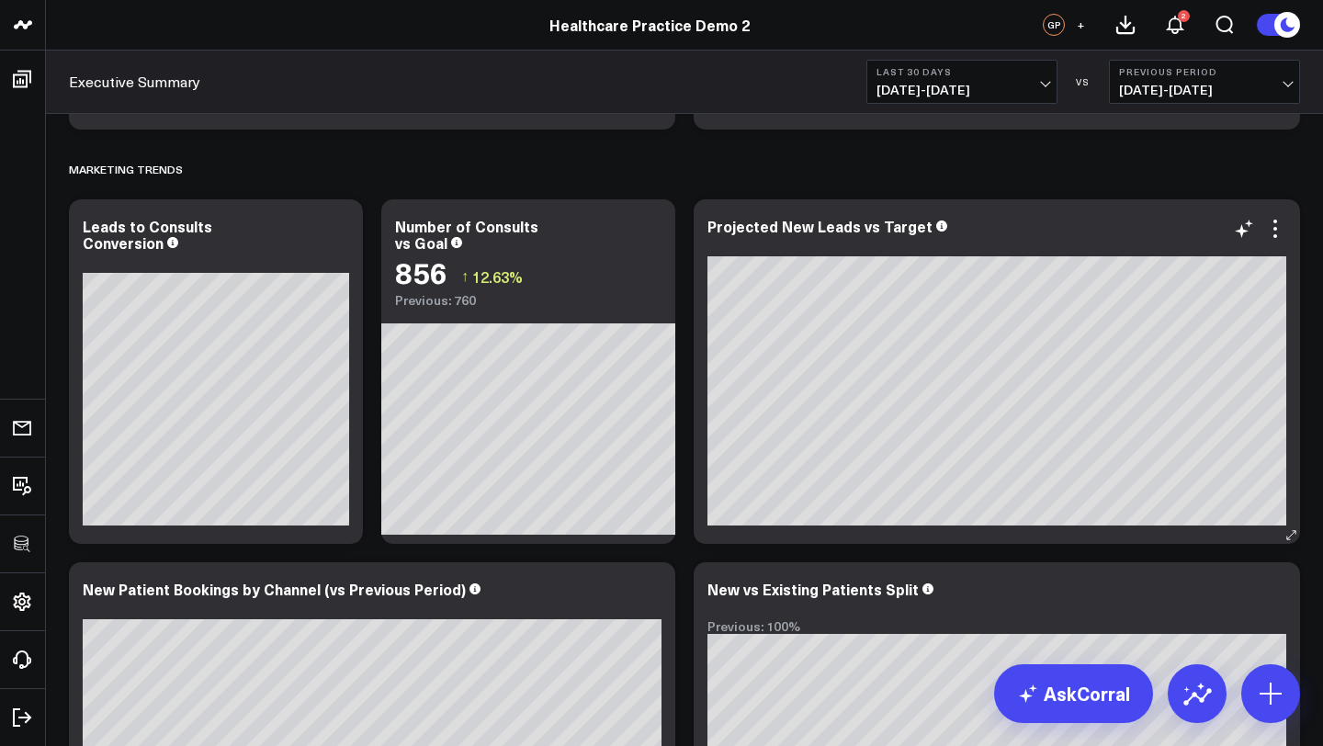
scroll to position [2237, 0]
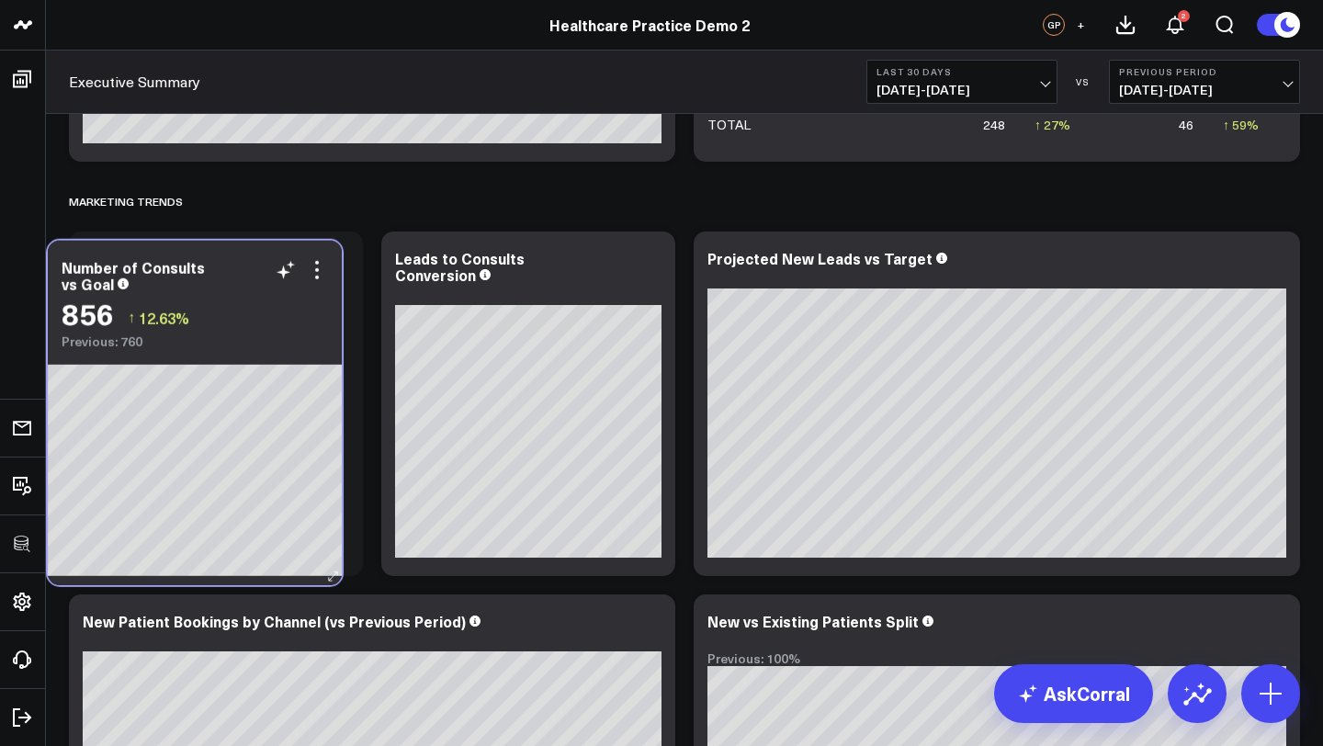
drag, startPoint x: 582, startPoint y: 250, endPoint x: 269, endPoint y: 255, distance: 313.3
click at [267, 259] on div "Number of Consults vs Goal" at bounding box center [195, 275] width 266 height 33
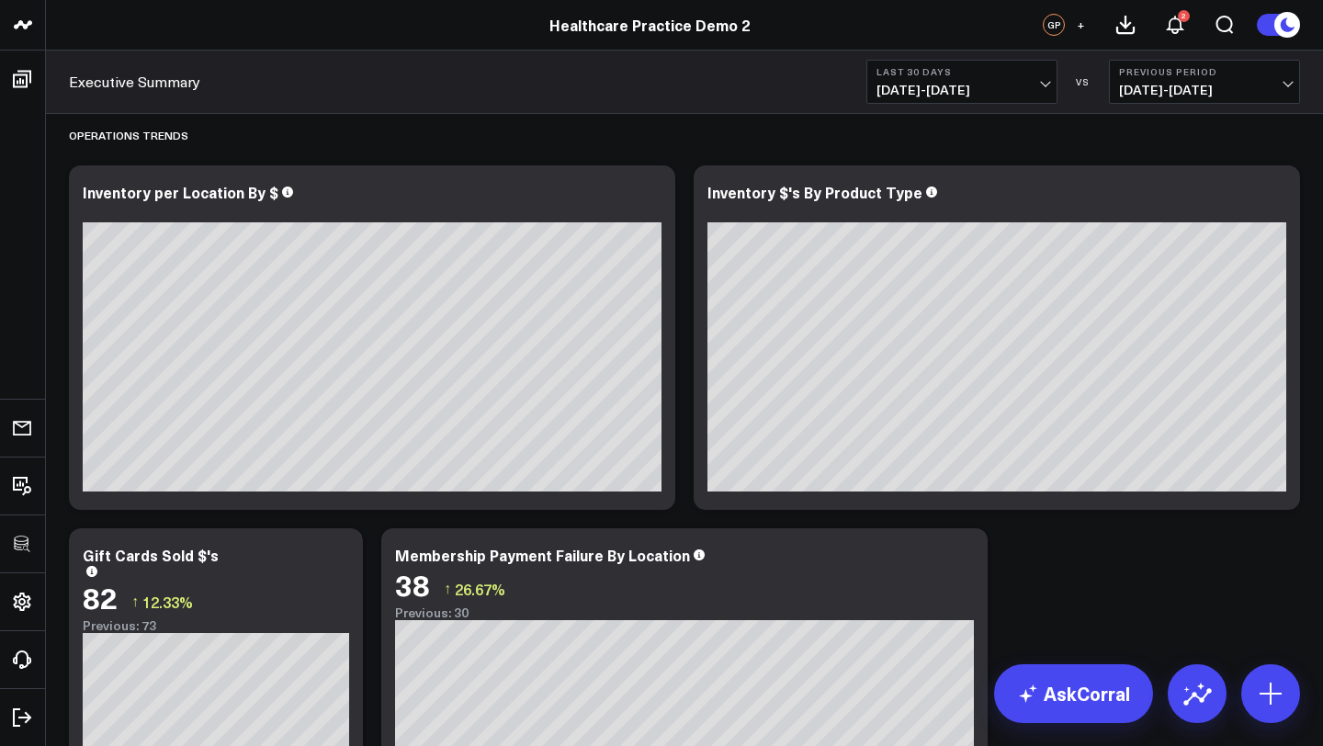
scroll to position [3086, 0]
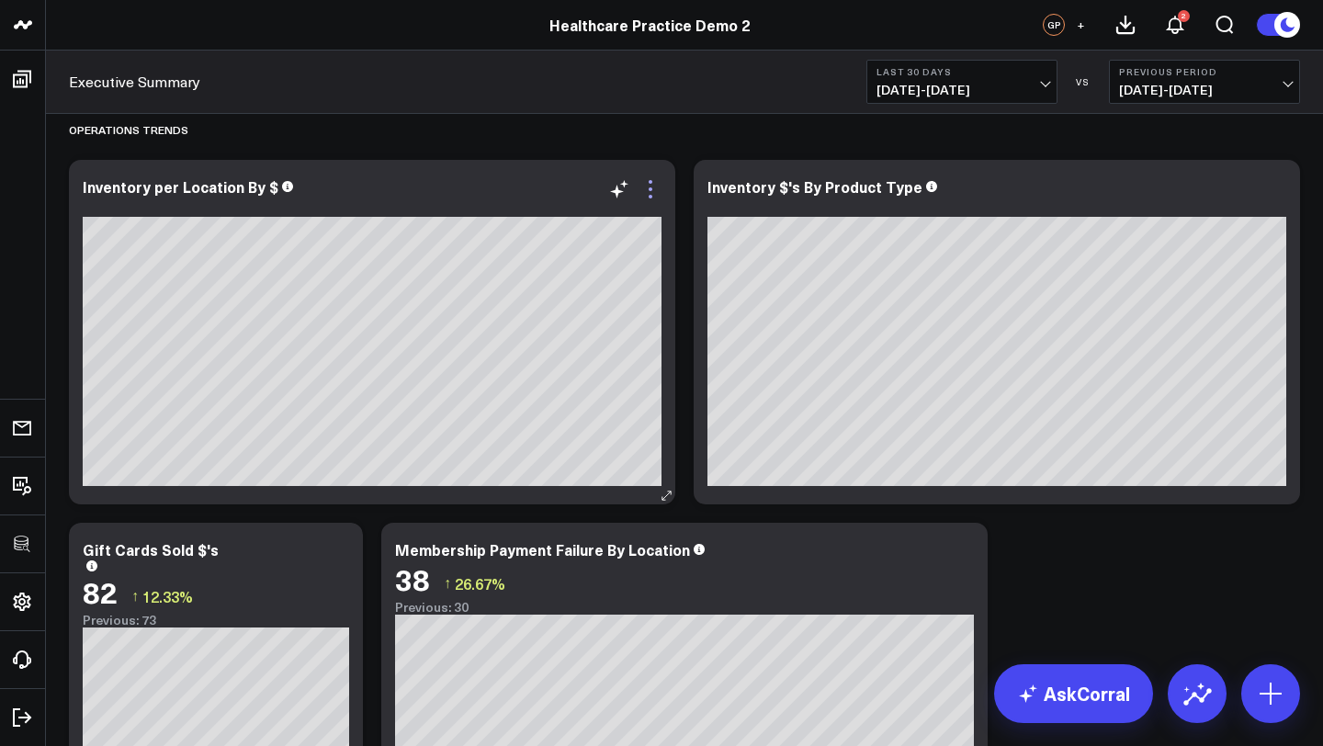
click at [649, 198] on icon at bounding box center [650, 189] width 22 height 22
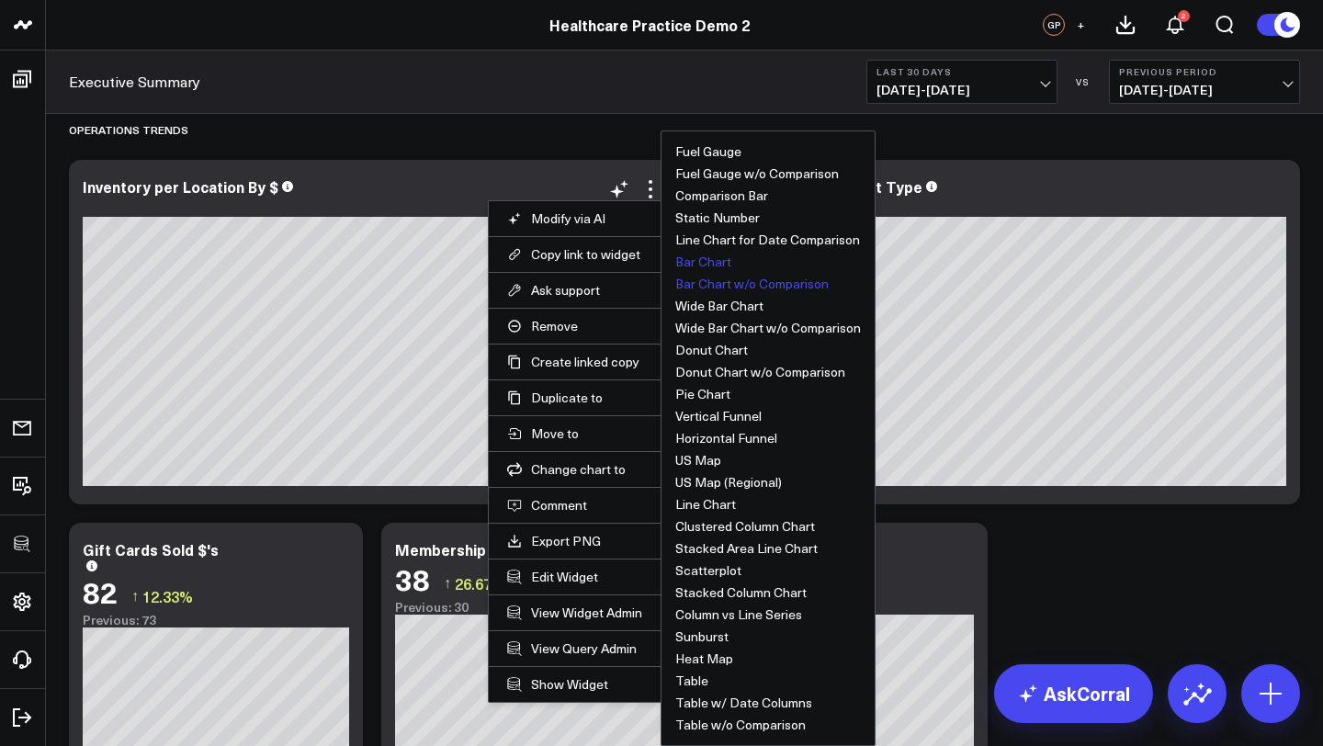
click at [714, 262] on button "Bar Chart" at bounding box center [703, 261] width 56 height 13
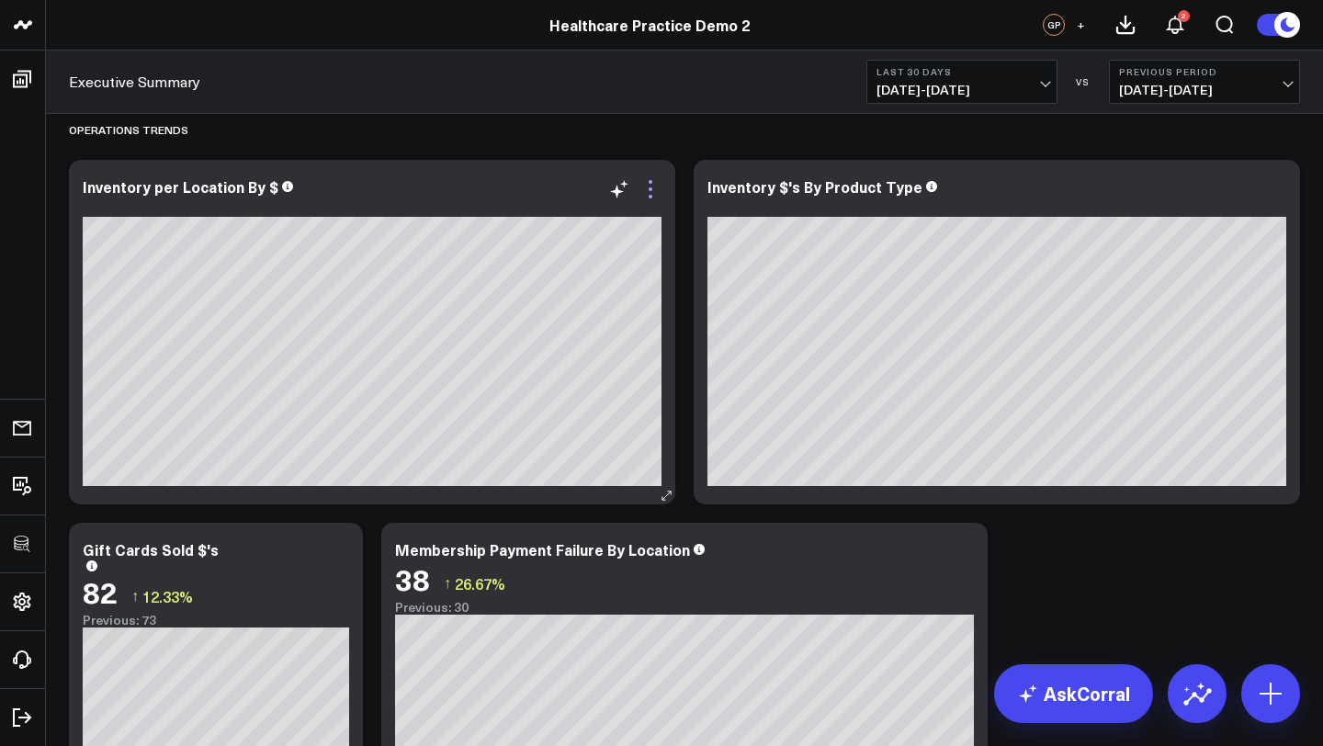
click at [652, 199] on icon at bounding box center [650, 189] width 22 height 22
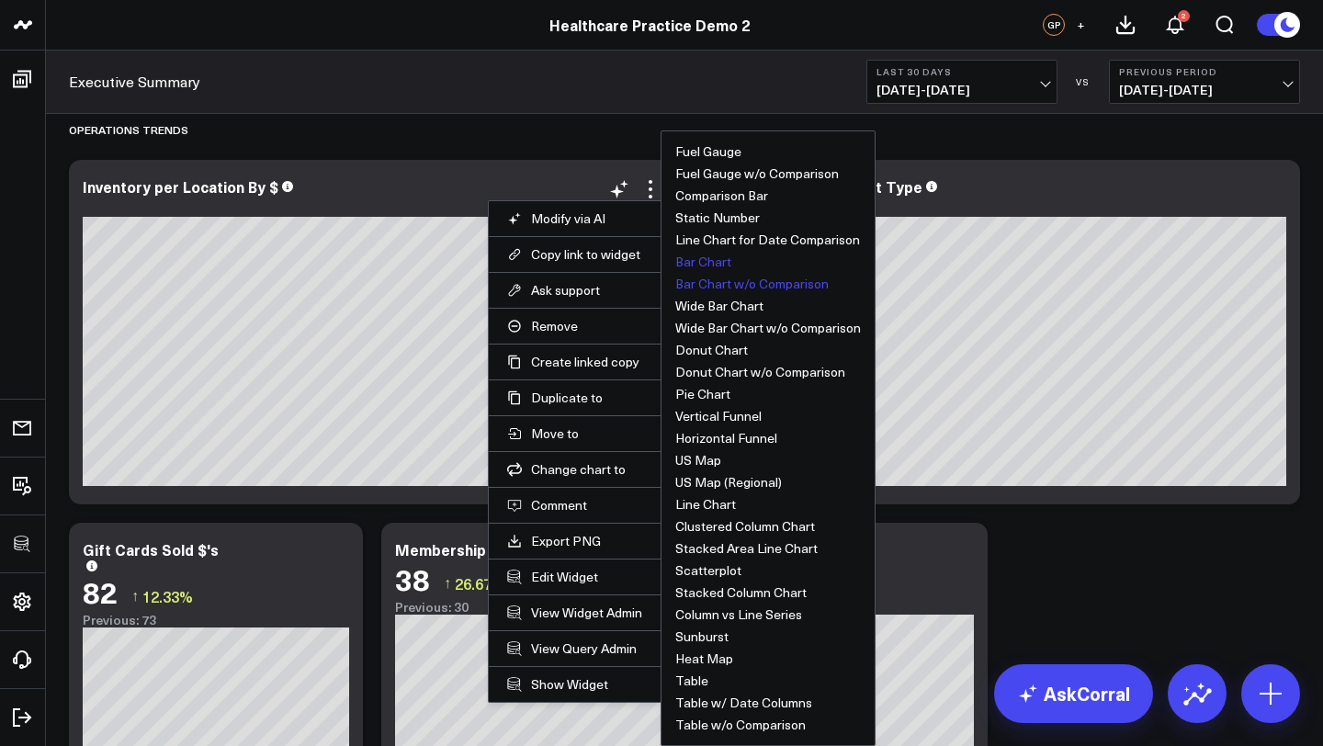
click at [745, 282] on button "Bar Chart w/o Comparison" at bounding box center [751, 283] width 153 height 13
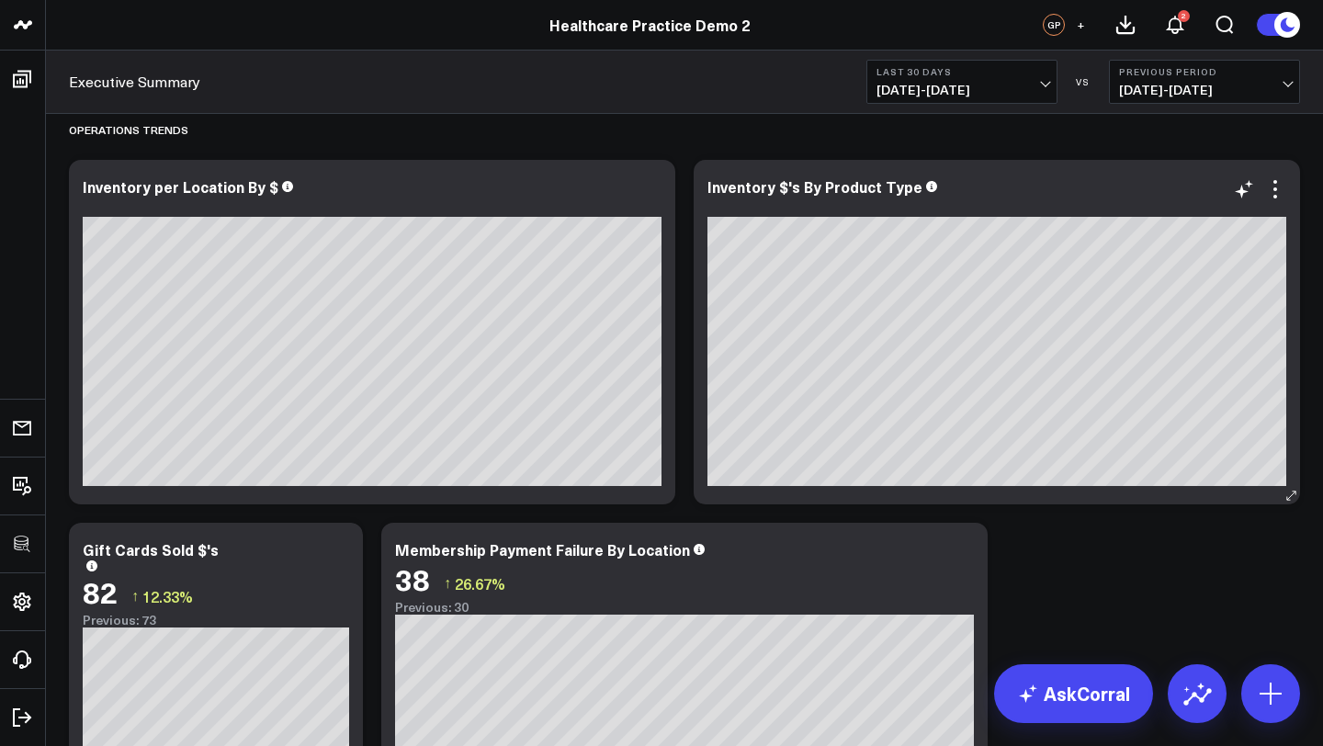
click at [1278, 187] on icon at bounding box center [1275, 189] width 22 height 22
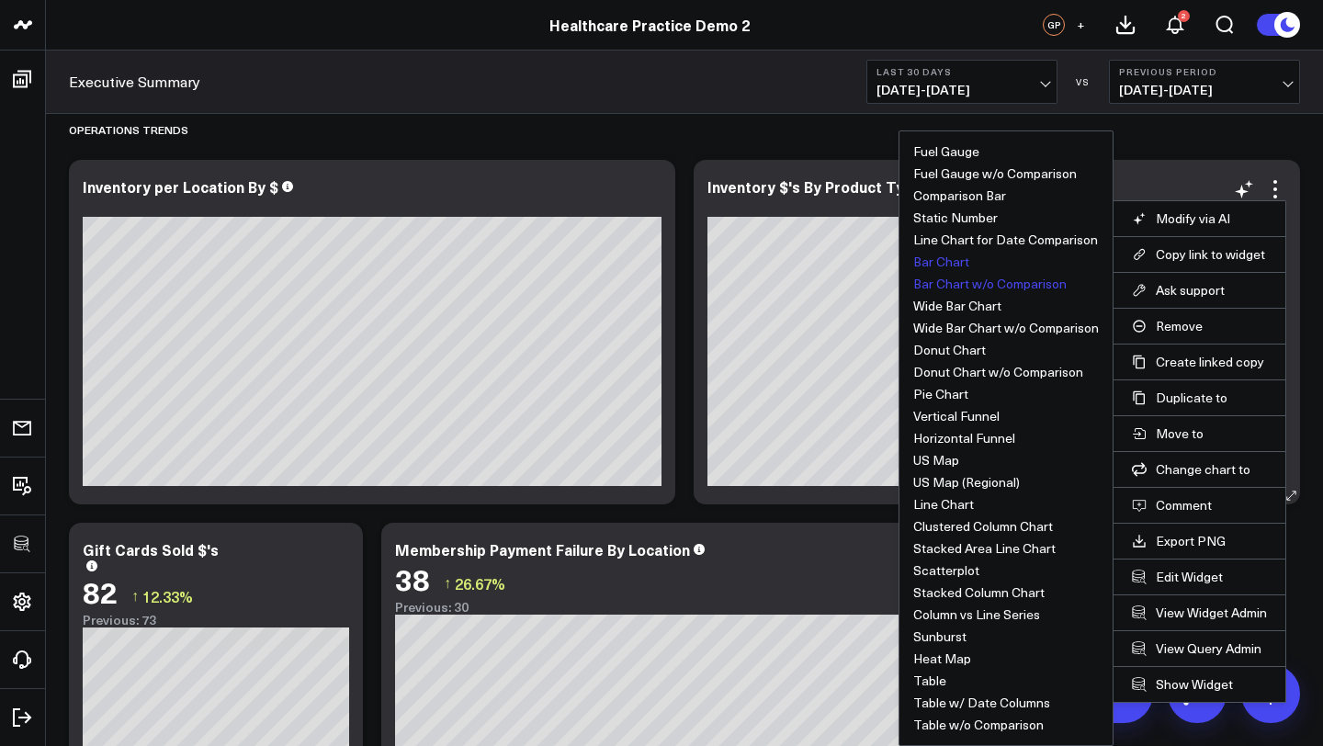
click at [949, 266] on button "Bar Chart" at bounding box center [941, 261] width 56 height 13
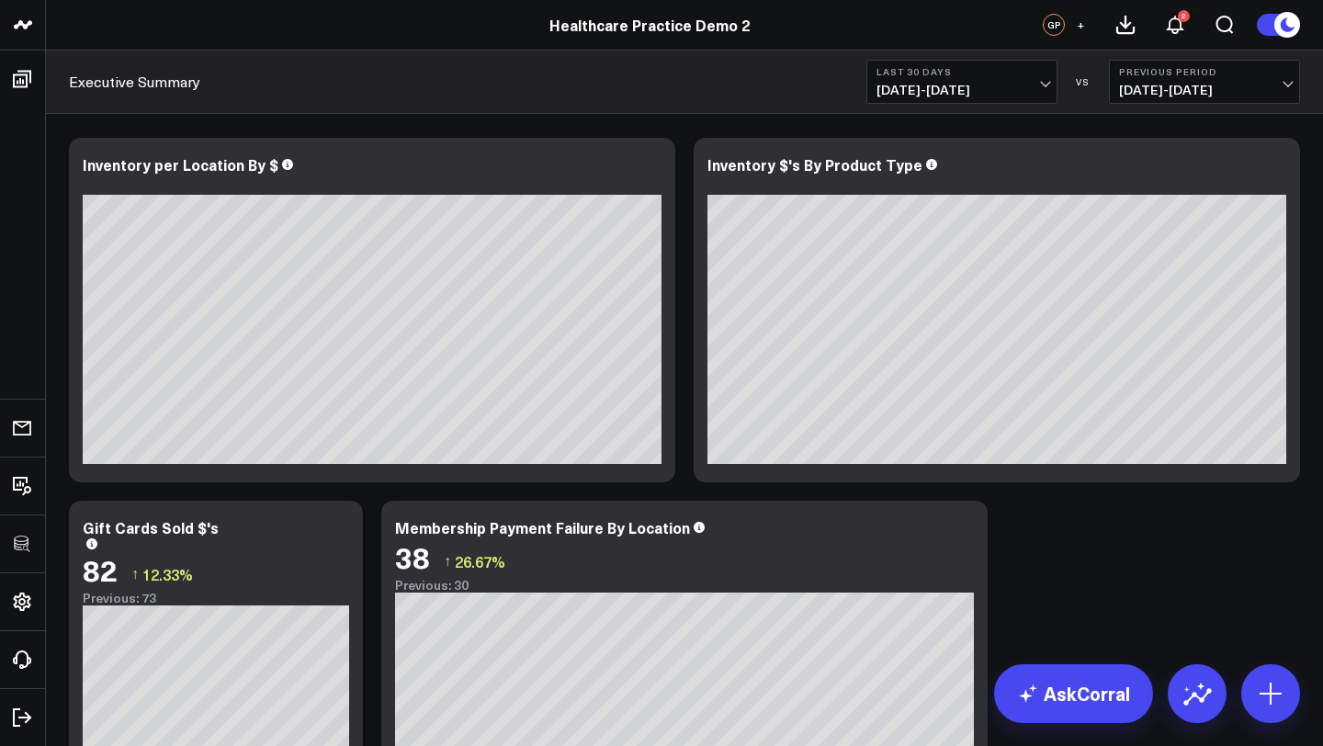
scroll to position [3025, 0]
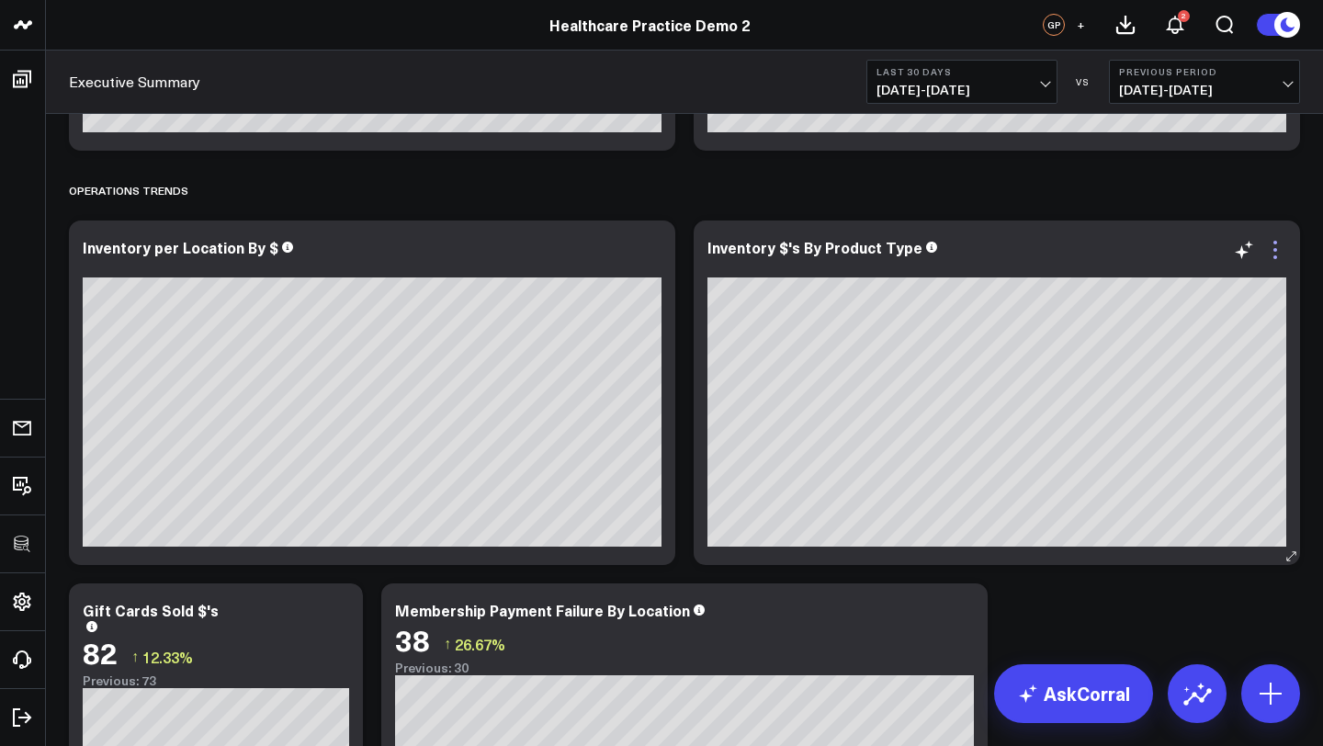
click at [1280, 251] on icon at bounding box center [1275, 250] width 22 height 22
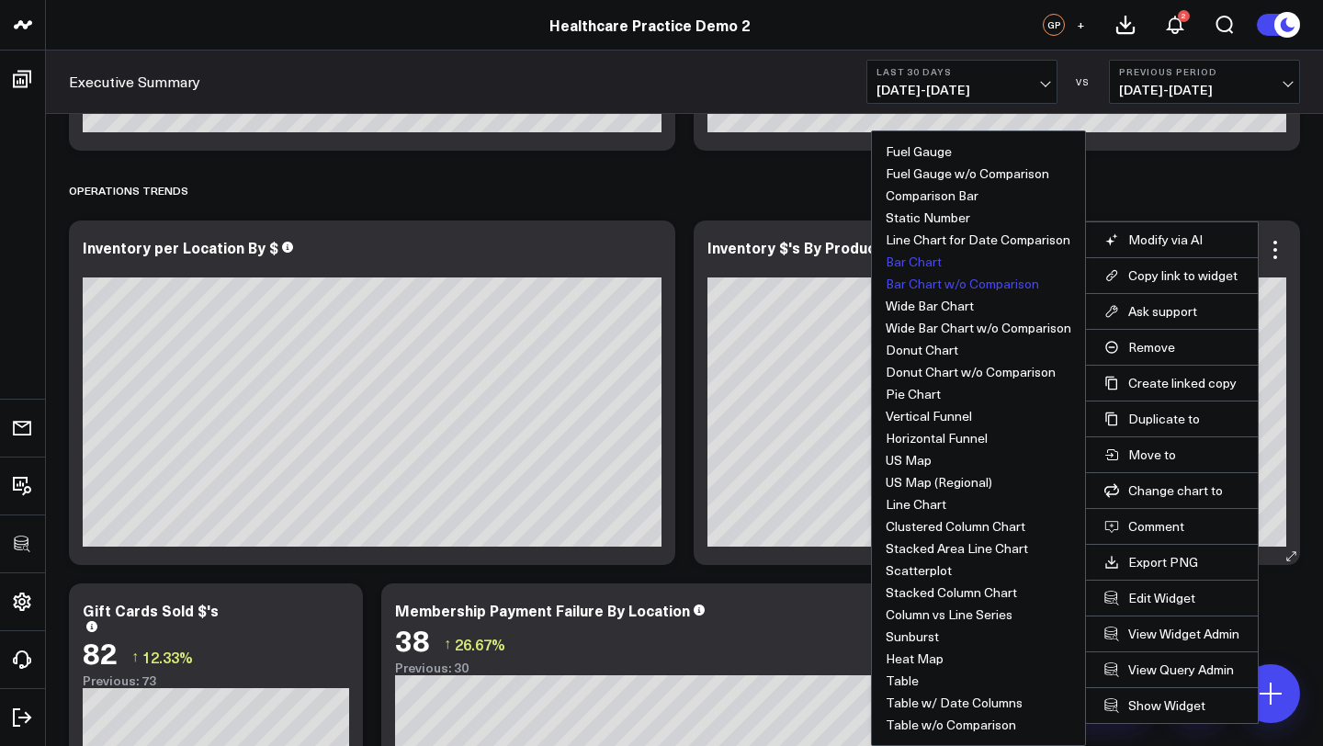
click at [953, 284] on button "Bar Chart w/o Comparison" at bounding box center [962, 283] width 153 height 13
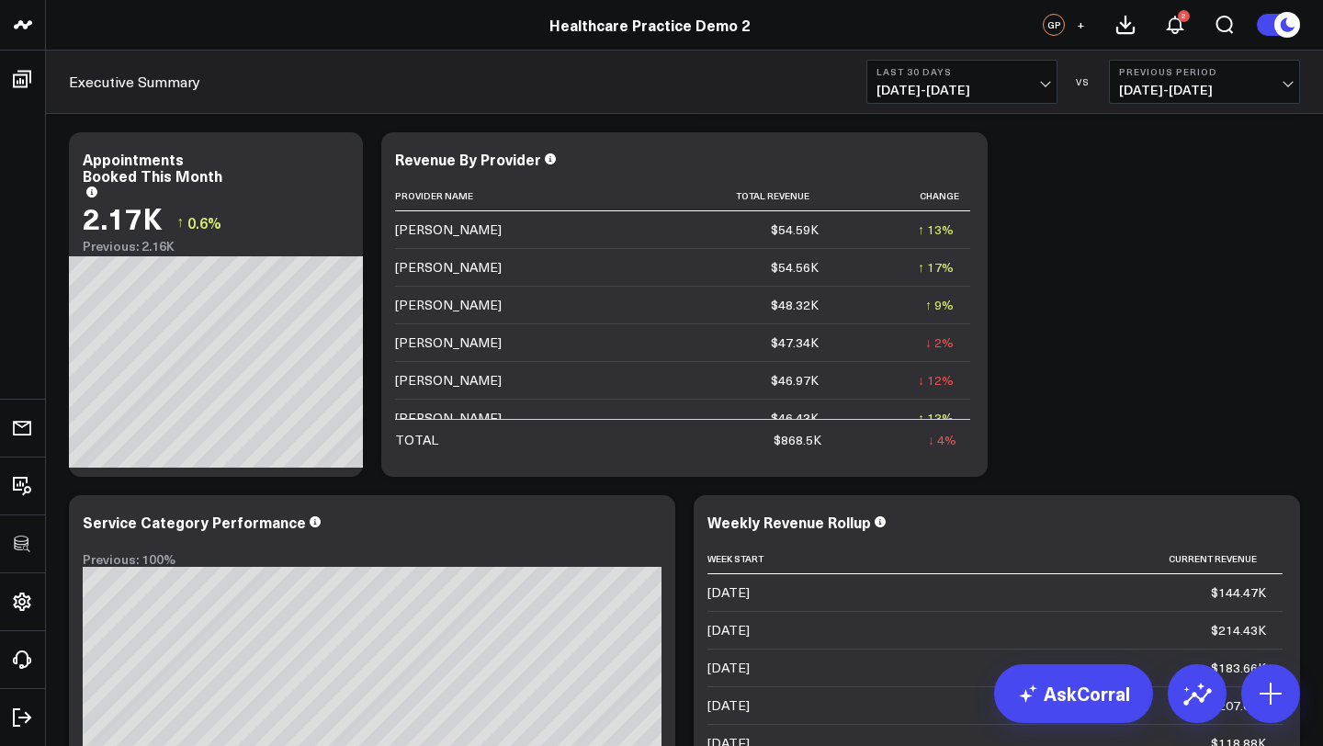
scroll to position [0, 0]
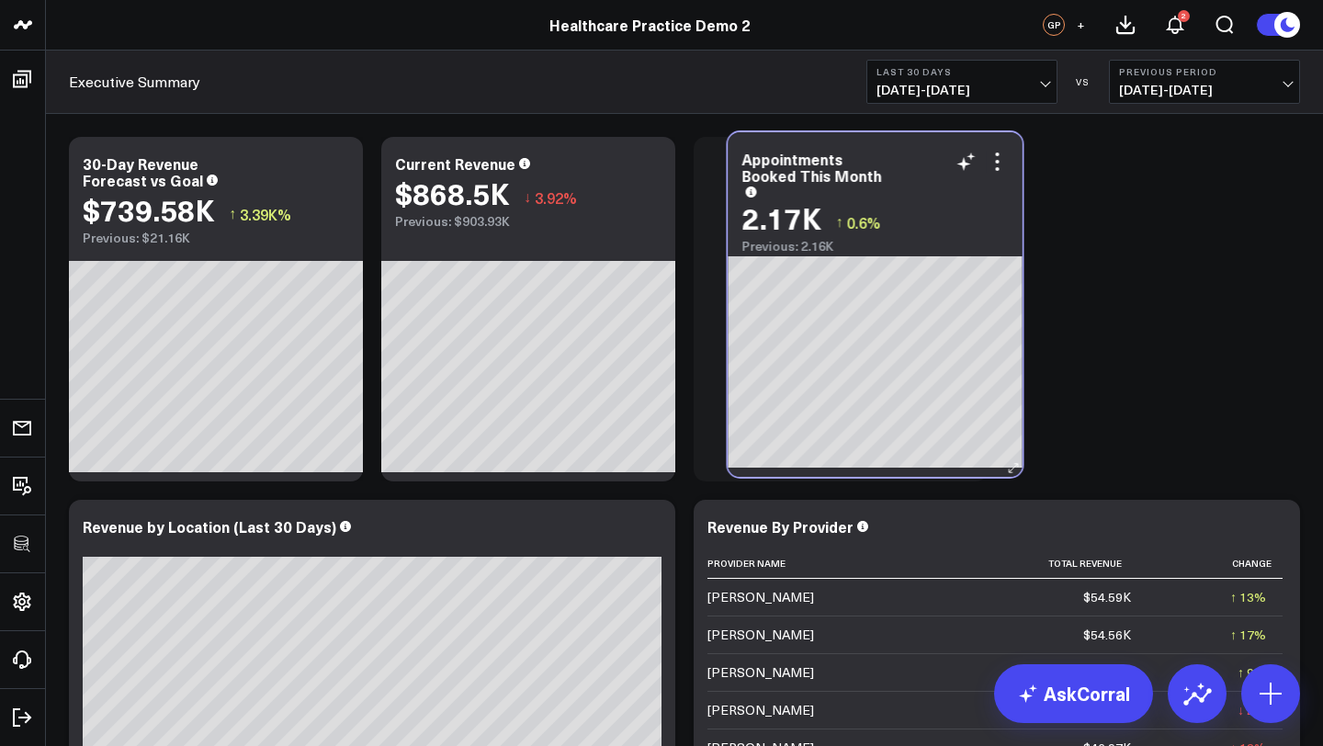
drag, startPoint x: 270, startPoint y: 518, endPoint x: 922, endPoint y: 148, distance: 750.1
click at [926, 151] on div "Appointments Booked This Month" at bounding box center [874, 174] width 266 height 46
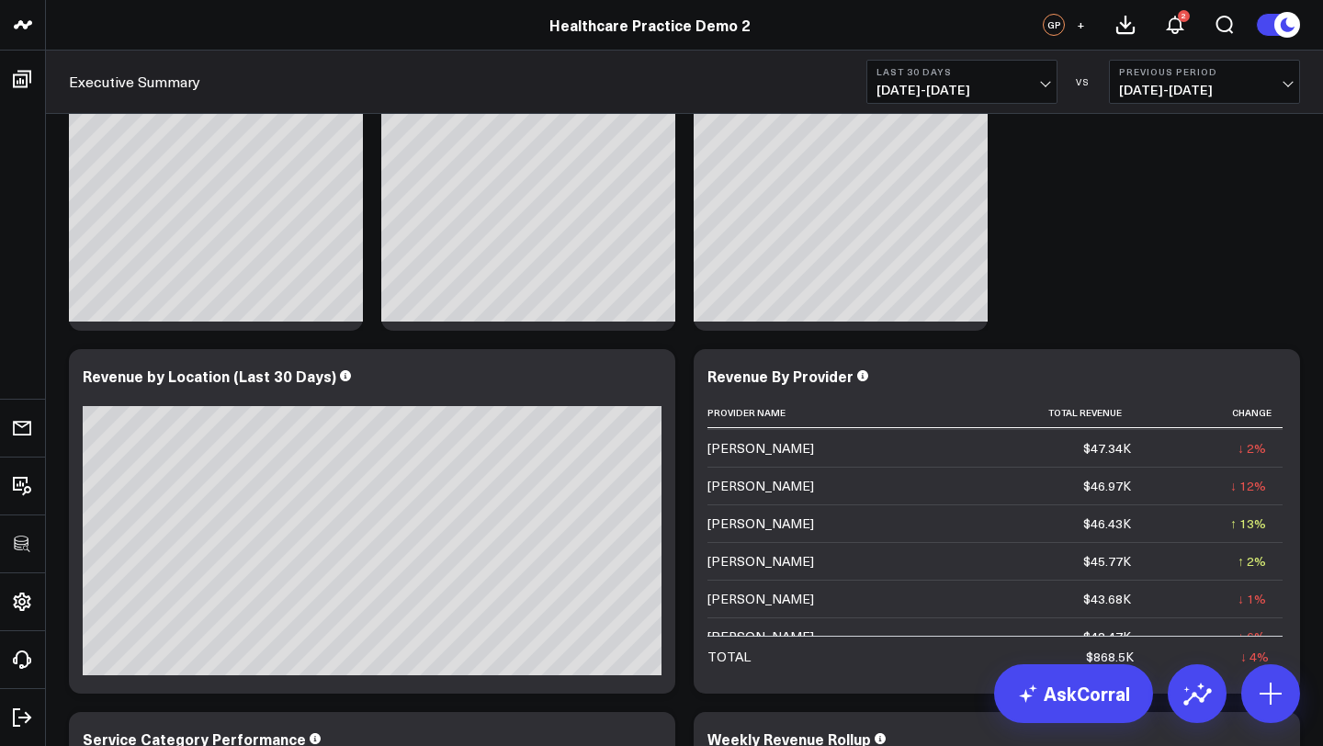
scroll to position [119, 0]
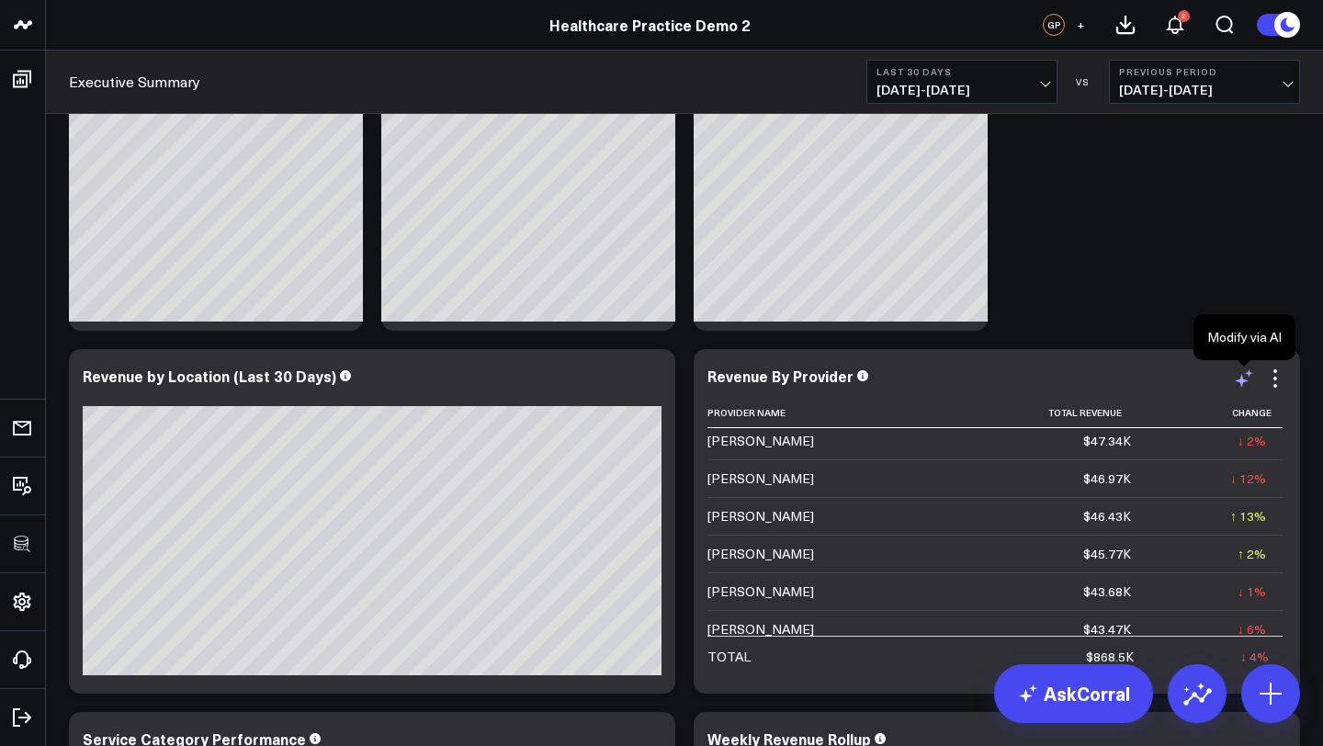
click at [1245, 379] on icon at bounding box center [1242, 381] width 14 height 14
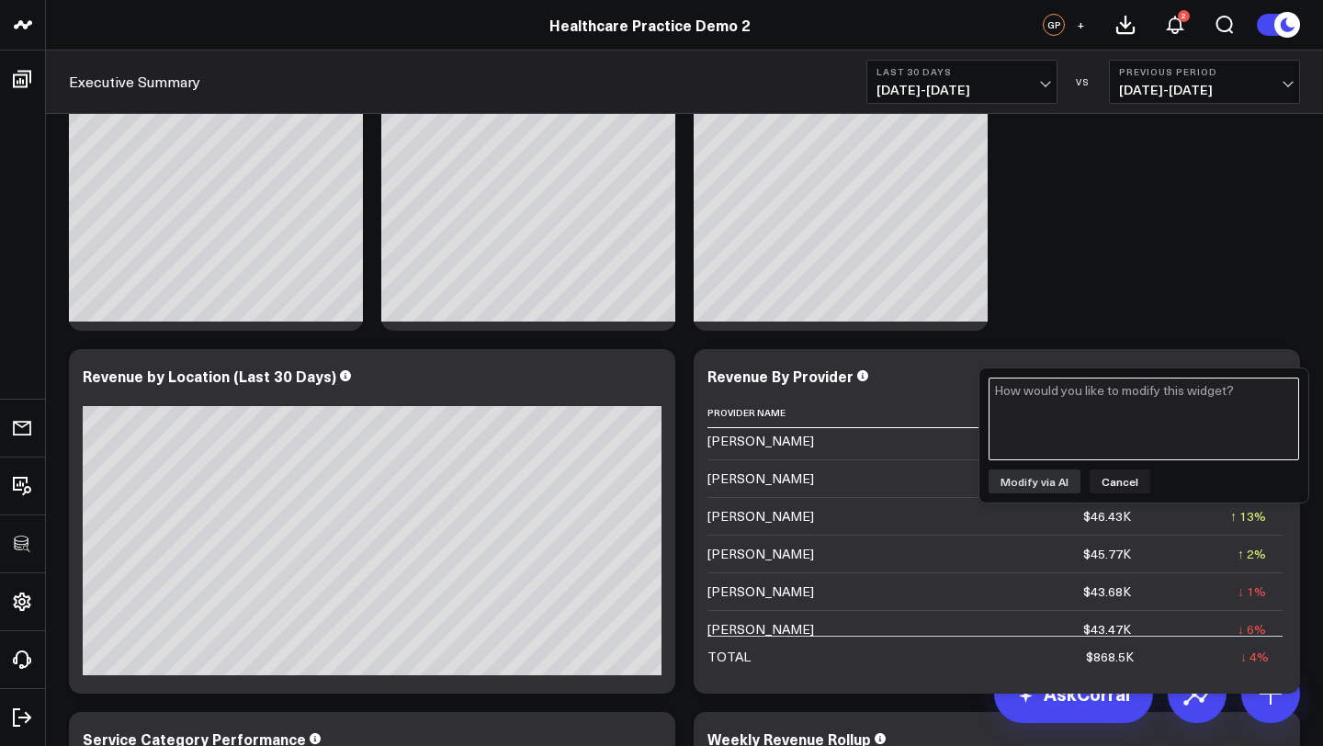
click at [1122, 435] on textarea at bounding box center [1144, 419] width 311 height 83
type textarea "Add avg ltv per patient"
click at [1052, 481] on button "Modify via AI" at bounding box center [1035, 481] width 92 height 24
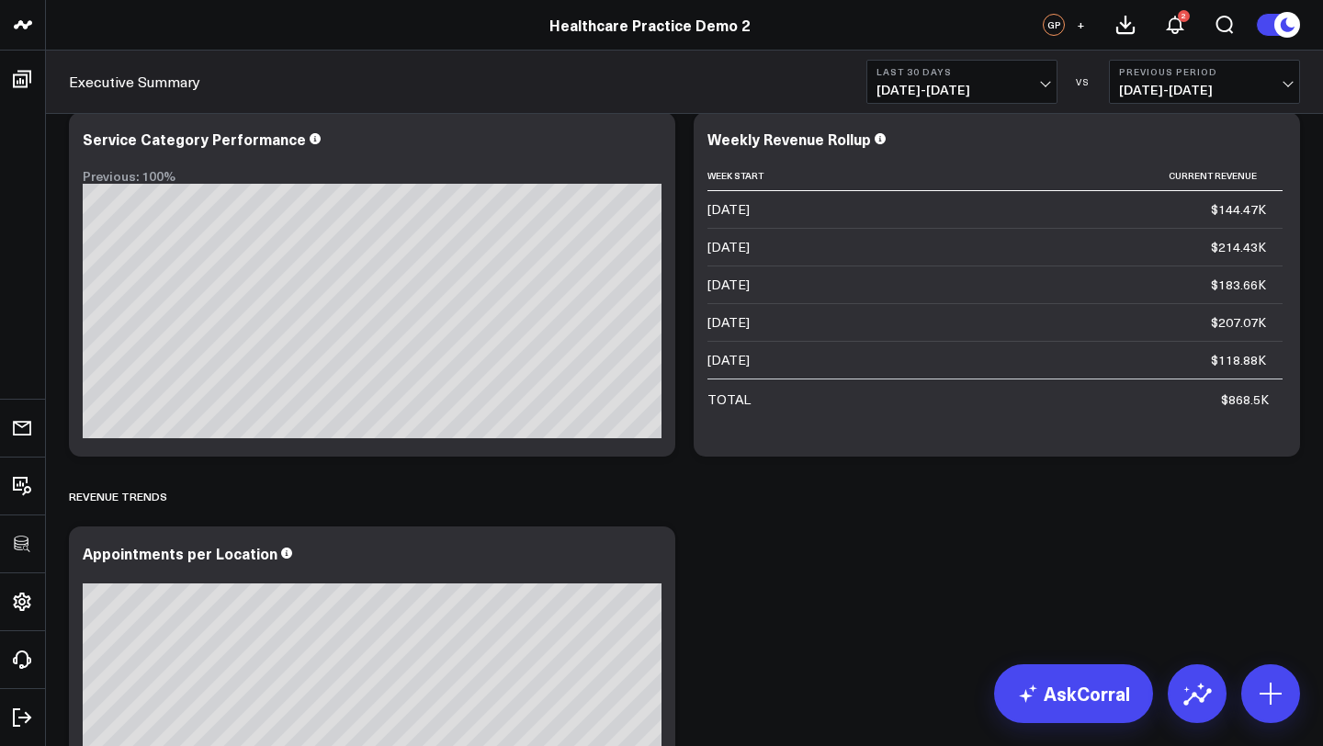
scroll to position [0, 0]
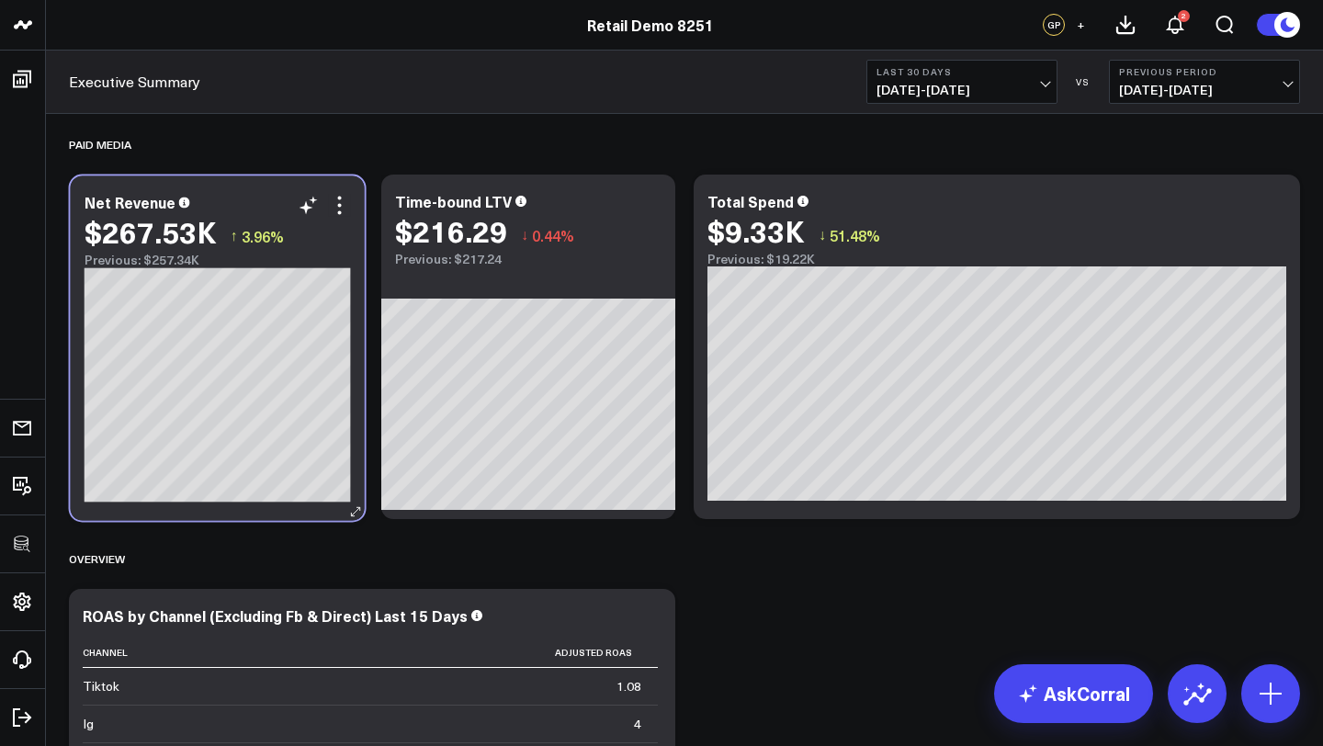
drag, startPoint x: 529, startPoint y: 197, endPoint x: 219, endPoint y: 198, distance: 310.5
click at [219, 198] on div "Net Revenue" at bounding box center [218, 202] width 266 height 17
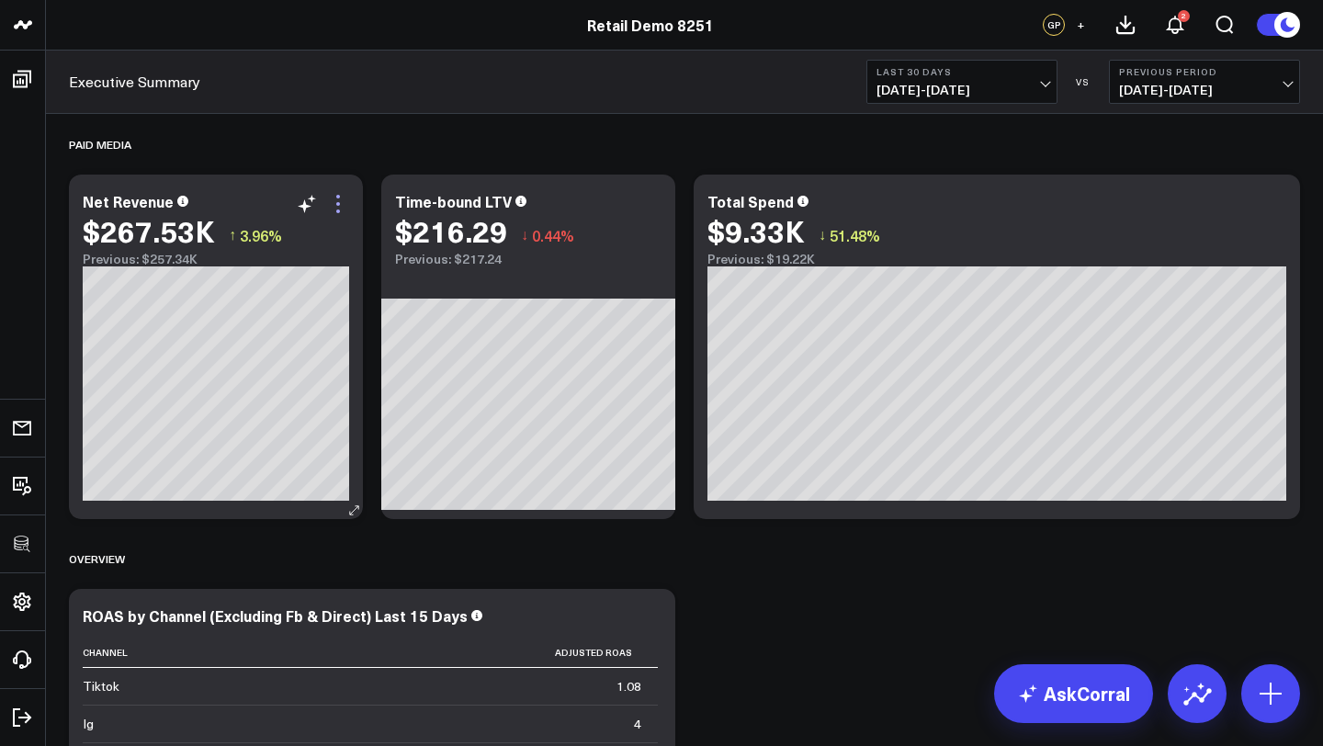
click at [336, 199] on icon at bounding box center [338, 204] width 22 height 22
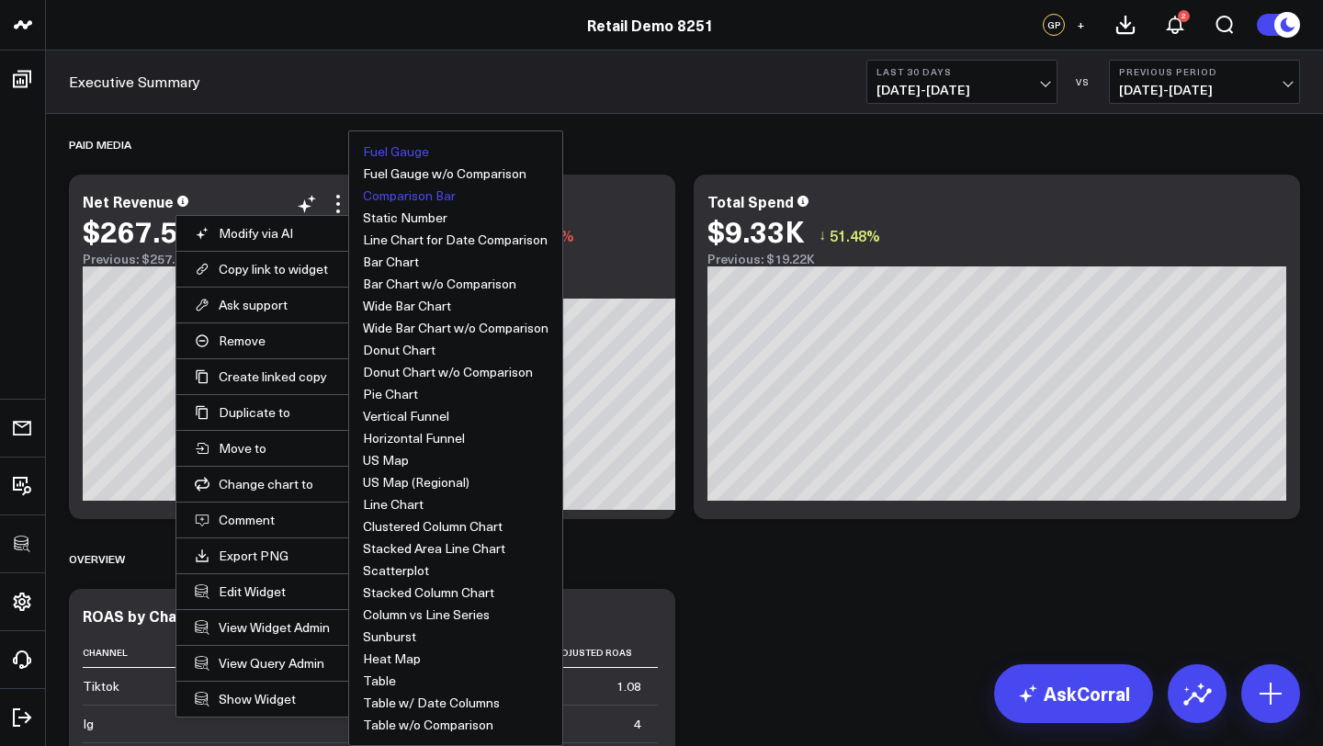
click at [409, 156] on button "Fuel Gauge" at bounding box center [396, 151] width 66 height 13
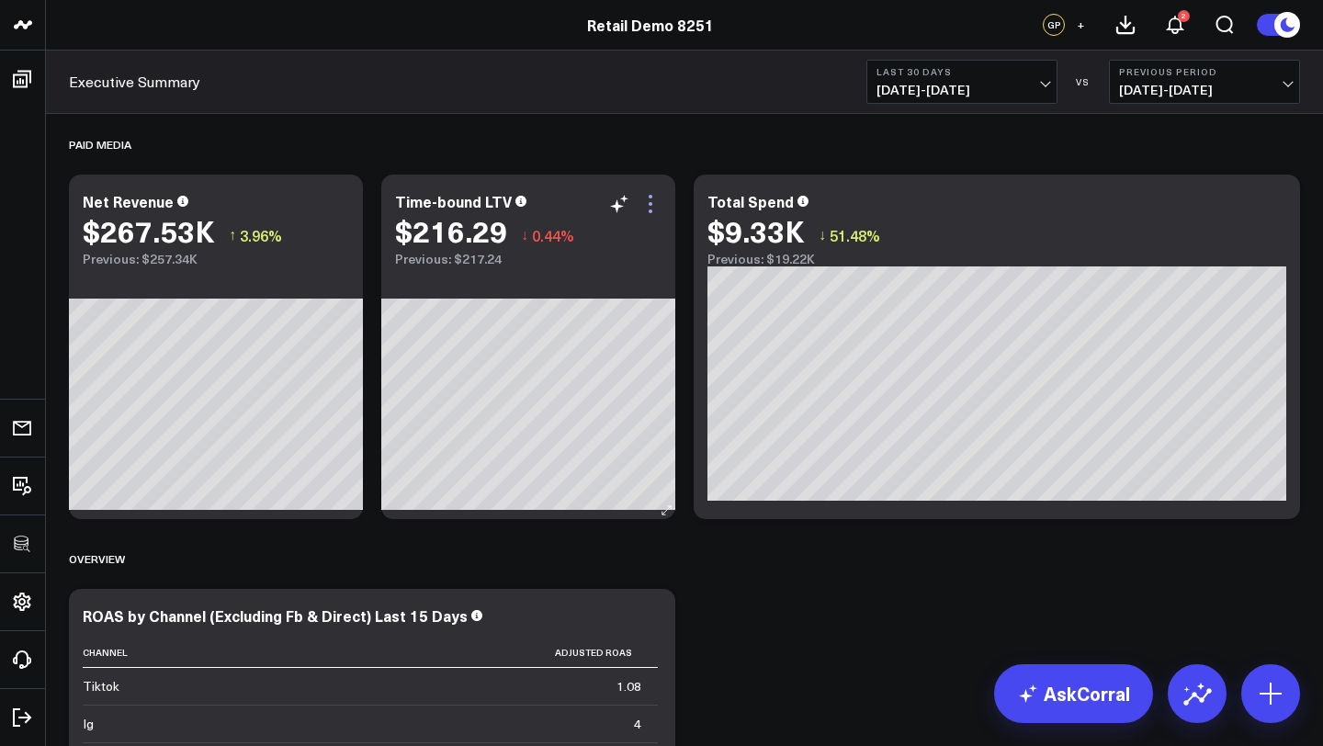
click at [648, 199] on icon at bounding box center [650, 204] width 22 height 22
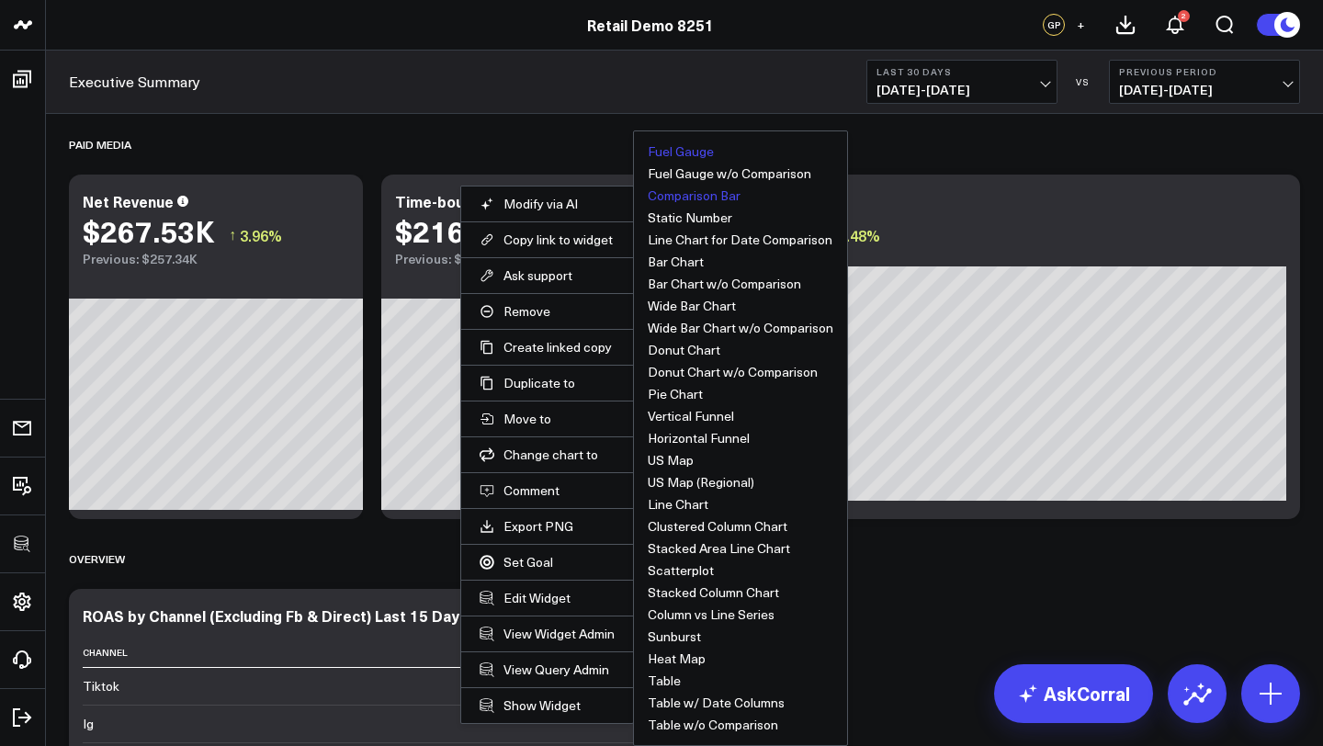
click at [685, 197] on button "Comparison Bar" at bounding box center [694, 195] width 93 height 13
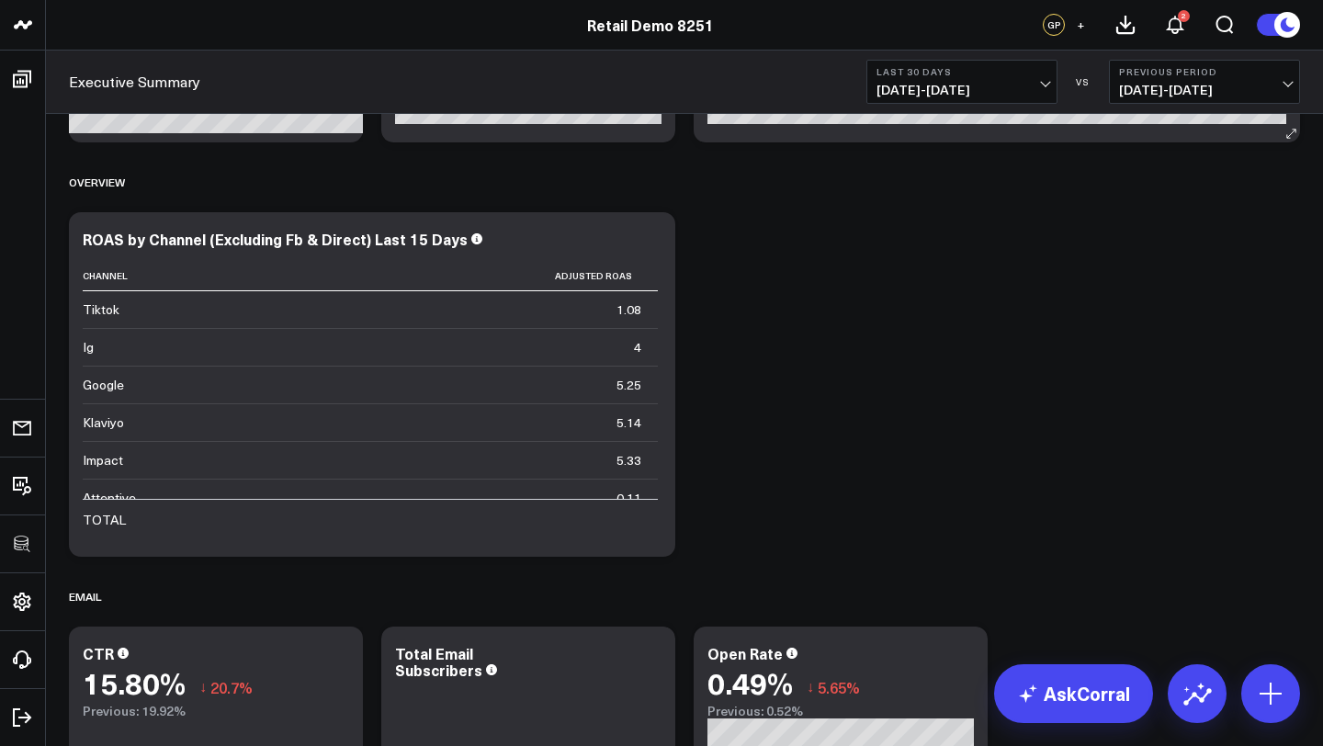
scroll to position [374, 0]
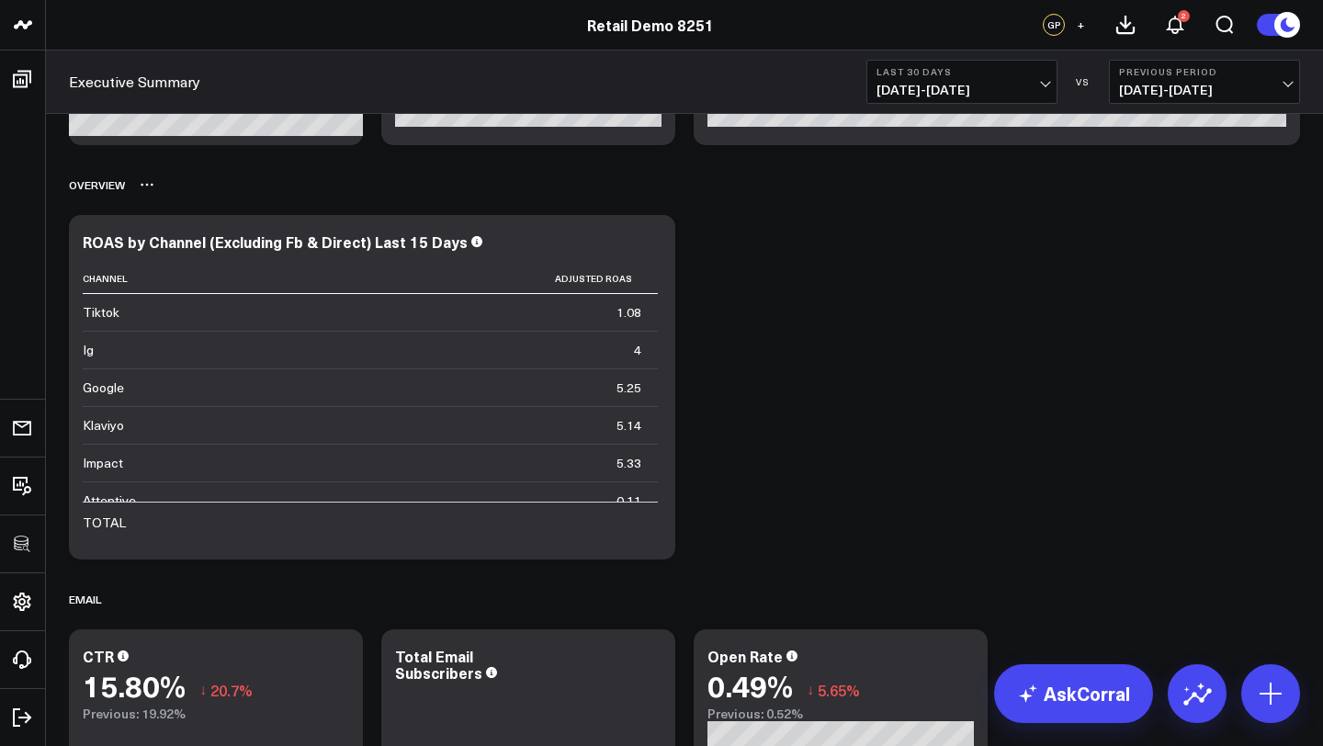
click at [148, 181] on icon at bounding box center [147, 184] width 15 height 15
click at [198, 234] on button "Delete" at bounding box center [195, 237] width 80 height 32
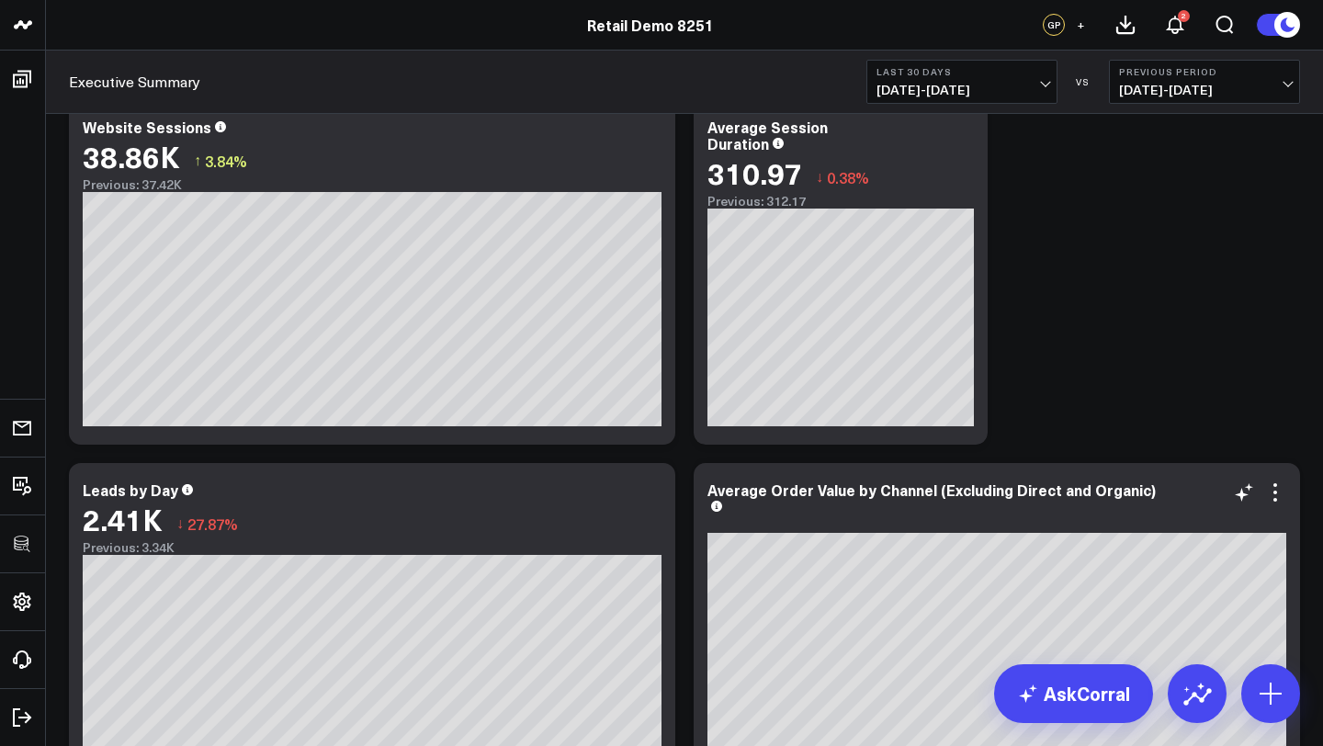
scroll to position [1177, 0]
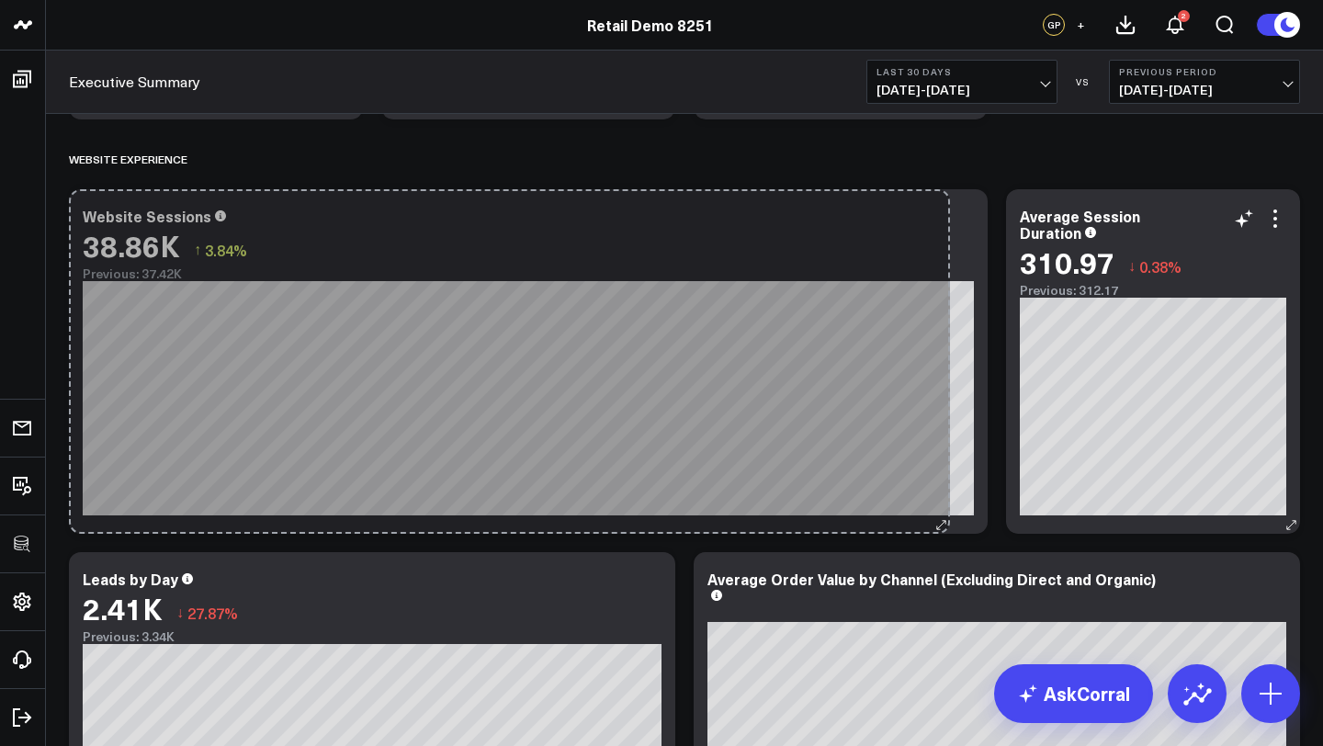
click at [938, 496] on div "Website Sessions 38.86K ↑ 3.84% Previous: 37.42K [#fff fontSize:14px lineHeight…" at bounding box center [528, 361] width 919 height 345
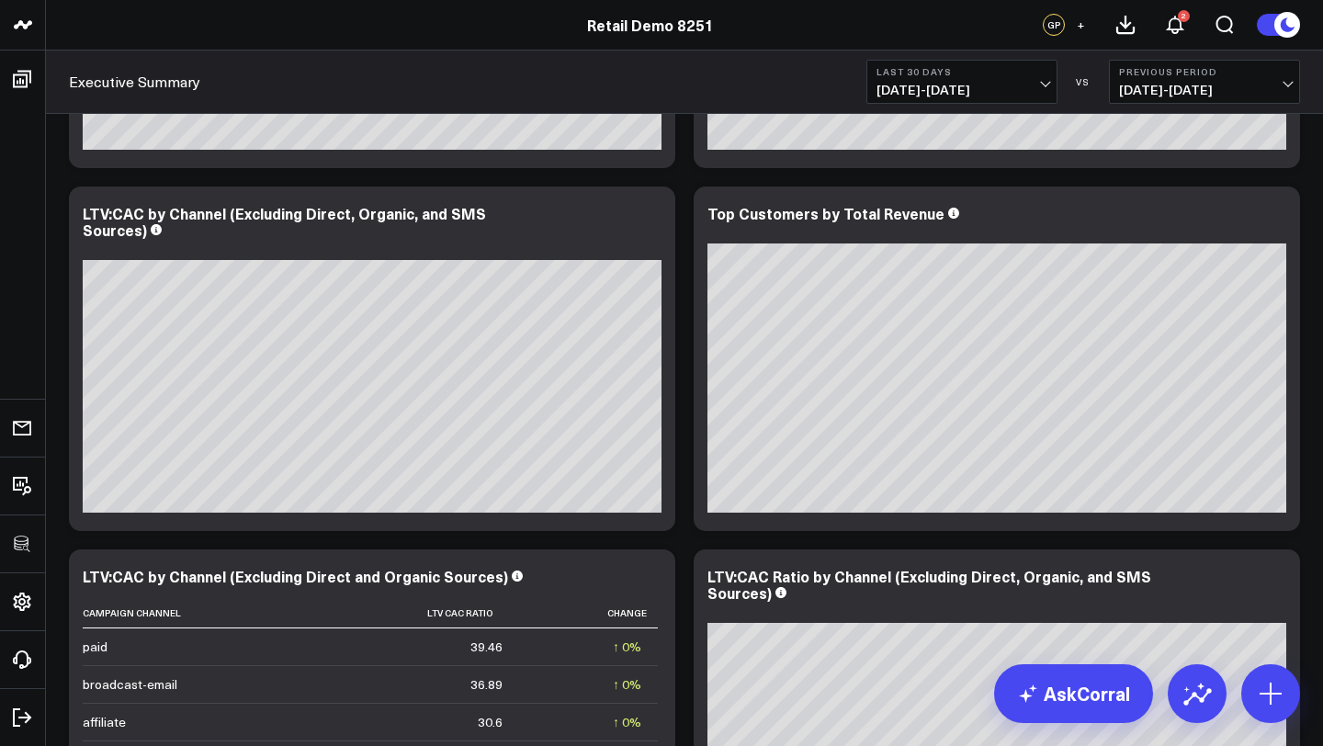
scroll to position [1887, 0]
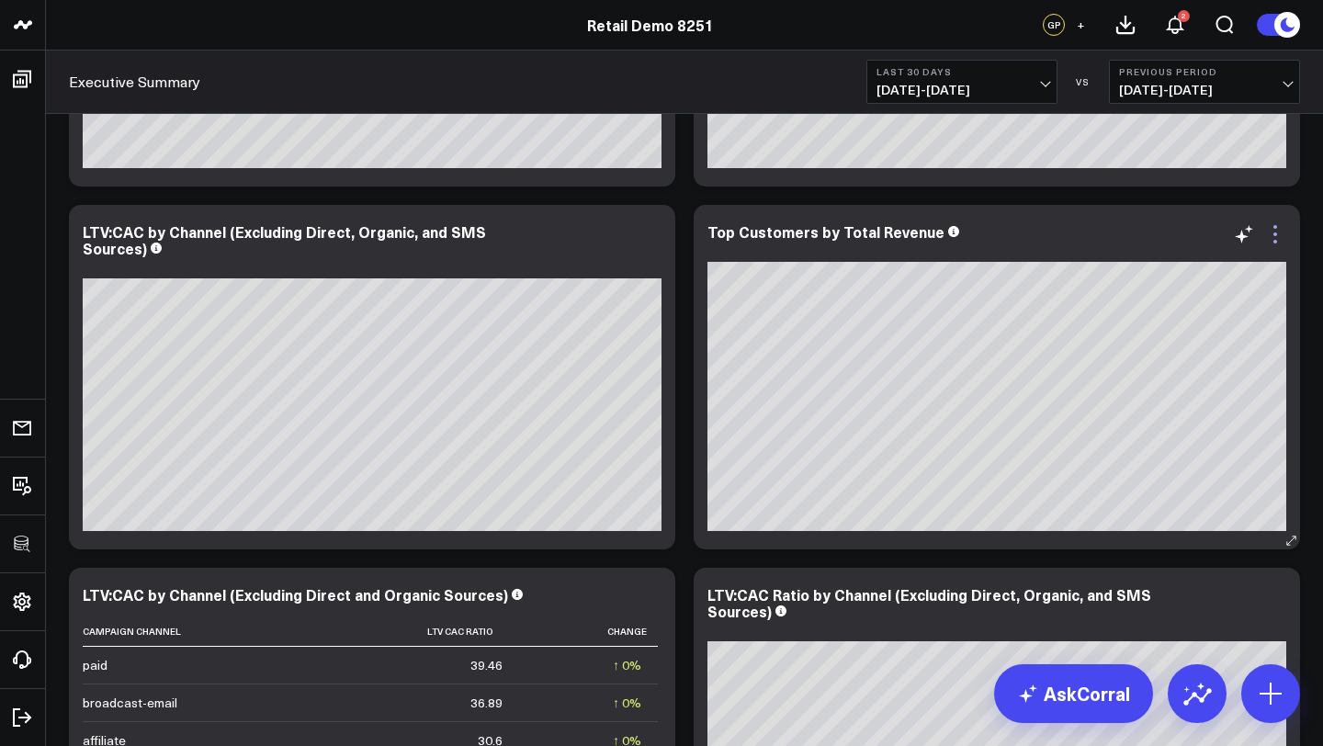
click at [1277, 239] on icon at bounding box center [1275, 234] width 22 height 22
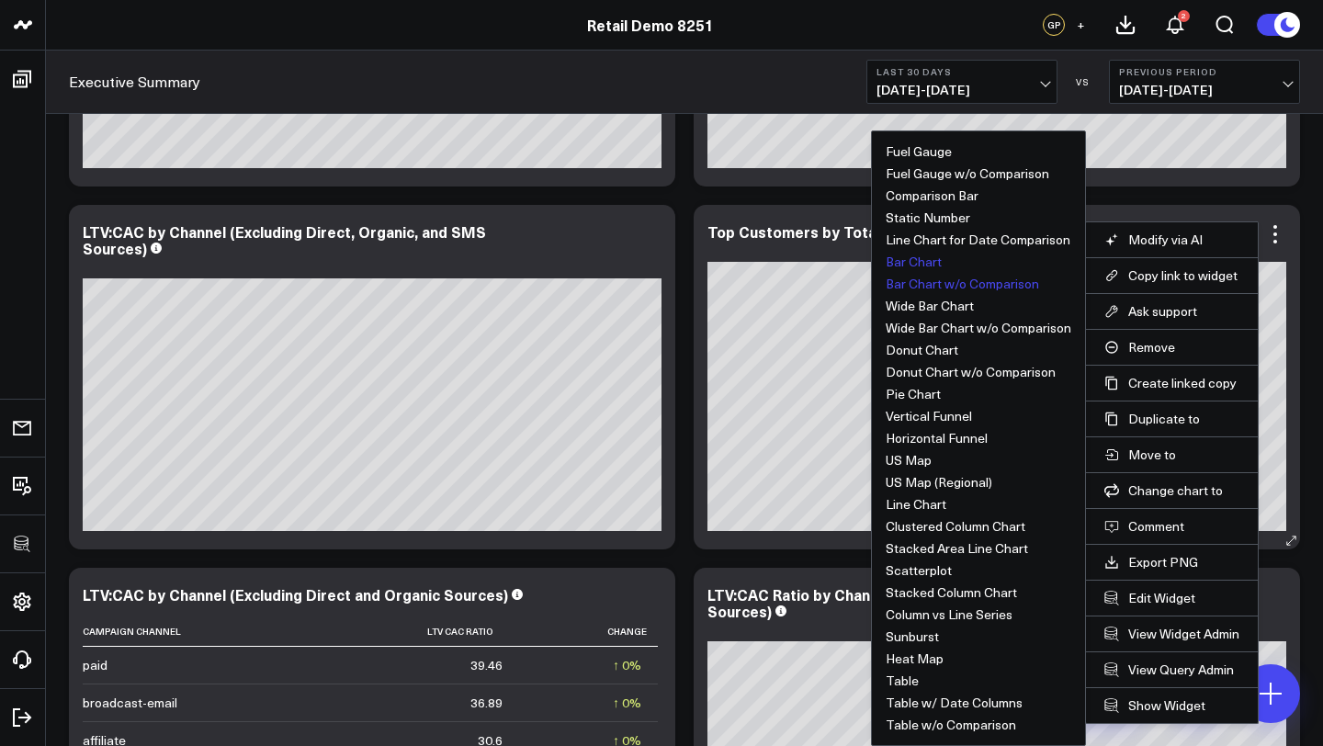
click at [912, 264] on button "Bar Chart" at bounding box center [914, 261] width 56 height 13
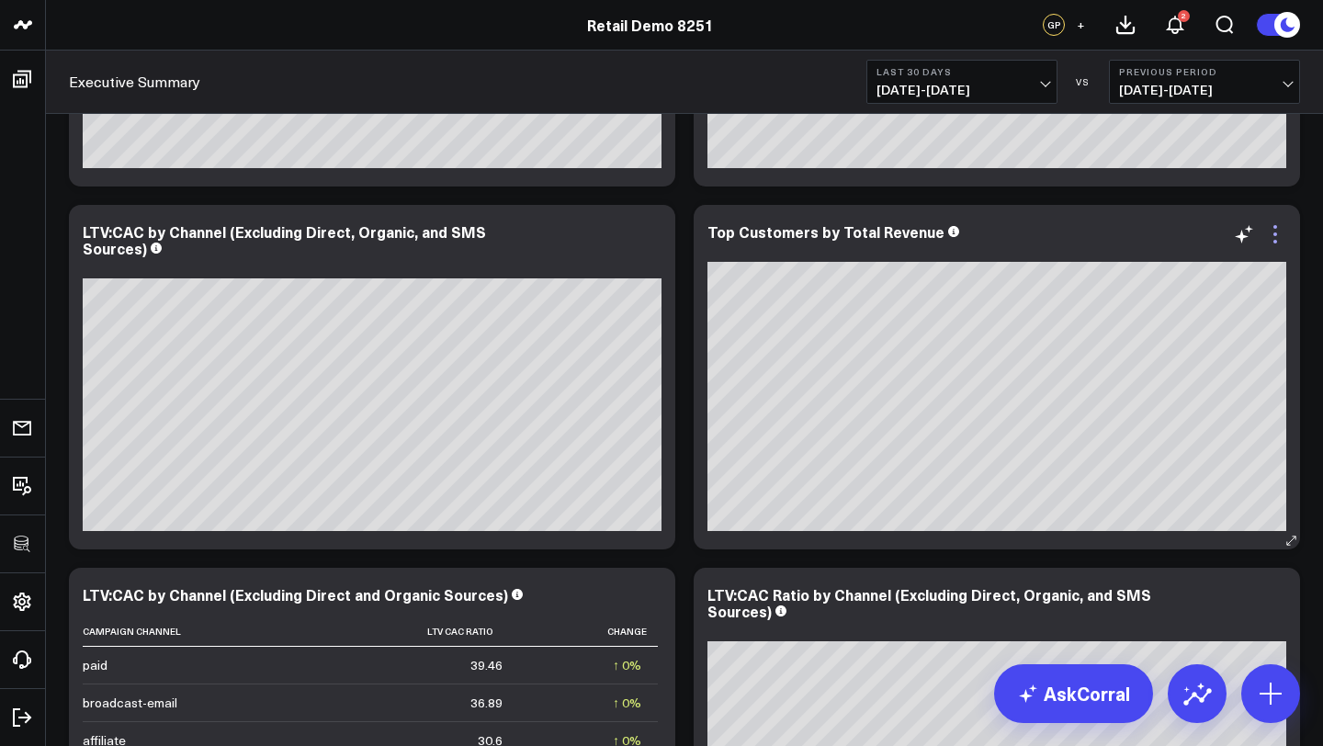
click at [1274, 236] on icon at bounding box center [1275, 234] width 22 height 22
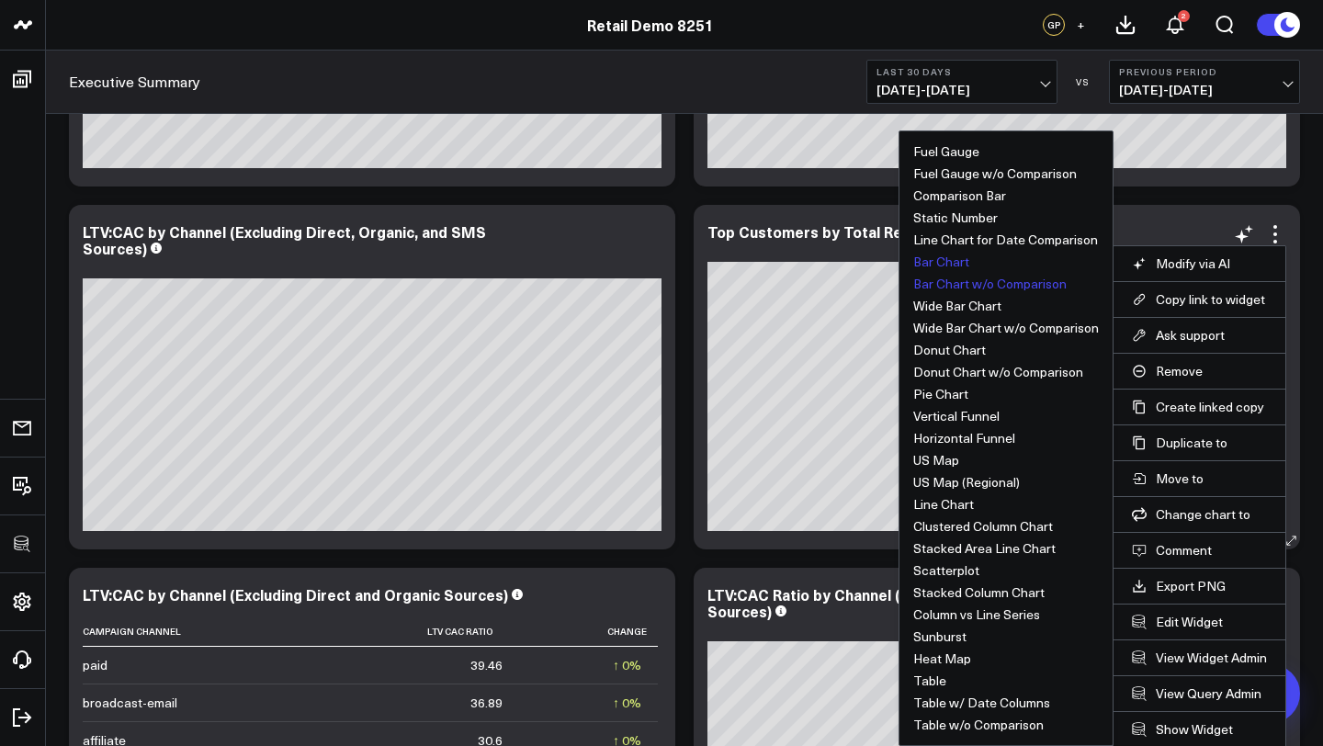
click at [958, 286] on button "Bar Chart w/o Comparison" at bounding box center [989, 283] width 153 height 13
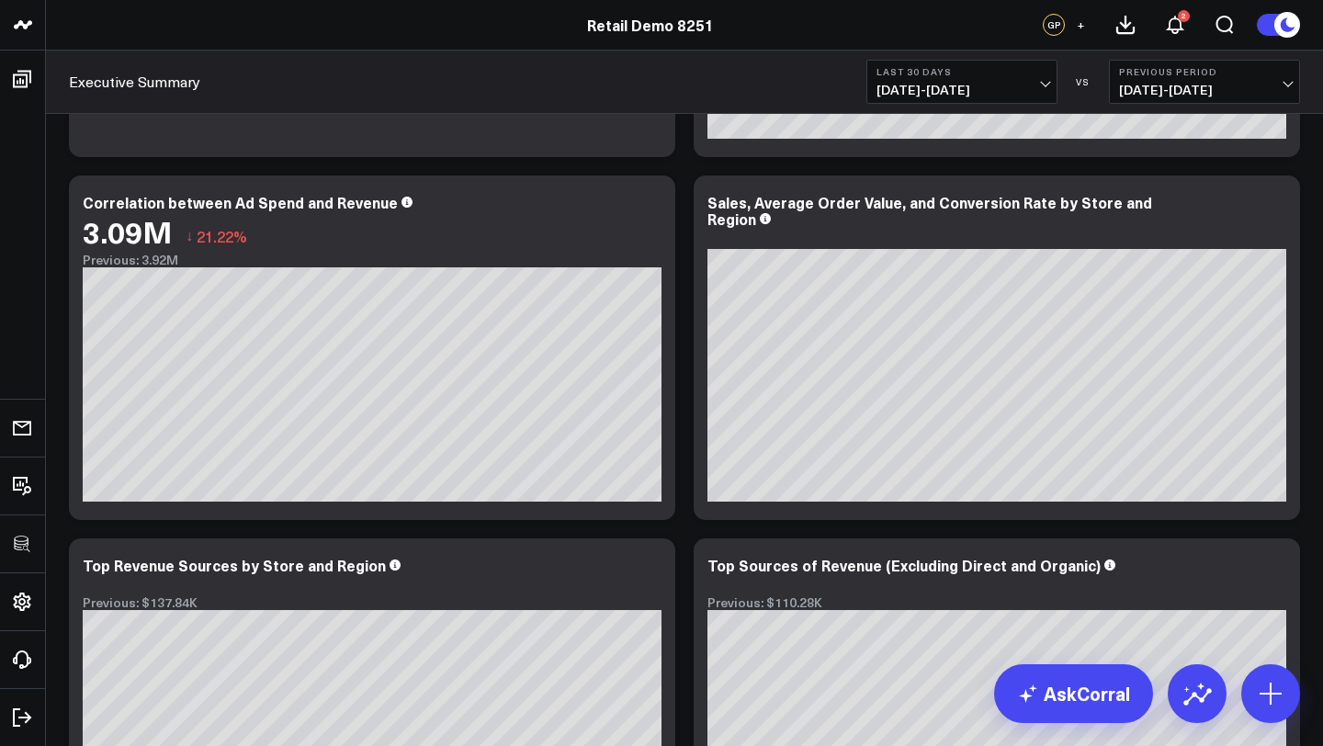
scroll to position [2646, 0]
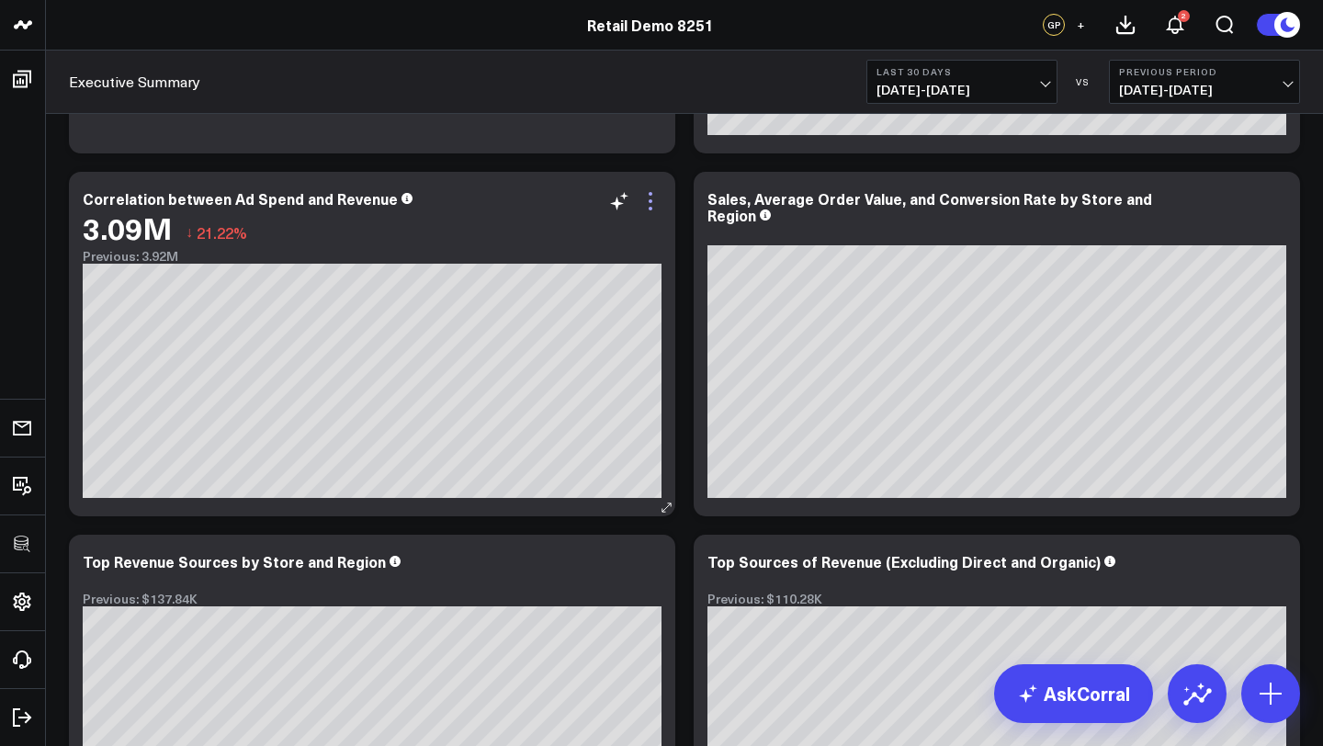
click at [648, 204] on icon at bounding box center [650, 201] width 22 height 22
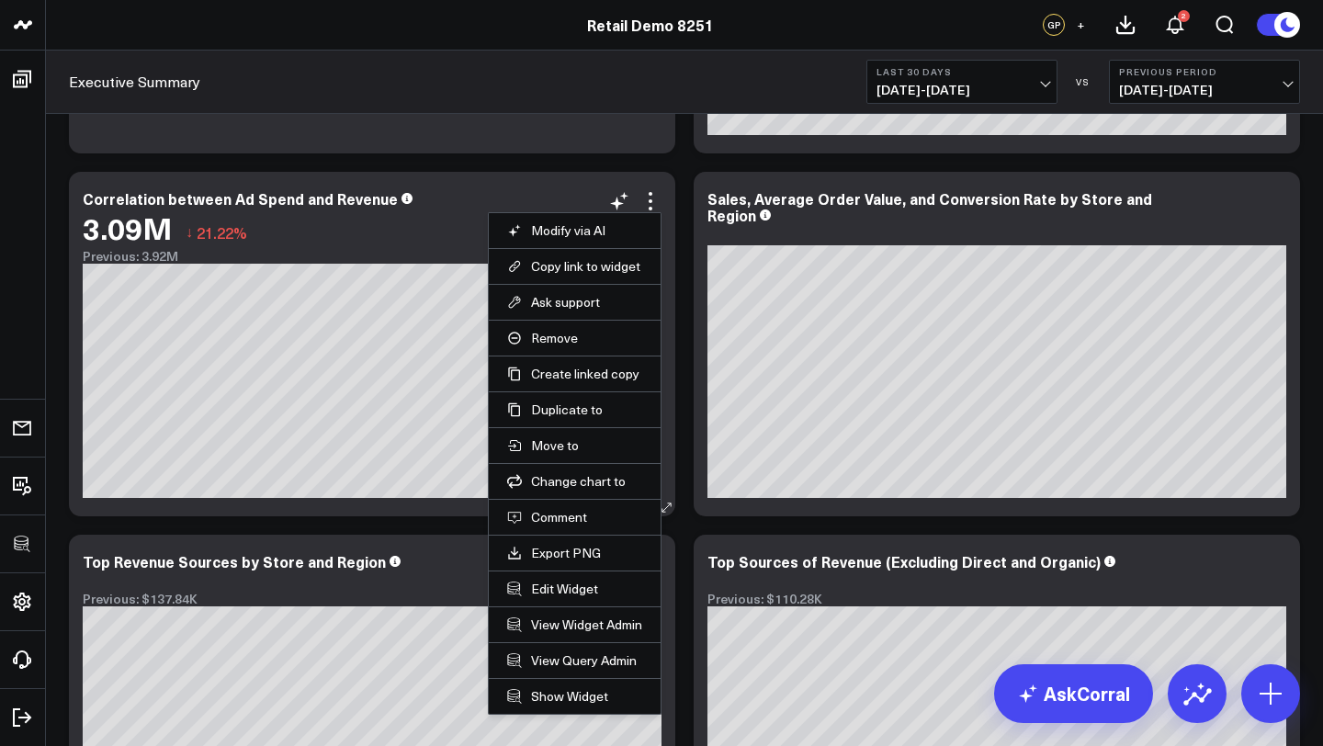
click at [484, 184] on div "Correlation between Ad Spend and Revenue 3.09M ↓ 21.22% Previous: 3.92M [#fff f…" at bounding box center [372, 344] width 606 height 345
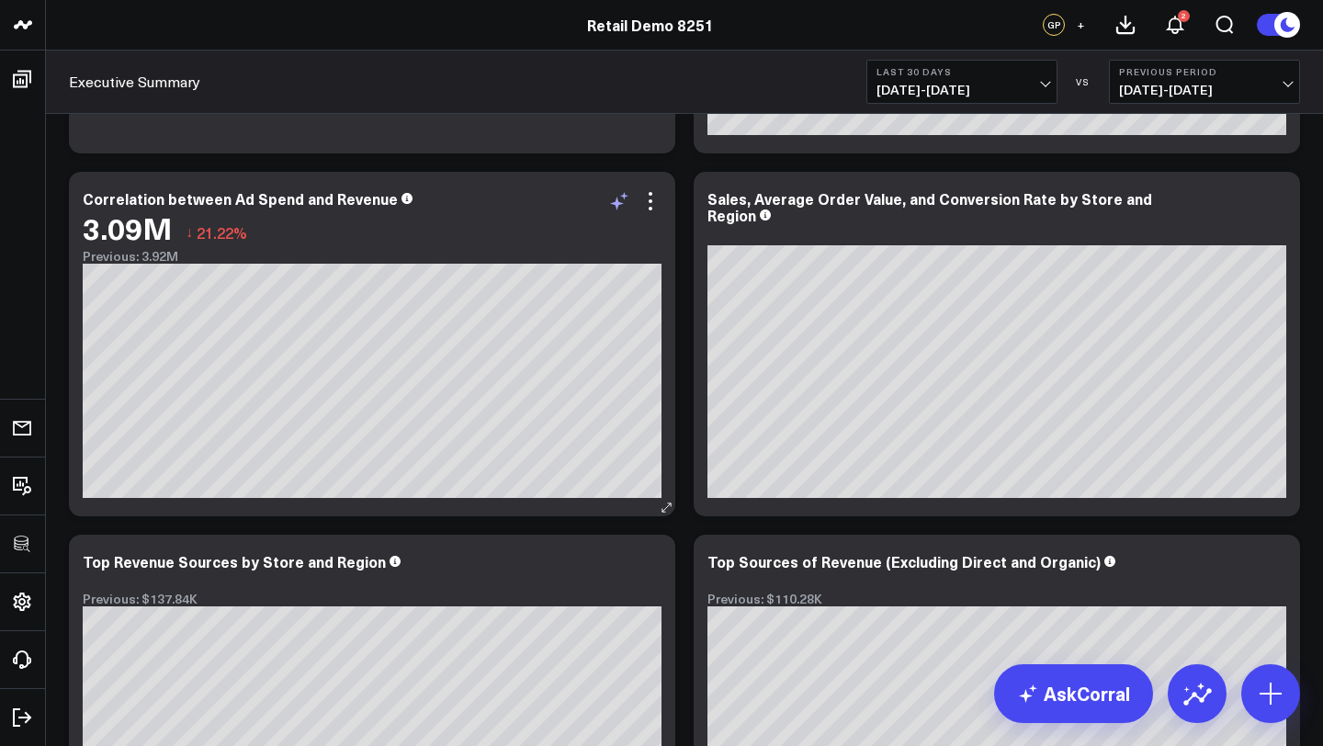
click at [620, 199] on icon at bounding box center [619, 201] width 22 height 22
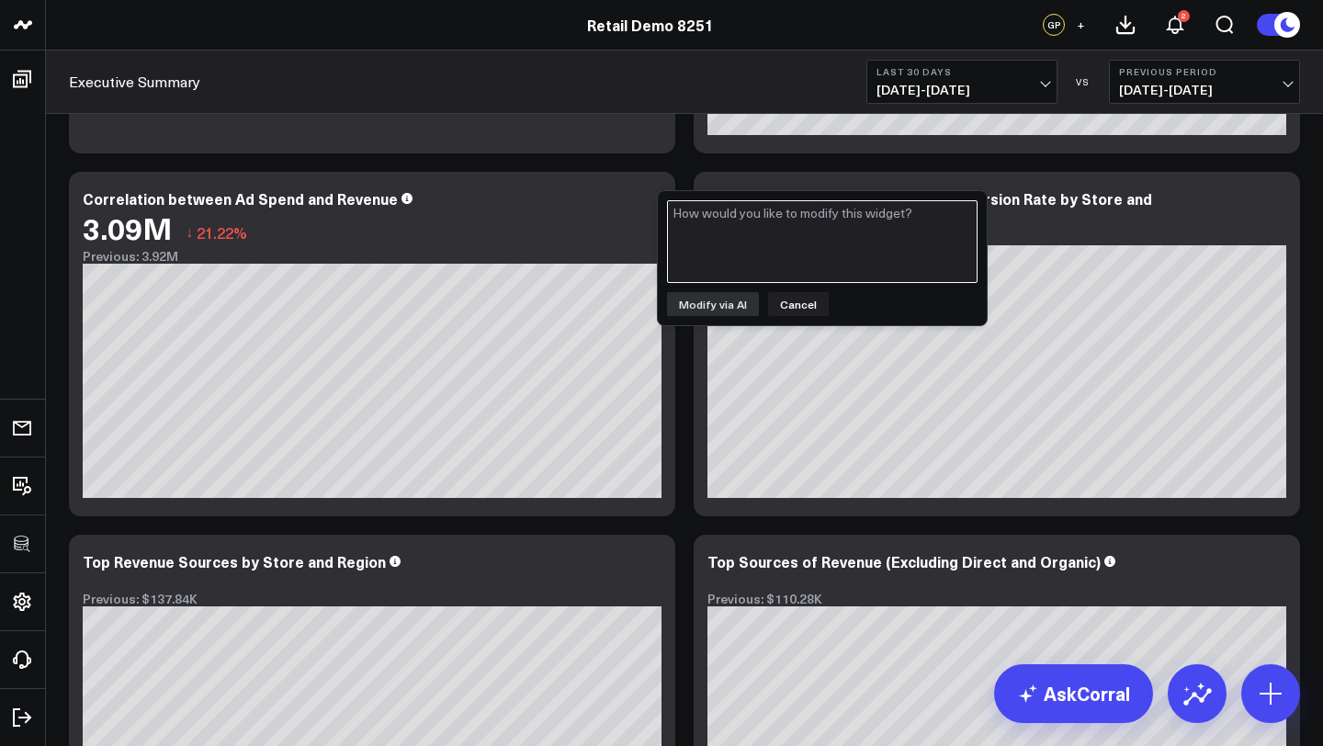
click at [715, 247] on textarea at bounding box center [822, 241] width 311 height 83
type textarea "USe % in"
type textarea "Use % in this"
click at [713, 311] on button "Modify via AI" at bounding box center [713, 304] width 92 height 24
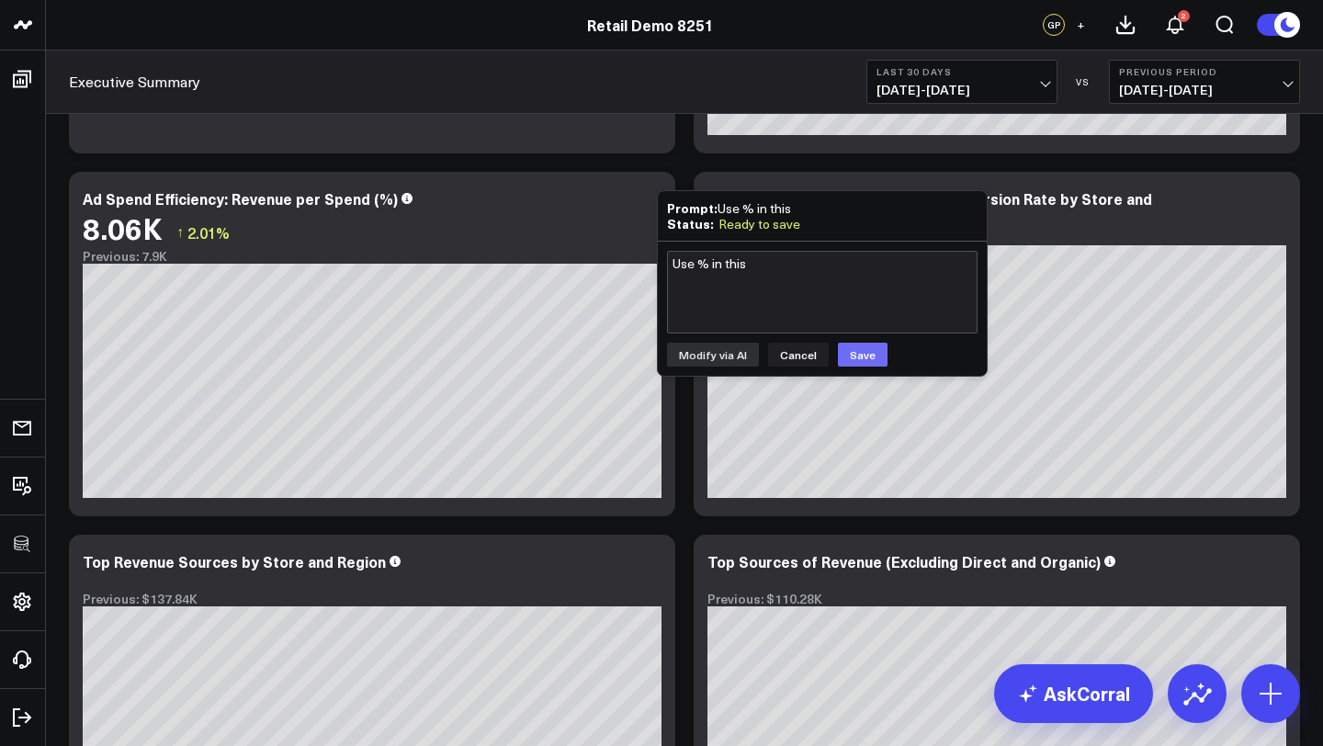
click at [862, 353] on button "Save" at bounding box center [863, 355] width 50 height 24
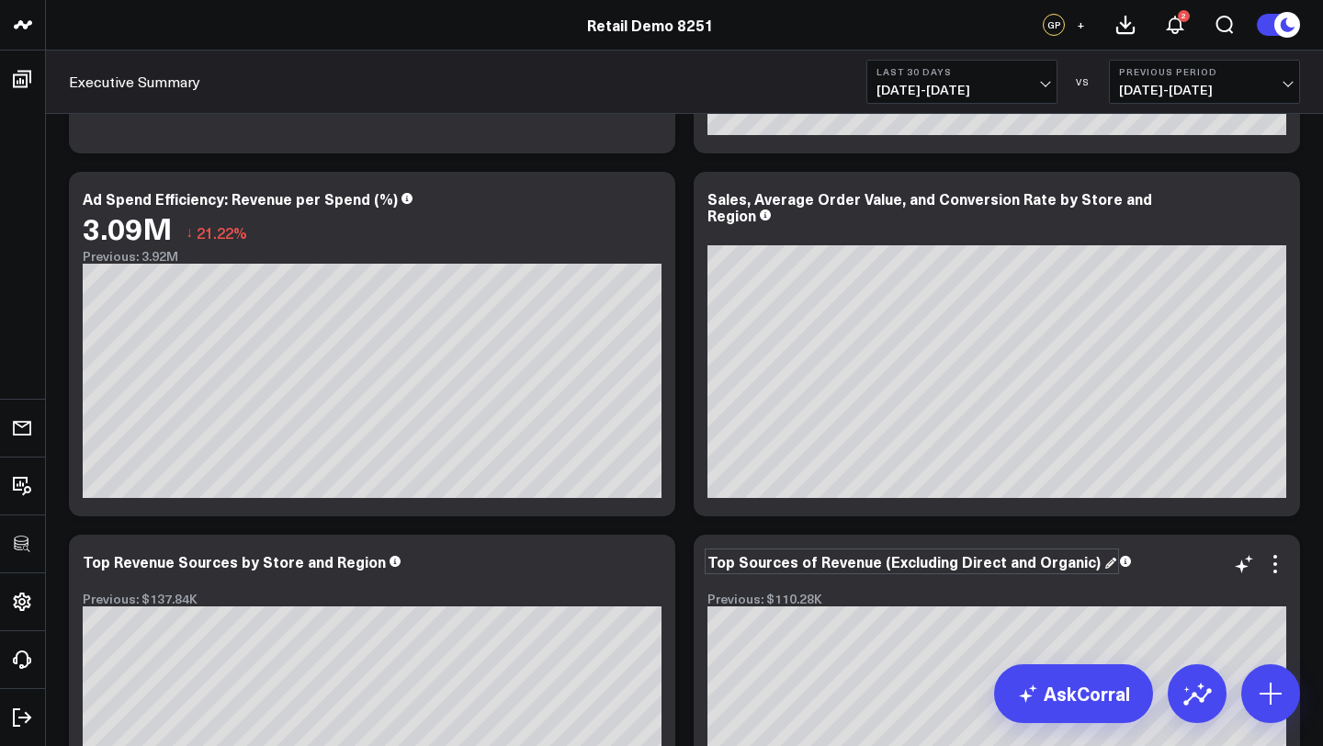
click at [750, 571] on div "Top Sources of Revenue (Excluding Direct and Organic)" at bounding box center [911, 561] width 409 height 20
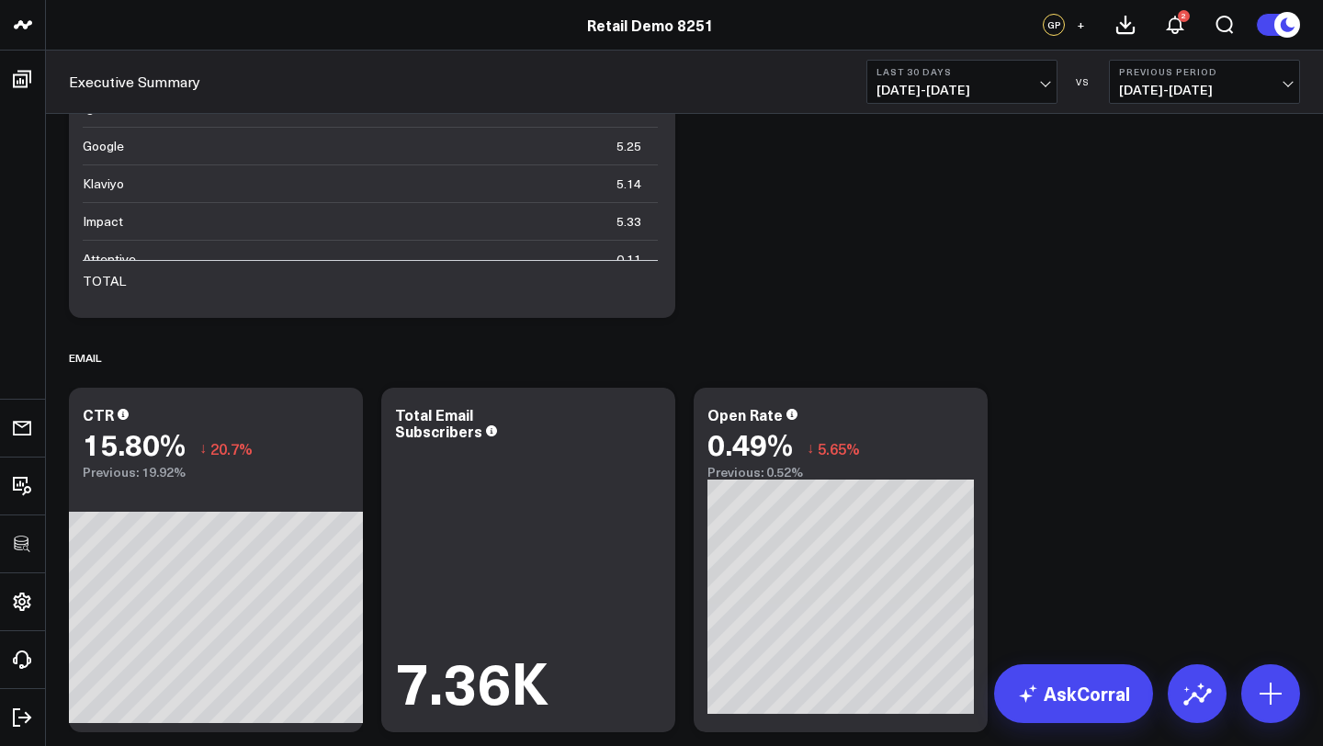
scroll to position [717, 0]
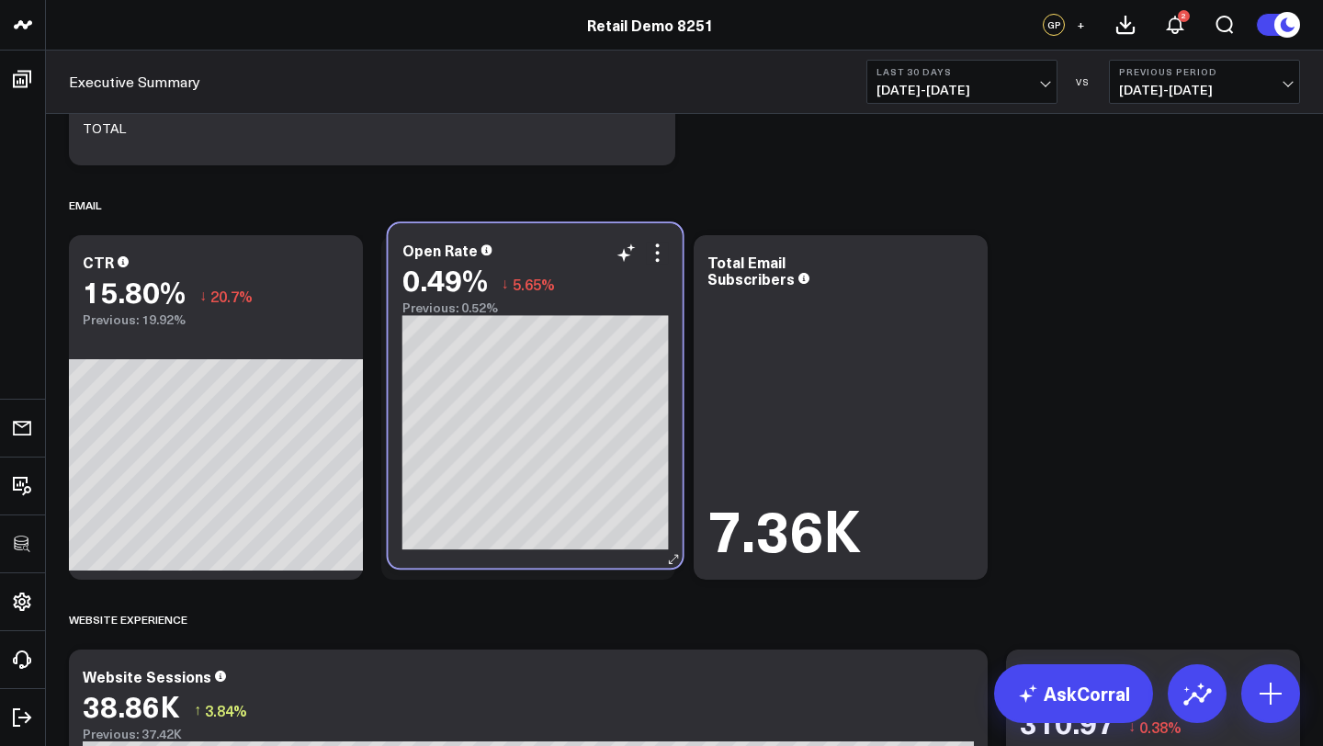
drag, startPoint x: 845, startPoint y: 267, endPoint x: 539, endPoint y: 255, distance: 306.2
click at [539, 255] on div "Open Rate" at bounding box center [535, 250] width 266 height 17
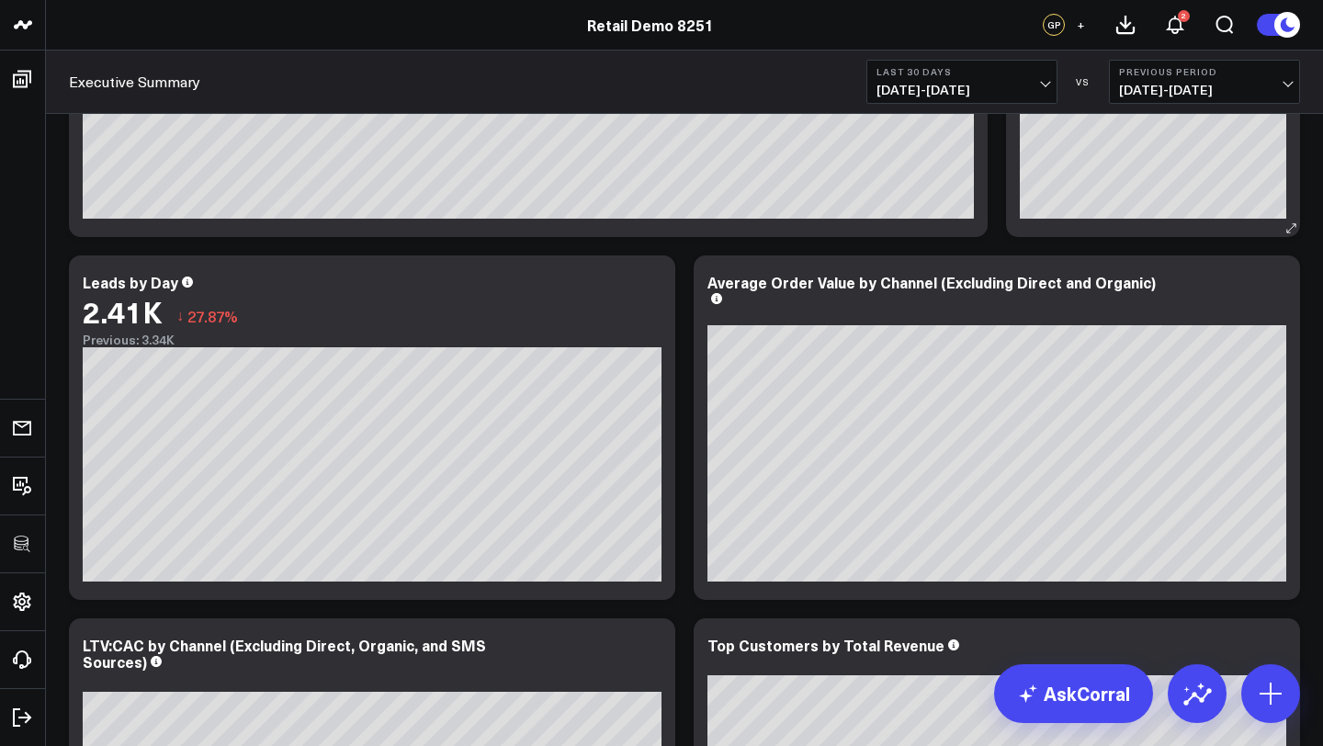
scroll to position [1477, 0]
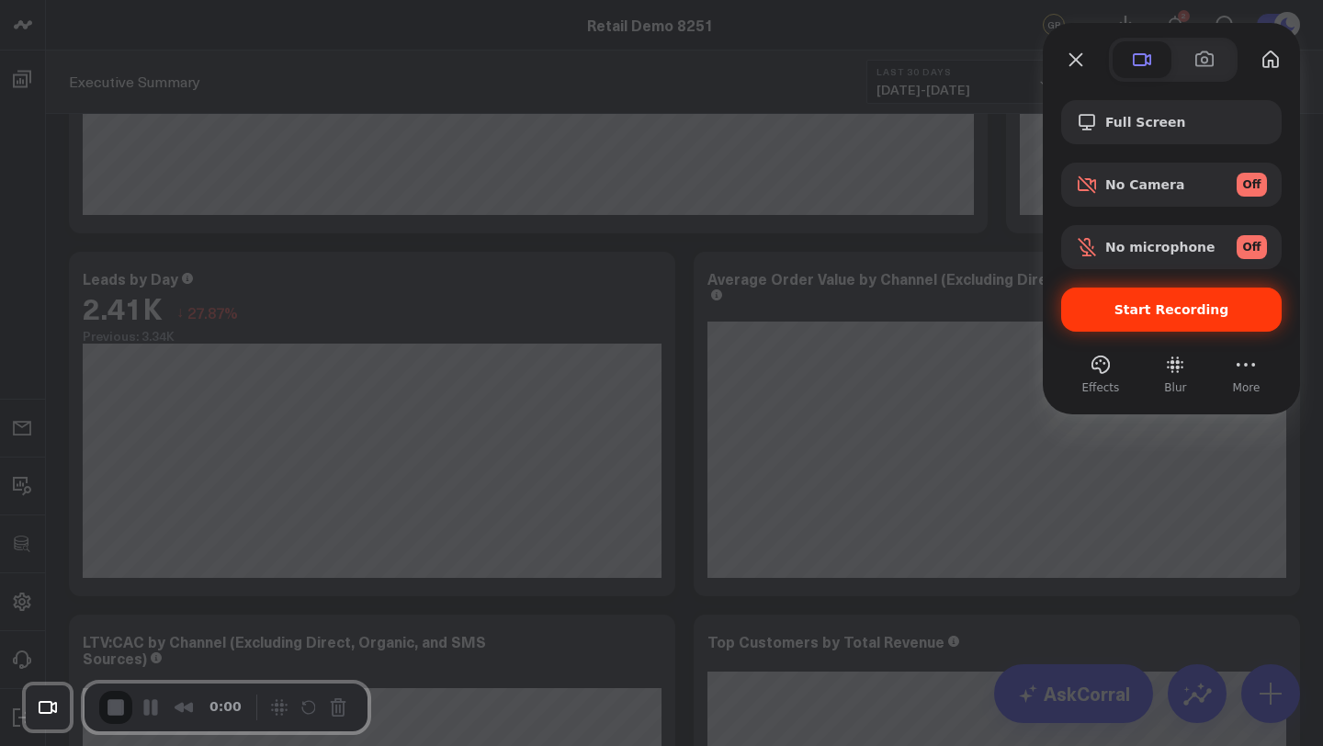
click at [1135, 306] on span "Start Recording" at bounding box center [1171, 309] width 115 height 15
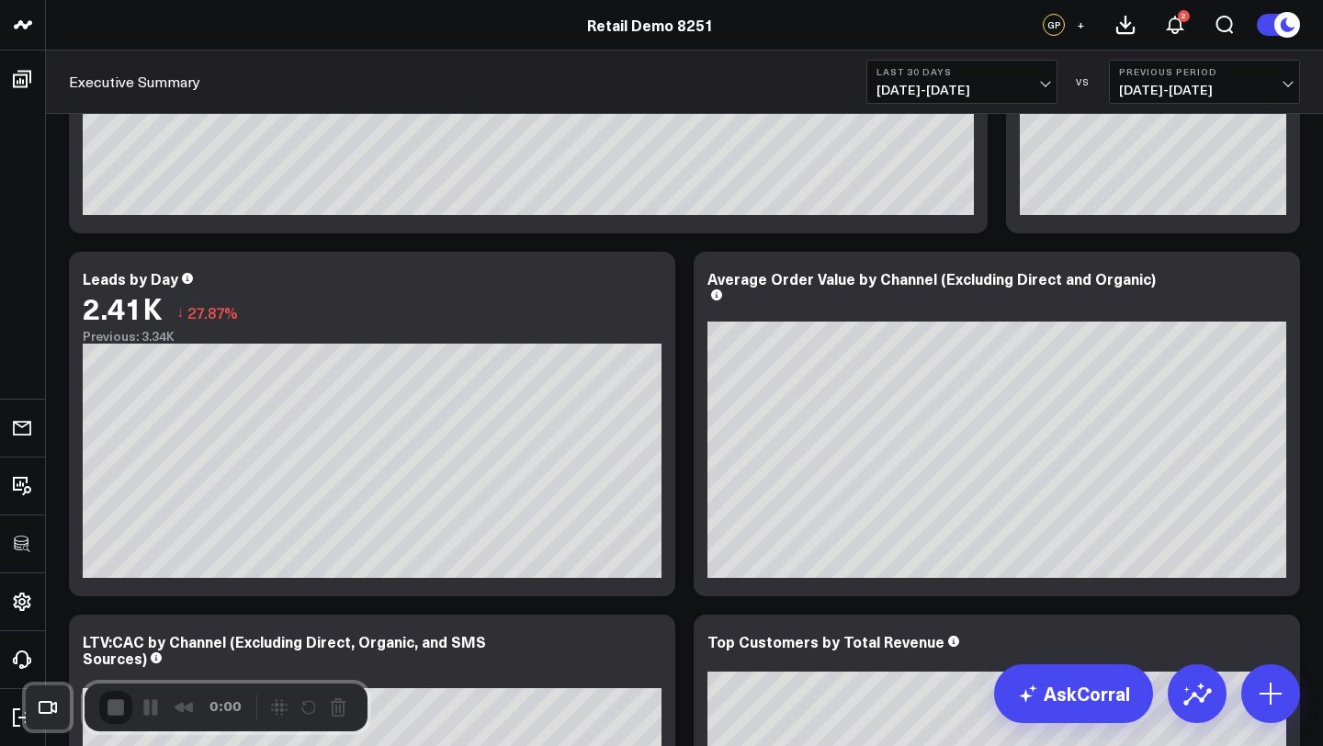
click at [1279, 283] on icon at bounding box center [1275, 281] width 22 height 22
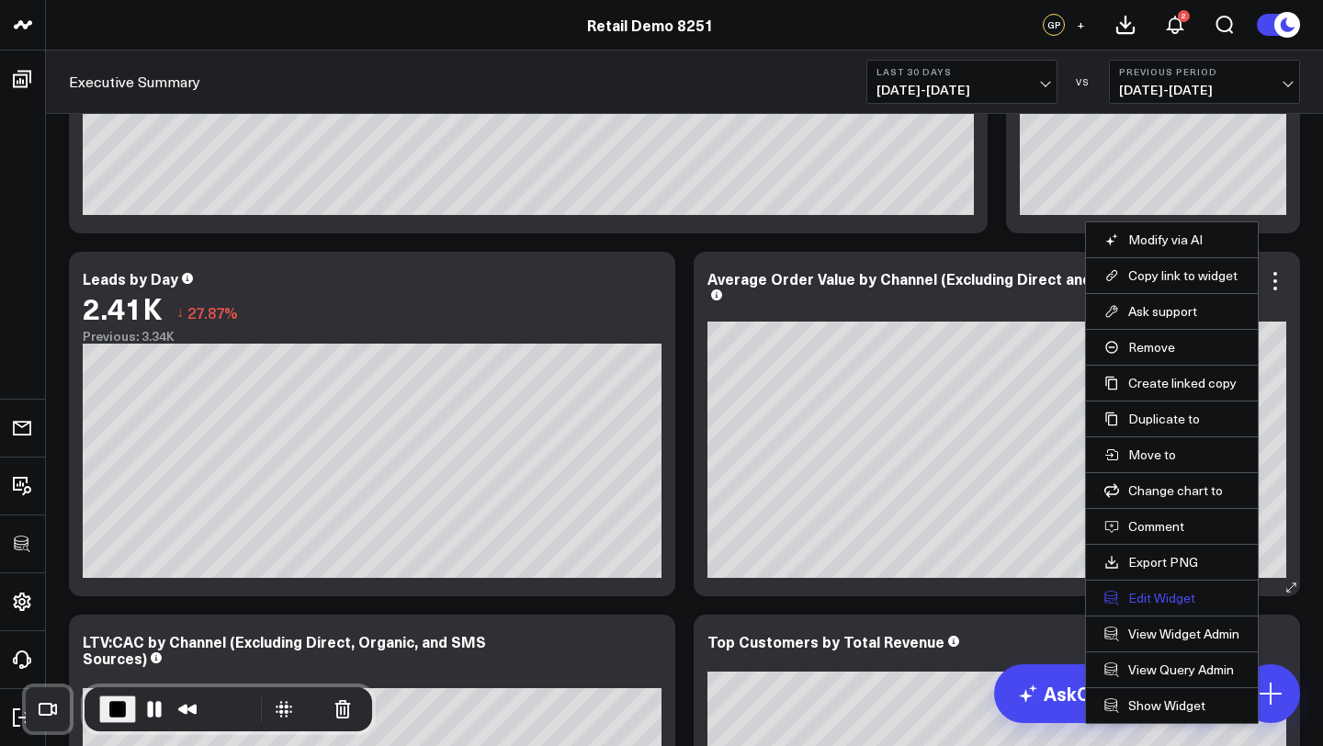
click at [1164, 594] on button "Edit Widget" at bounding box center [1171, 598] width 135 height 17
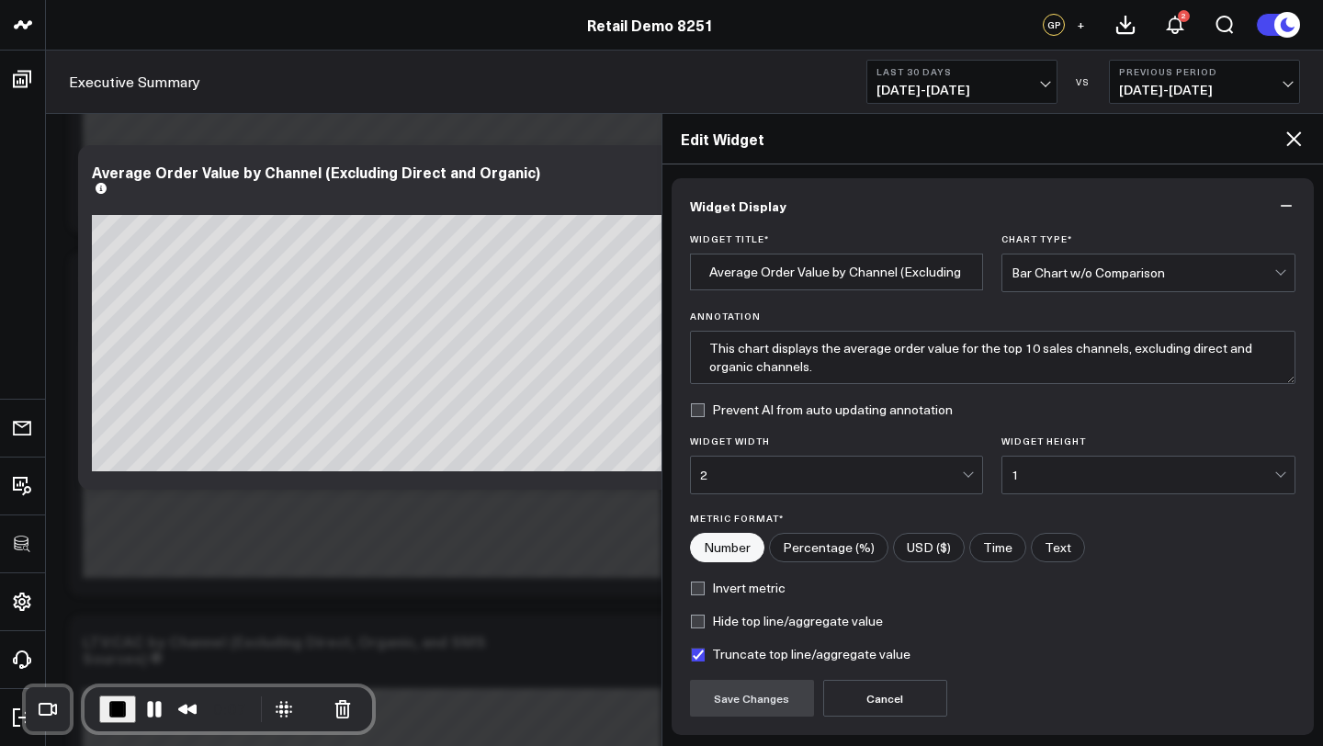
click at [939, 543] on input"] "USD ($)" at bounding box center [929, 548] width 70 height 28
radio input"] "true"
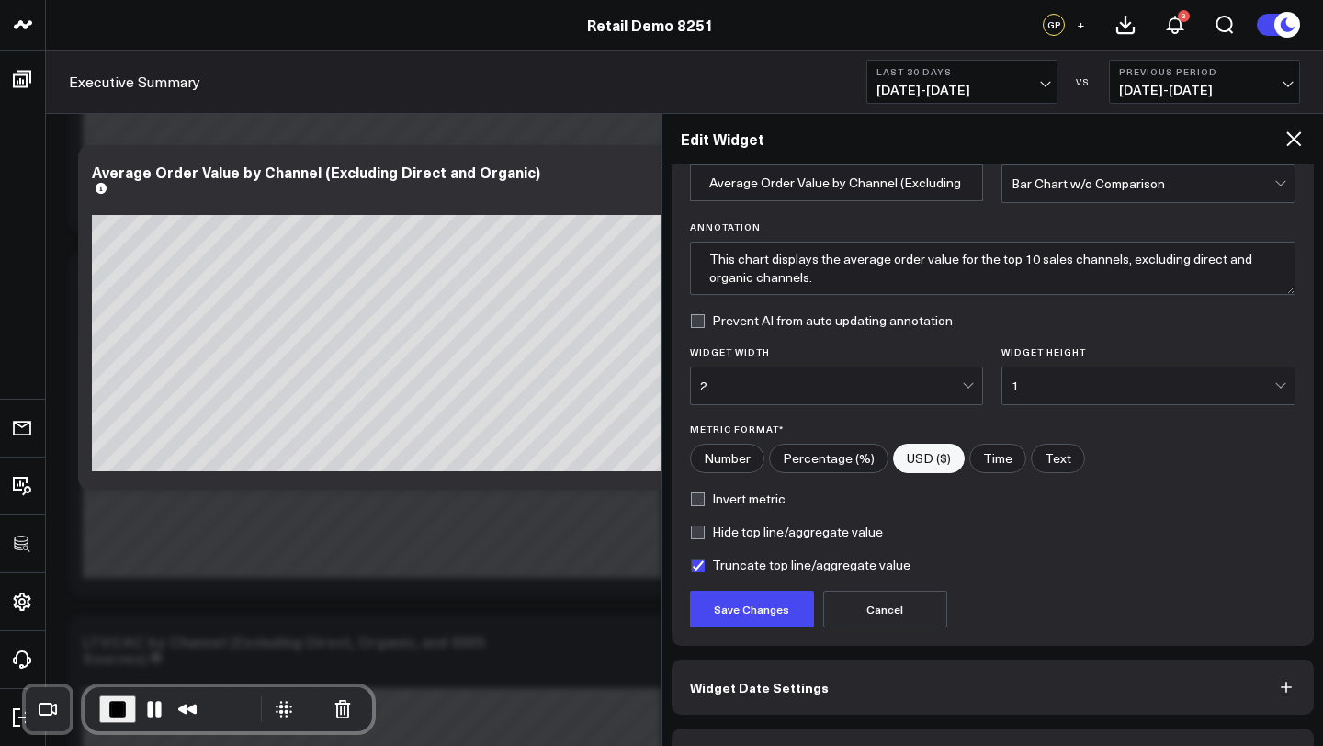
scroll to position [96, 0]
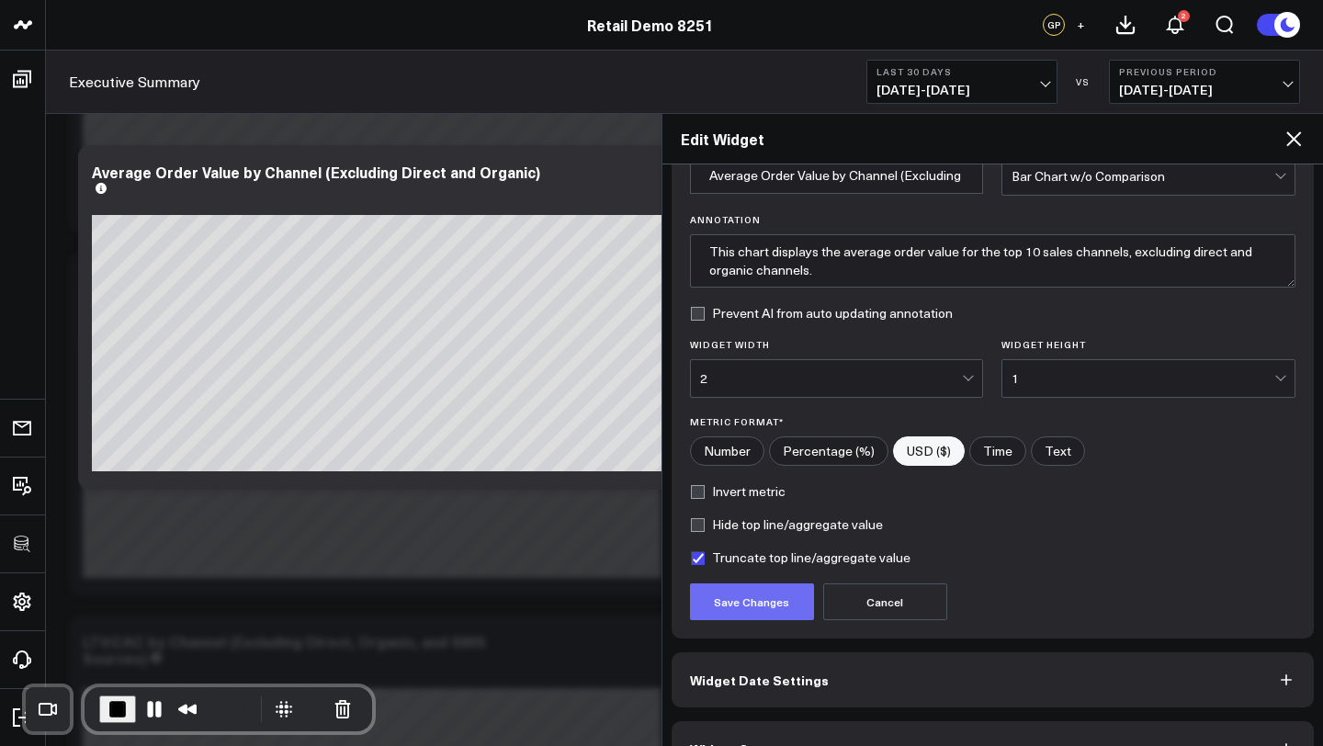
click at [764, 608] on button "Save Changes" at bounding box center [752, 601] width 124 height 37
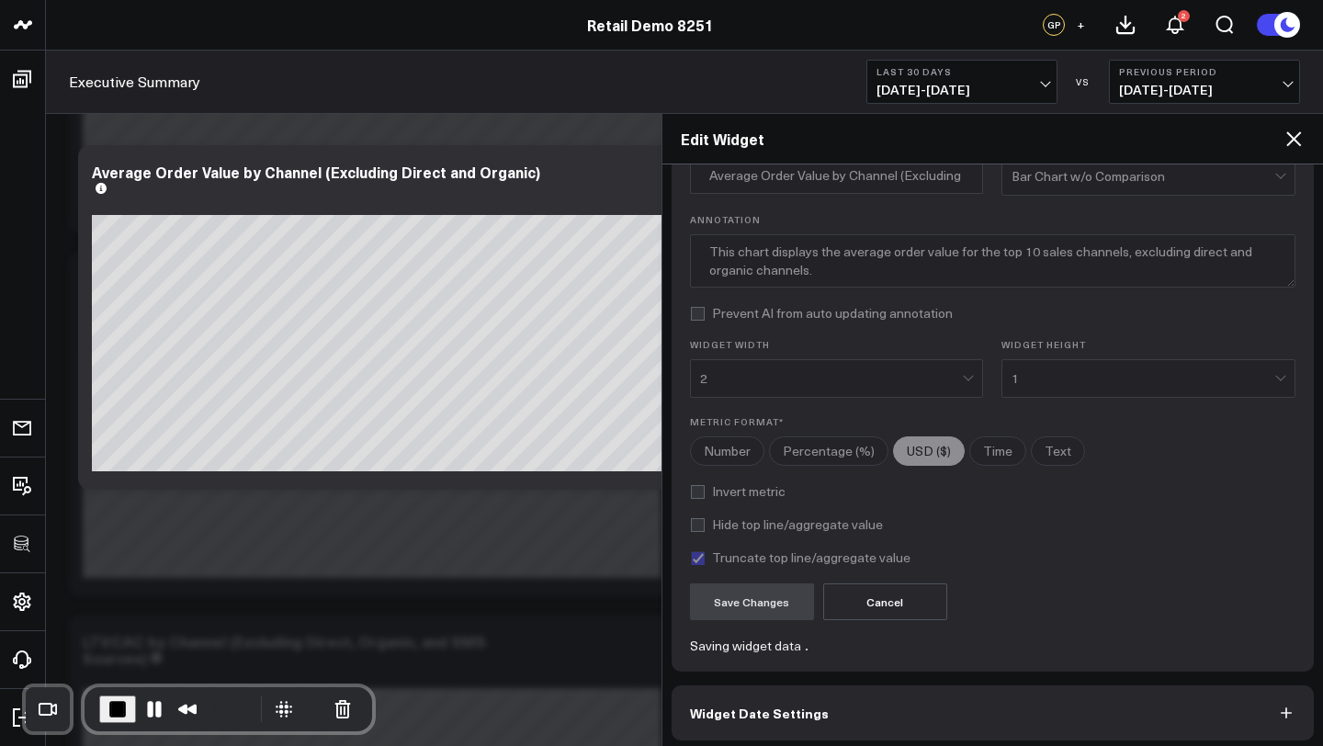
radio input"] "true"
click at [1296, 139] on icon at bounding box center [1294, 139] width 22 height 22
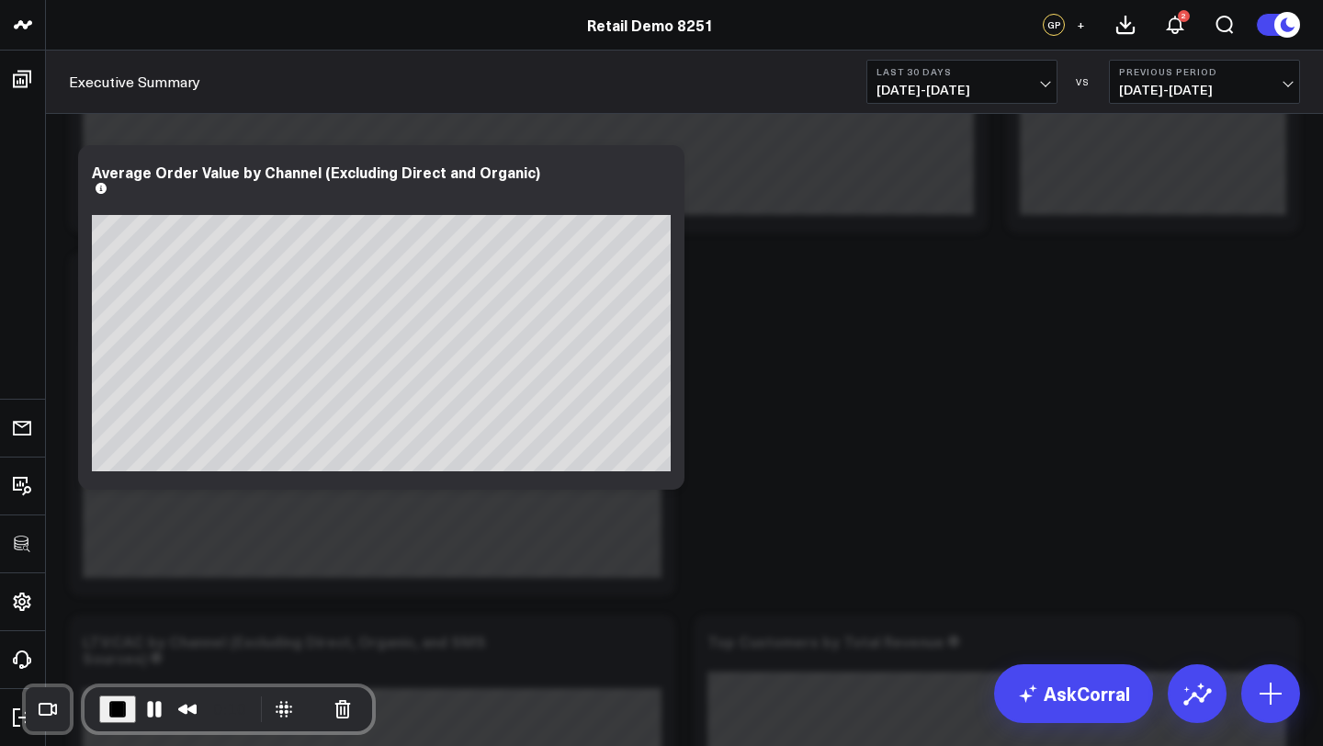
radio input"] "true"
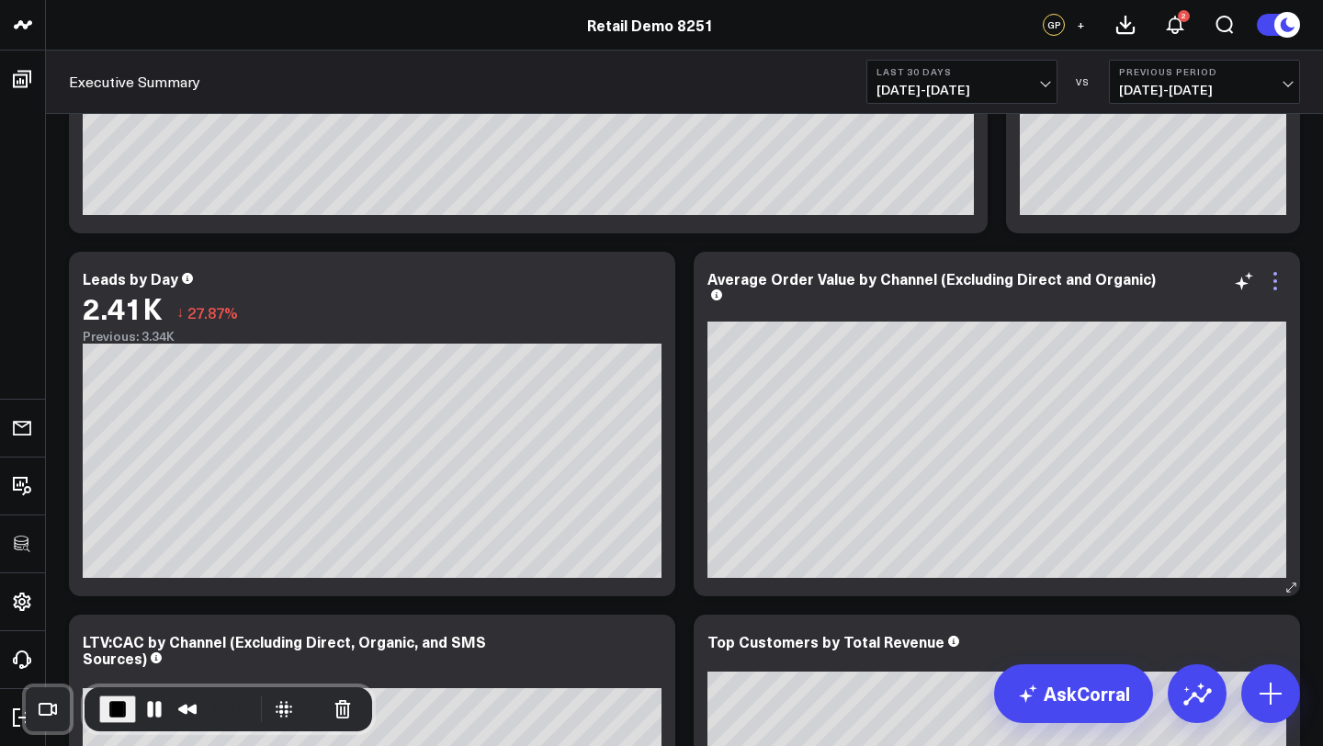
click at [1275, 279] on icon at bounding box center [1275, 281] width 4 height 4
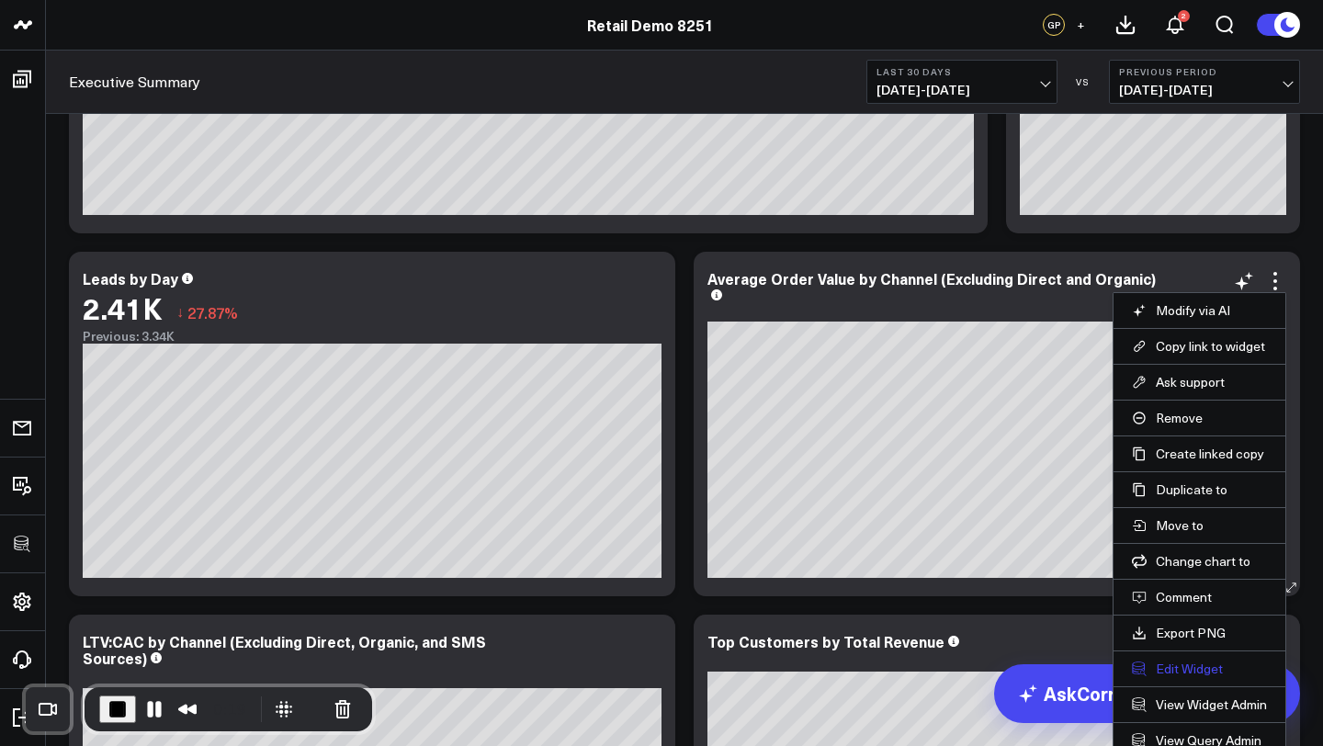
click at [1185, 665] on button "Edit Widget" at bounding box center [1199, 669] width 135 height 17
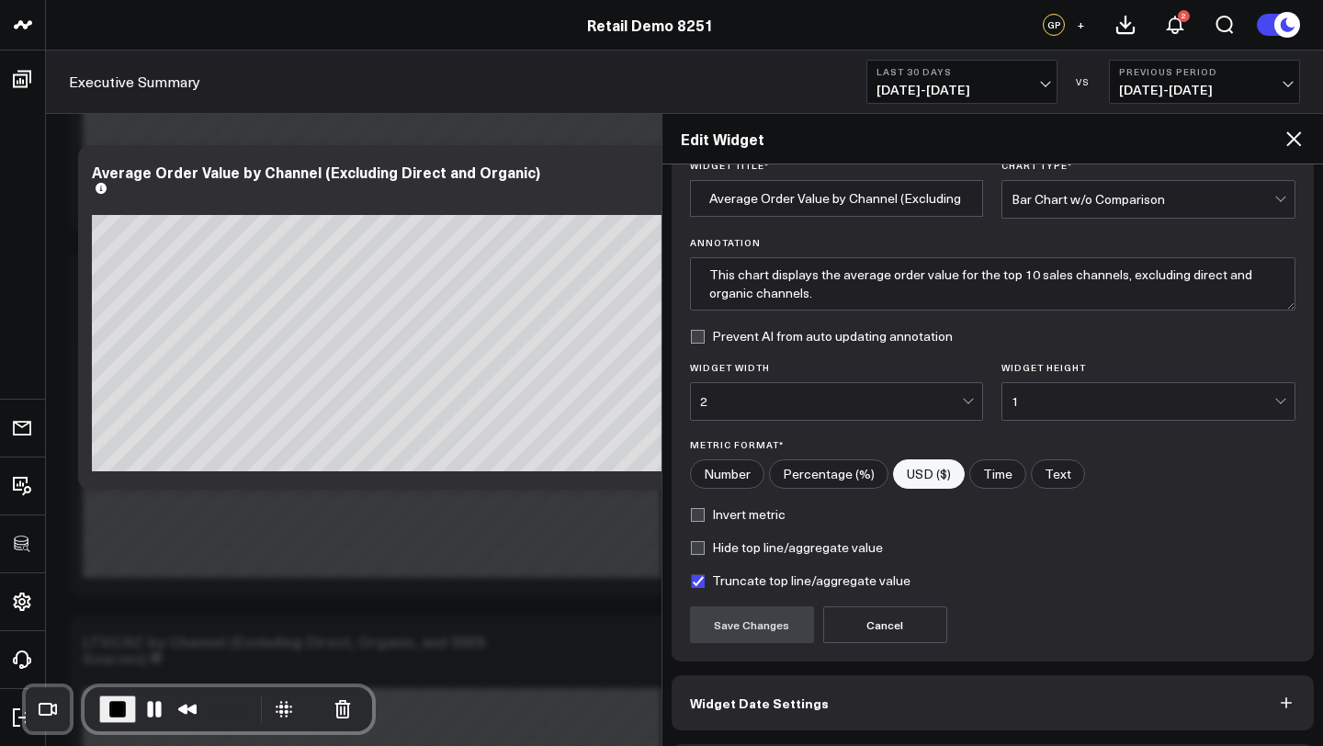
scroll to position [76, 0]
click at [936, 470] on input"] "USD ($)" at bounding box center [929, 472] width 70 height 28
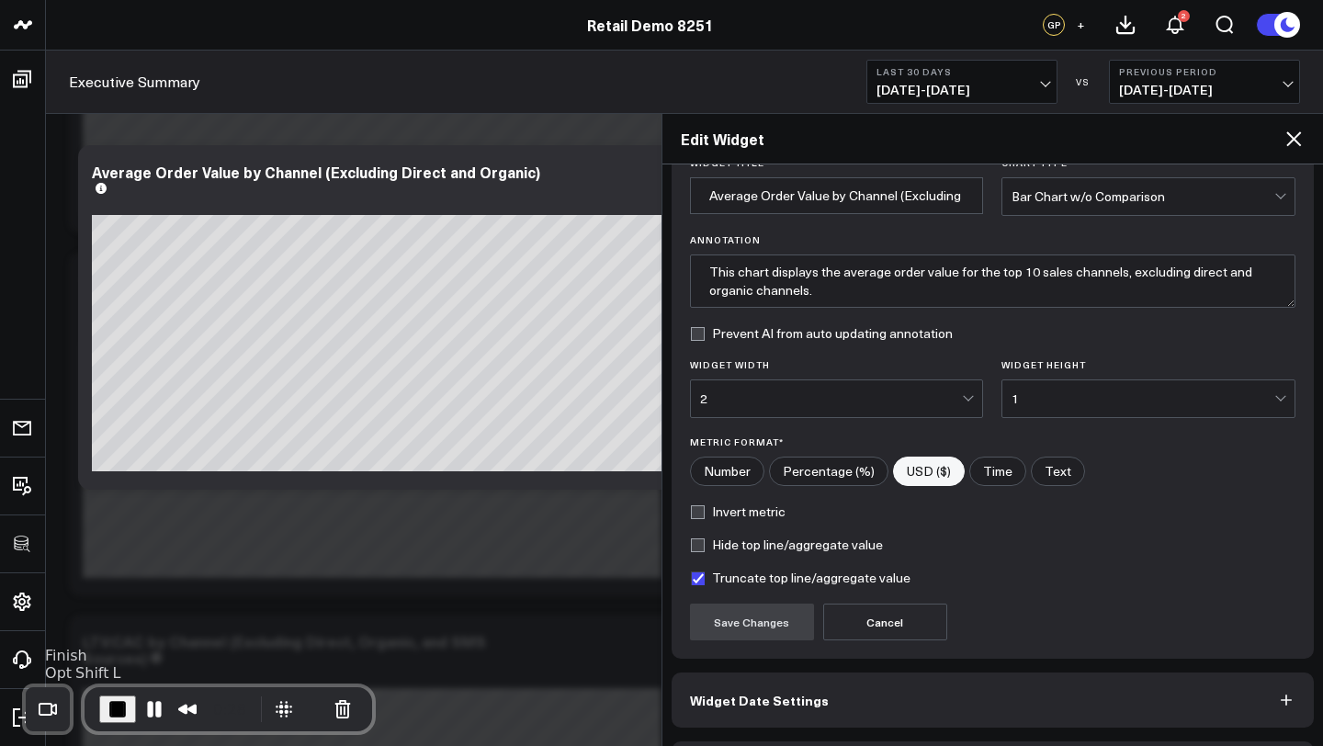
click at [108, 708] on span "End Recording" at bounding box center [118, 709] width 22 height 22
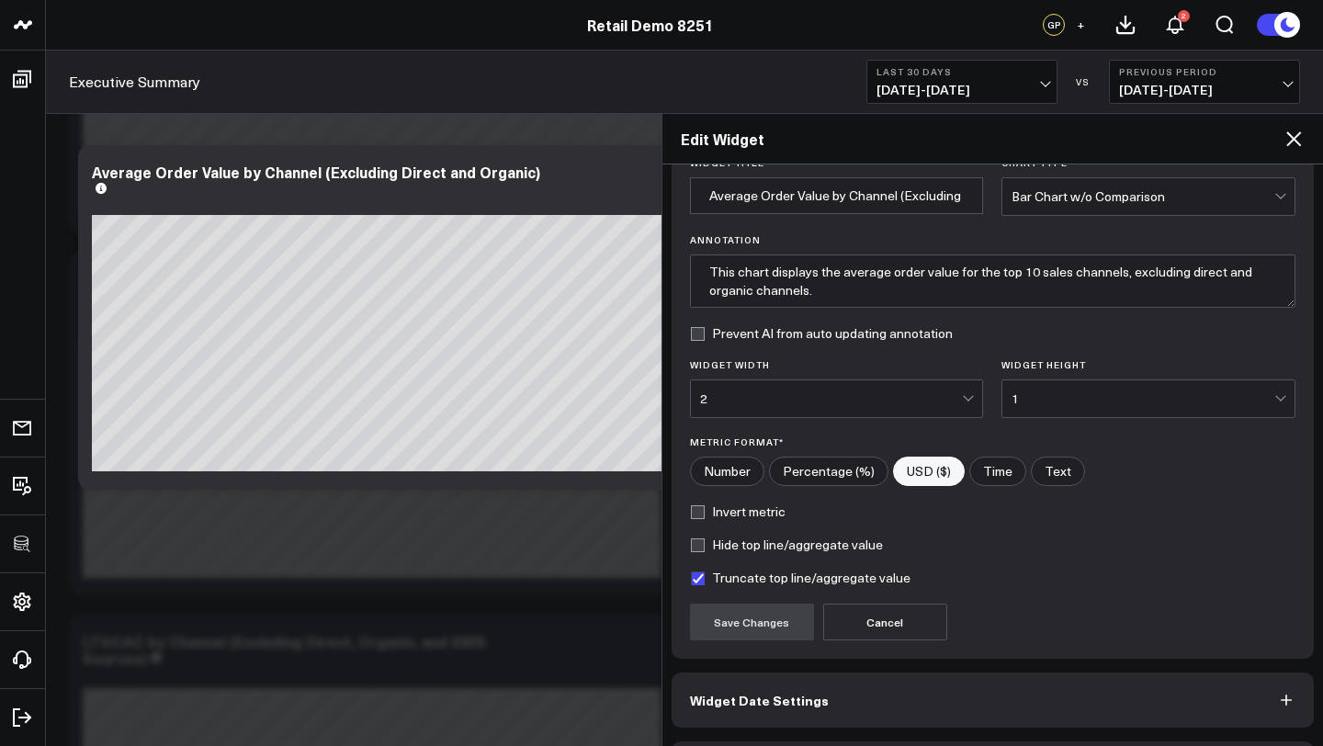
click at [1296, 134] on icon at bounding box center [1294, 139] width 22 height 22
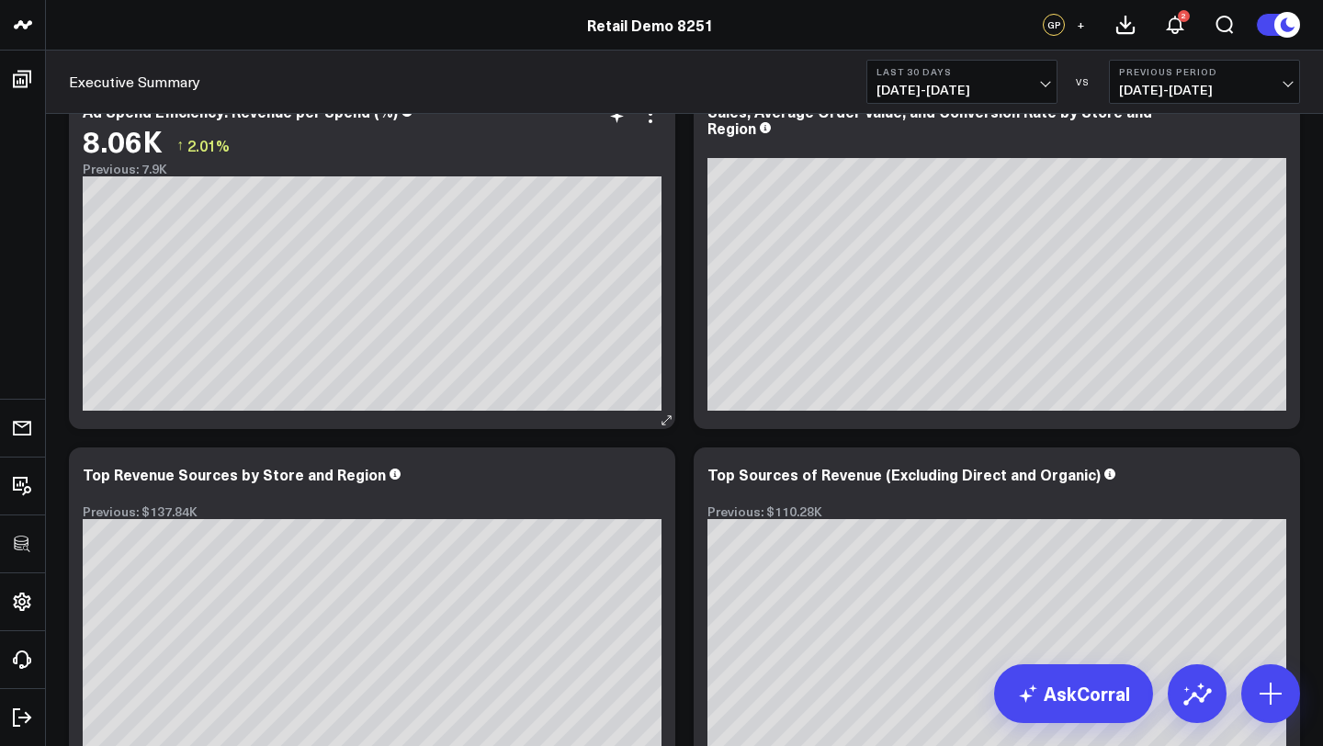
scroll to position [2674, 0]
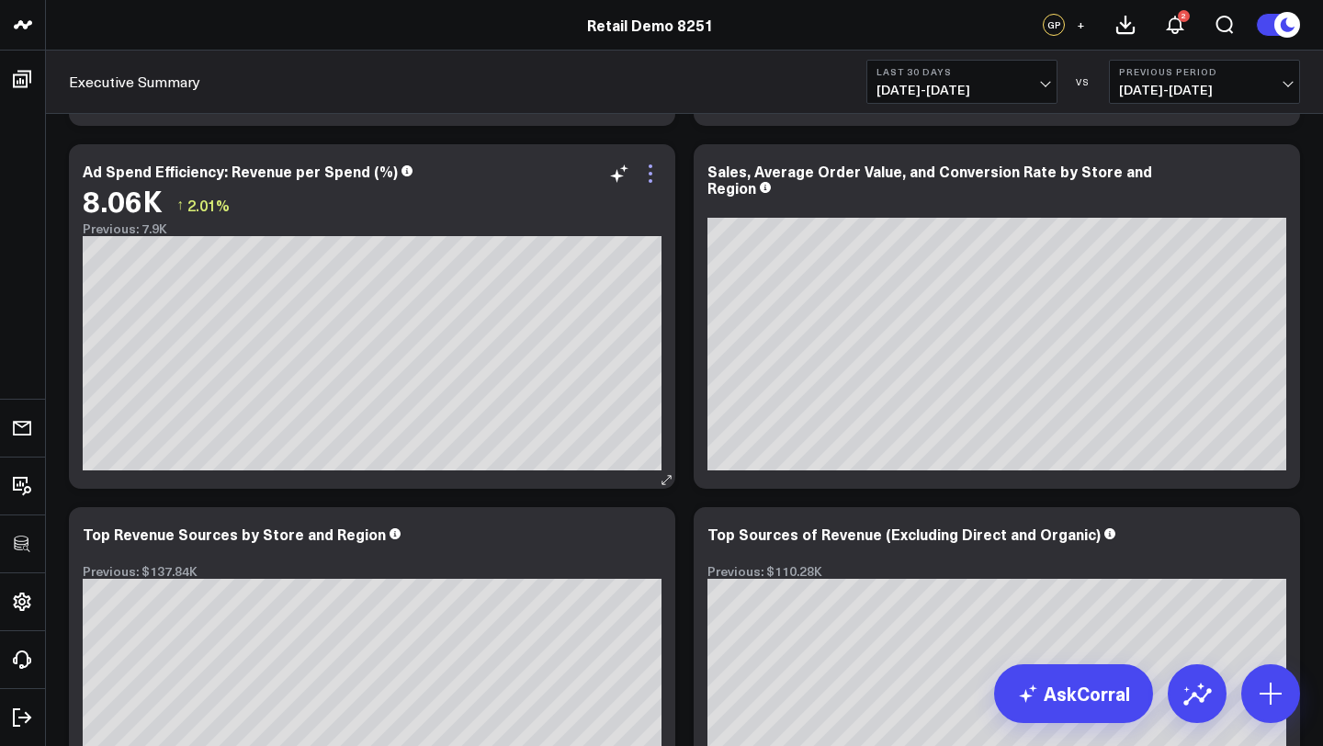
click at [652, 183] on icon at bounding box center [650, 174] width 22 height 22
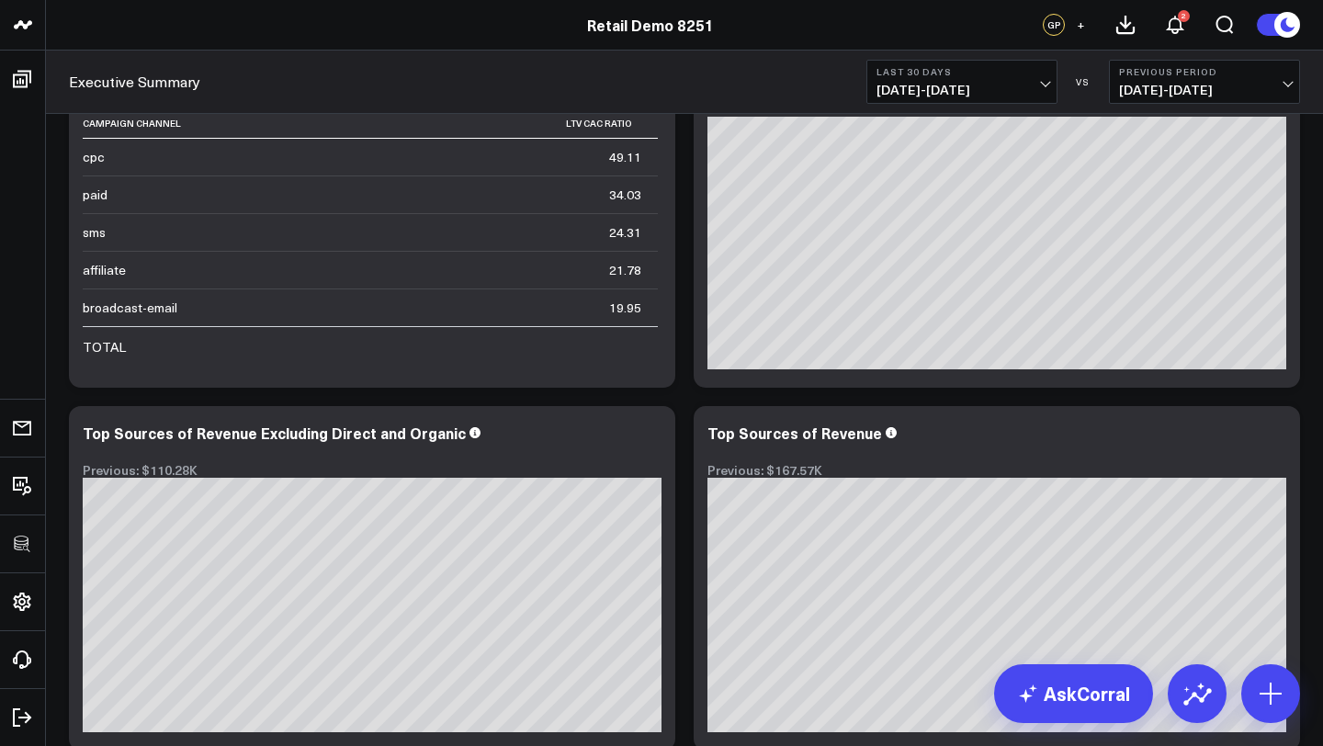
scroll to position [4350, 0]
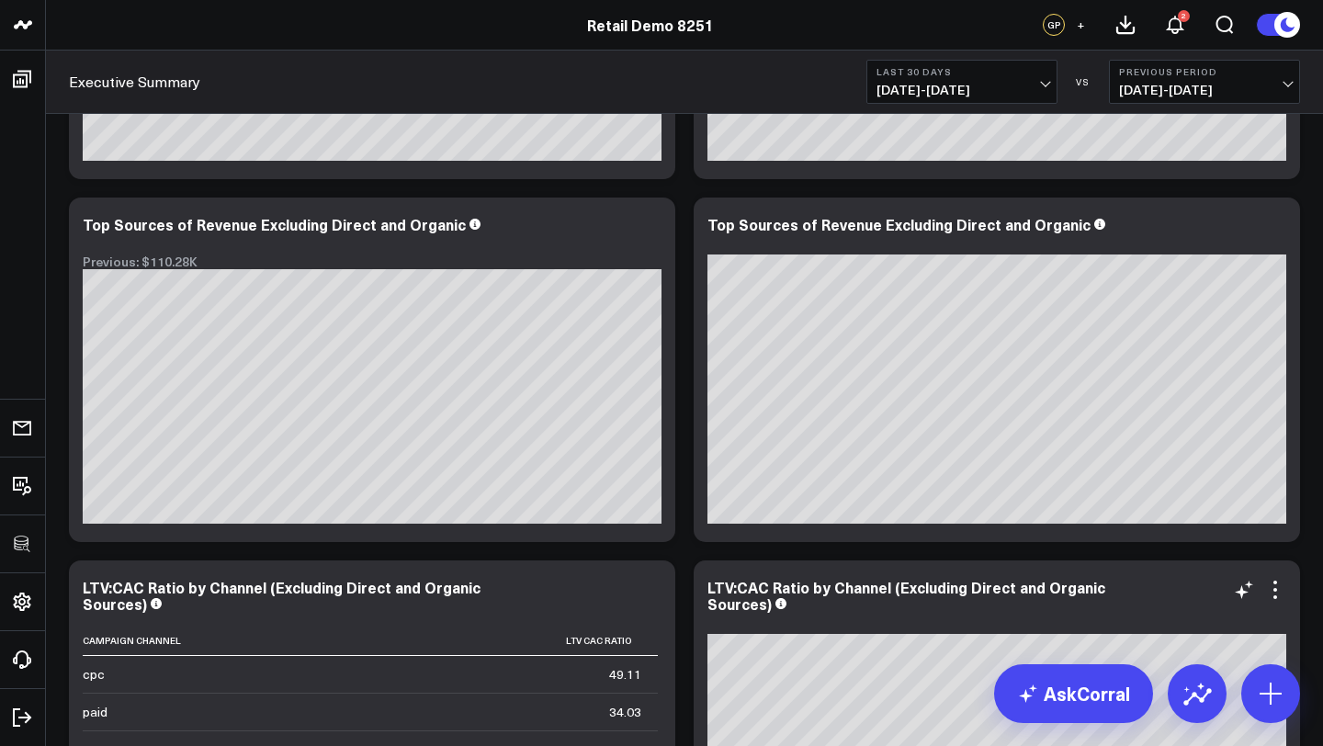
scroll to position [3665, 0]
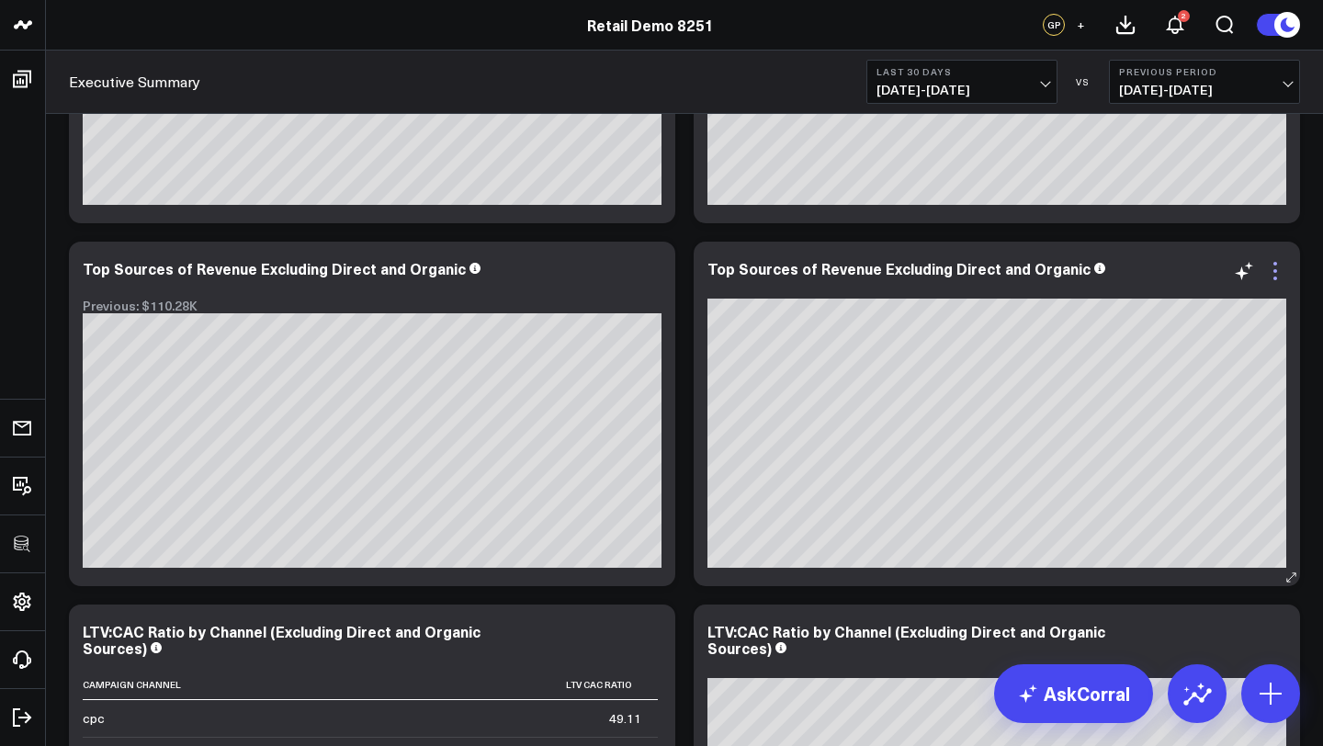
click at [1278, 271] on icon at bounding box center [1275, 271] width 22 height 22
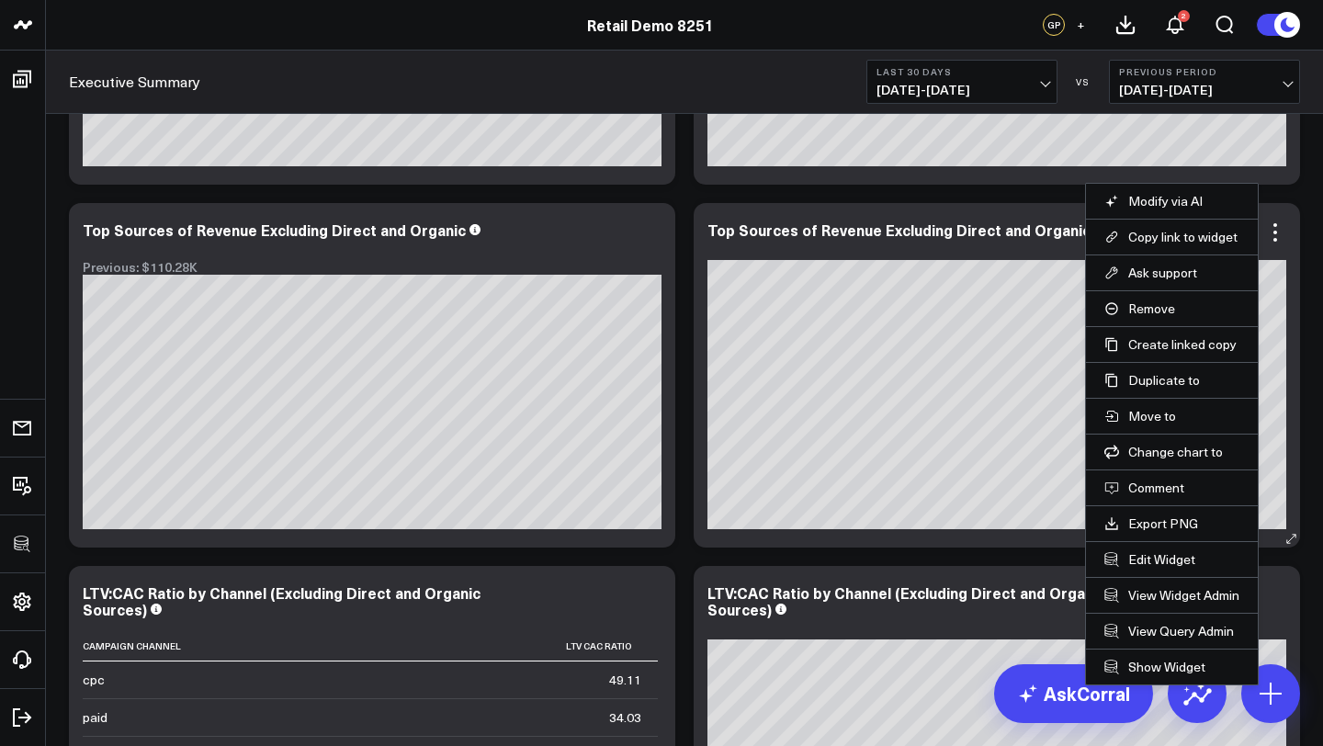
scroll to position [3705, 0]
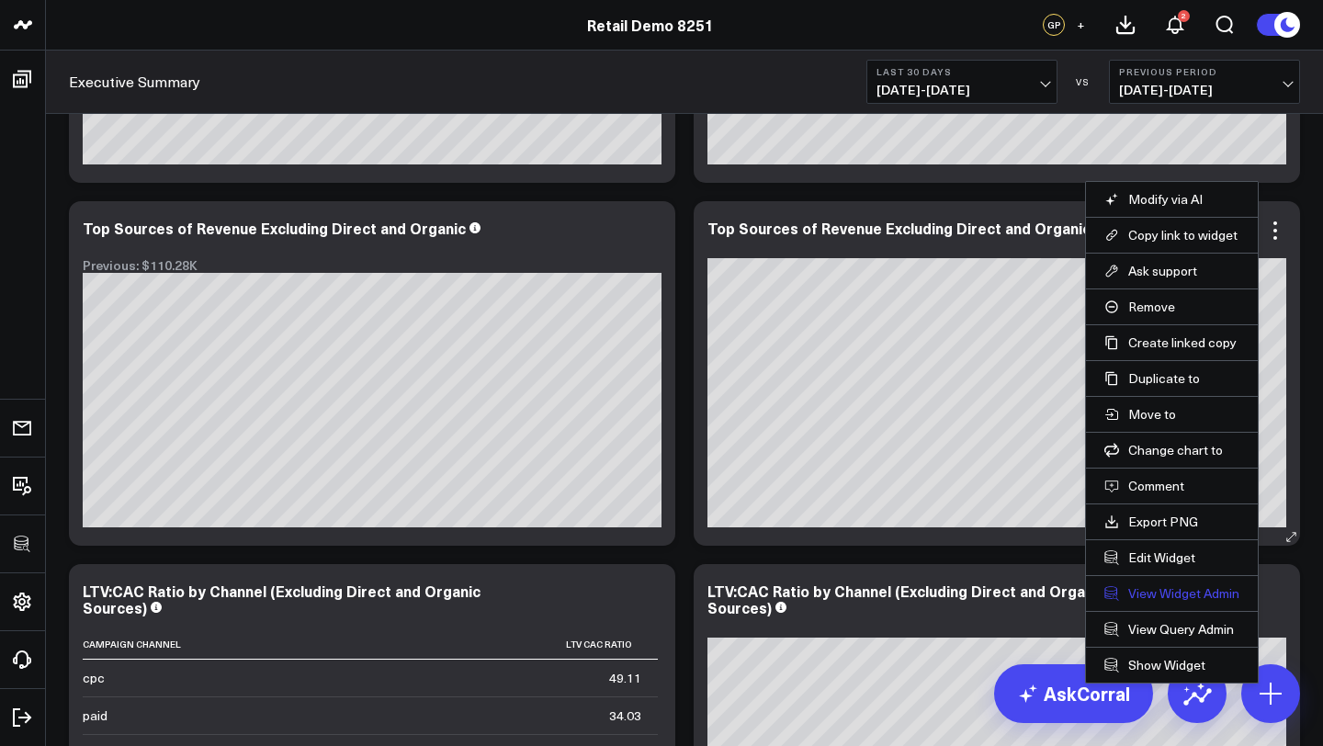
click at [1170, 593] on link "View Widget Admin" at bounding box center [1171, 593] width 135 height 17
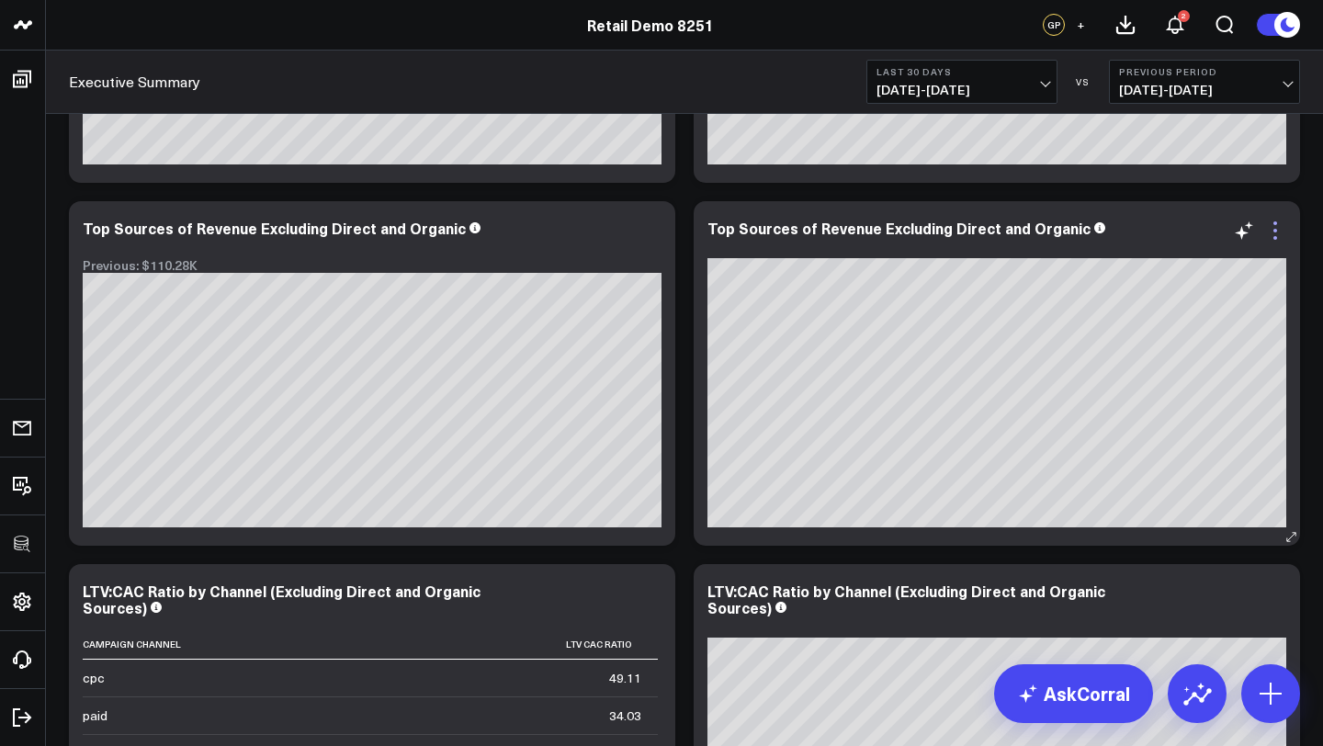
click at [1277, 236] on icon at bounding box center [1275, 231] width 22 height 22
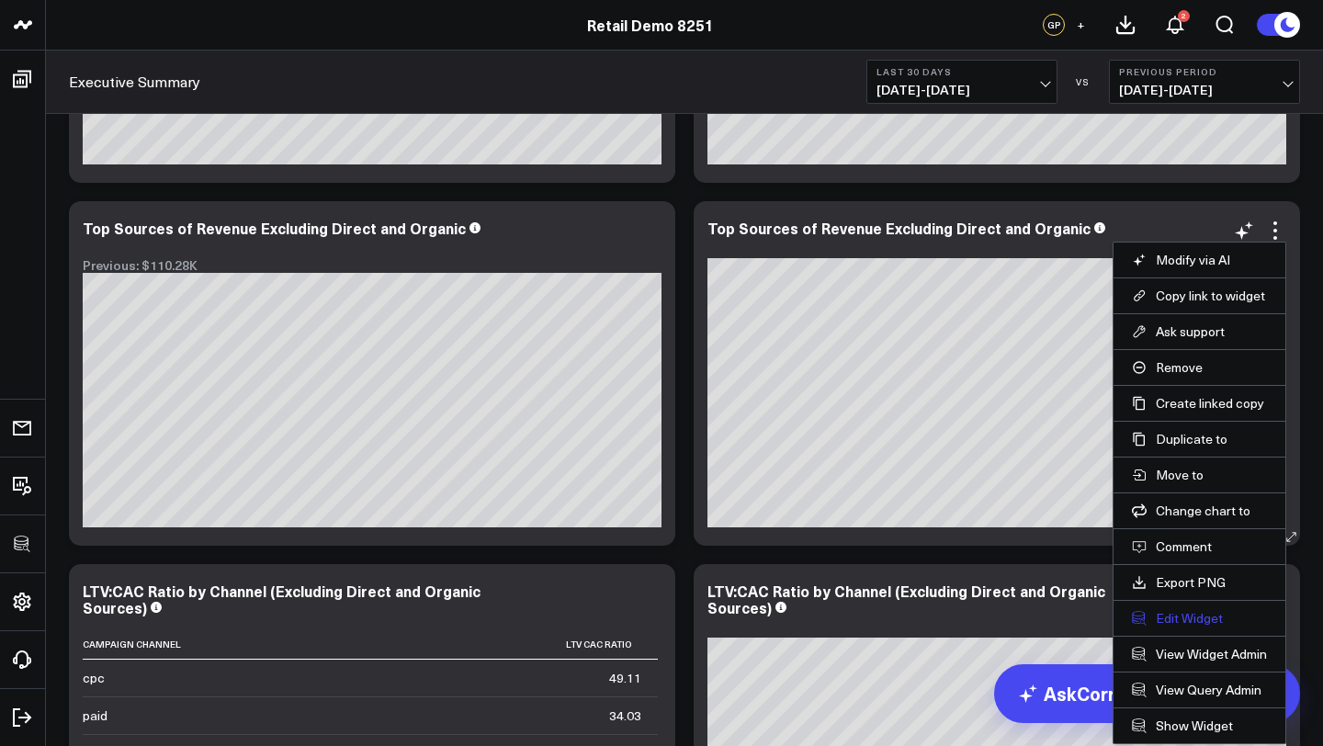
click at [1192, 617] on button "Edit Widget" at bounding box center [1199, 618] width 135 height 17
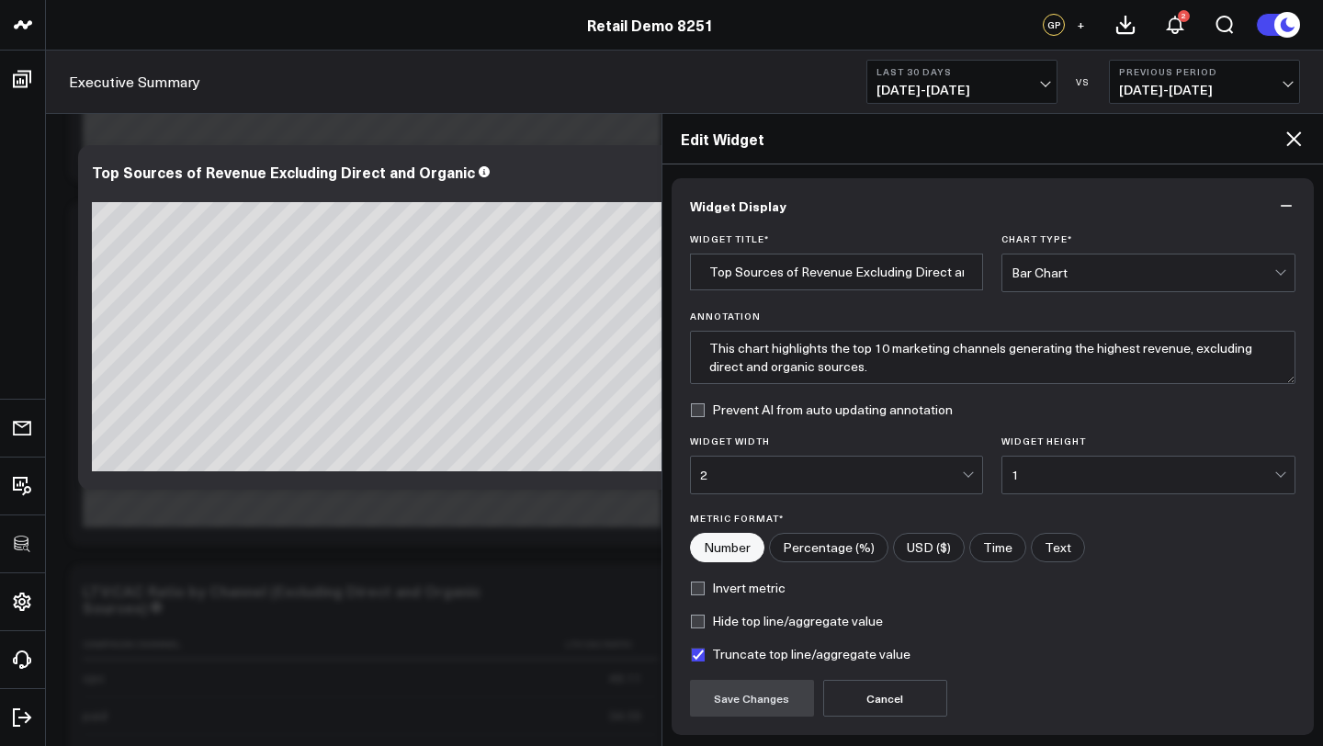
click at [939, 552] on input"] "USD ($)" at bounding box center [929, 548] width 70 height 28
radio input"] "true"
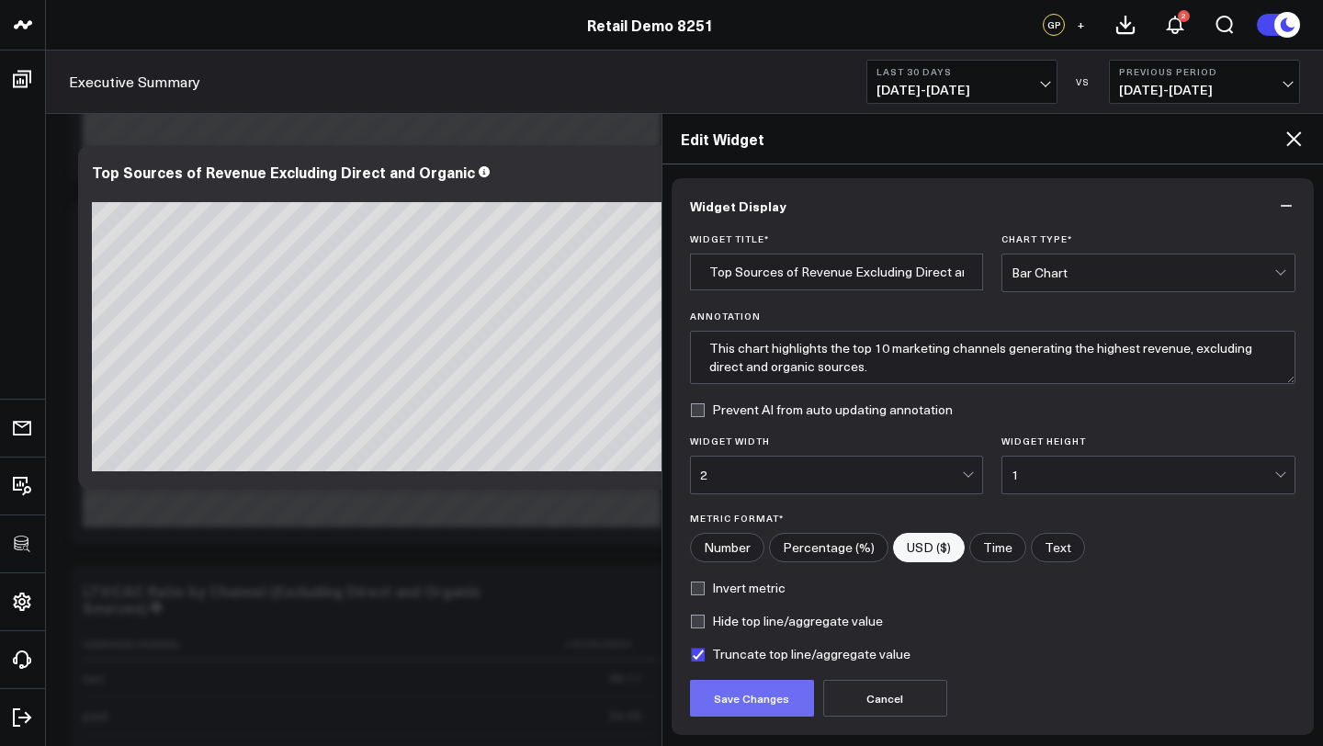
click at [793, 704] on button "Save Changes" at bounding box center [752, 698] width 124 height 37
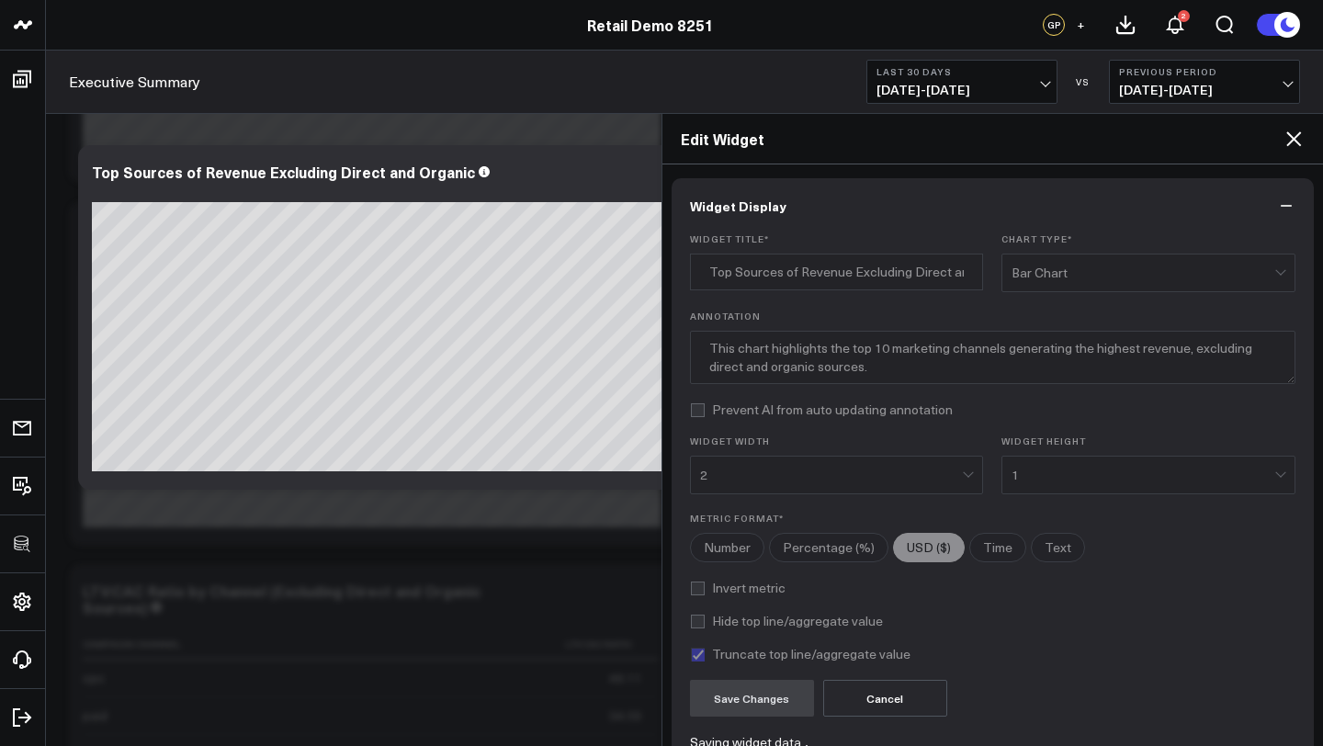
click at [1290, 144] on icon at bounding box center [1294, 139] width 22 height 22
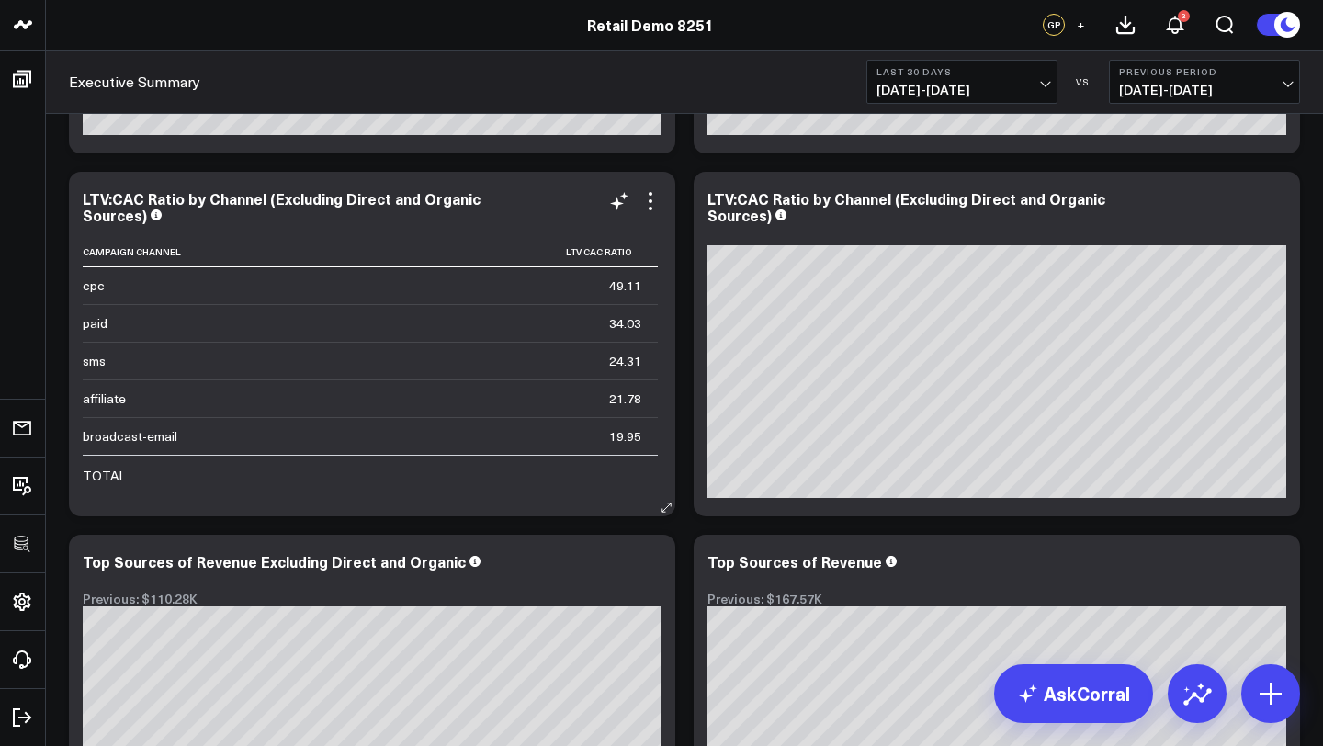
scroll to position [4058, 0]
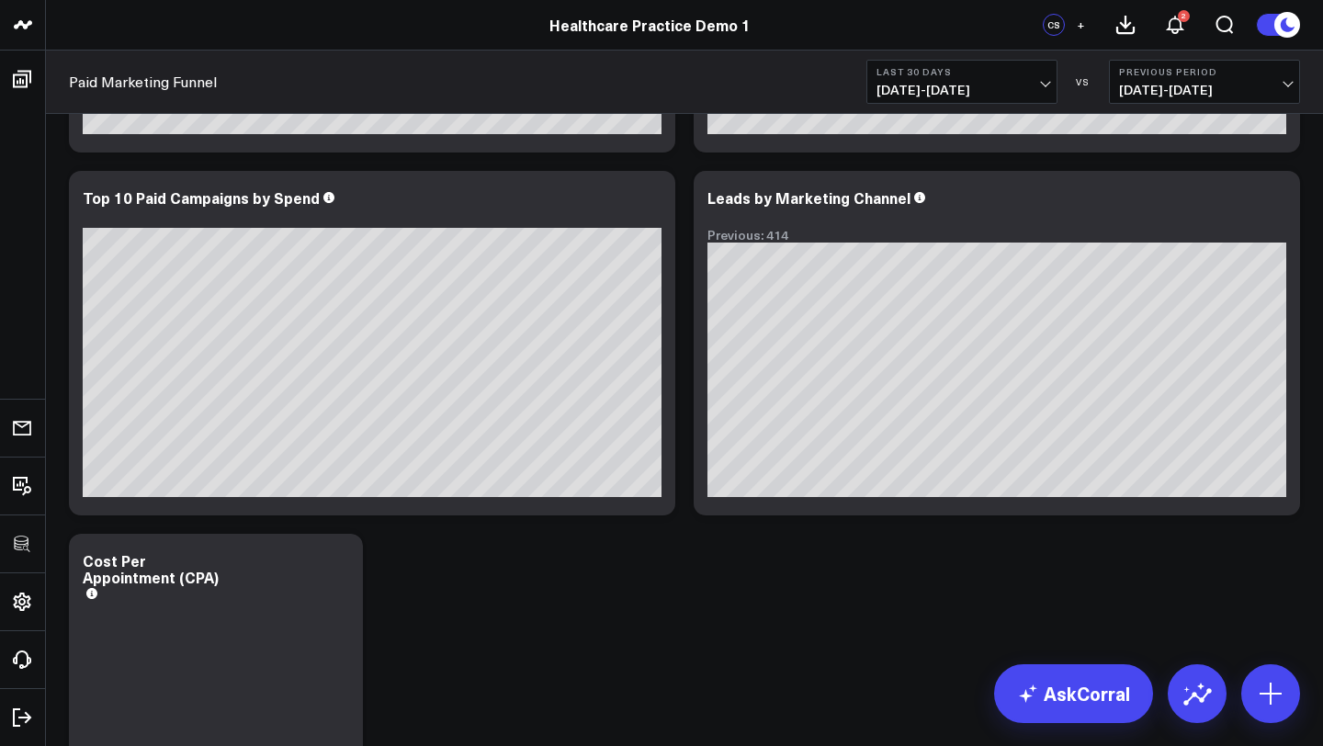
scroll to position [1046, 0]
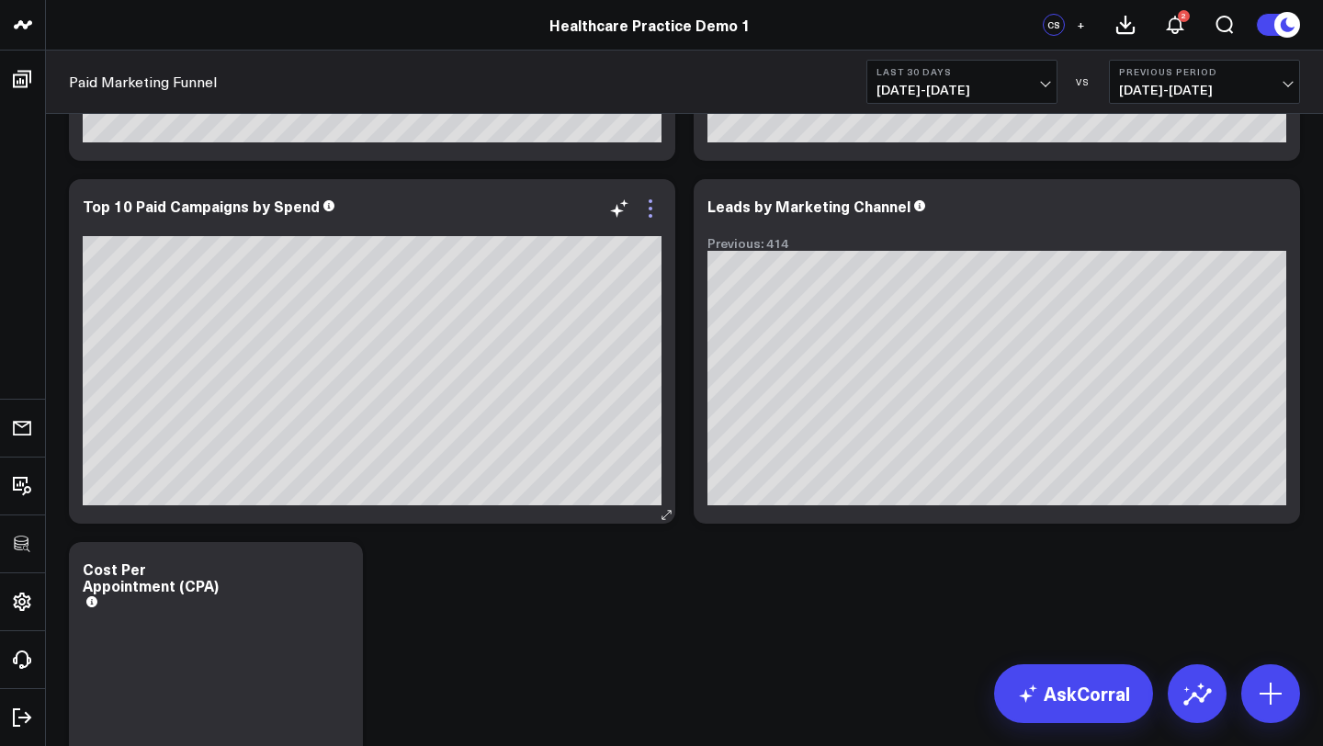
click at [645, 198] on icon at bounding box center [650, 209] width 22 height 22
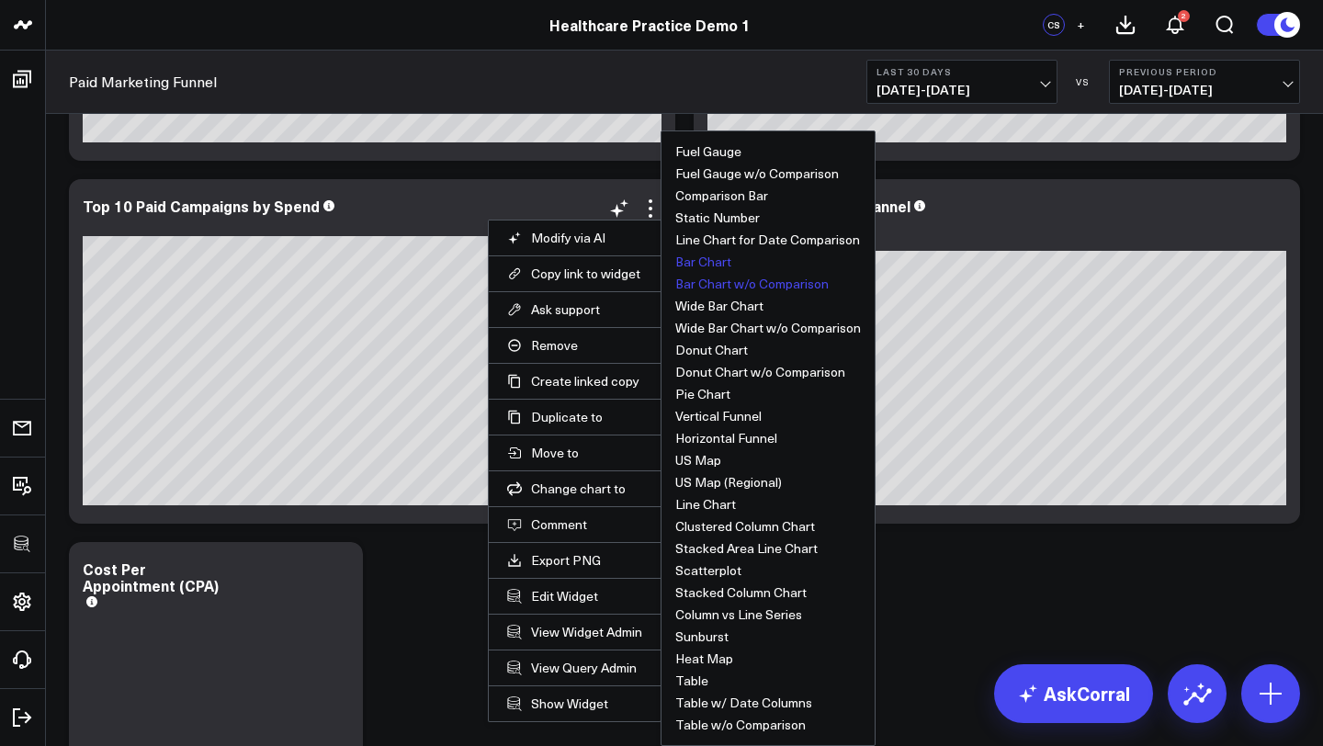
click at [718, 284] on button "Bar Chart w/o Comparison" at bounding box center [751, 283] width 153 height 13
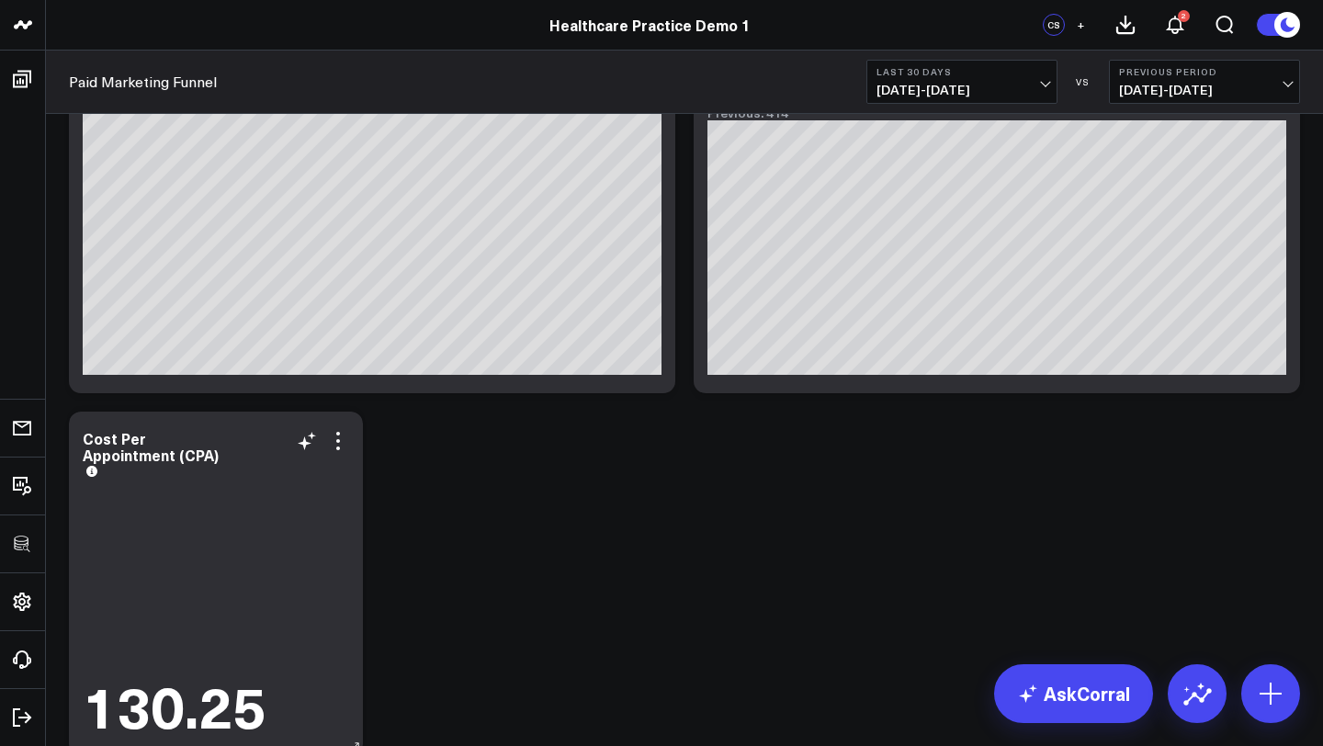
scroll to position [1091, 0]
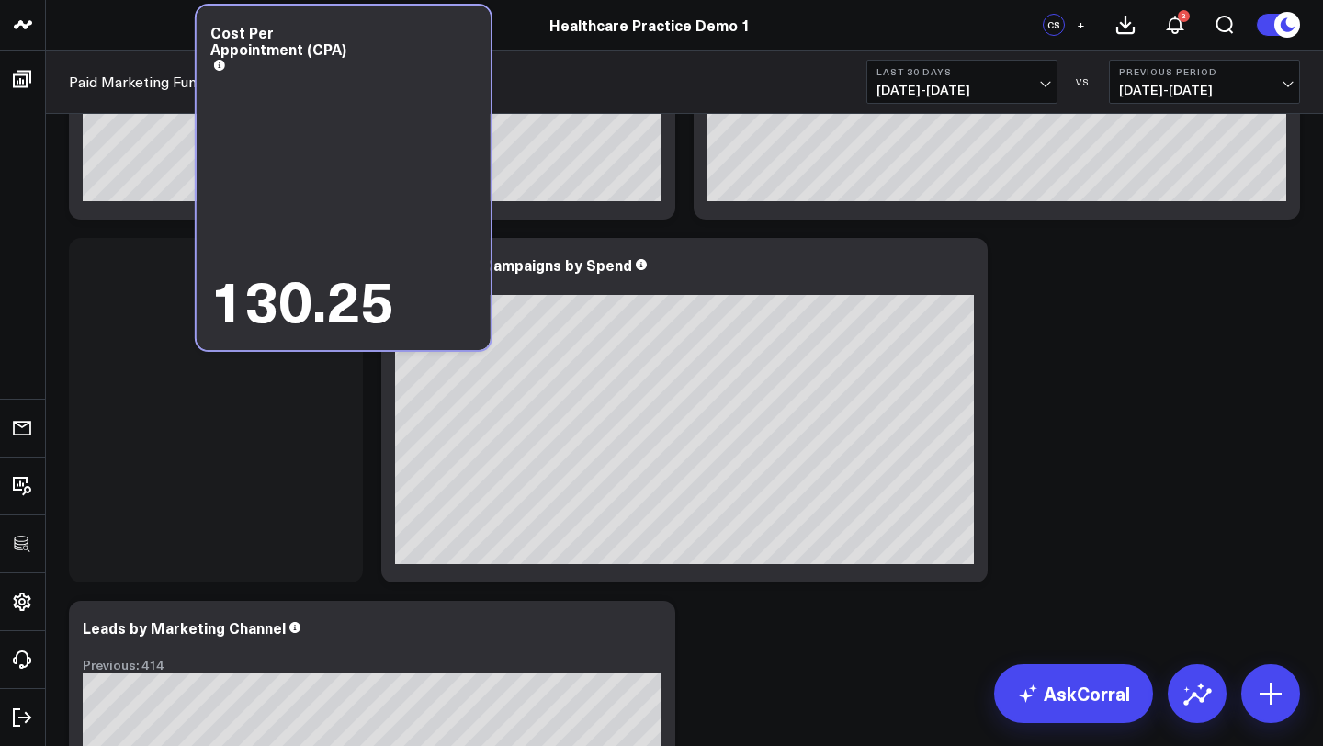
drag, startPoint x: 238, startPoint y: 520, endPoint x: 365, endPoint y: -1, distance: 536.1
click at [365, 0] on html "3725 Test 829 Studios Accenture Acme Industrial Activant Capital ADVENT Agricul…" at bounding box center [661, 38] width 1323 height 2053
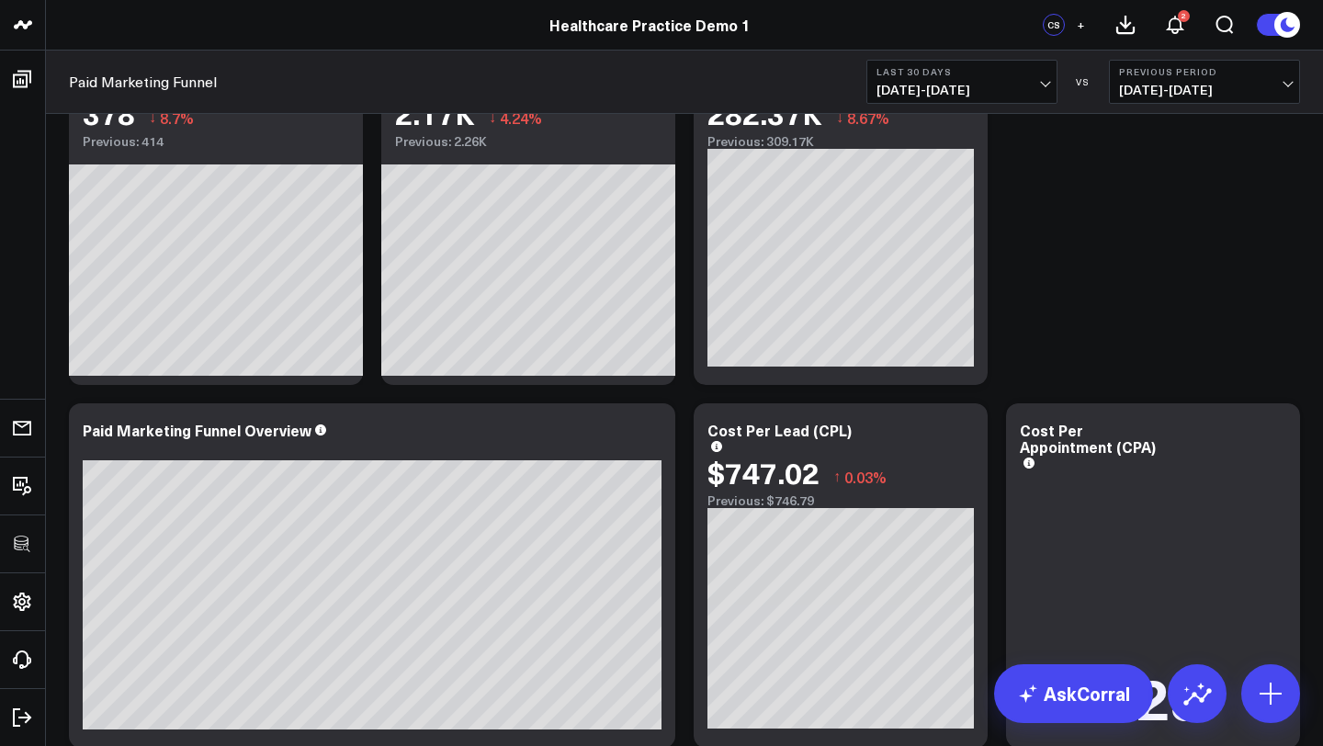
scroll to position [98, 0]
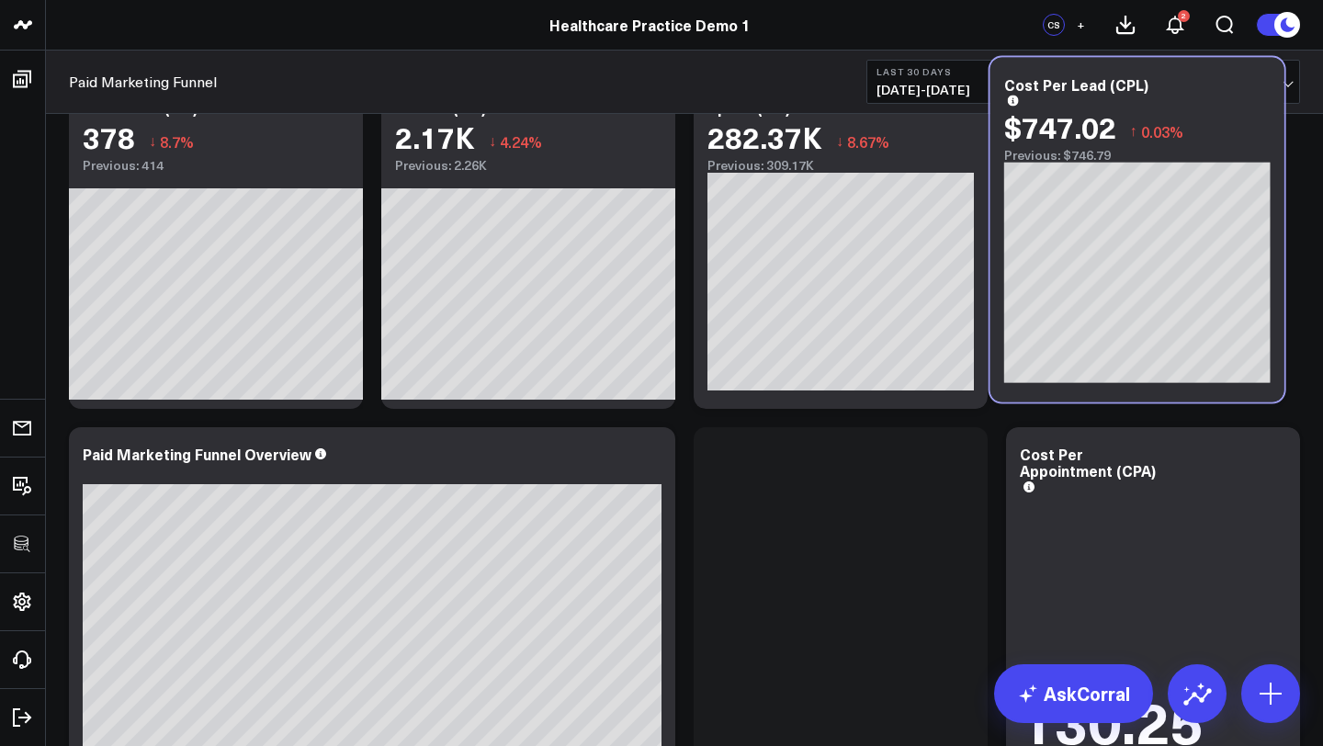
drag, startPoint x: 885, startPoint y: 428, endPoint x: 1205, endPoint y: 74, distance: 477.4
click at [1205, 77] on div "Cost Per Lead (CPL)" at bounding box center [1137, 90] width 266 height 29
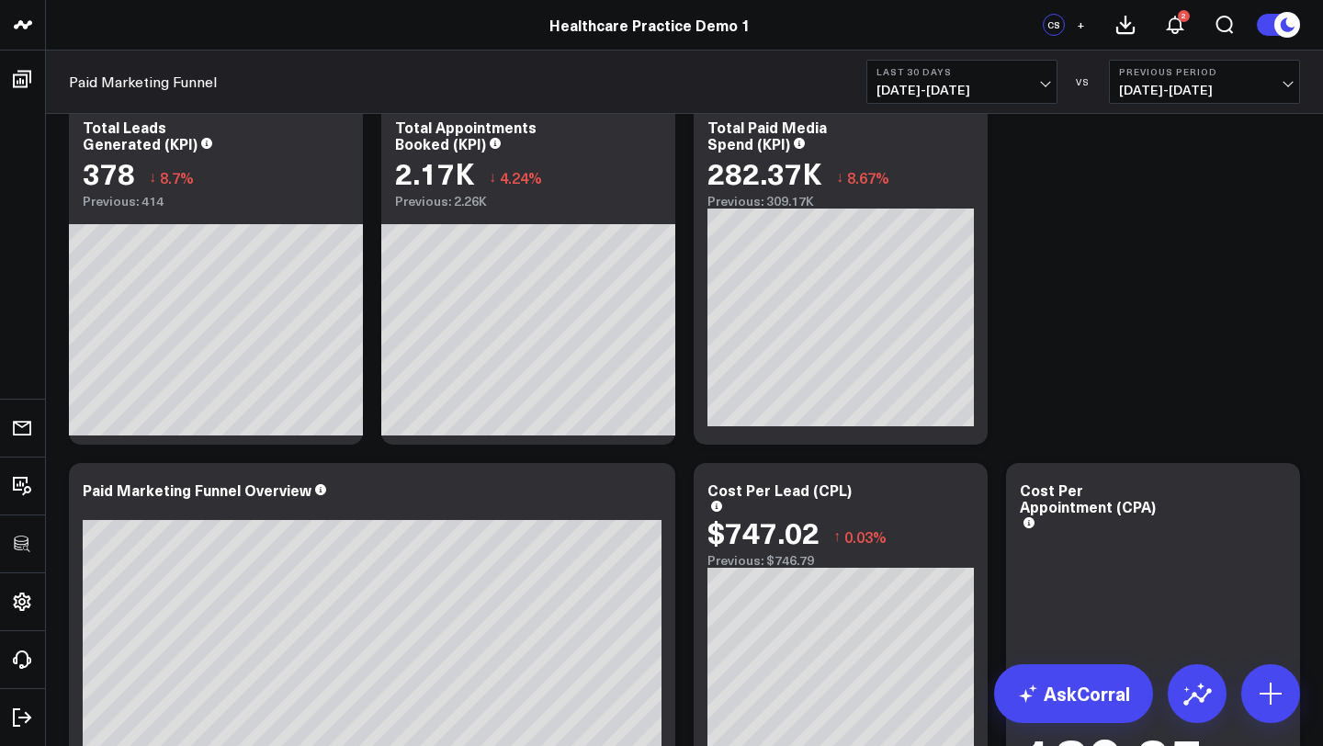
scroll to position [17, 0]
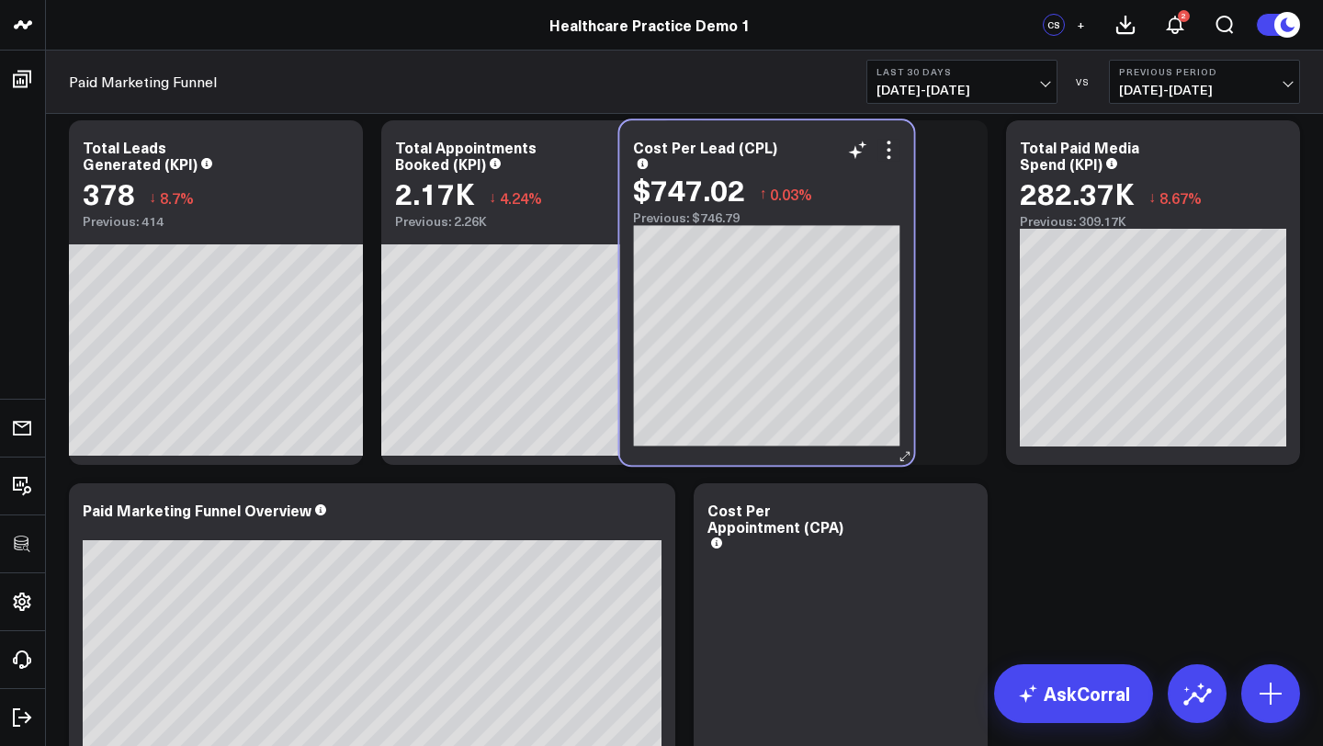
drag, startPoint x: 884, startPoint y: 511, endPoint x: 809, endPoint y: 148, distance: 370.5
click at [809, 148] on div "Cost Per Lead (CPL)" at bounding box center [766, 153] width 266 height 29
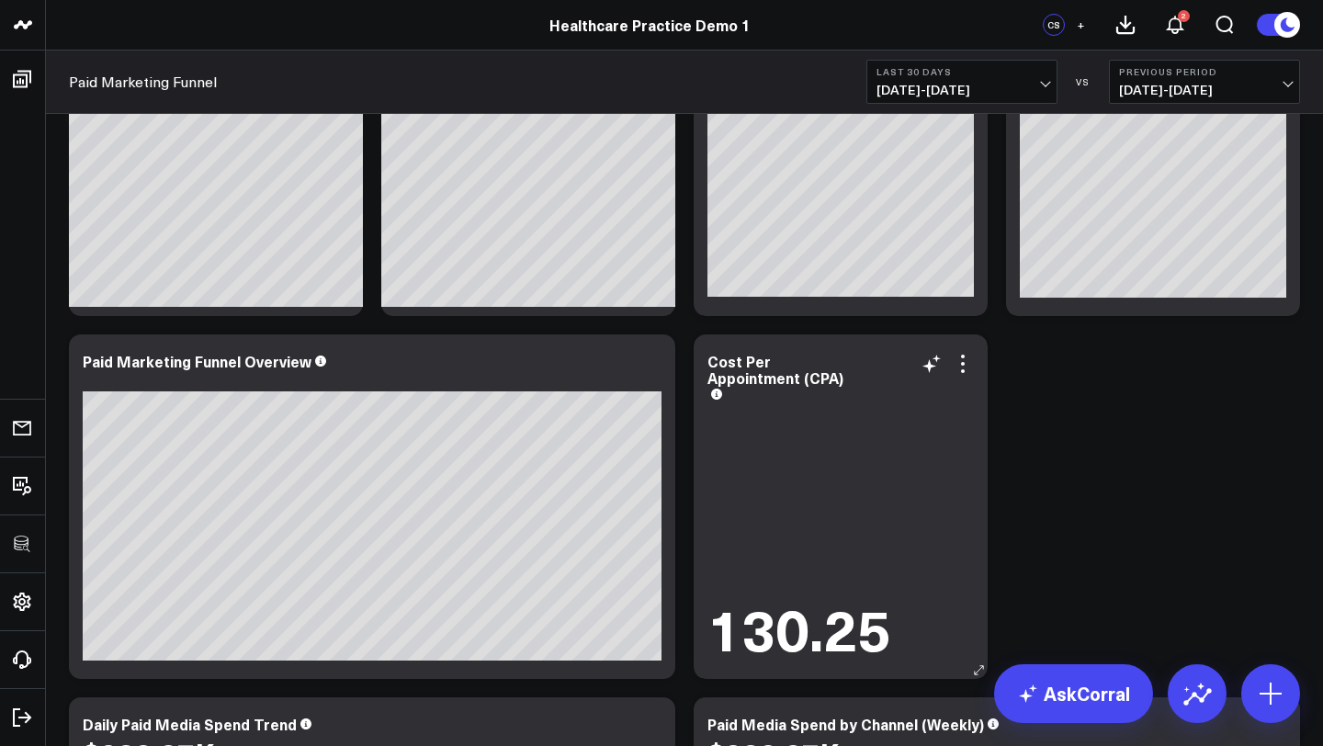
scroll to position [130, 0]
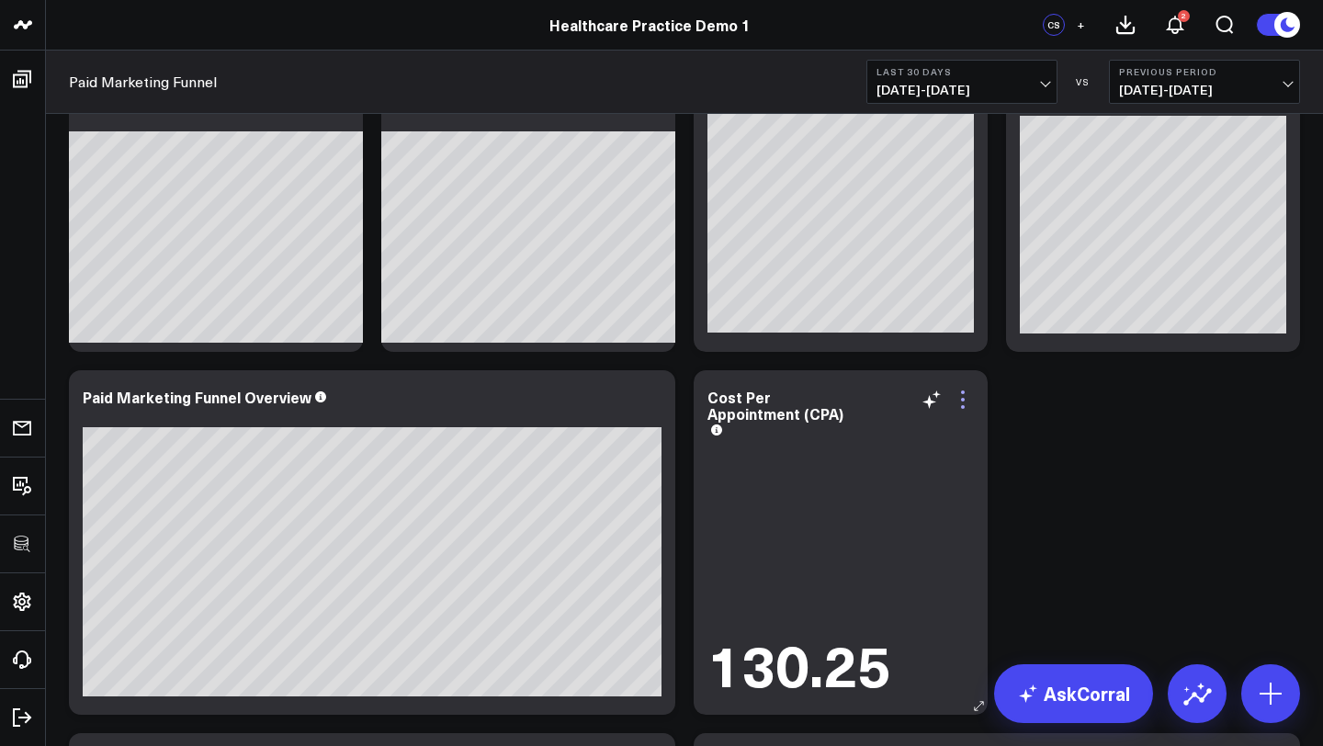
click at [967, 399] on icon at bounding box center [963, 400] width 22 height 22
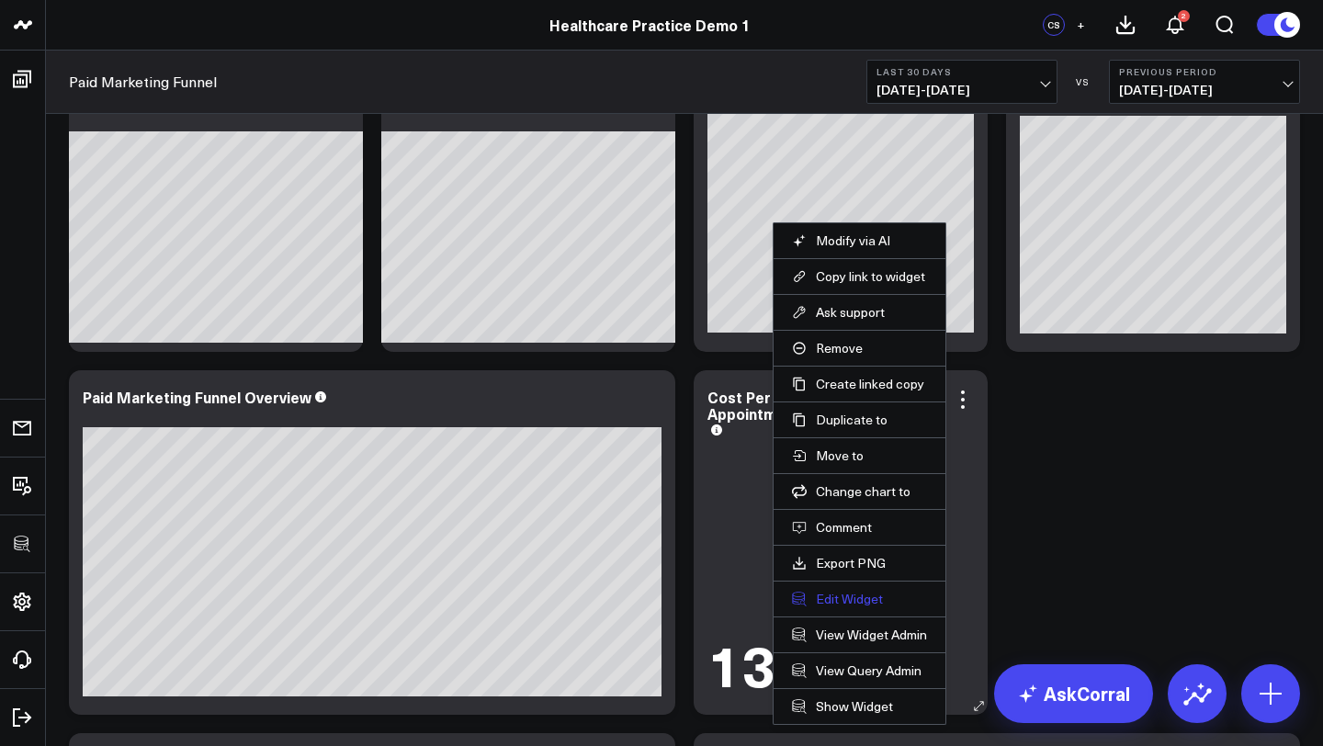
click at [843, 599] on button "Edit Widget" at bounding box center [859, 599] width 135 height 17
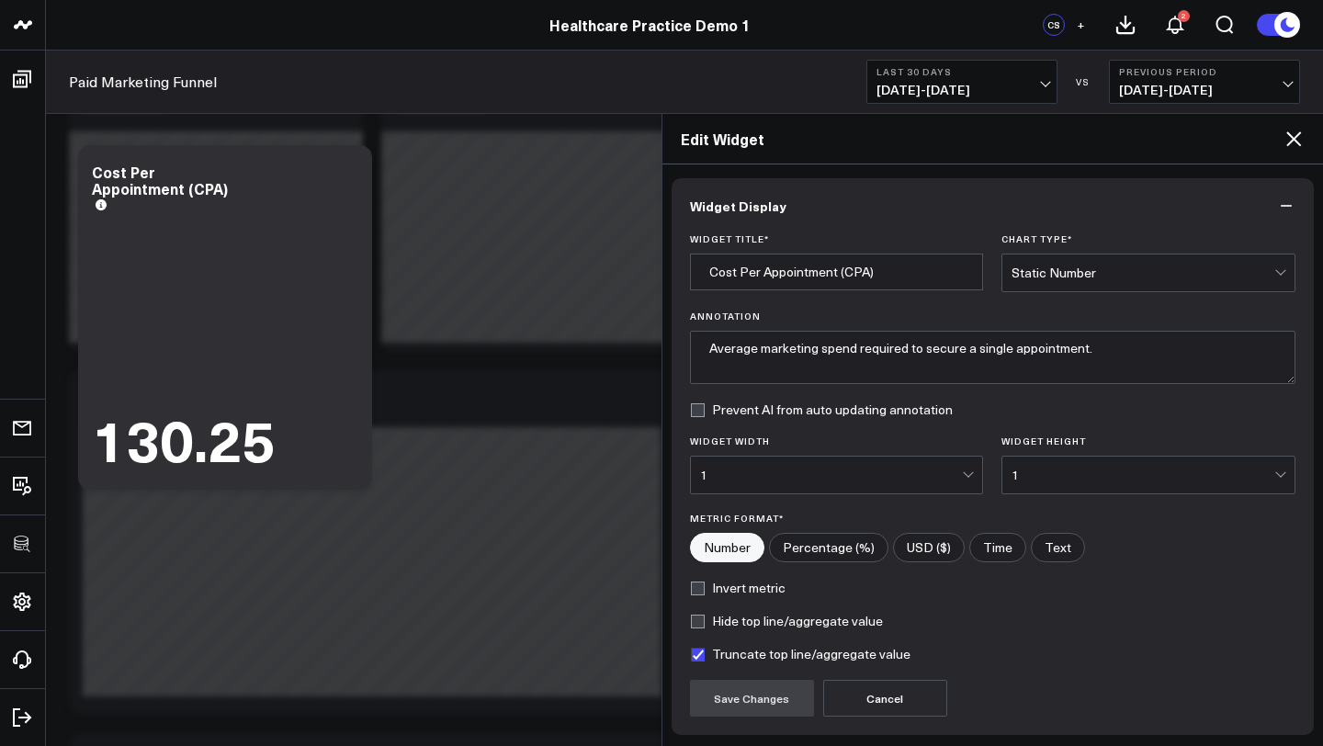
click at [922, 549] on input"] "USD ($)" at bounding box center [929, 548] width 70 height 28
radio input"] "true"
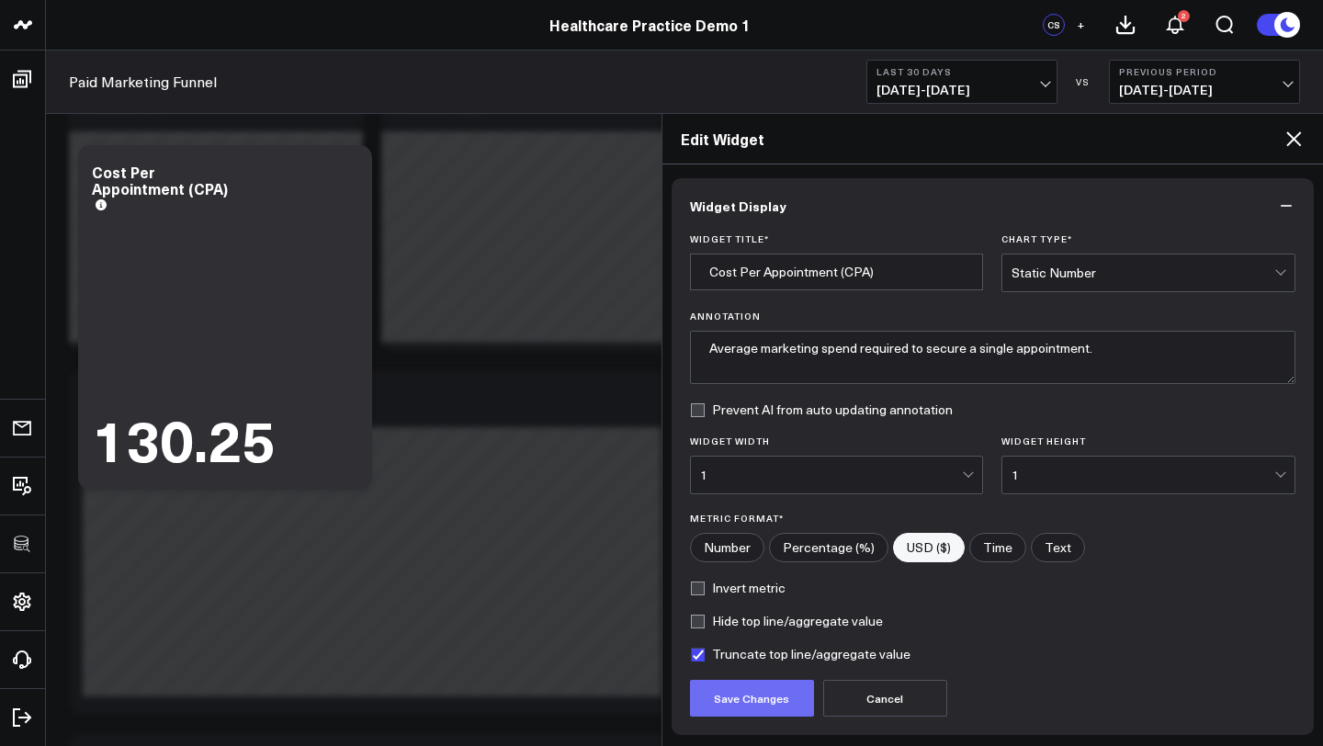
click at [742, 704] on button "Save Changes" at bounding box center [752, 698] width 124 height 37
radio input"] "true"
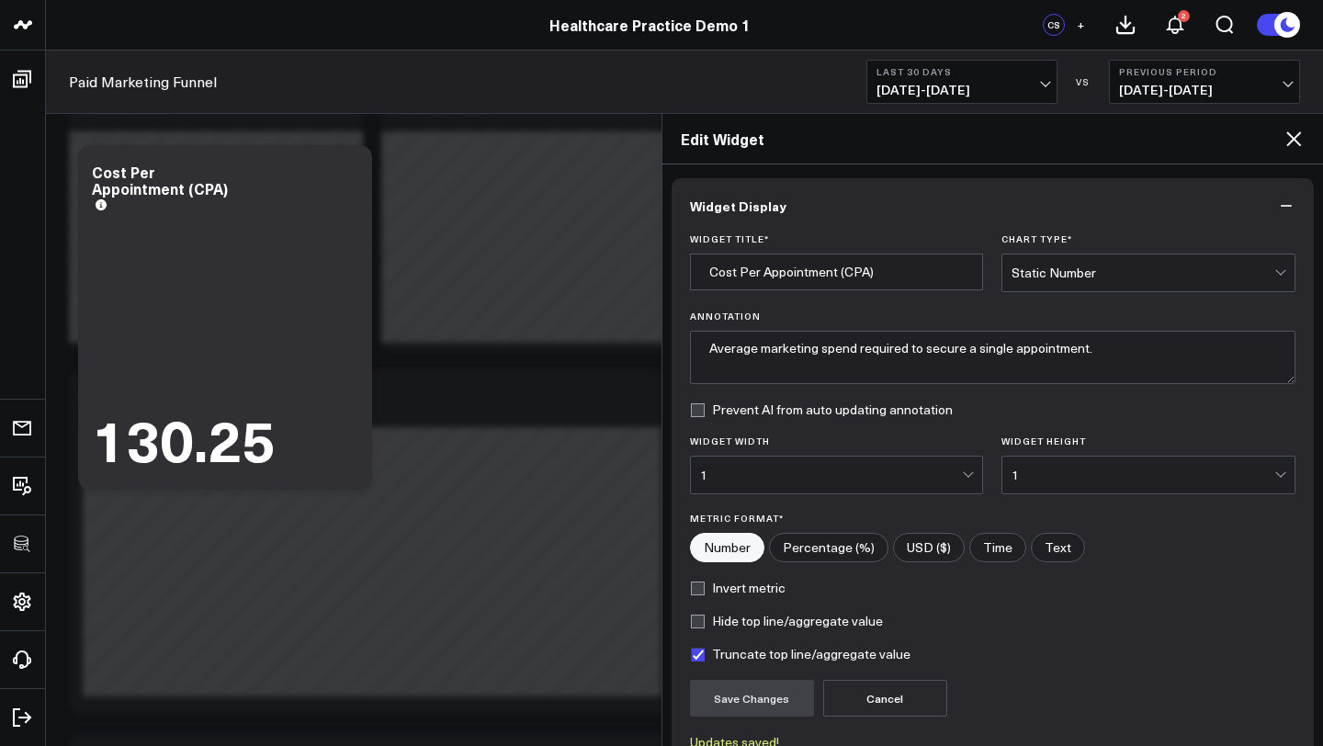
radio input"] "true"
click at [696, 591] on label "Invert metric" at bounding box center [738, 588] width 96 height 15
click at [696, 591] on input "Invert metric" at bounding box center [697, 588] width 15 height 15
checkbox input "true"
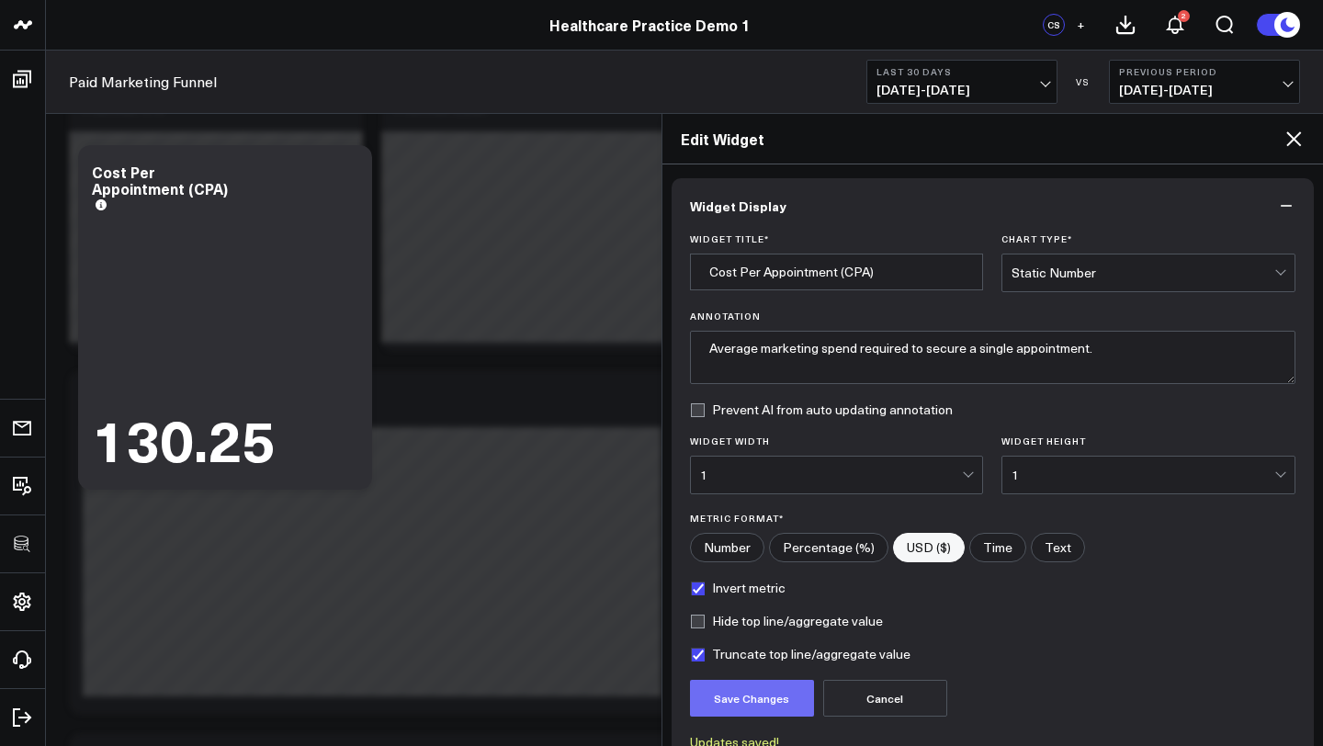
click at [754, 698] on button "Save Changes" at bounding box center [752, 698] width 124 height 37
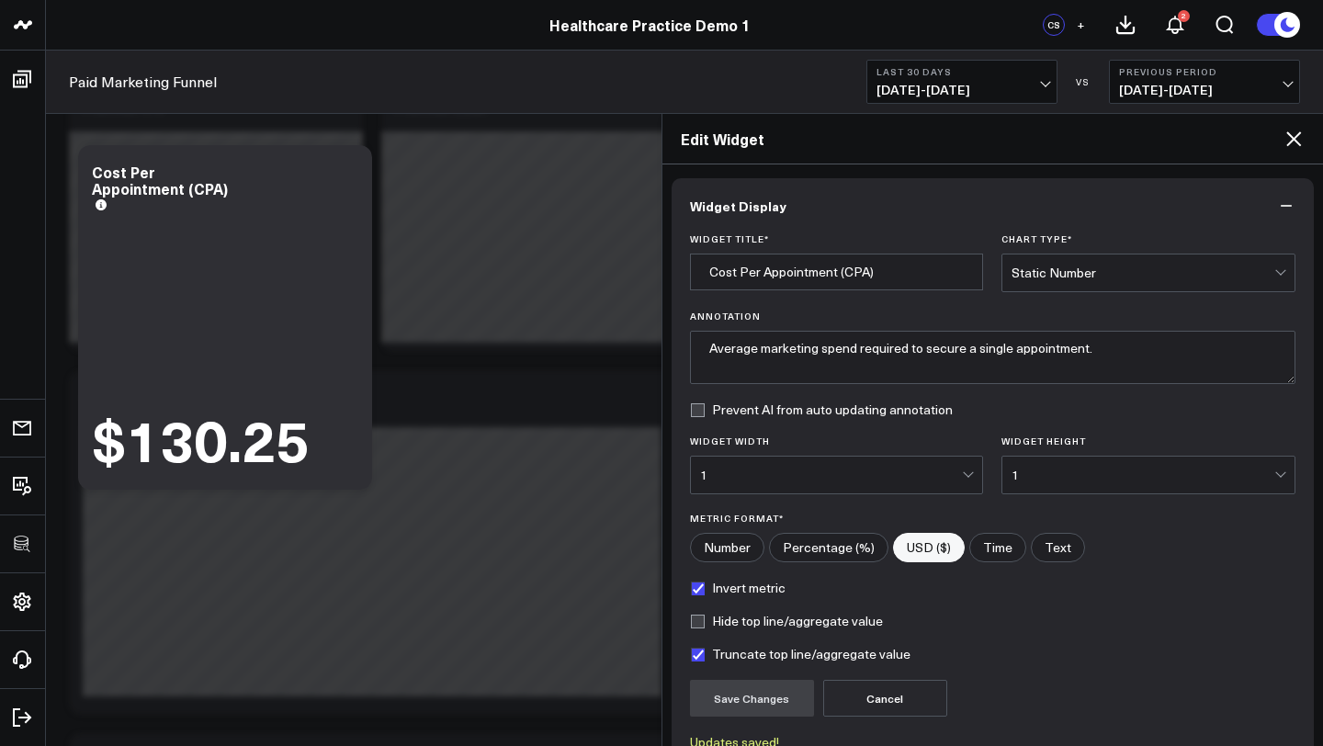
click at [1295, 137] on icon at bounding box center [1293, 138] width 15 height 15
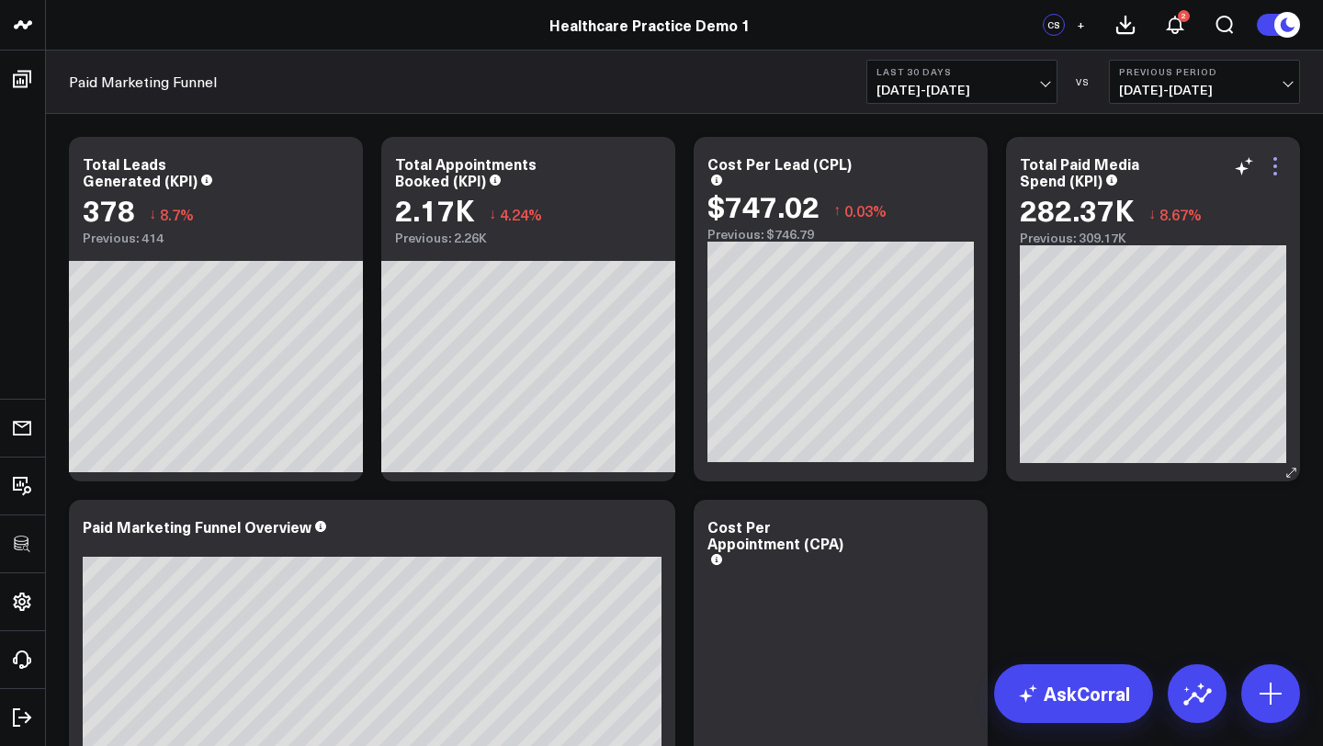
click at [1277, 168] on icon at bounding box center [1275, 166] width 22 height 22
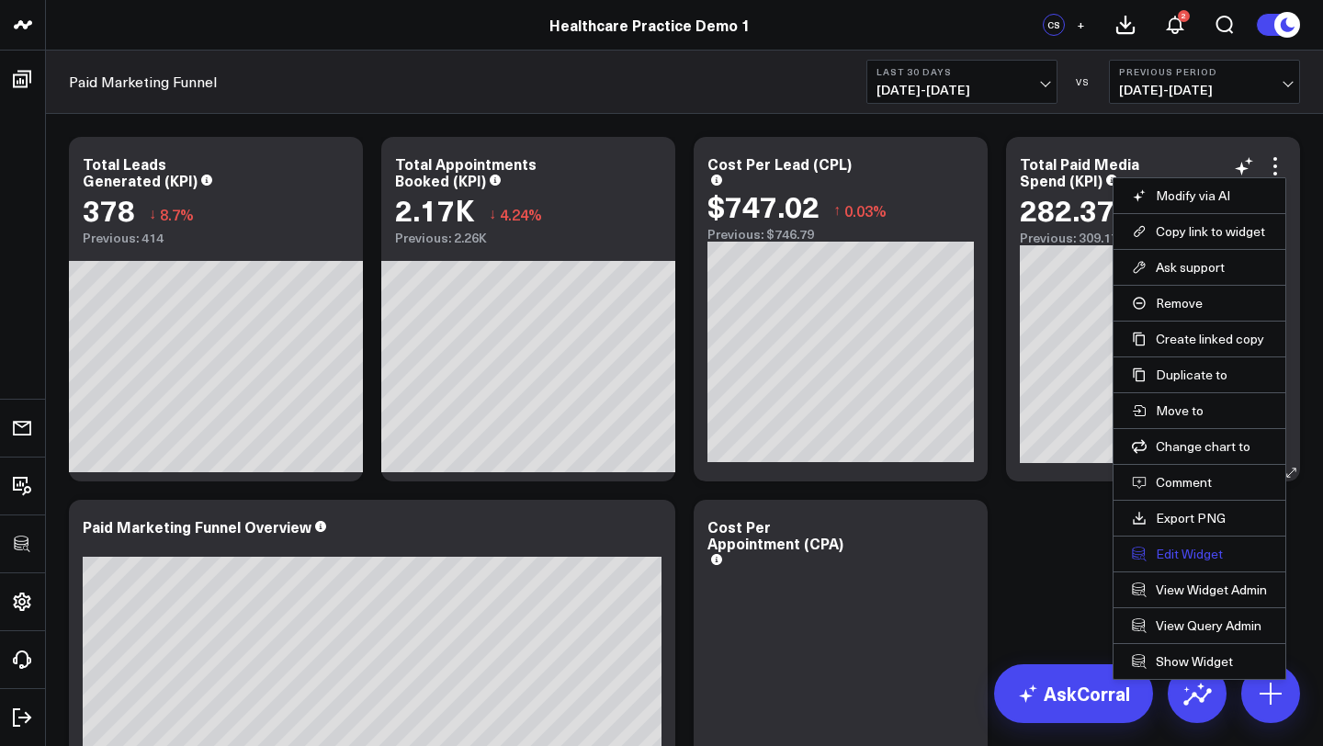
click at [1186, 548] on button "Edit Widget" at bounding box center [1199, 554] width 135 height 17
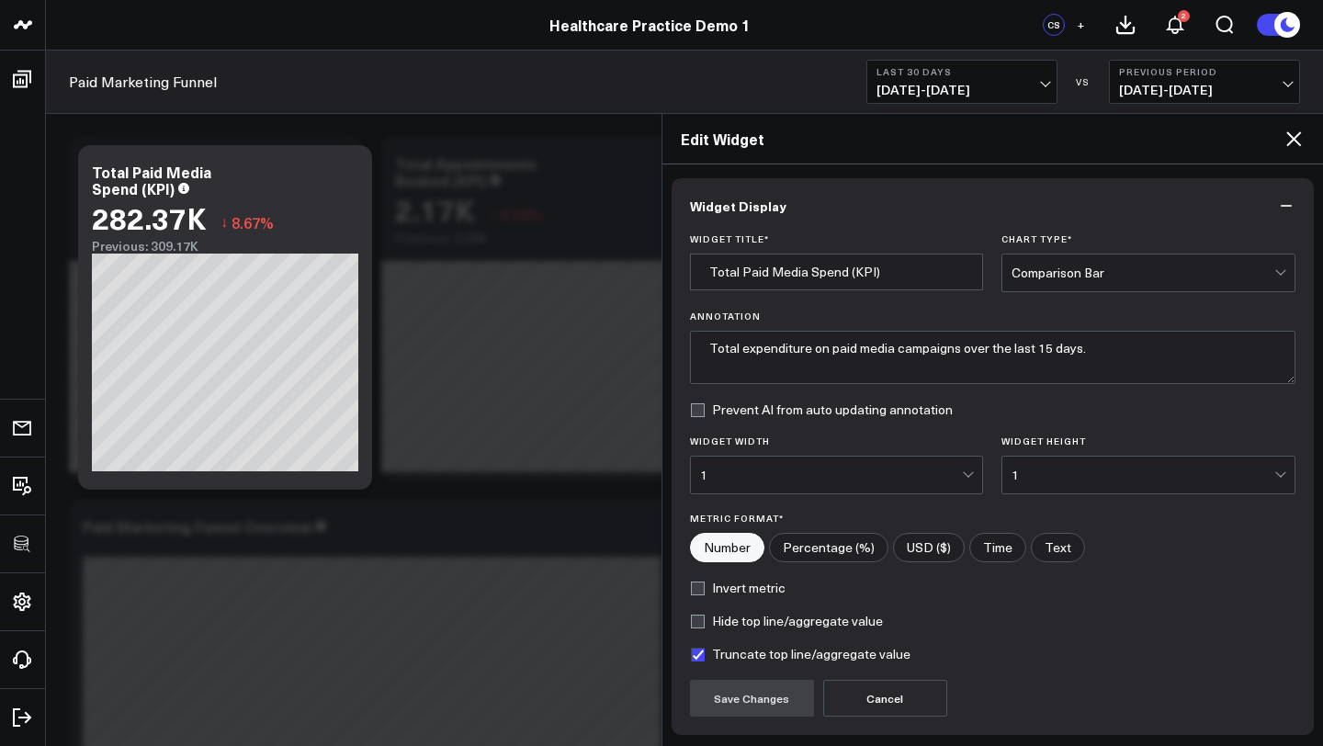
click at [750, 590] on label "Invert metric" at bounding box center [738, 588] width 96 height 15
click at [705, 590] on input "Invert metric" at bounding box center [697, 588] width 15 height 15
click at [764, 700] on button "Save Changes" at bounding box center [752, 698] width 124 height 37
checkbox input "true"
click at [1296, 134] on icon at bounding box center [1294, 139] width 22 height 22
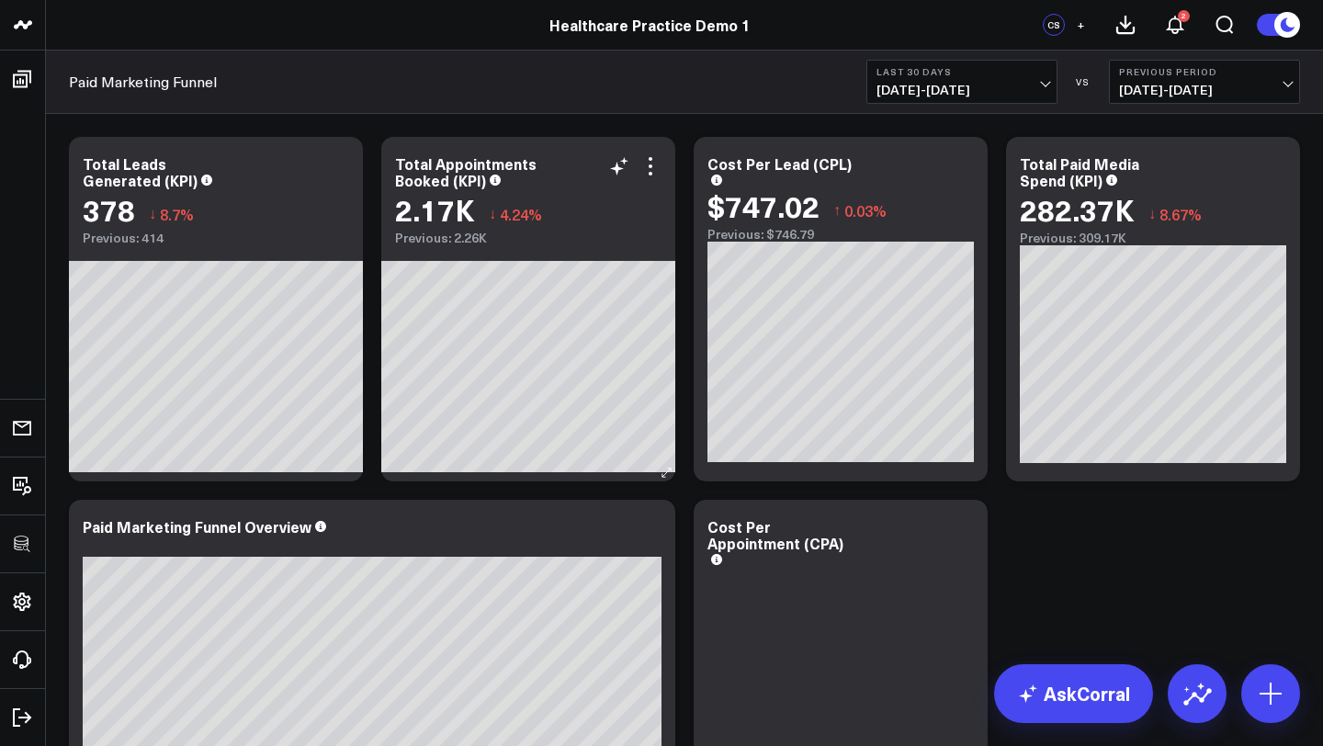
click at [524, 176] on div "Total Appointments Booked (KPI)" at bounding box center [528, 171] width 266 height 33
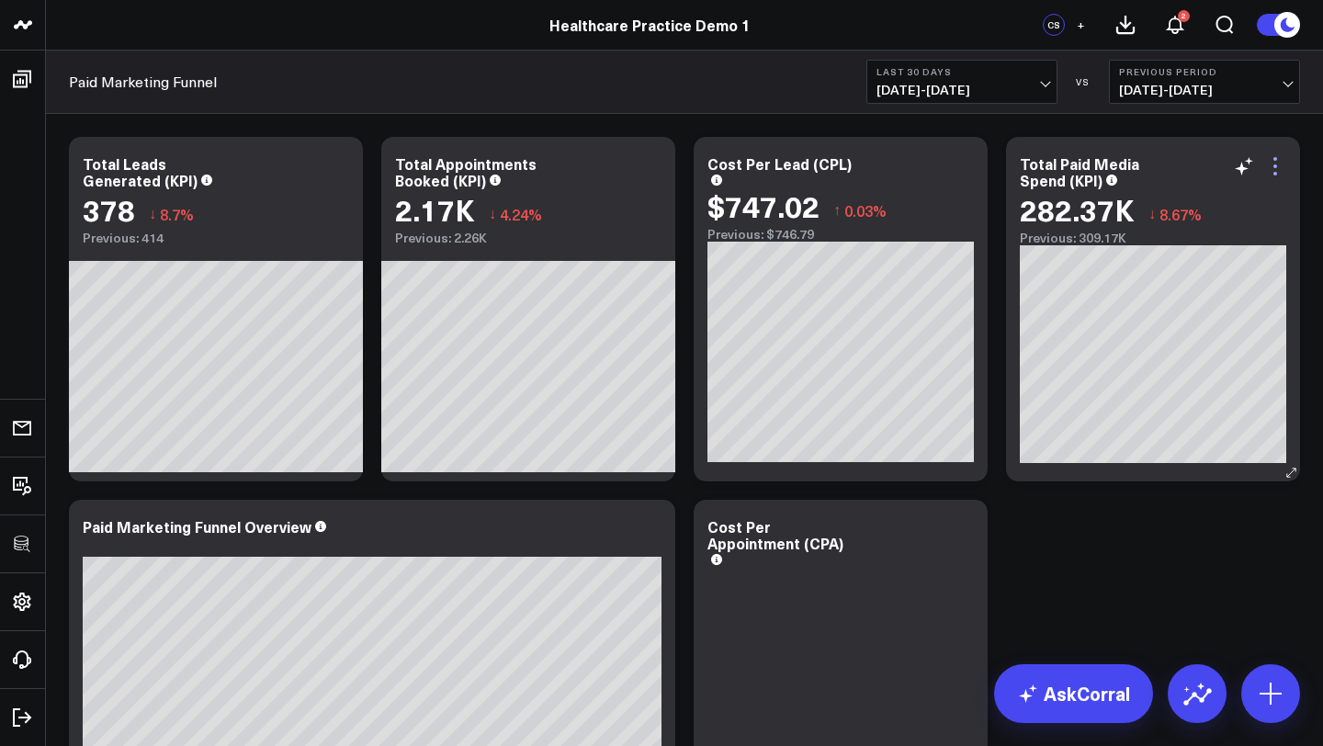
click at [1275, 163] on icon at bounding box center [1275, 166] width 22 height 22
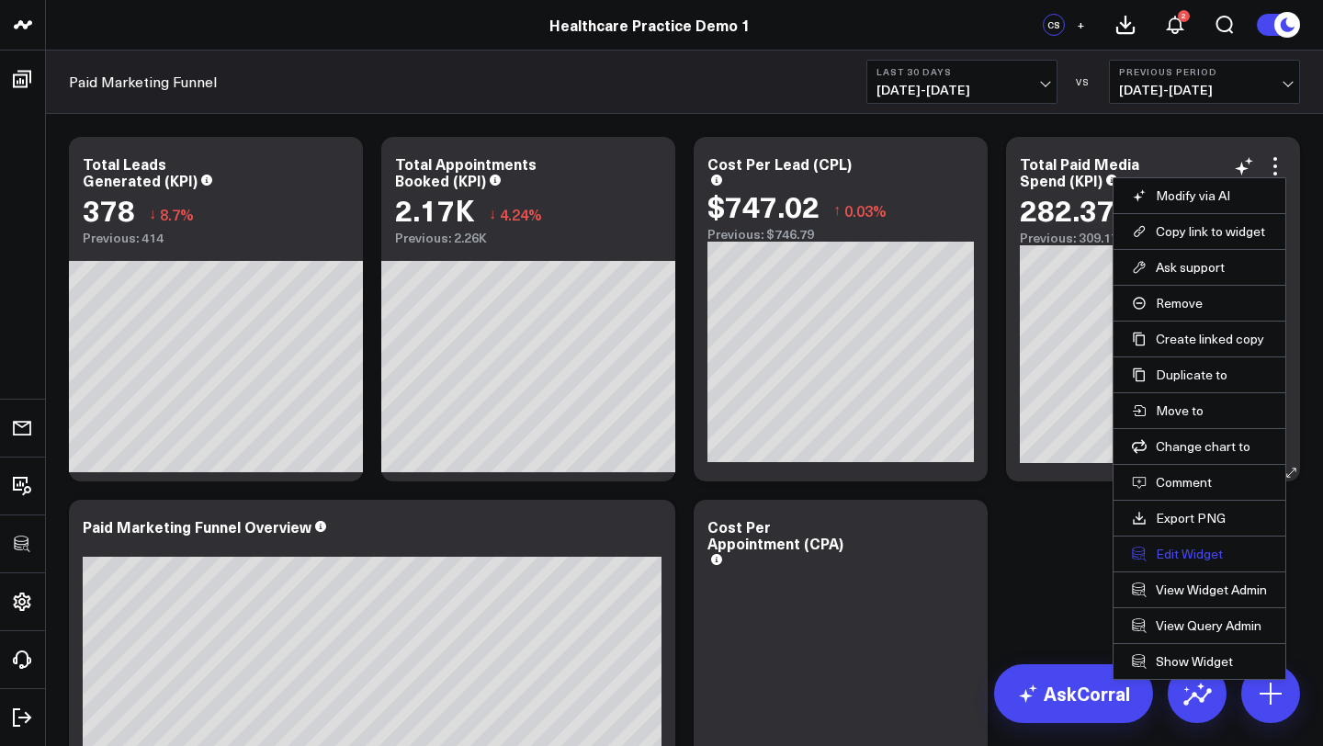
click at [1186, 546] on button "Edit Widget" at bounding box center [1199, 554] width 135 height 17
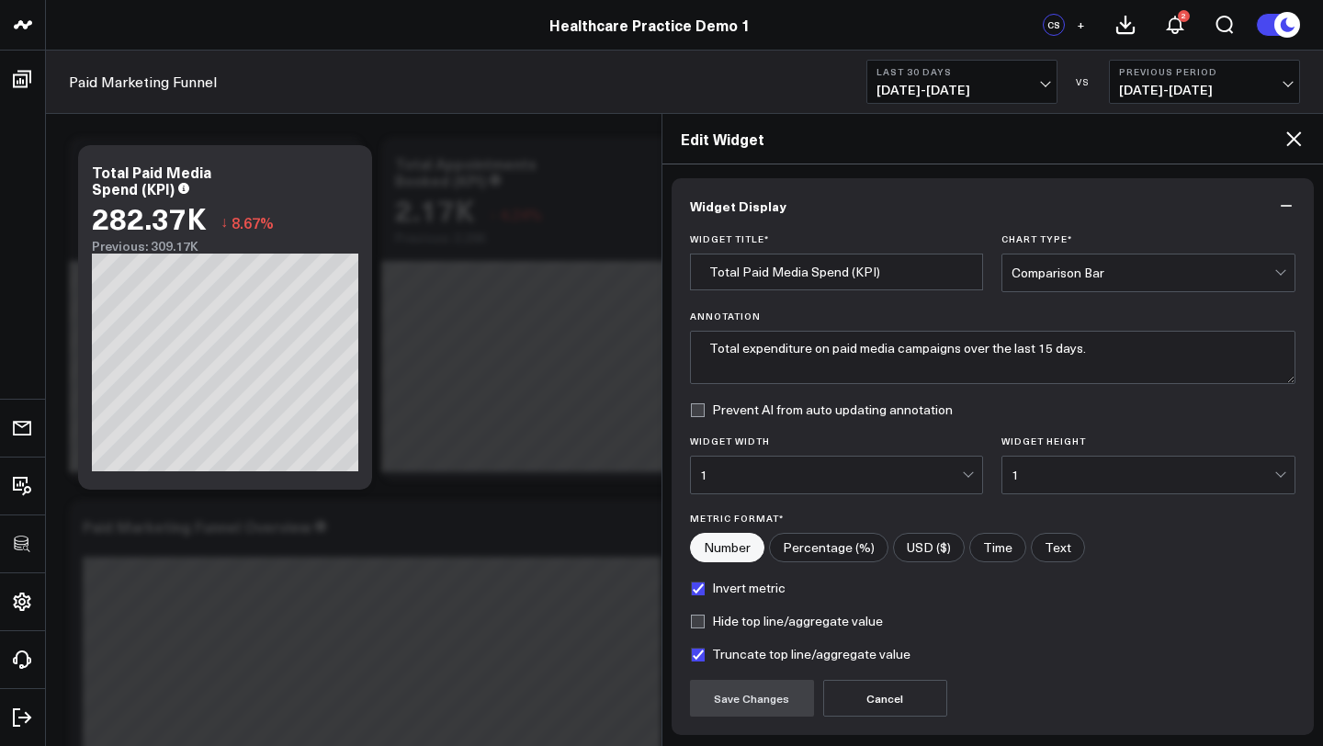
click at [941, 546] on input"] "USD ($)" at bounding box center [929, 548] width 70 height 28
radio input"] "true"
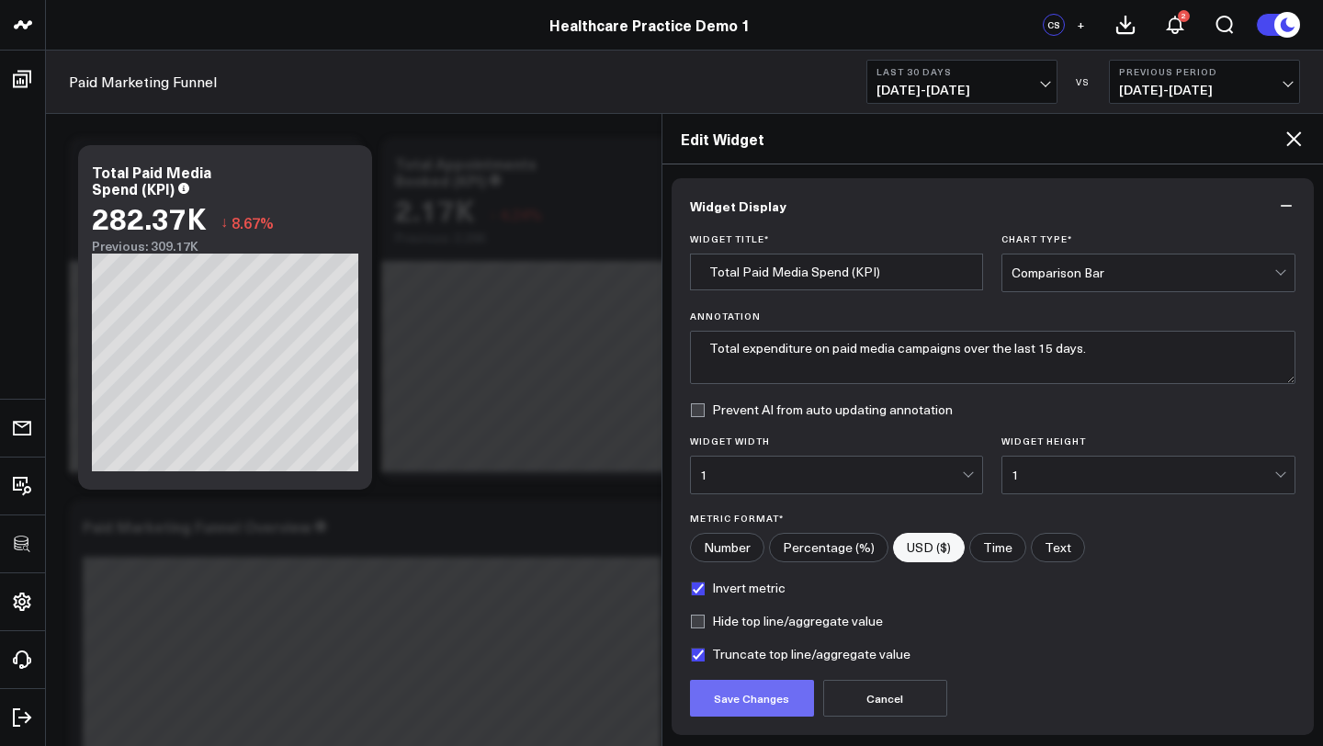
click at [746, 699] on button "Save Changes" at bounding box center [752, 698] width 124 height 37
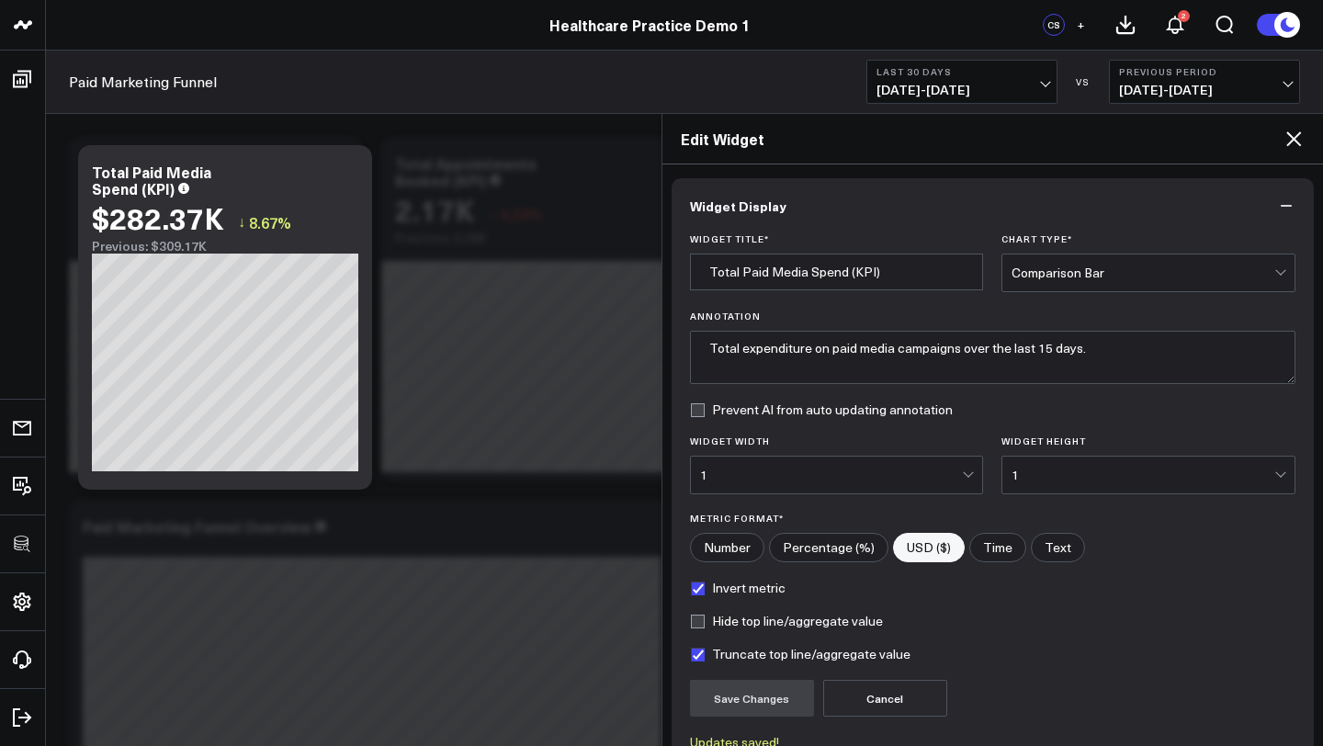
click at [1292, 141] on icon at bounding box center [1293, 138] width 15 height 15
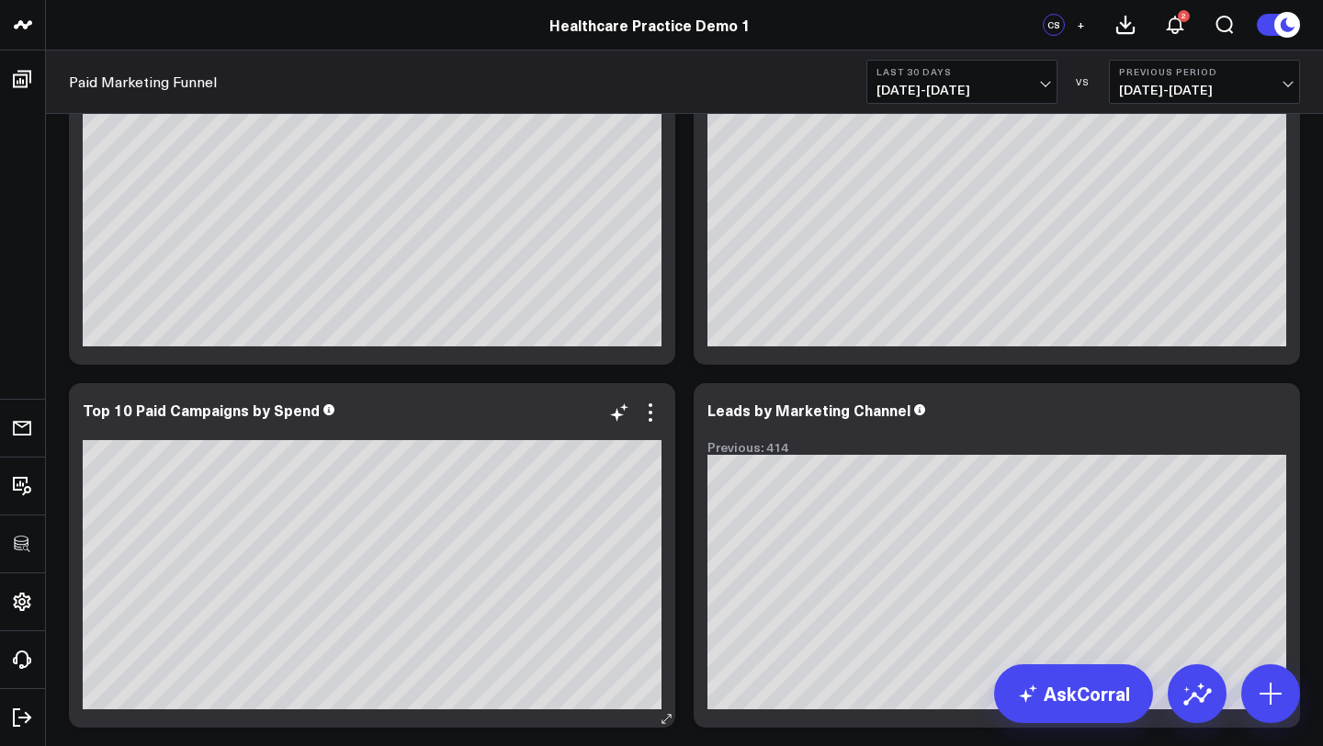
scroll to position [856, 0]
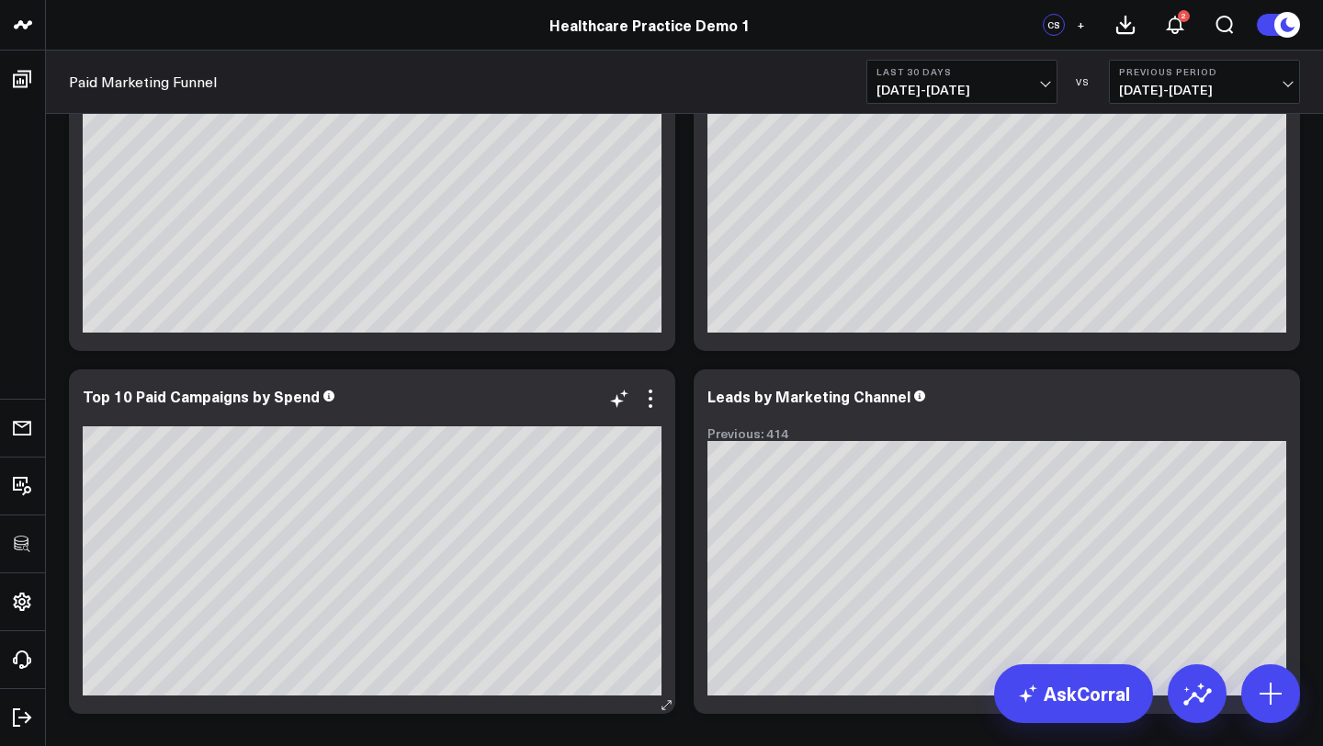
click at [648, 384] on div "Top 10 Paid Campaigns by Spend Fb Low Candidate Campaign" at bounding box center [372, 541] width 606 height 345
click at [650, 396] on icon at bounding box center [650, 399] width 22 height 22
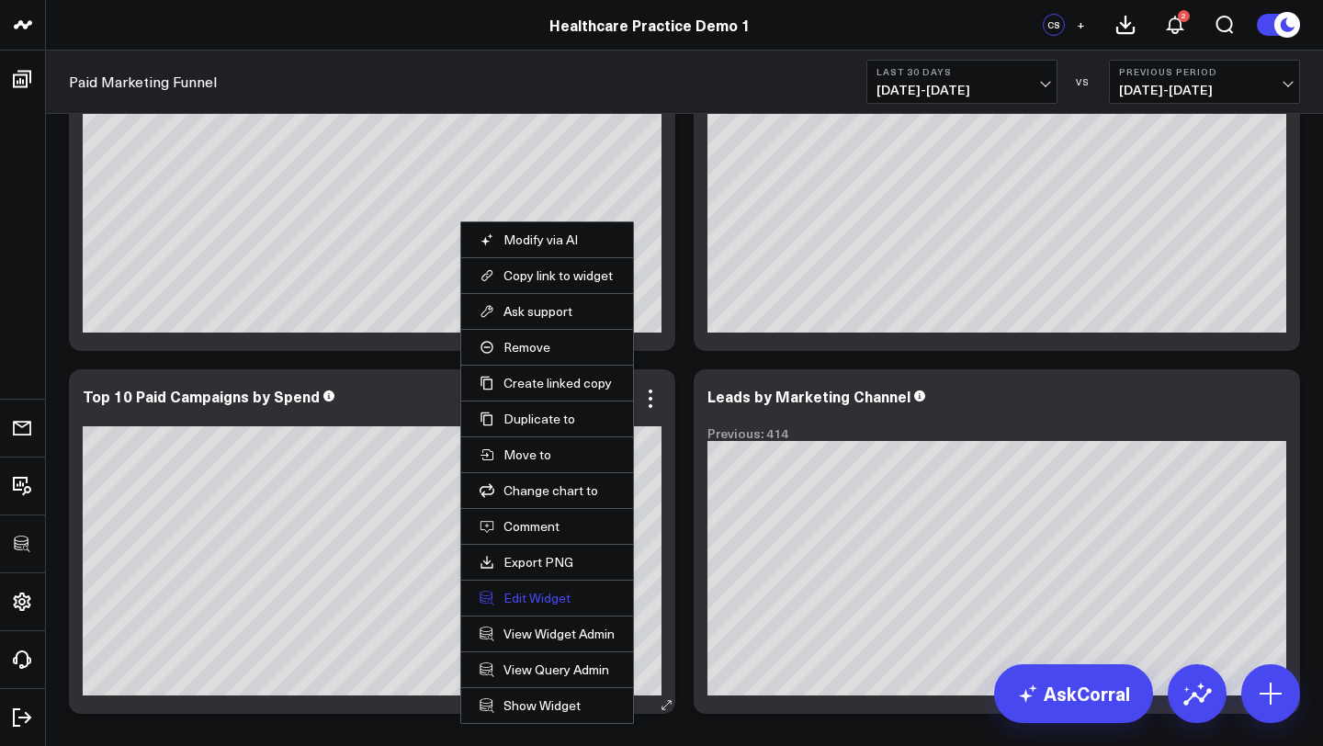
click at [548, 602] on button "Edit Widget" at bounding box center [547, 598] width 135 height 17
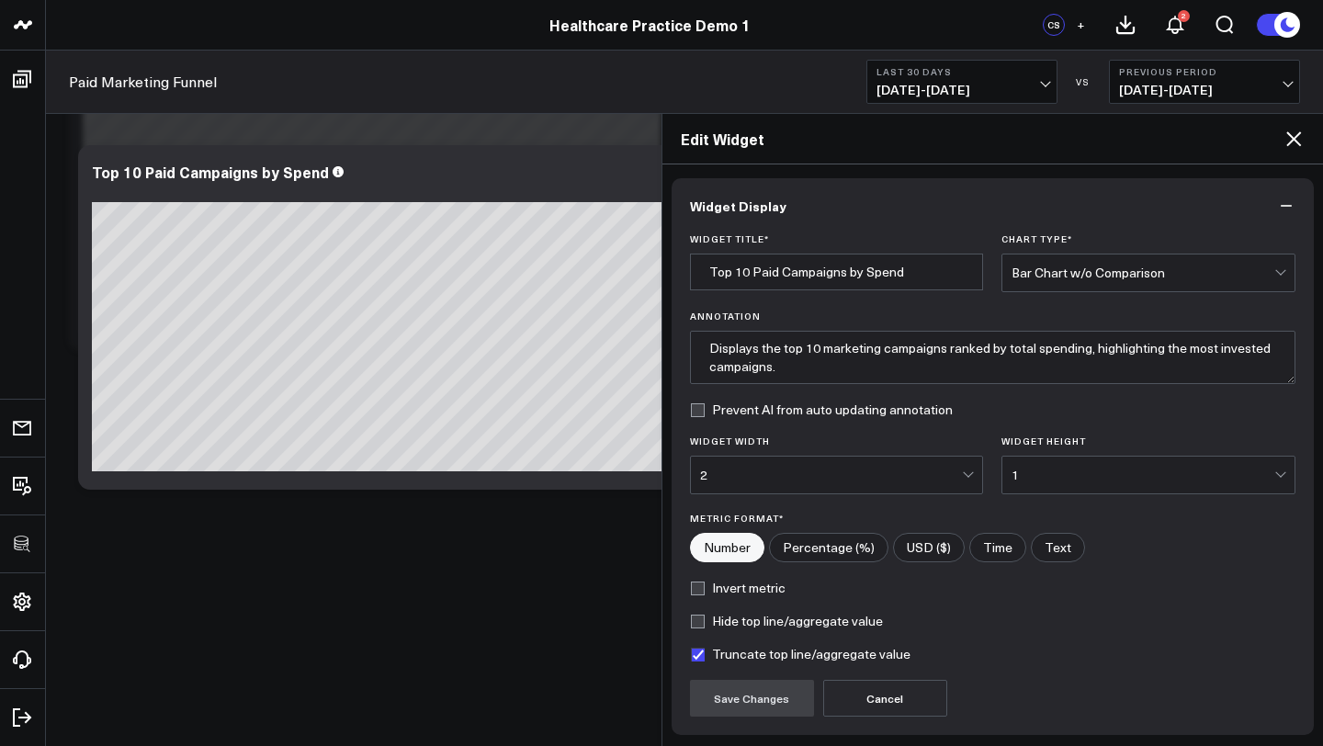
click at [909, 542] on input"] "USD ($)" at bounding box center [929, 548] width 70 height 28
radio input"] "true"
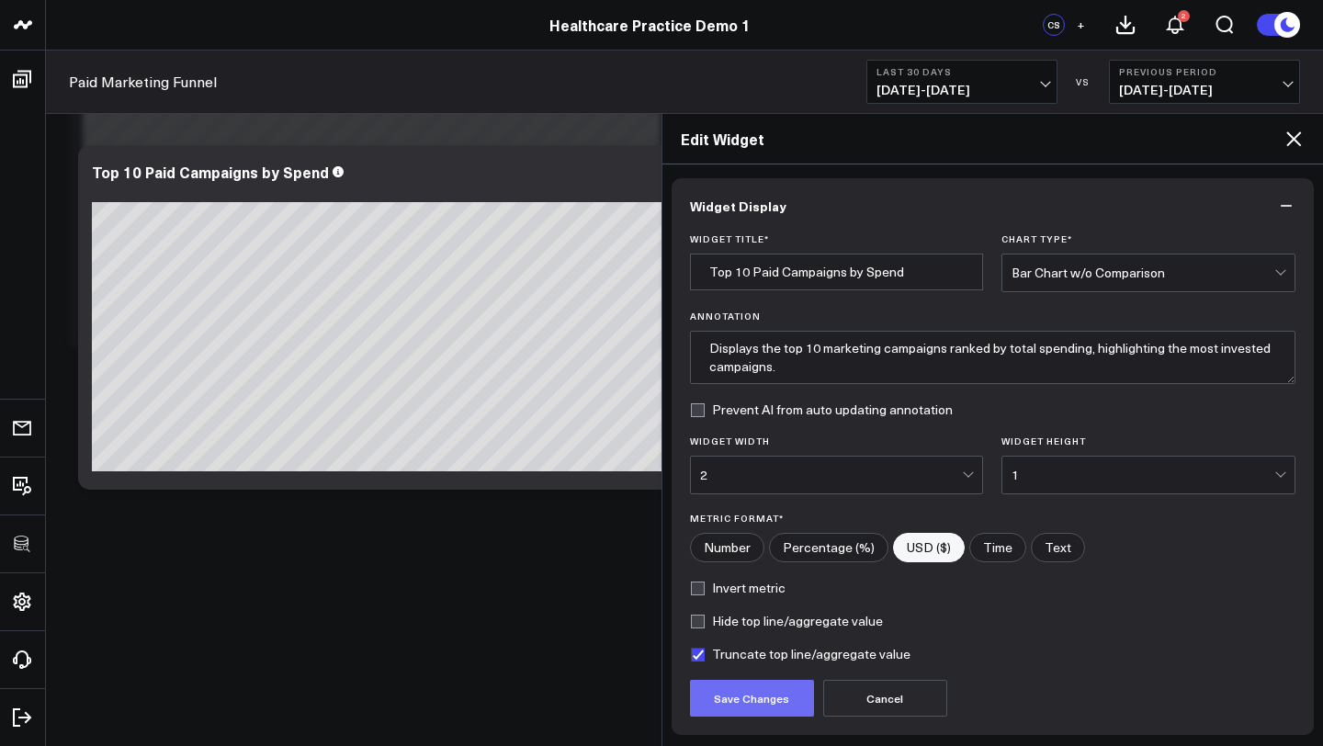
click at [757, 687] on button "Save Changes" at bounding box center [752, 698] width 124 height 37
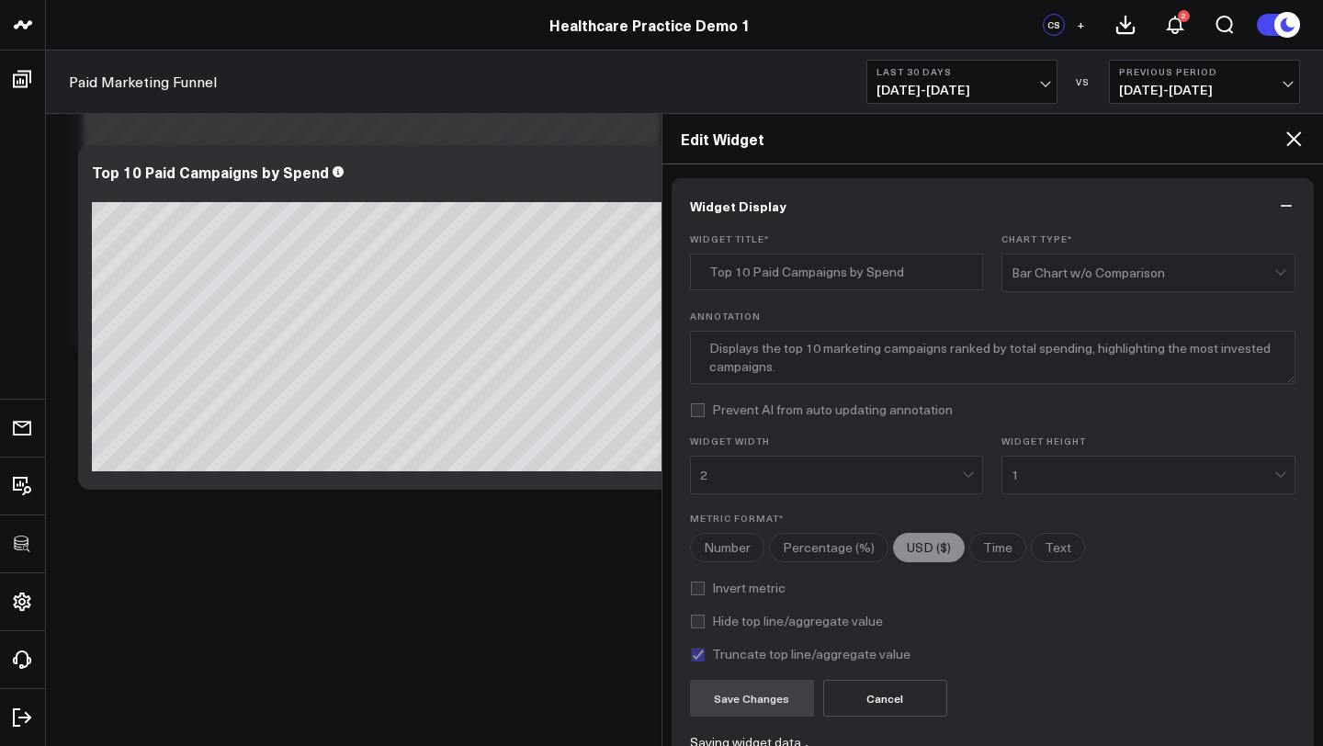
radio input"] "true"
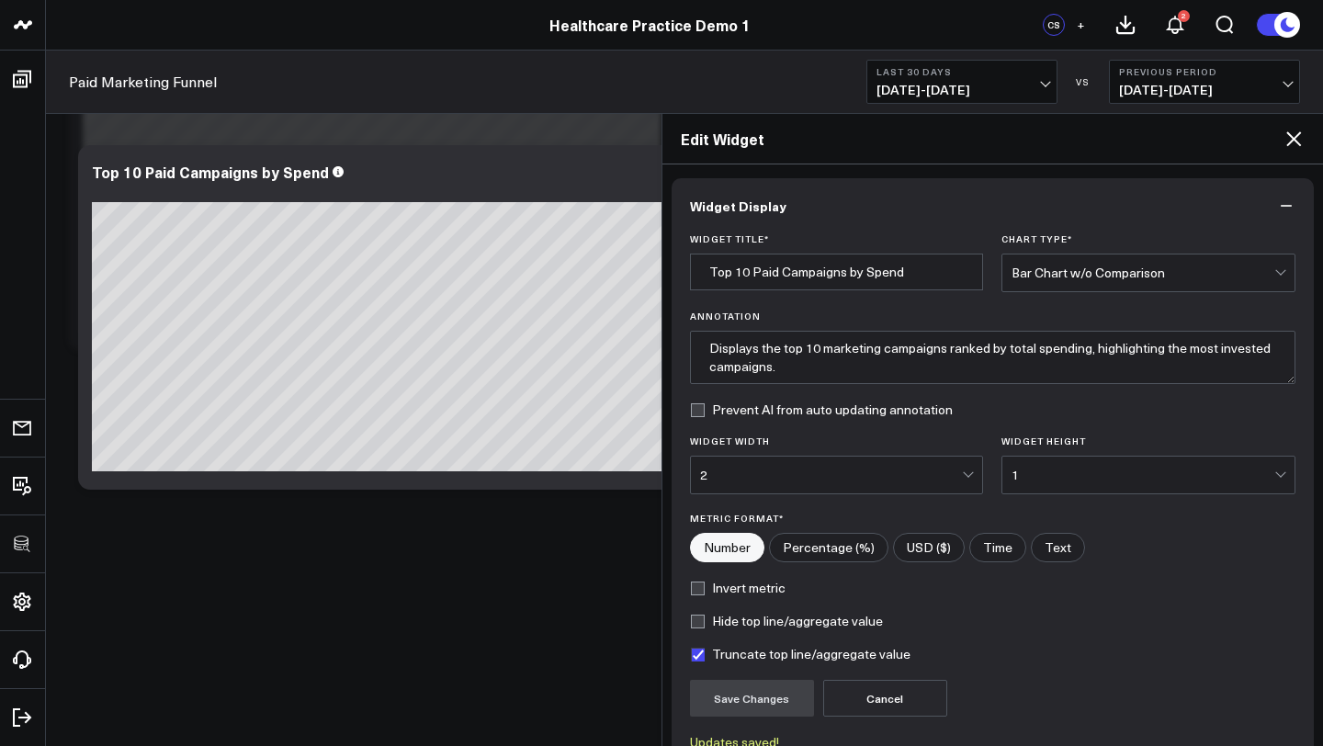
radio input"] "true"
click at [1297, 129] on icon at bounding box center [1294, 139] width 22 height 22
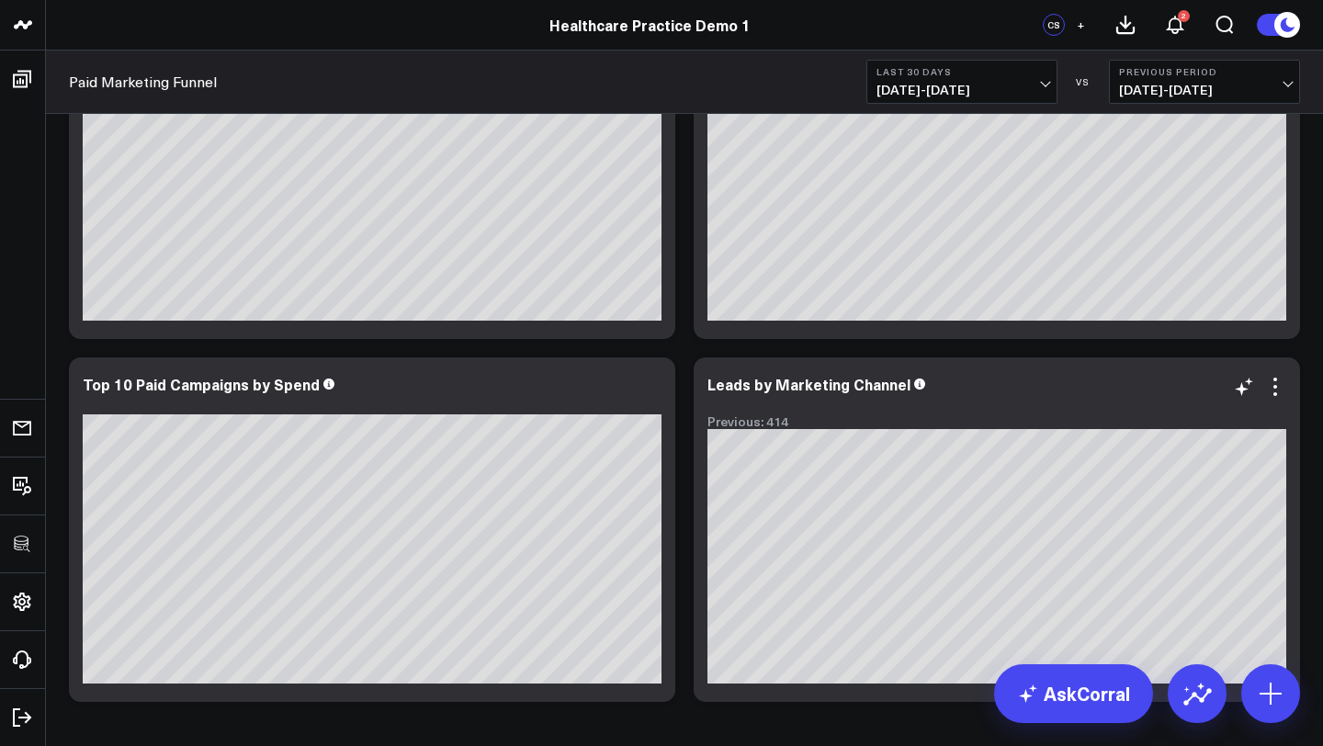
scroll to position [867, 0]
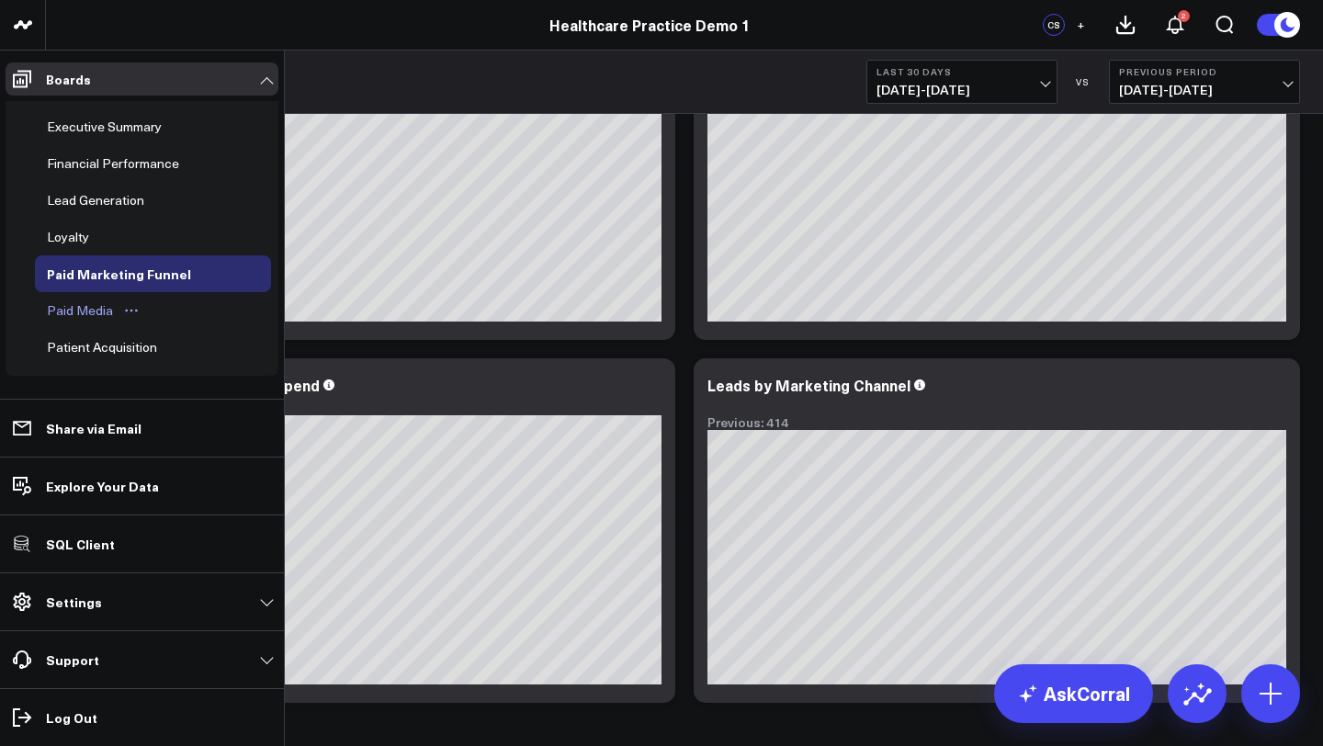
click at [100, 306] on div "Paid Media" at bounding box center [79, 311] width 75 height 22
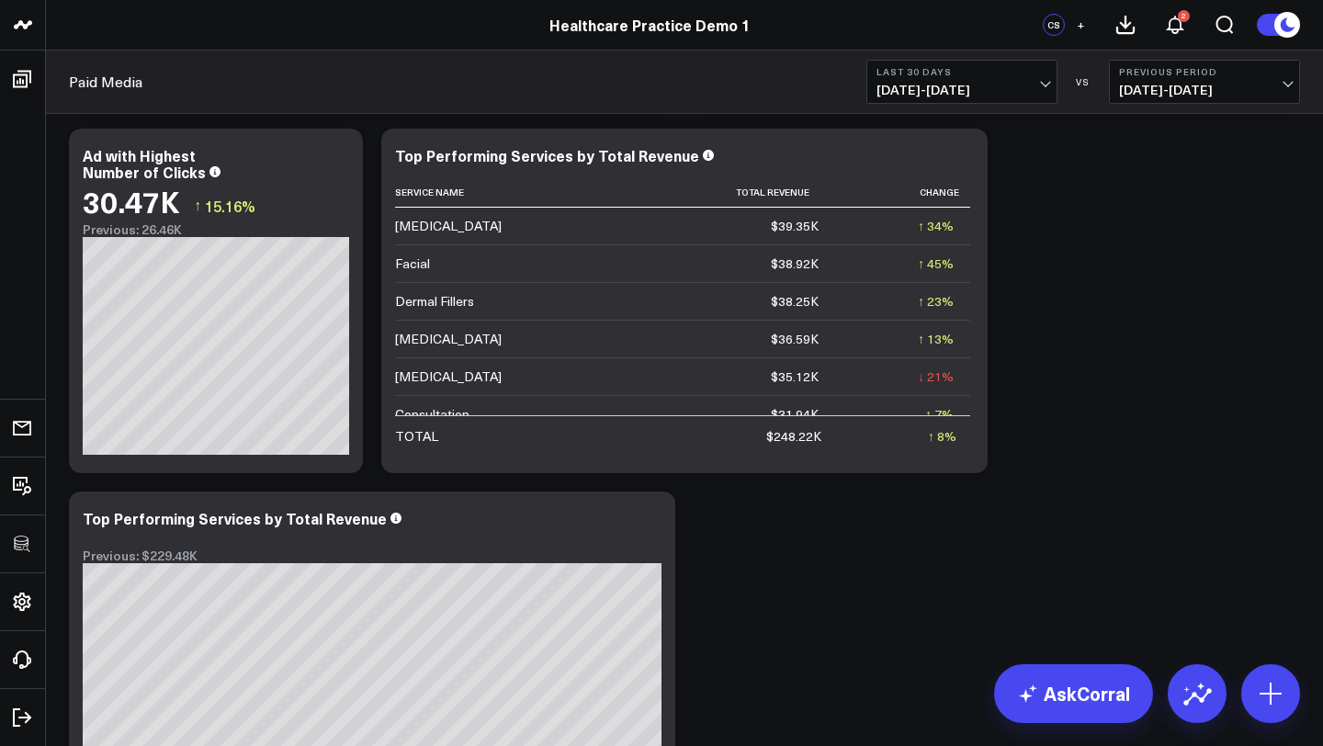
scroll to position [1378, 0]
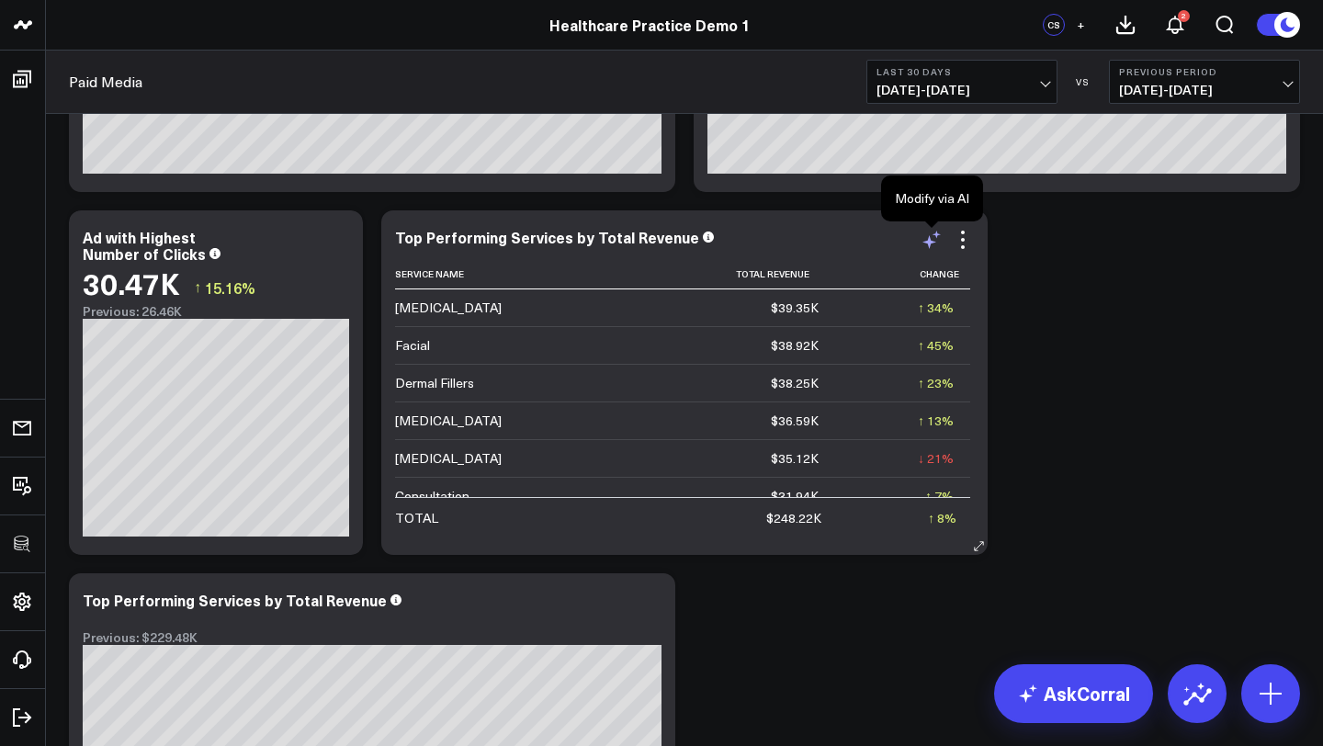
click at [933, 244] on icon at bounding box center [932, 240] width 22 height 22
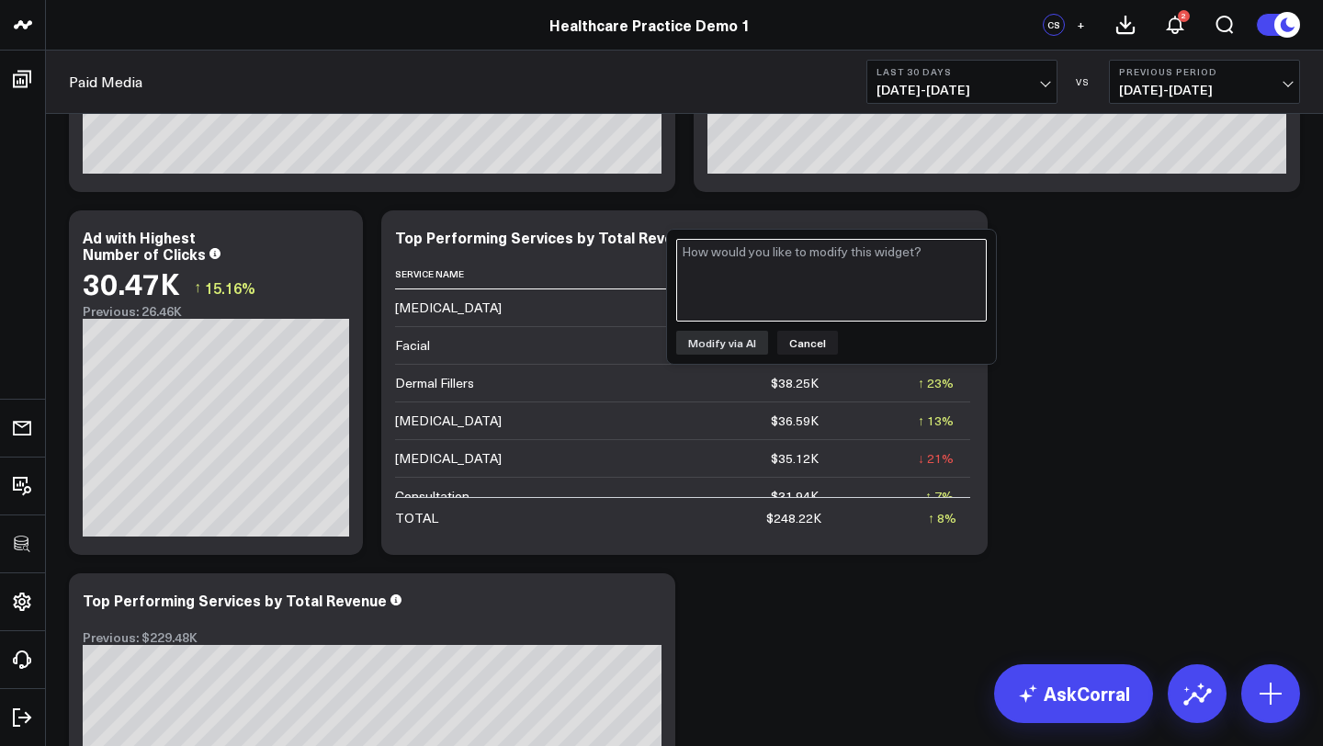
click at [888, 283] on textarea at bounding box center [831, 280] width 311 height 83
drag, startPoint x: 709, startPoint y: 254, endPoint x: 763, endPoint y: 255, distance: 54.2
click at [763, 256] on textarea "Add AOV" at bounding box center [831, 280] width 311 height 83
type textarea "Add average spend"
click at [726, 344] on button "Modify via AI" at bounding box center [722, 343] width 92 height 24
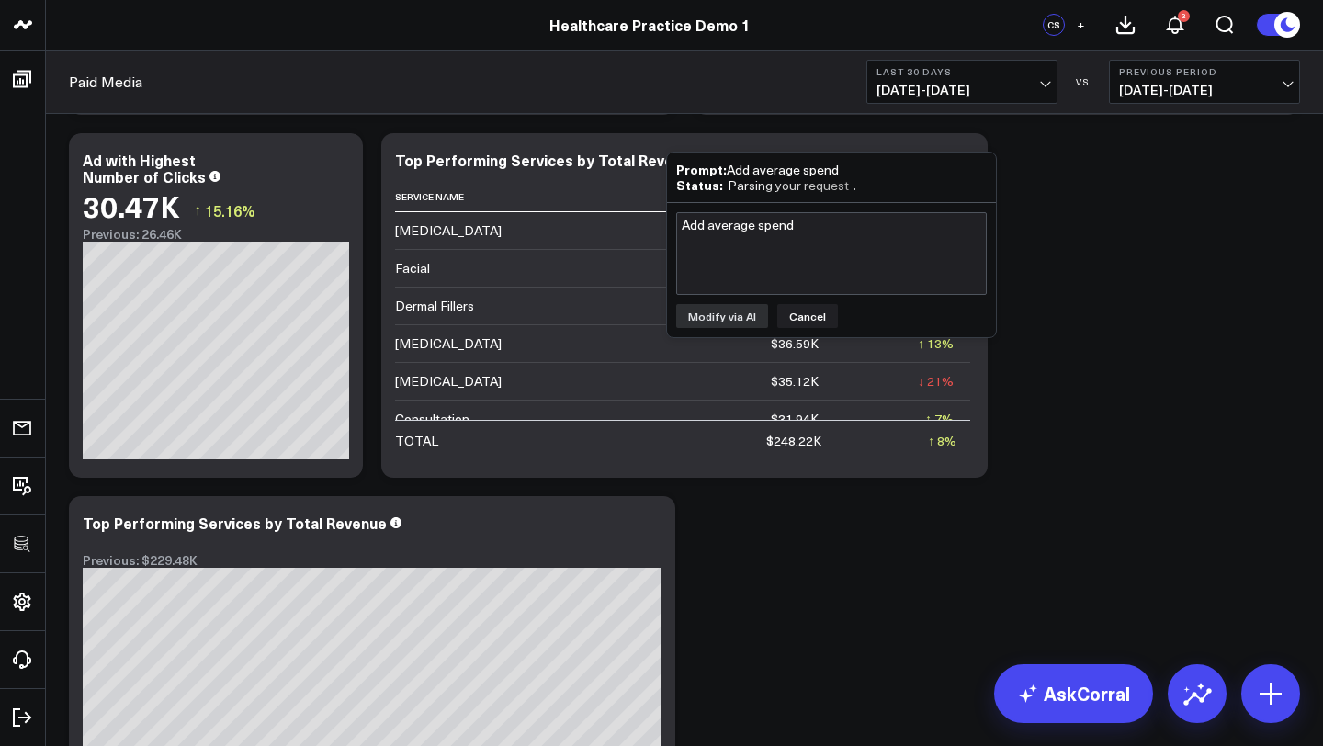
scroll to position [1456, 0]
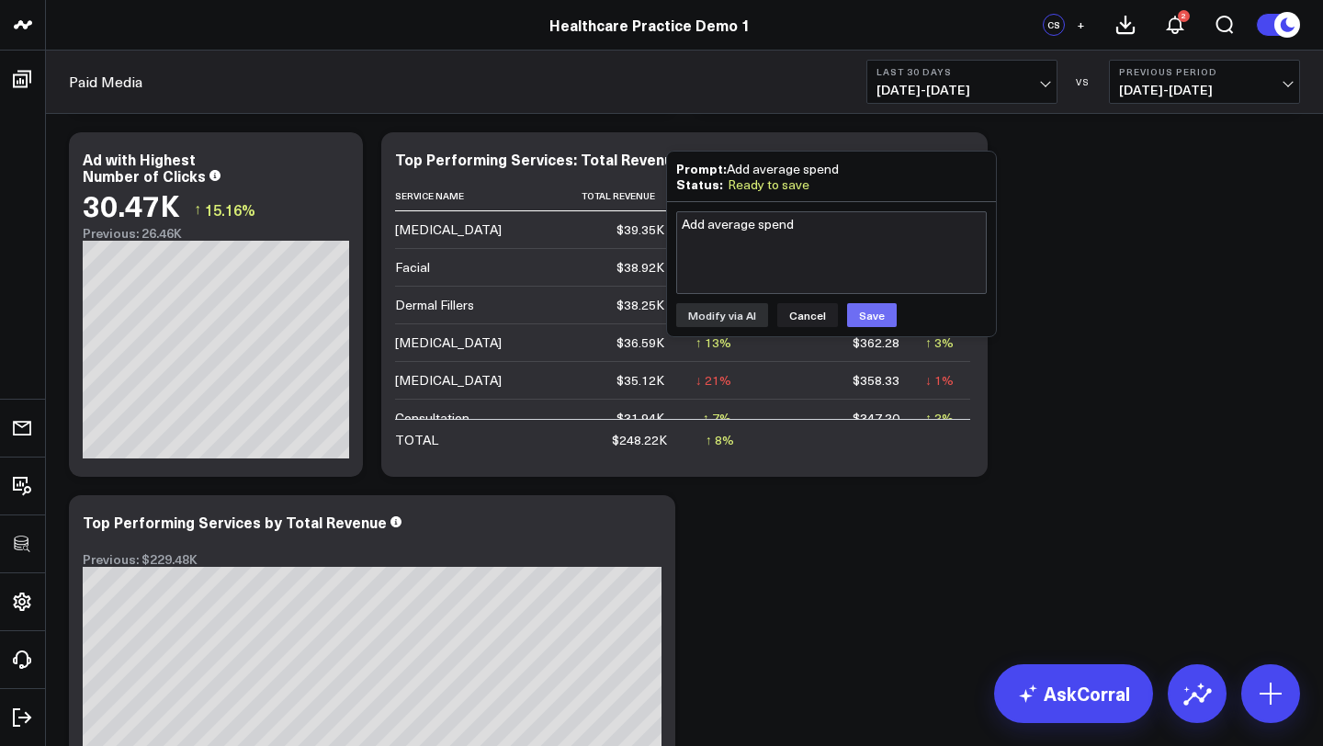
click at [870, 316] on button "Save" at bounding box center [872, 315] width 50 height 24
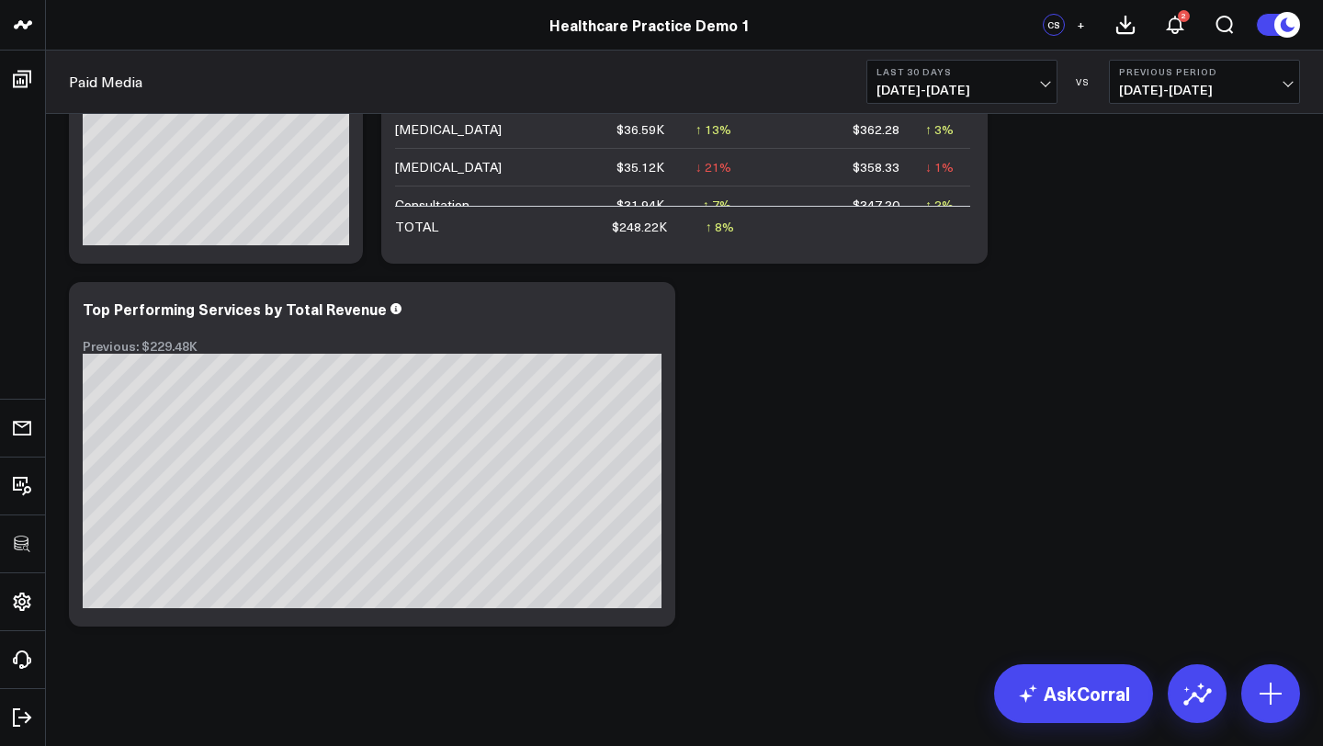
scroll to position [1387, 0]
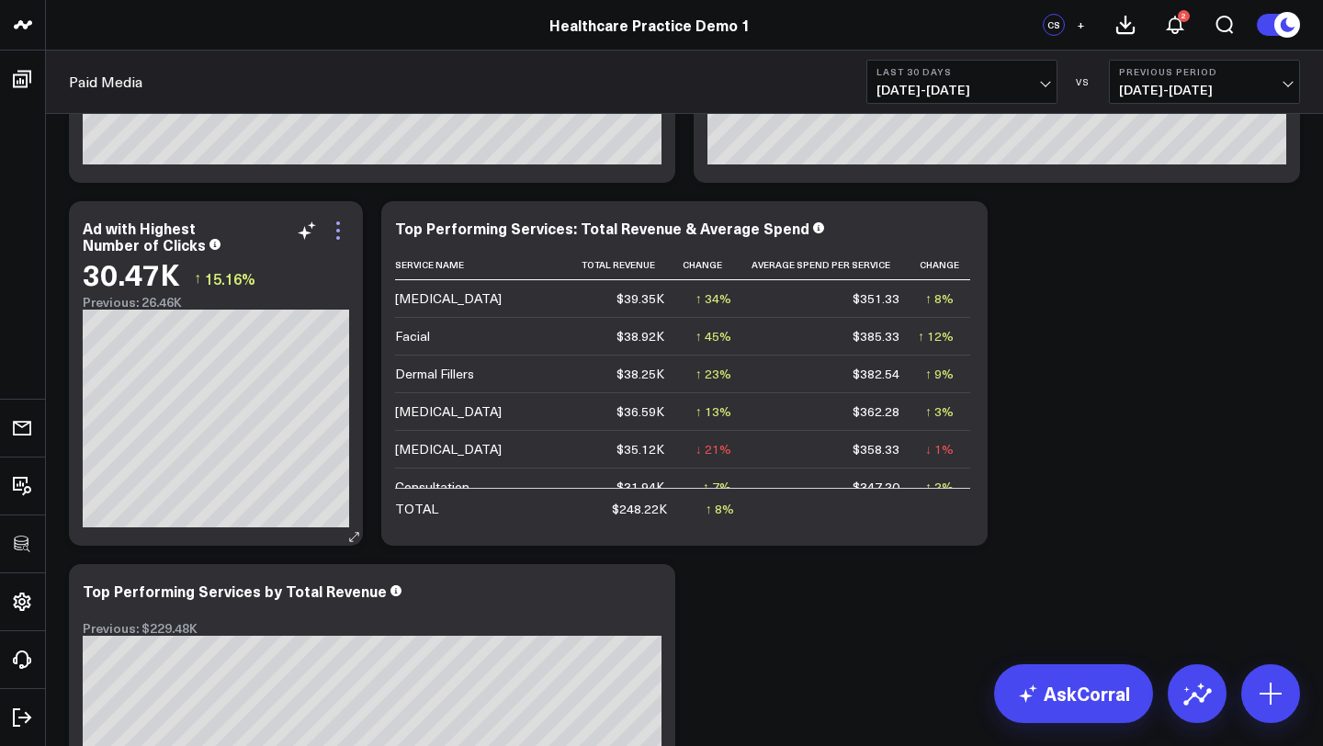
click at [336, 234] on icon at bounding box center [338, 231] width 22 height 22
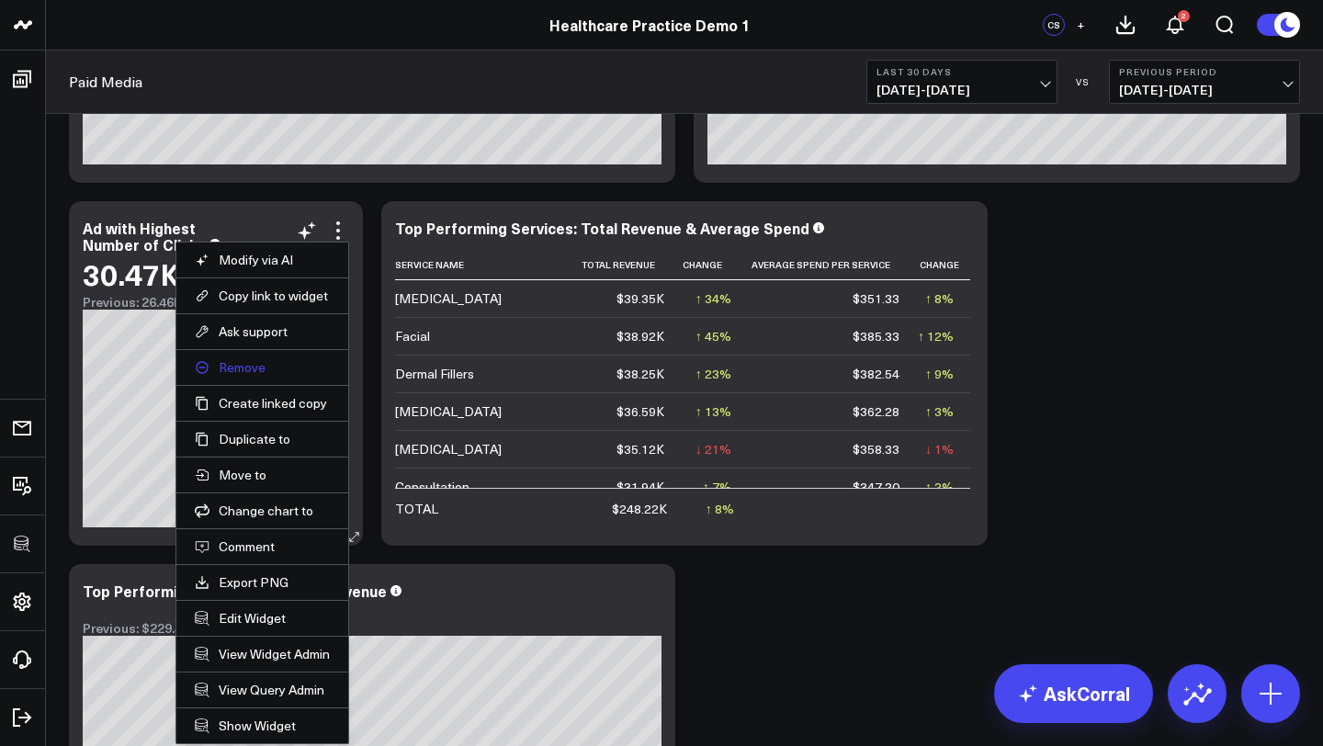
click at [250, 369] on button "Remove" at bounding box center [262, 367] width 135 height 17
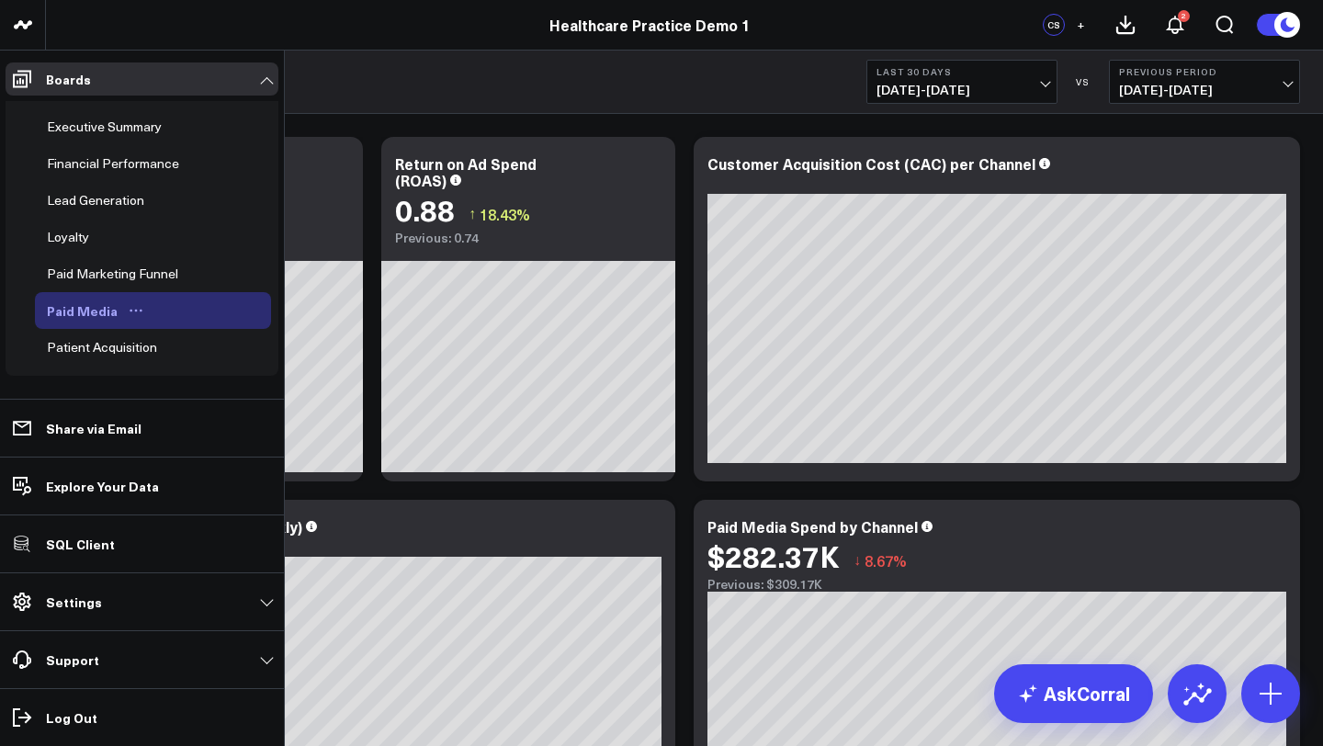
scroll to position [38, 0]
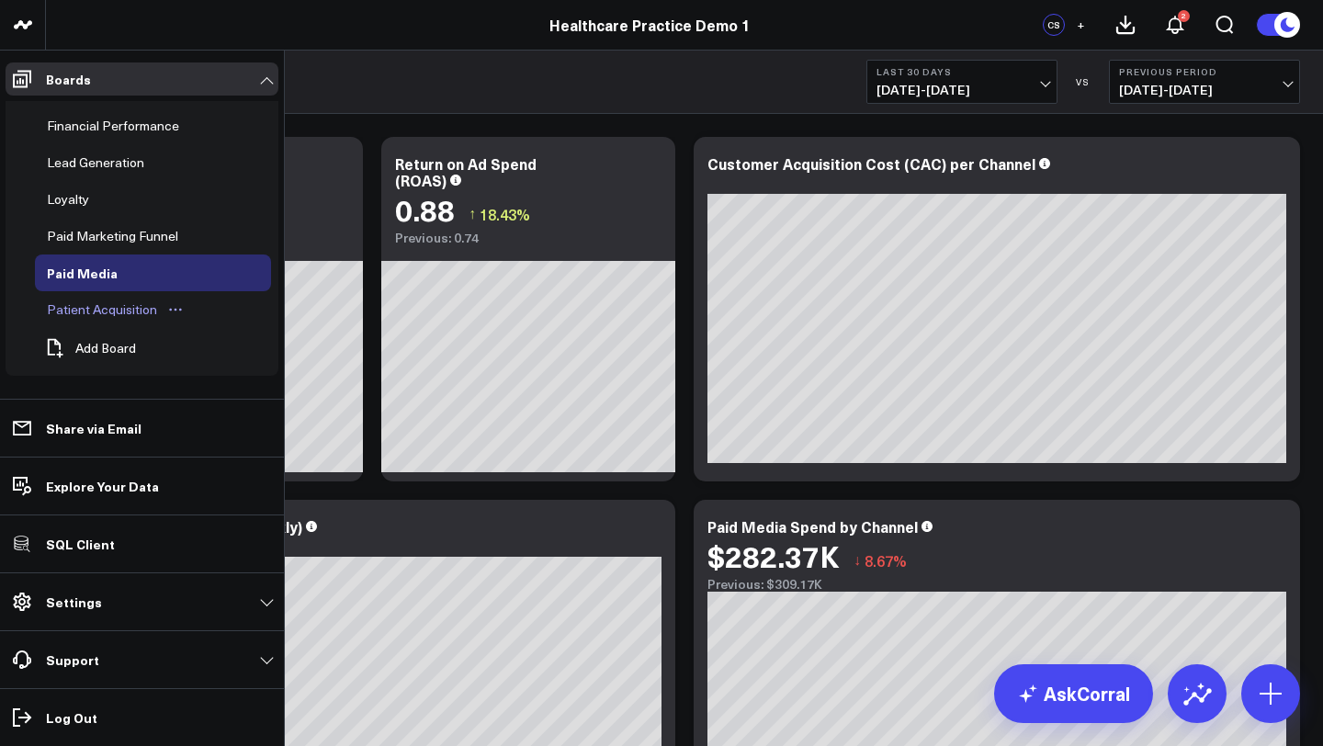
click at [112, 310] on div "Patient Acquisition" at bounding box center [101, 310] width 119 height 22
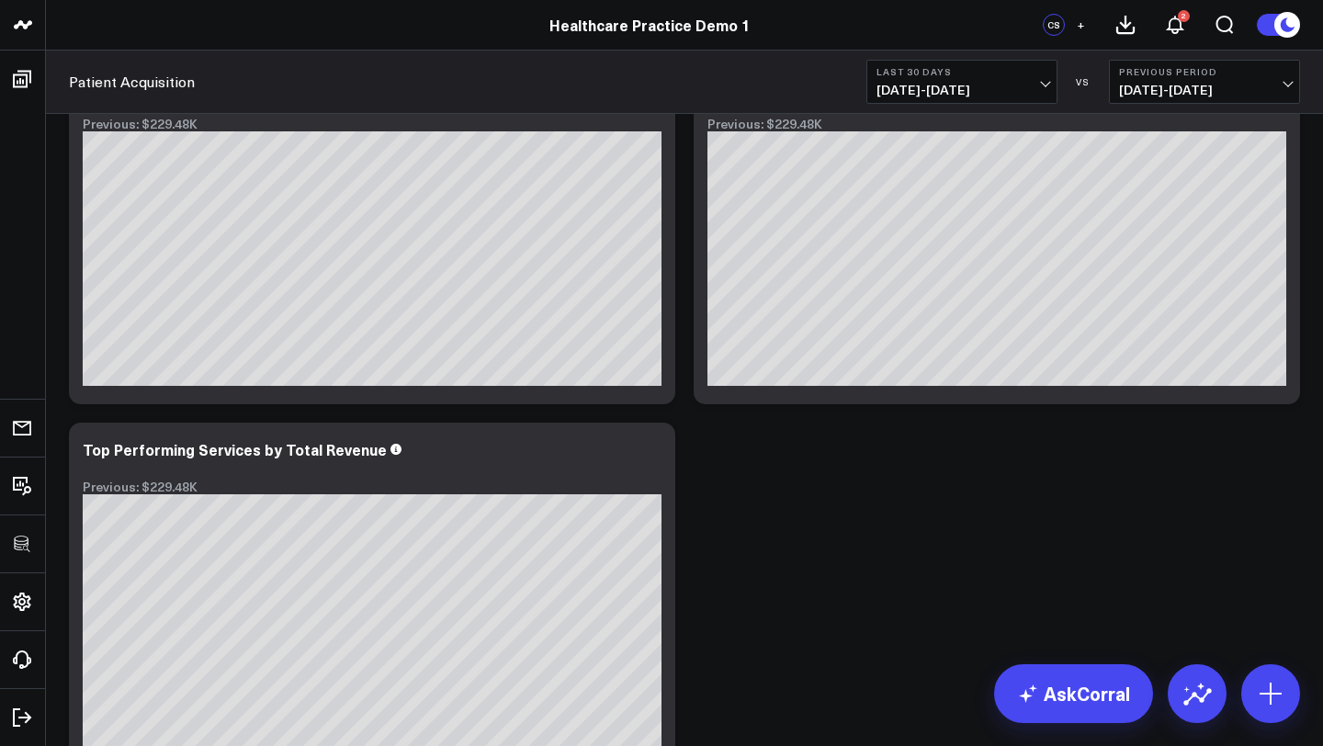
scroll to position [1132, 0]
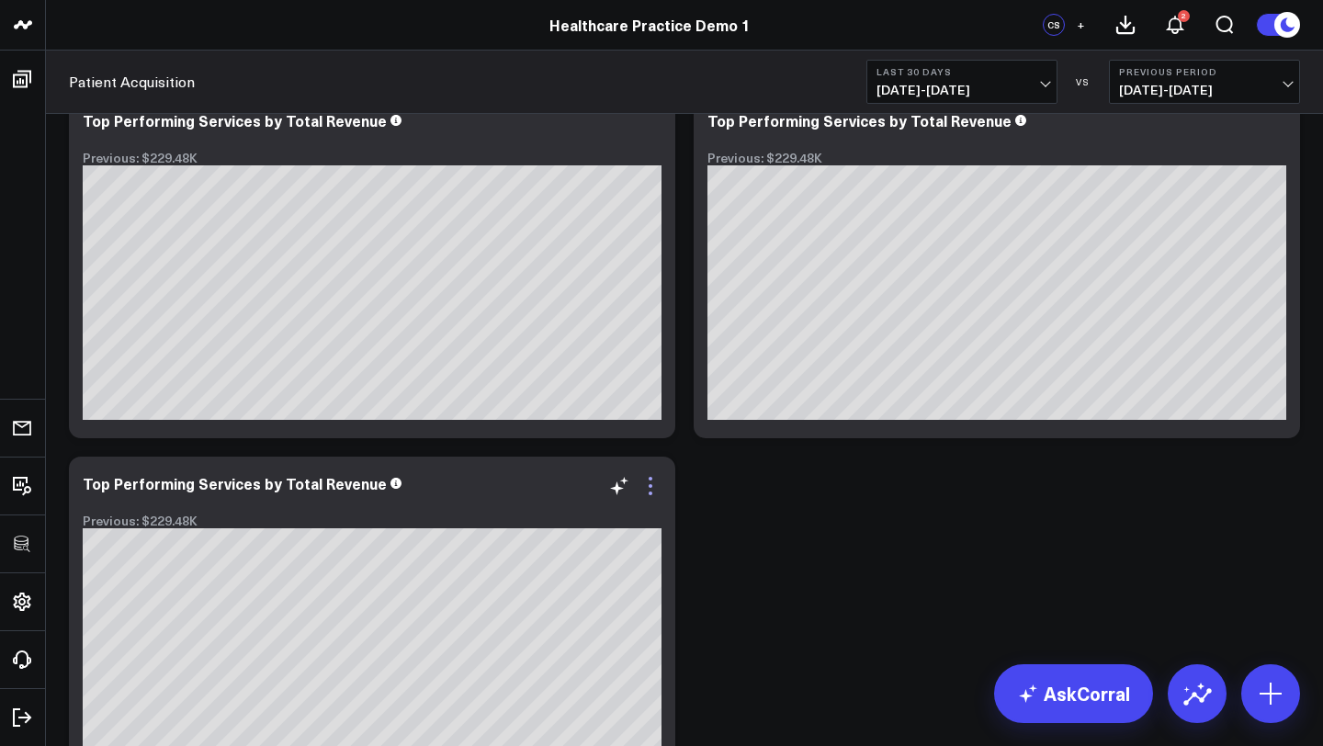
click at [649, 484] on icon at bounding box center [651, 486] width 4 height 4
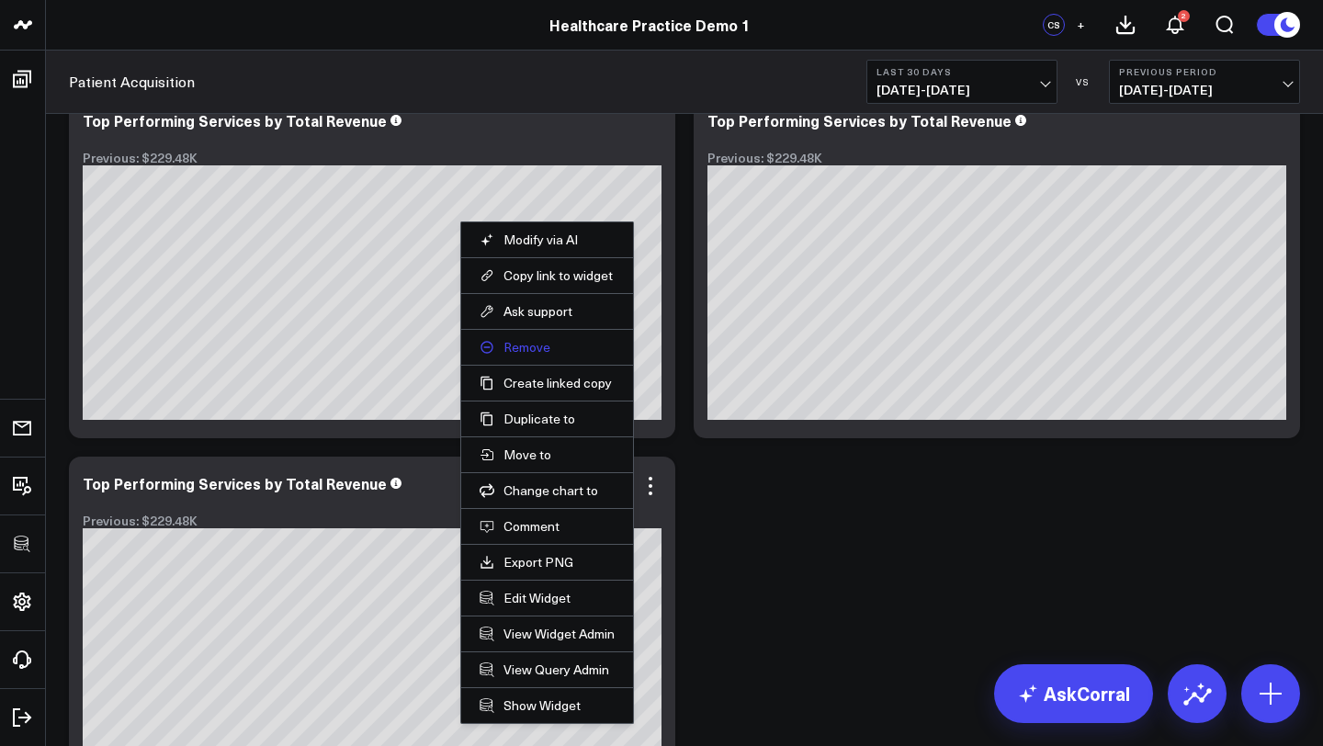
click at [519, 345] on button "Remove" at bounding box center [547, 347] width 135 height 17
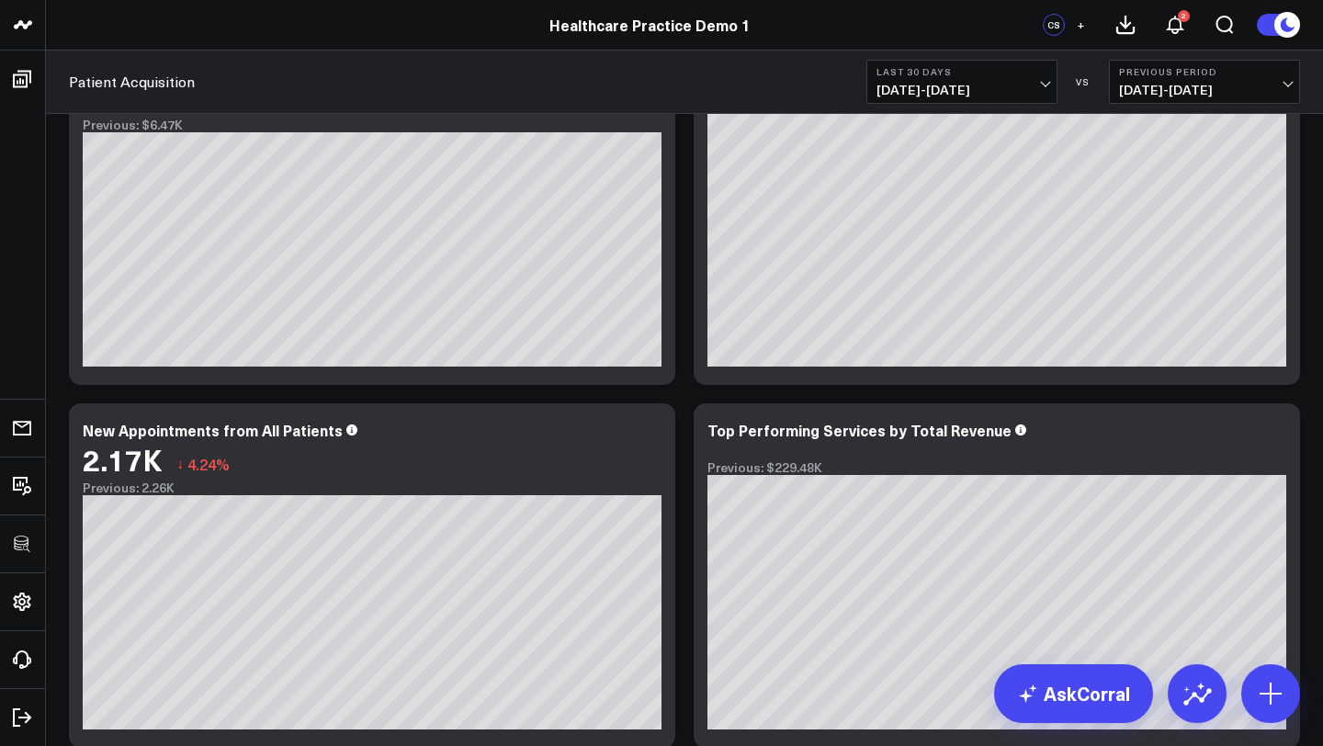
scroll to position [687, 0]
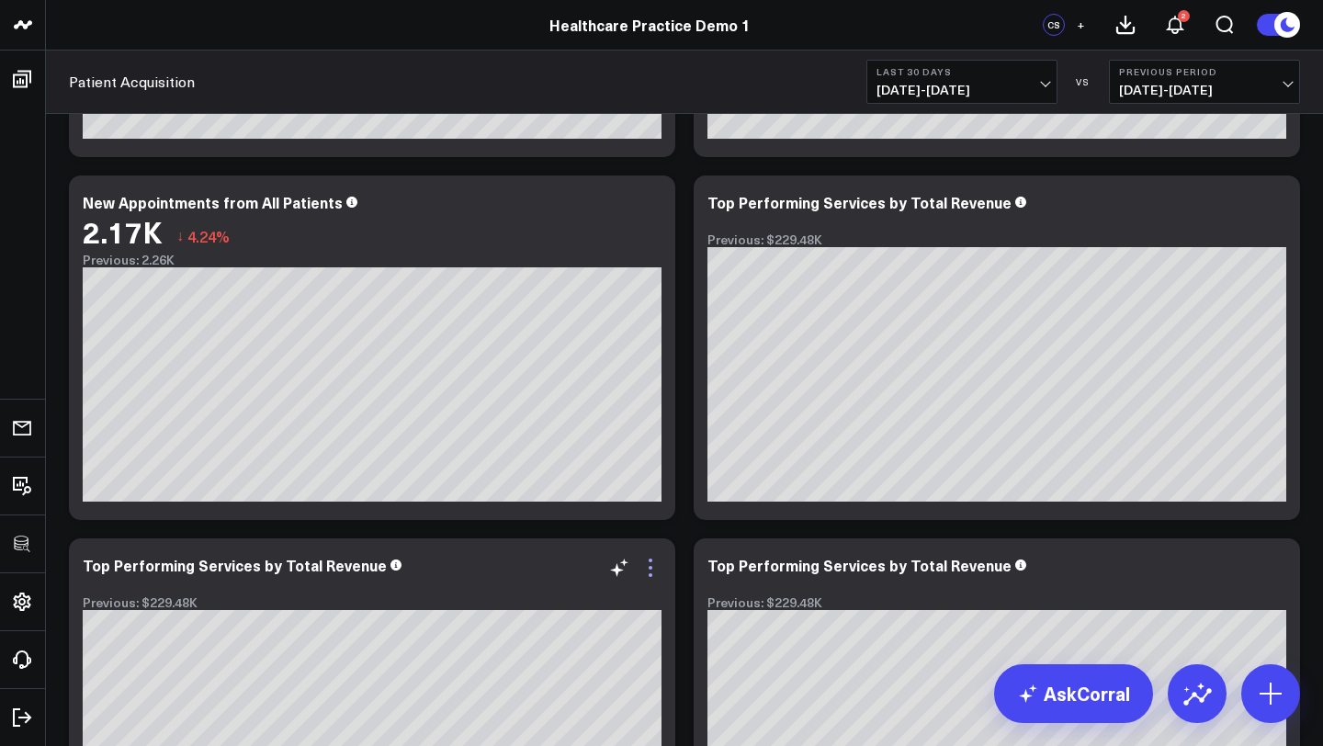
click at [653, 567] on icon at bounding box center [650, 568] width 22 height 22
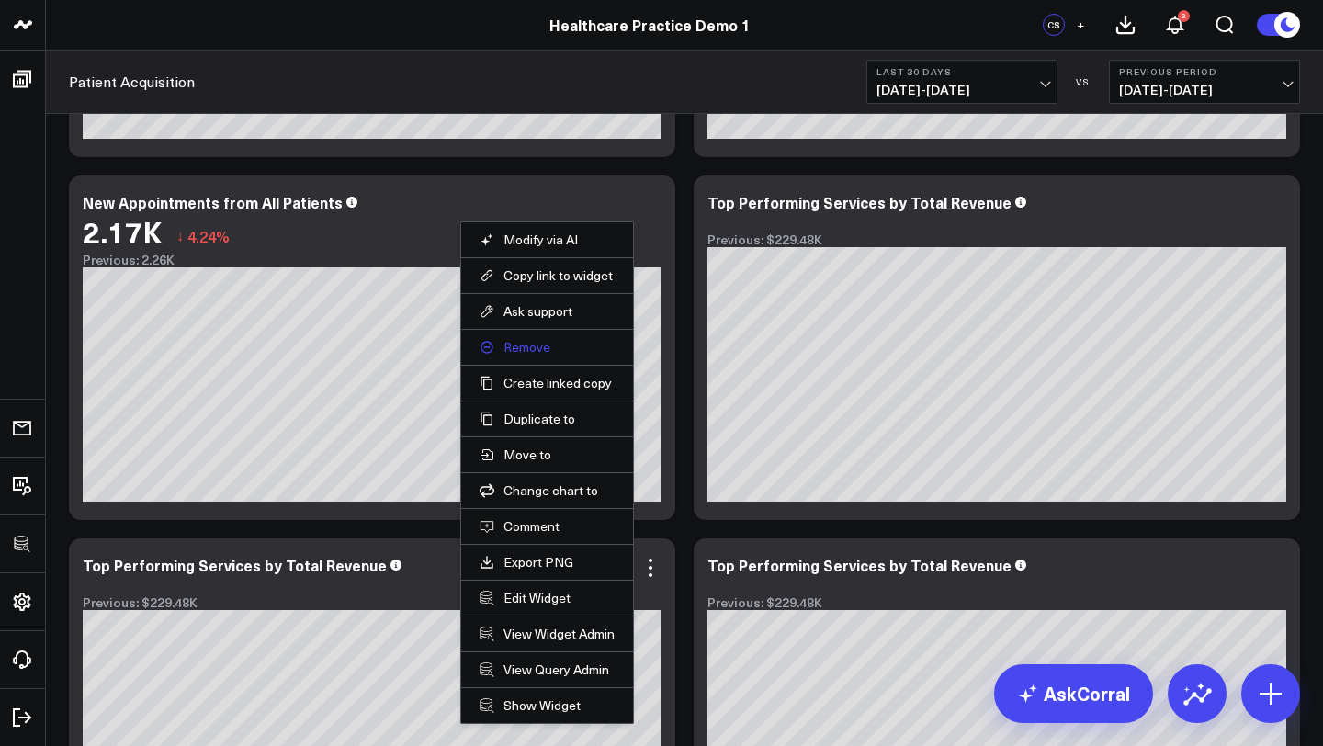
click at [541, 349] on button "Remove" at bounding box center [547, 347] width 135 height 17
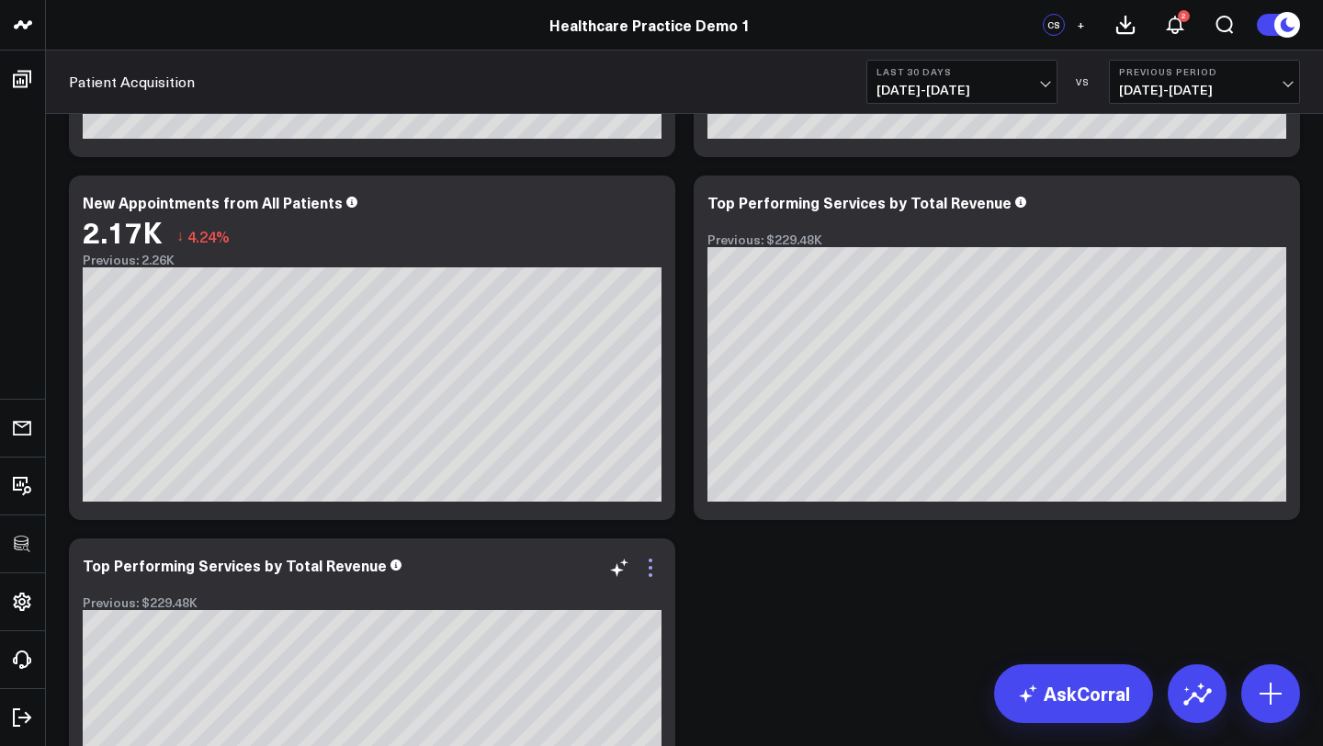
click at [650, 570] on icon at bounding box center [650, 568] width 22 height 22
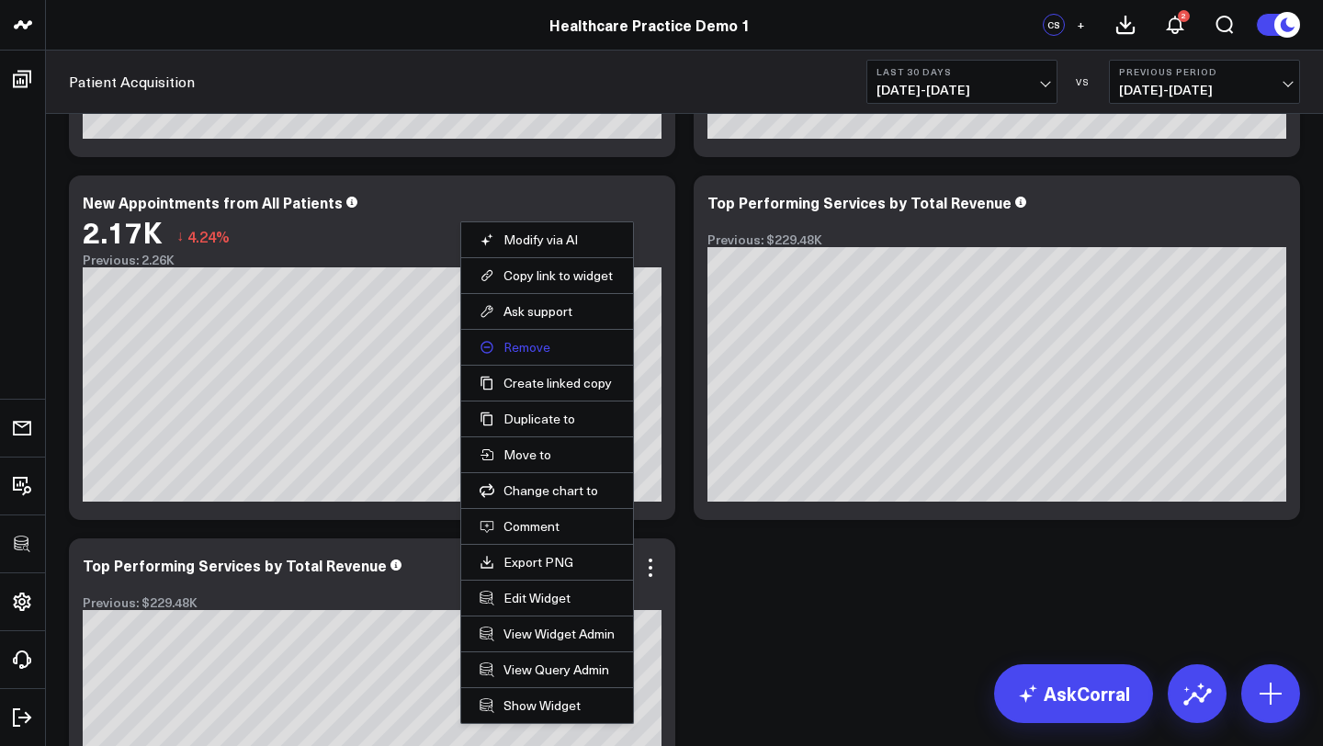
click at [537, 347] on button "Remove" at bounding box center [547, 347] width 135 height 17
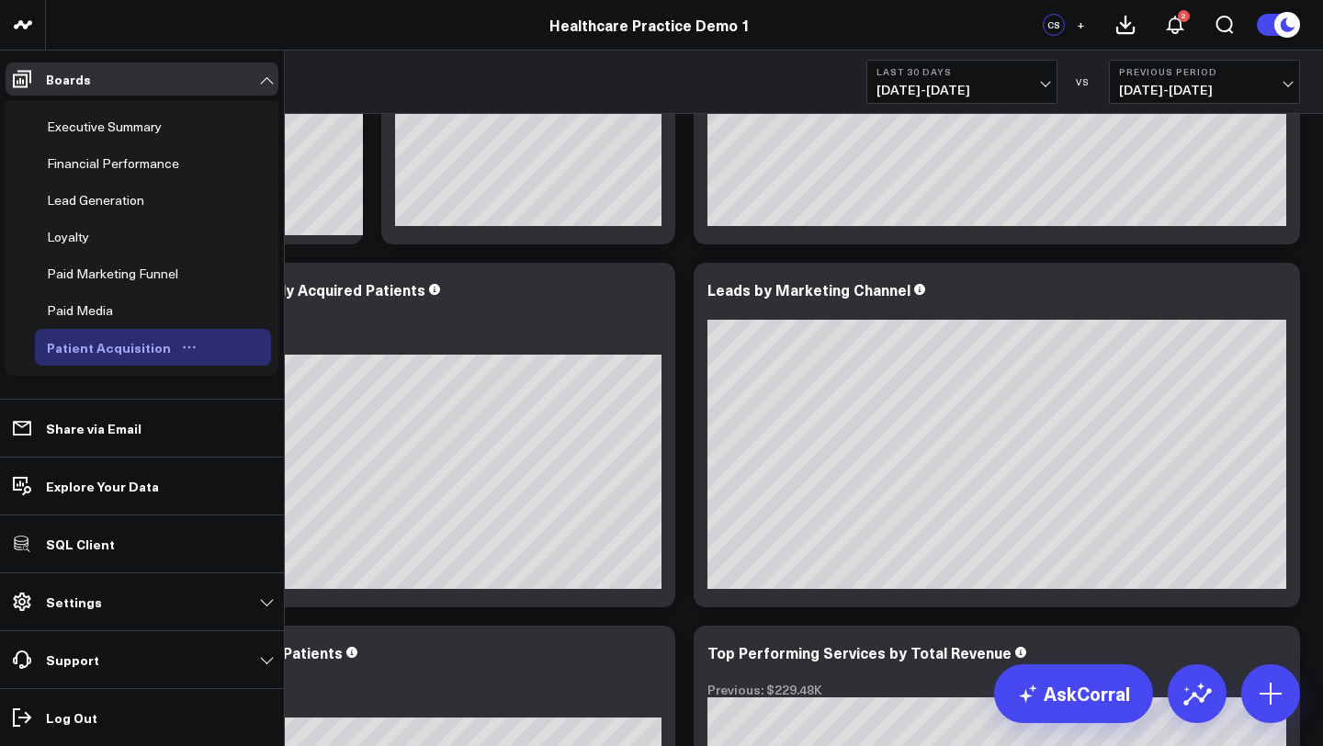
scroll to position [202, 0]
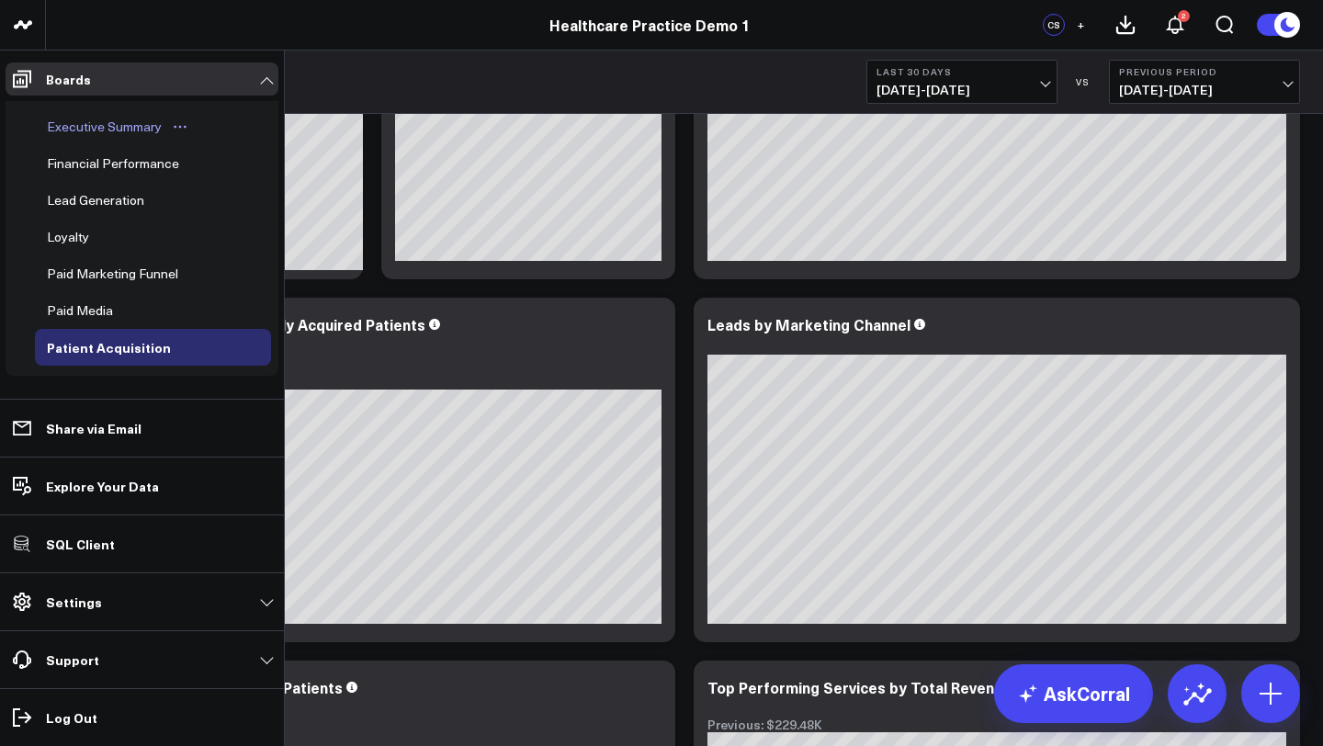
click at [95, 128] on div "Executive Summary" at bounding box center [104, 127] width 124 height 22
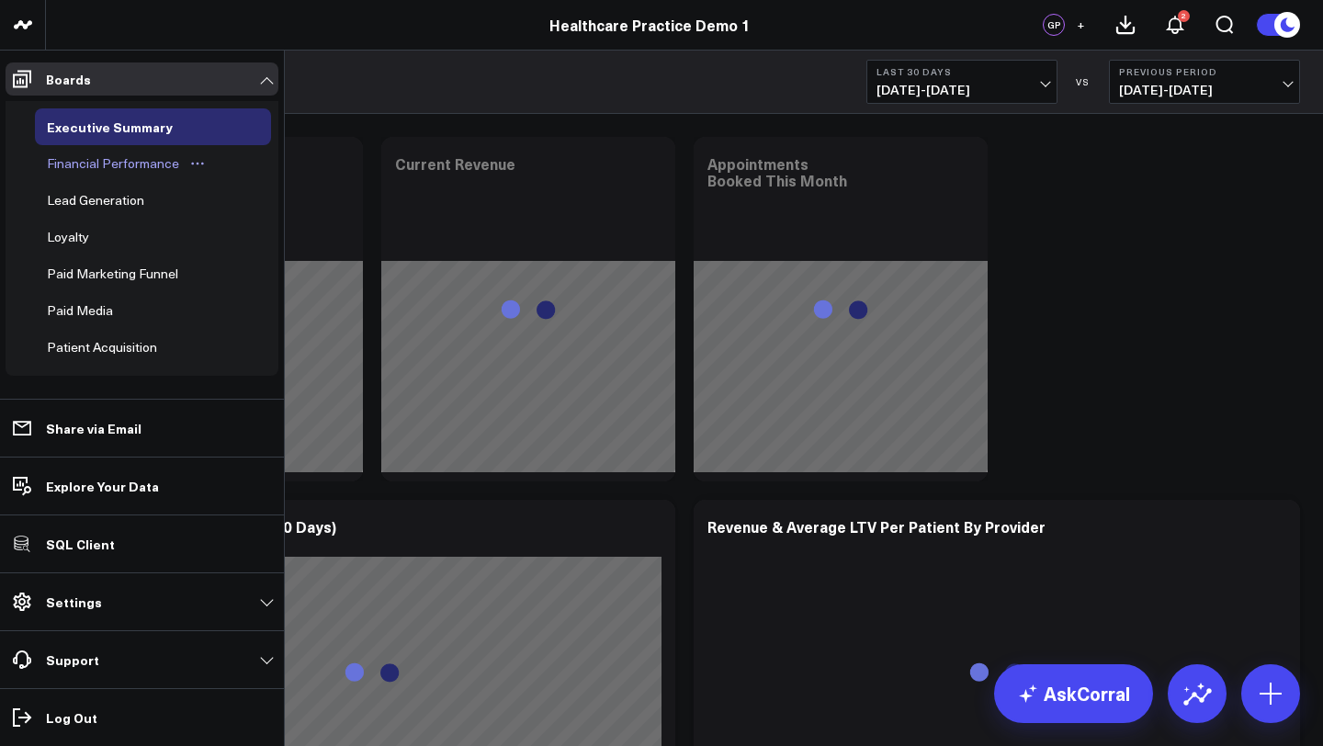
click at [169, 153] on div "Financial Performance" at bounding box center [112, 164] width 141 height 22
